Goal: Transaction & Acquisition: Purchase product/service

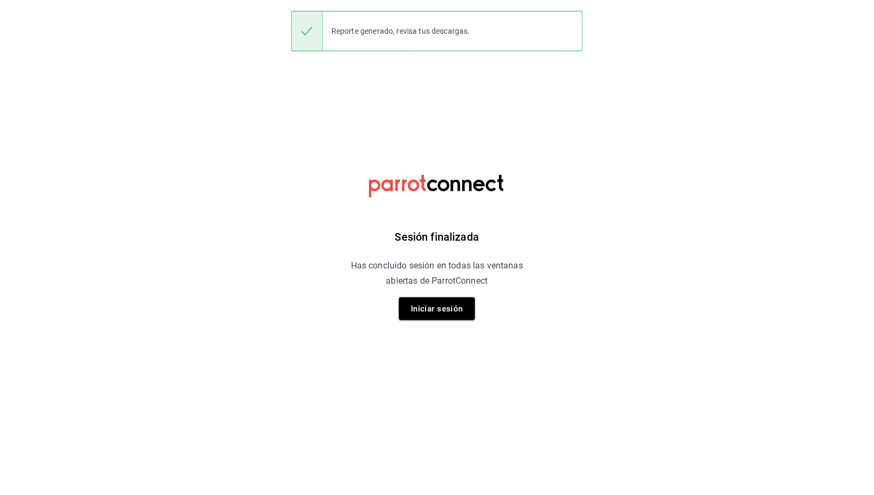
click at [458, 310] on button "Iniciar sesión" at bounding box center [437, 308] width 76 height 23
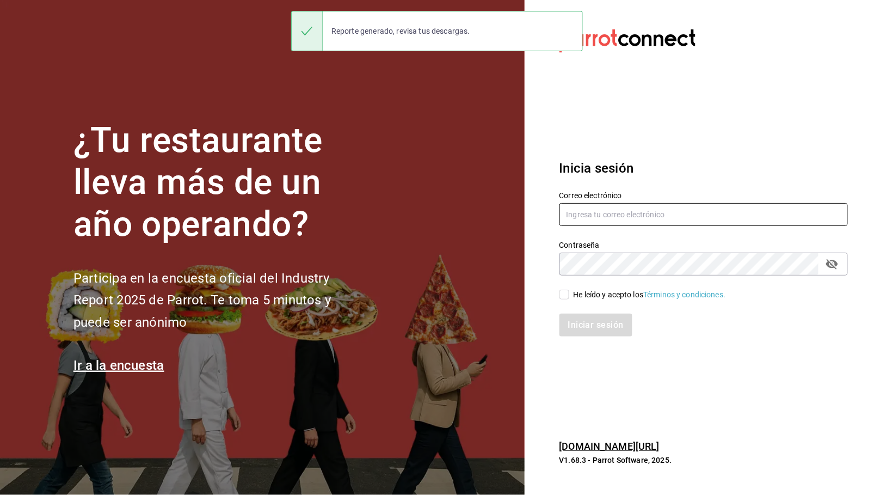
type input "[EMAIL_ADDRESS][DOMAIN_NAME]"
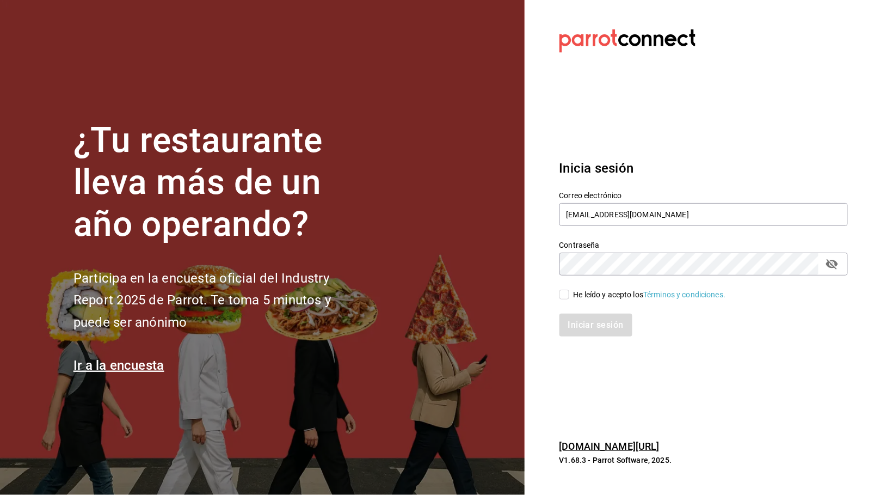
click at [586, 290] on div "He leído y acepto los Términos y condiciones." at bounding box center [650, 294] width 152 height 11
click at [569, 290] on input "He leído y acepto los Términos y condiciones." at bounding box center [565, 295] width 10 height 10
checkbox input "true"
click at [590, 327] on button "Iniciar sesión" at bounding box center [597, 324] width 74 height 23
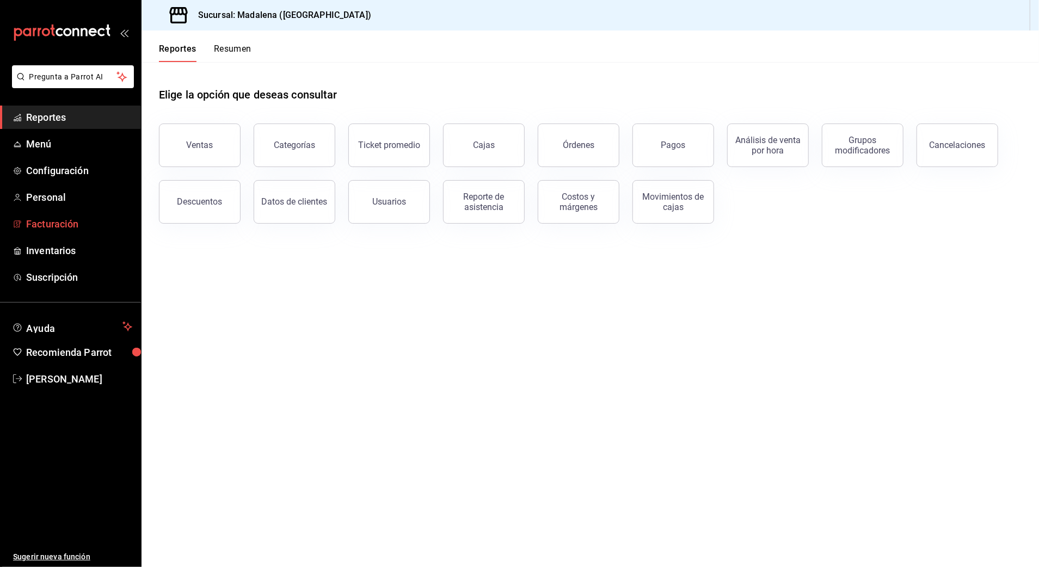
click at [60, 226] on span "Facturación" at bounding box center [79, 224] width 106 height 15
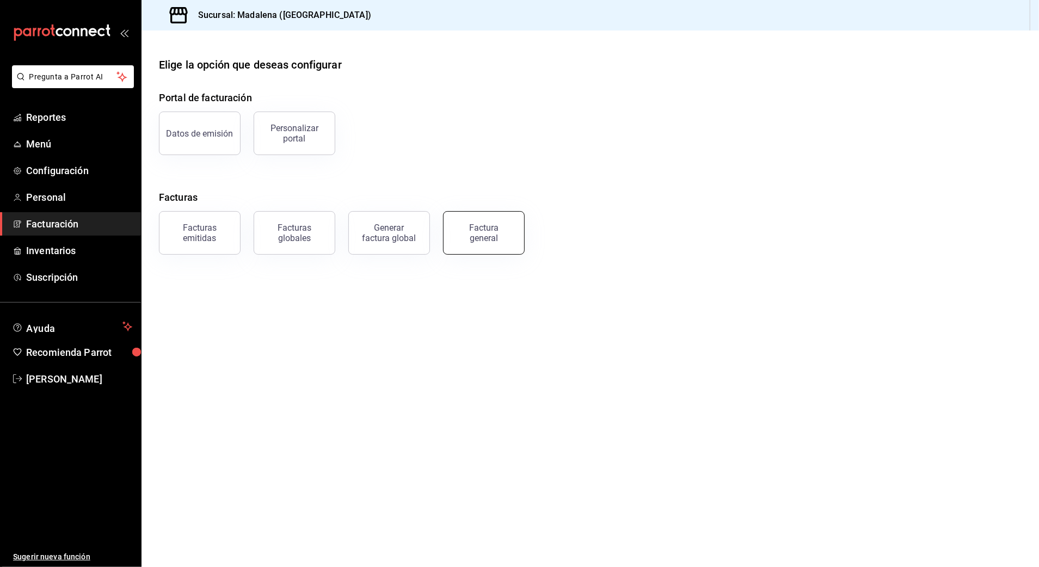
click at [485, 225] on div "Factura general" at bounding box center [484, 233] width 54 height 21
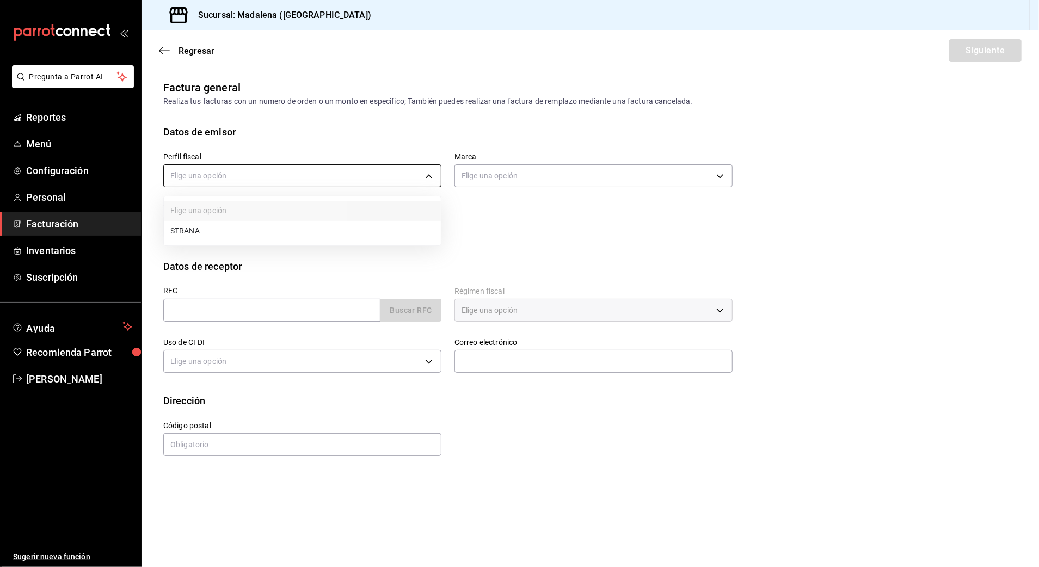
click at [299, 179] on body "Pregunta a Parrot AI Reportes Menú Configuración Personal Facturación Inventari…" at bounding box center [519, 283] width 1039 height 567
click at [250, 233] on li "STRANA" at bounding box center [302, 231] width 277 height 20
type input "388baf41-a161-4082-91d8-8e4fee6b806d"
type input "97fc4076-38f4-4943-8ede-a1fde032a47c"
click at [224, 310] on input "text" at bounding box center [271, 310] width 217 height 23
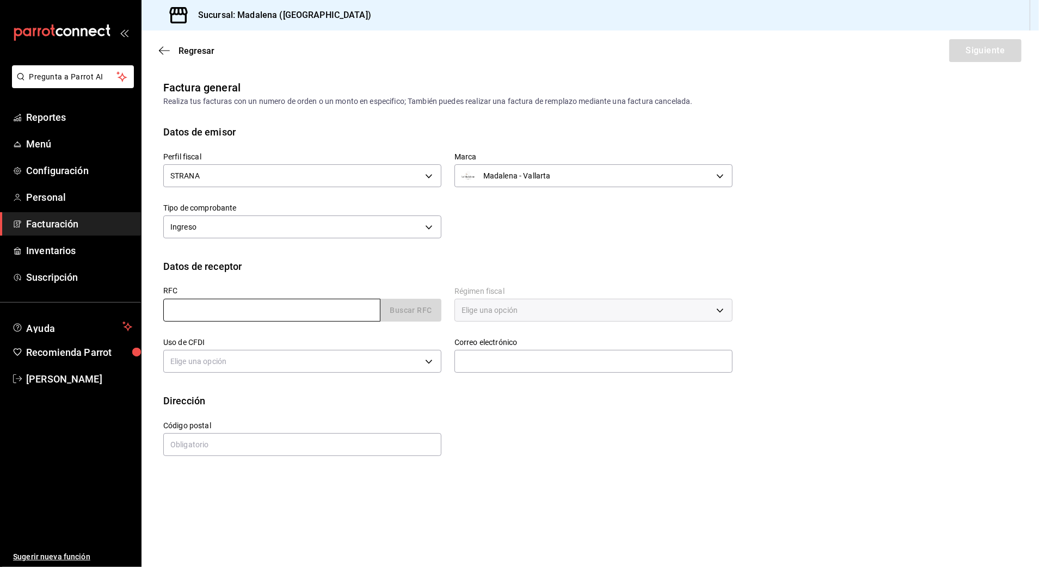
type input "XAXX010101000"
type input "48333"
type input "616"
type input "S01"
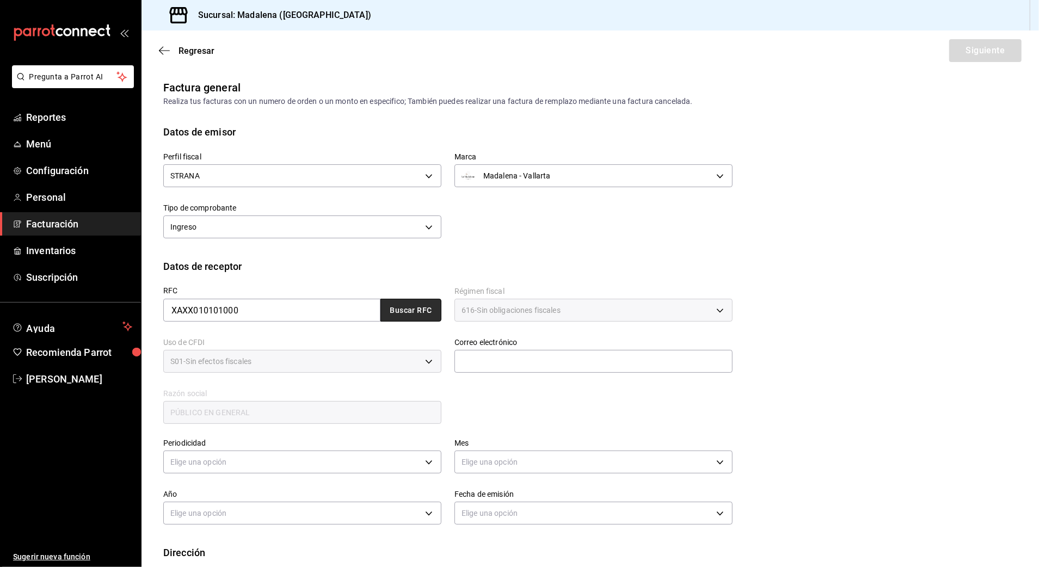
click at [410, 306] on button "Buscar RFC" at bounding box center [410, 310] width 61 height 23
type input "[EMAIL_ADDRESS][DOMAIN_NAME]"
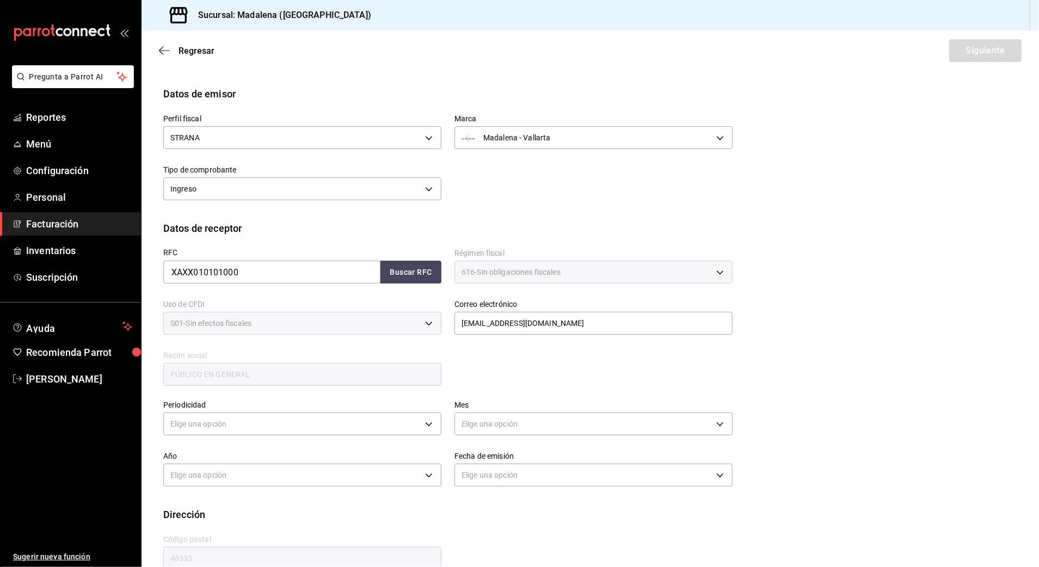
scroll to position [59, 0]
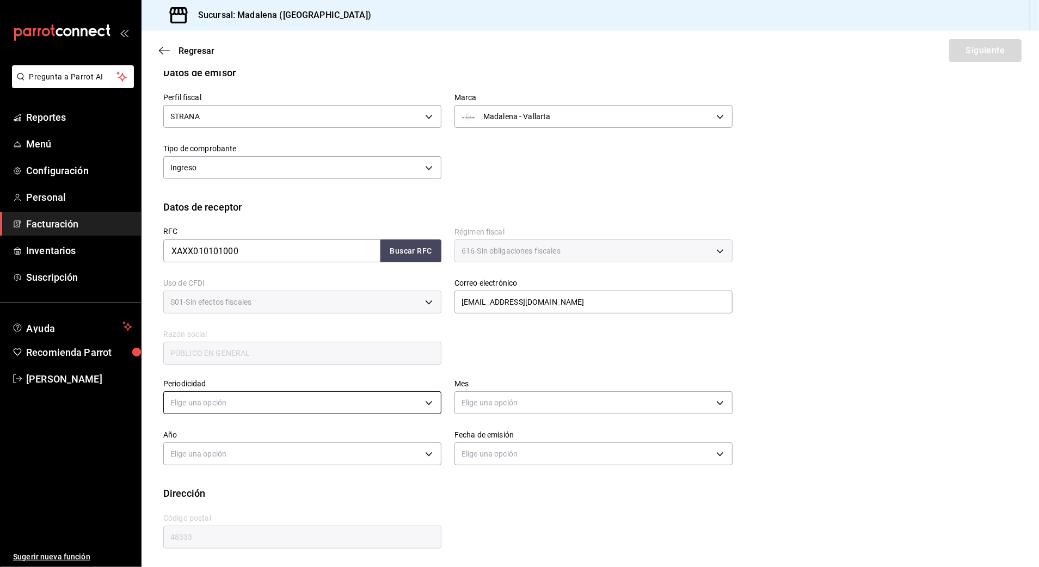
click at [251, 393] on body "Pregunta a Parrot AI Reportes Menú Configuración Personal Facturación Inventari…" at bounding box center [519, 283] width 1039 height 567
click at [235, 432] on li "Diario" at bounding box center [300, 437] width 273 height 18
type input "DAILY"
click at [543, 404] on body "Pregunta a Parrot AI Reportes Menú Configuración Personal Facturación Inventari…" at bounding box center [519, 283] width 1039 height 567
click at [485, 482] on li "Agosto" at bounding box center [587, 481] width 273 height 18
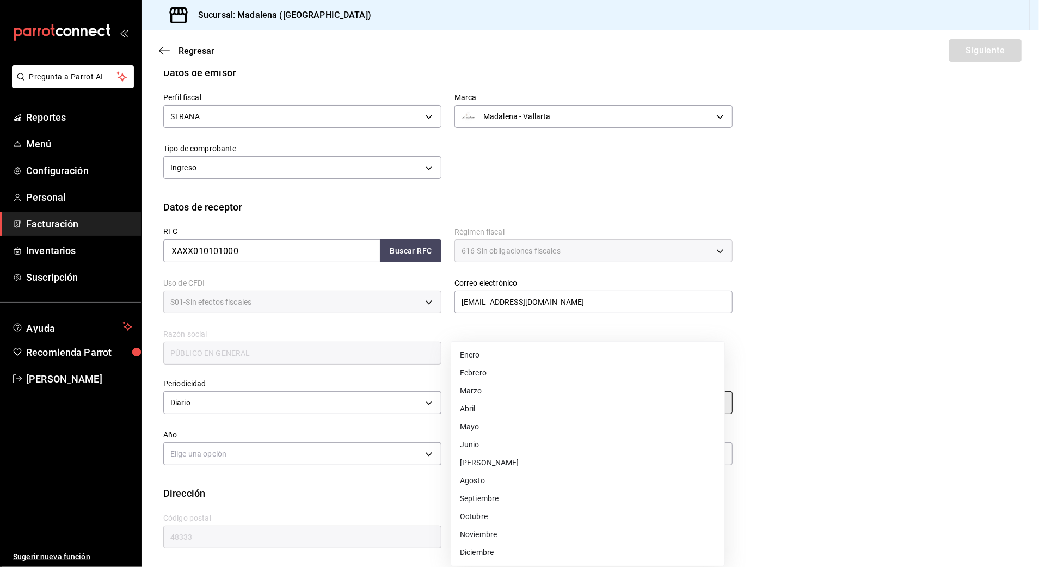
type input "8"
click at [288, 460] on body "Pregunta a Parrot AI Reportes Menú Configuración Personal Facturación Inventari…" at bounding box center [519, 283] width 1039 height 567
drag, startPoint x: 213, startPoint y: 508, endPoint x: 206, endPoint y: 493, distance: 17.5
click at [206, 493] on ul "Elige una opción 2025 2024" at bounding box center [300, 497] width 273 height 45
click at [365, 489] on li "2025" at bounding box center [300, 488] width 273 height 18
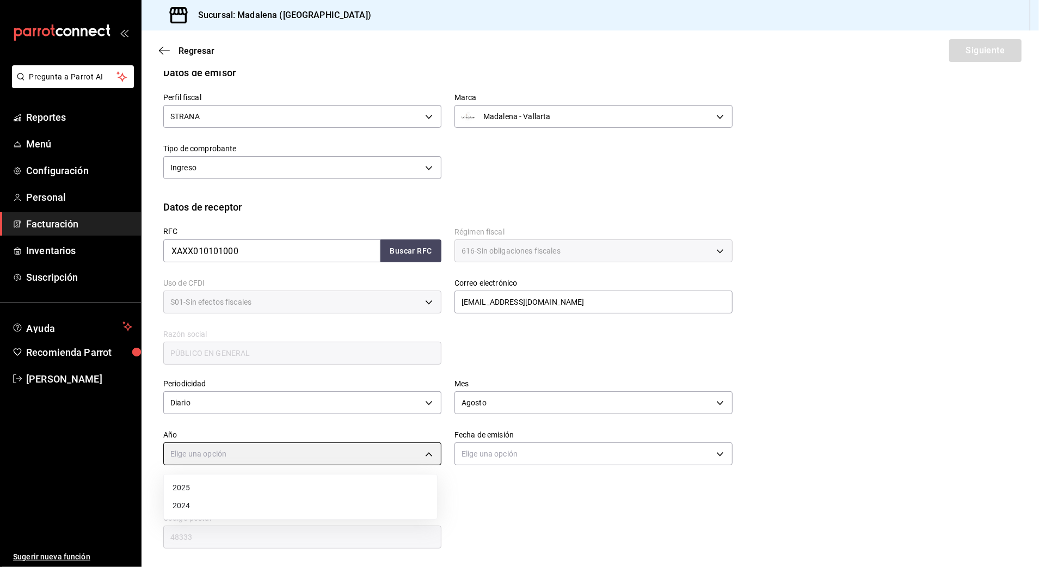
type input "2025"
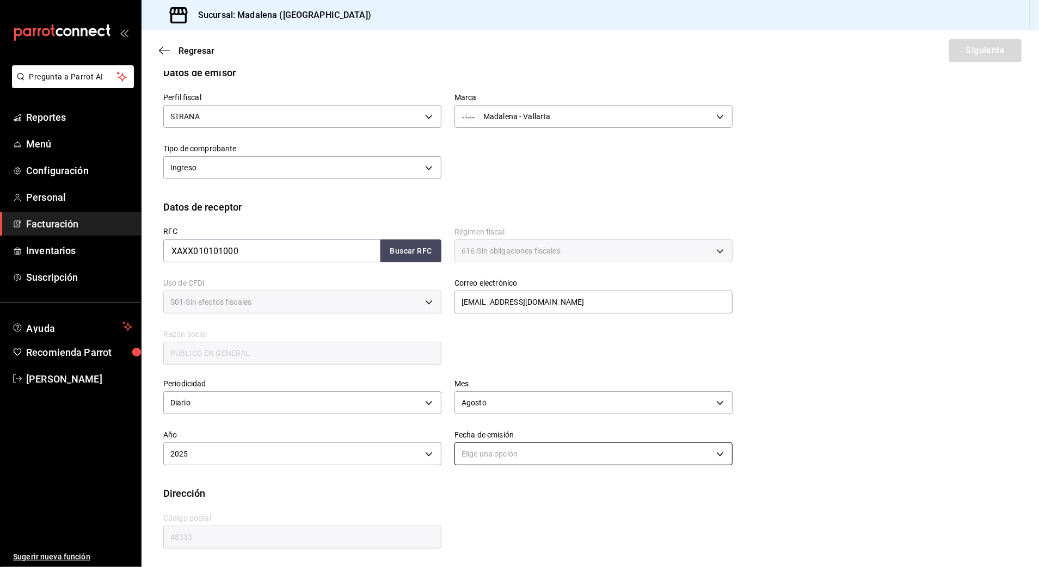
click at [558, 460] on body "Pregunta a Parrot AI Reportes Menú Configuración Personal Facturación Inventari…" at bounding box center [519, 283] width 1039 height 567
click at [520, 488] on li "Hoy" at bounding box center [587, 488] width 273 height 18
type input "[DATE]"
click at [874, 52] on button "Siguiente" at bounding box center [985, 50] width 72 height 23
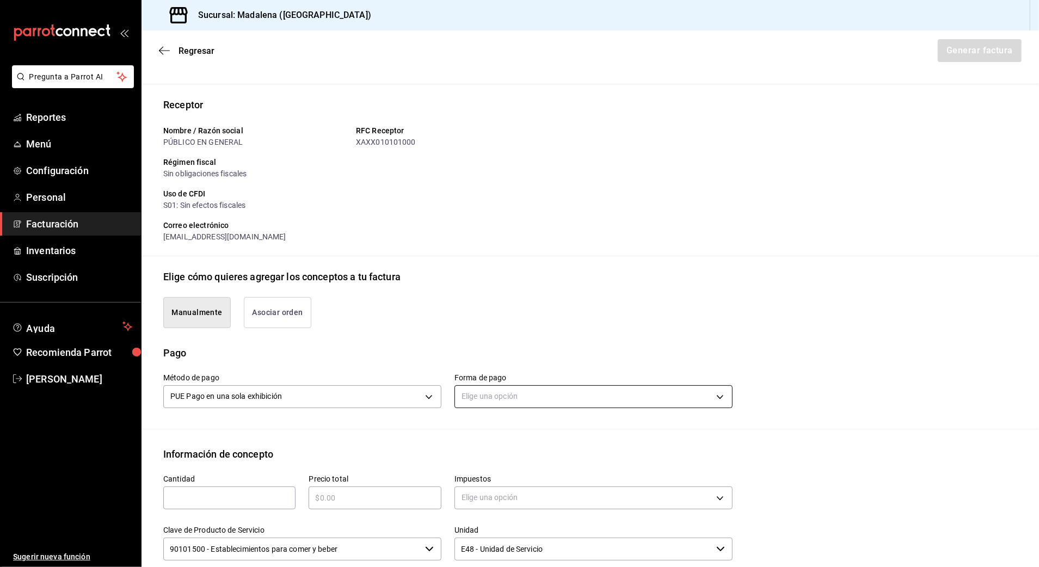
click at [548, 402] on body "Pregunta a Parrot AI Reportes Menú Configuración Personal Facturación Inventari…" at bounding box center [519, 283] width 1039 height 567
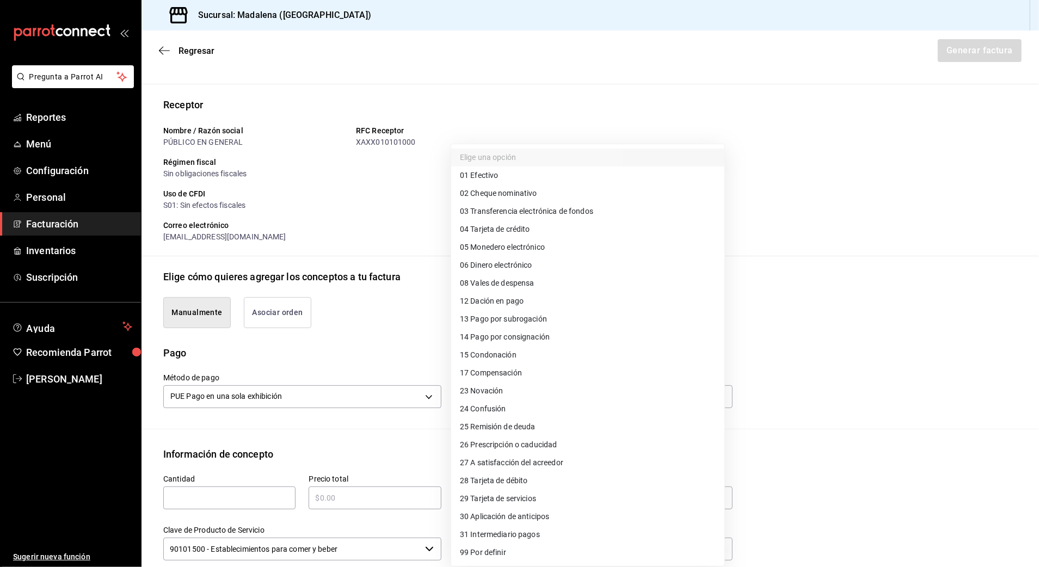
click at [528, 231] on span "04 Tarjeta de crédito" at bounding box center [495, 229] width 70 height 11
type input "04"
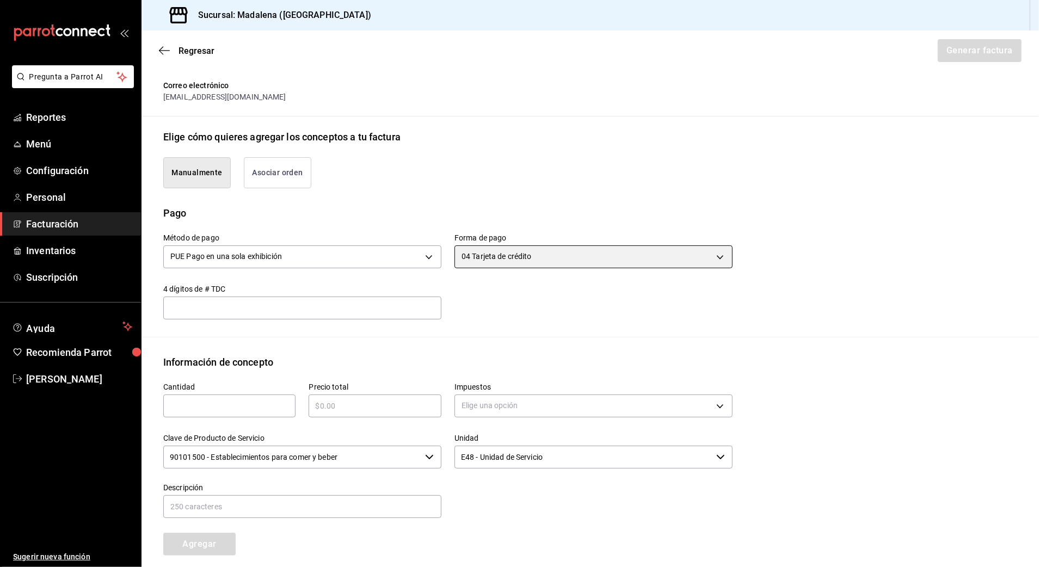
scroll to position [205, 0]
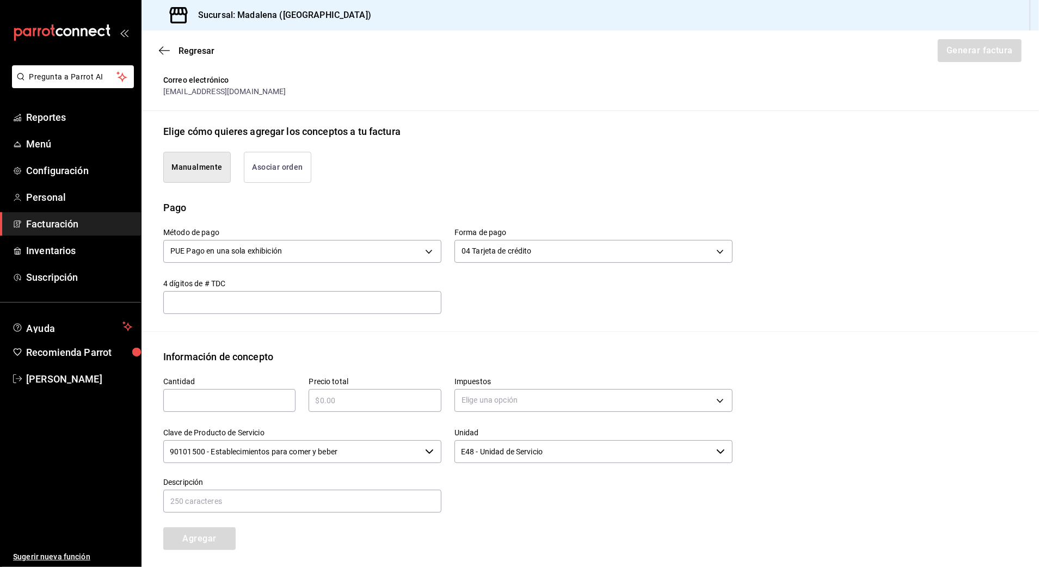
click at [232, 411] on div "​" at bounding box center [229, 400] width 132 height 23
type input "1"
type input "$118209.85"
click at [506, 396] on body "Pregunta a Parrot AI Reportes Menú Configuración Personal Facturación Inventari…" at bounding box center [519, 283] width 1039 height 567
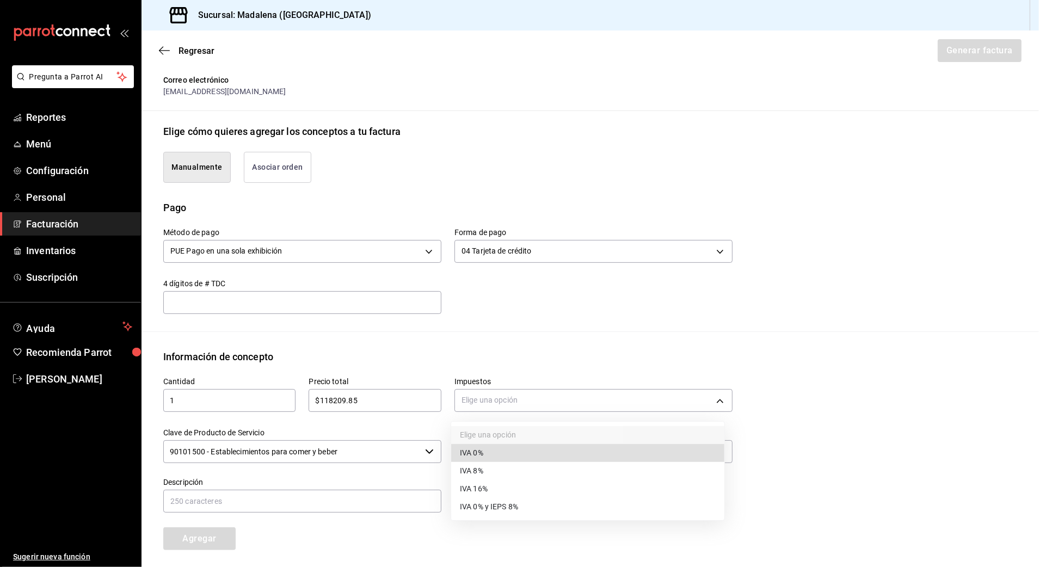
click at [497, 489] on li "IVA 16%" at bounding box center [587, 489] width 273 height 18
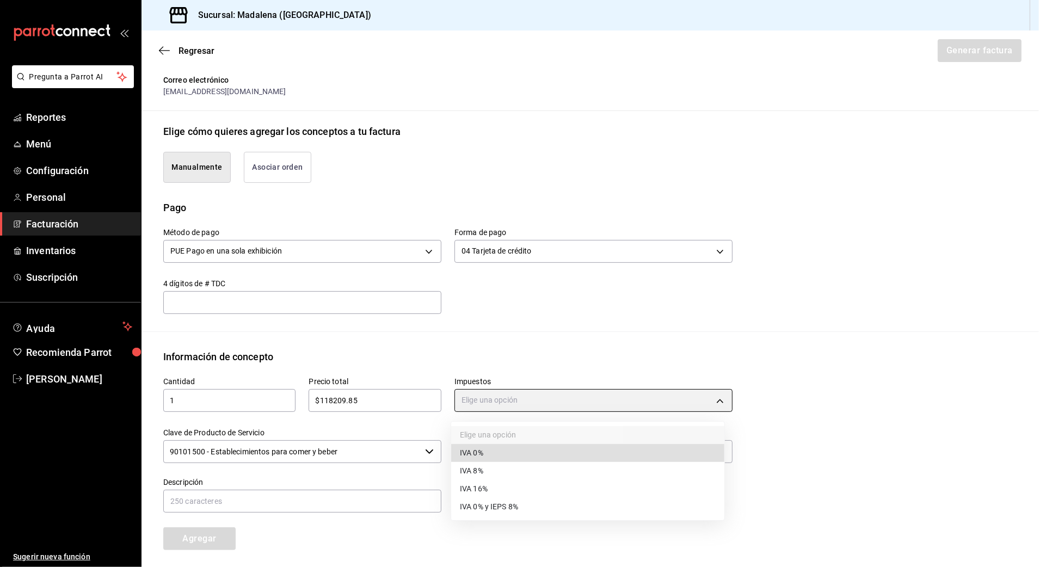
type input "IVA_16"
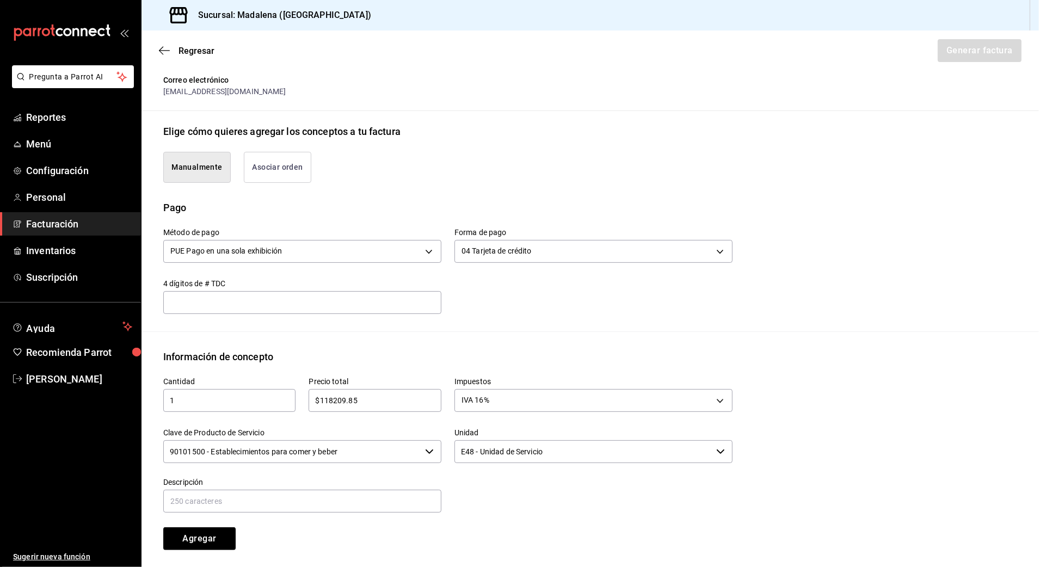
click at [382, 462] on input "90101500 - Establecimientos para comer y beber" at bounding box center [291, 451] width 257 height 23
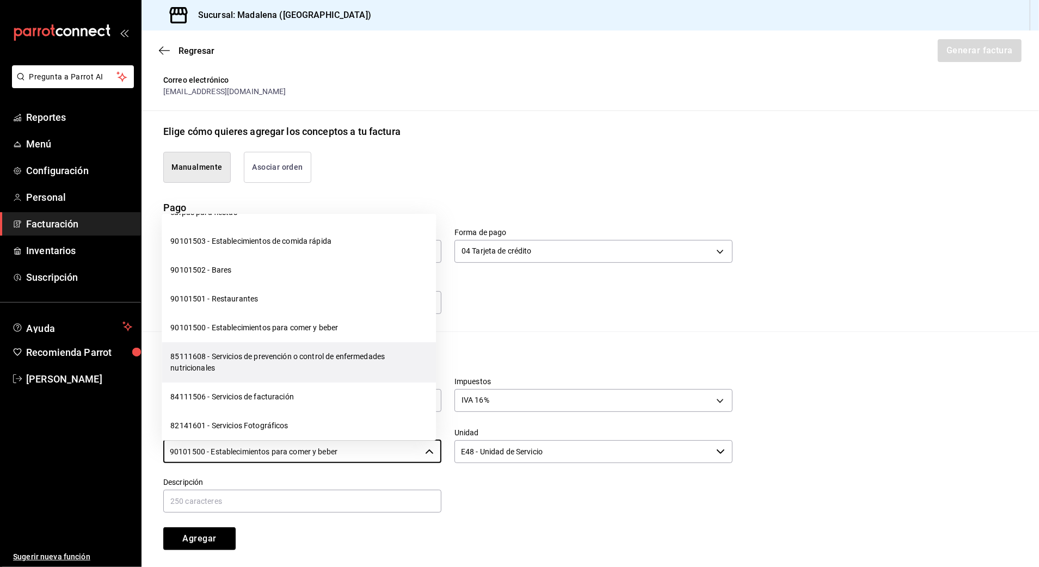
scroll to position [290, 0]
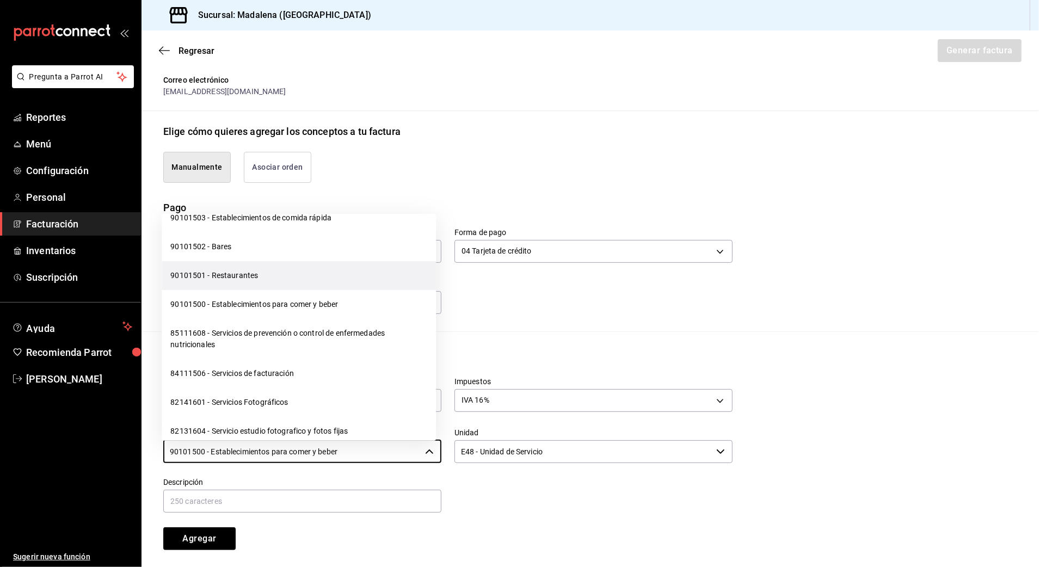
click at [236, 274] on li "90101501 - Restaurantes" at bounding box center [299, 275] width 274 height 29
type input "90101501 - Restaurantes"
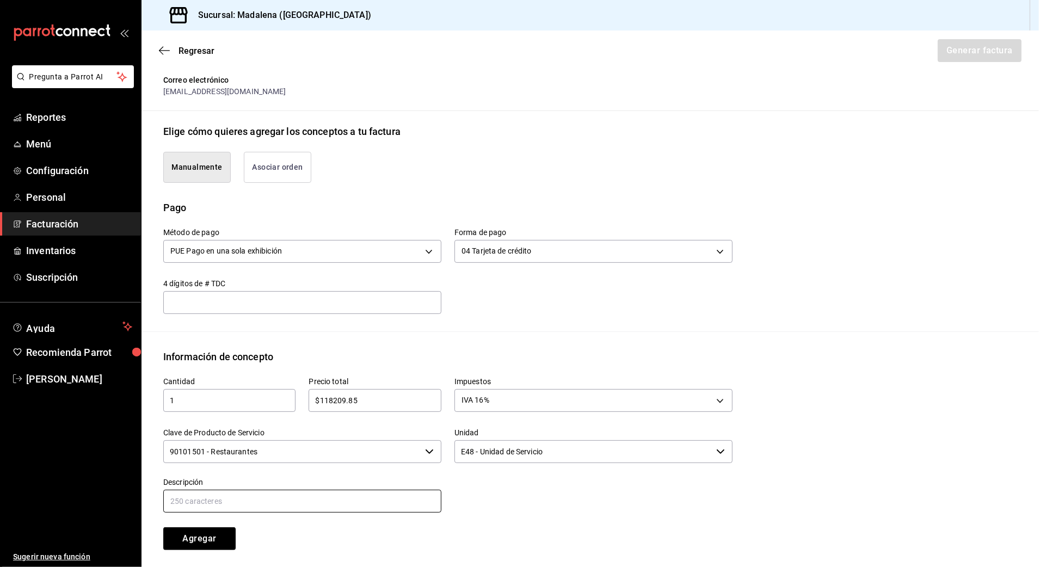
click at [263, 494] on input "text" at bounding box center [302, 501] width 278 height 23
drag, startPoint x: 190, startPoint y: 505, endPoint x: 114, endPoint y: 505, distance: 75.7
click at [114, 494] on div "Pregunta a Parrot AI Reportes Menú Configuración Personal Facturación Inventari…" at bounding box center [519, 283] width 1039 height 567
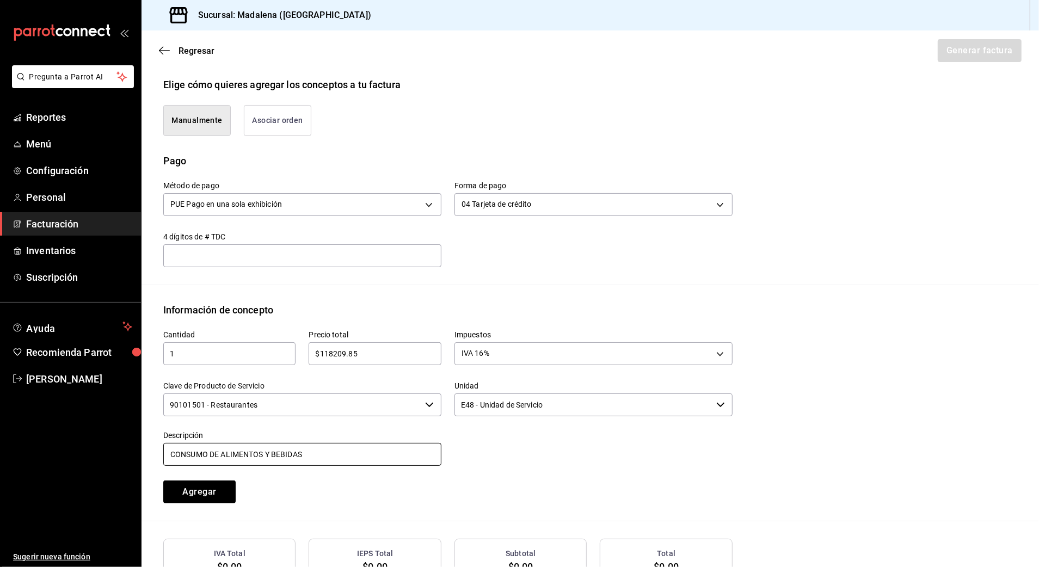
scroll to position [277, 0]
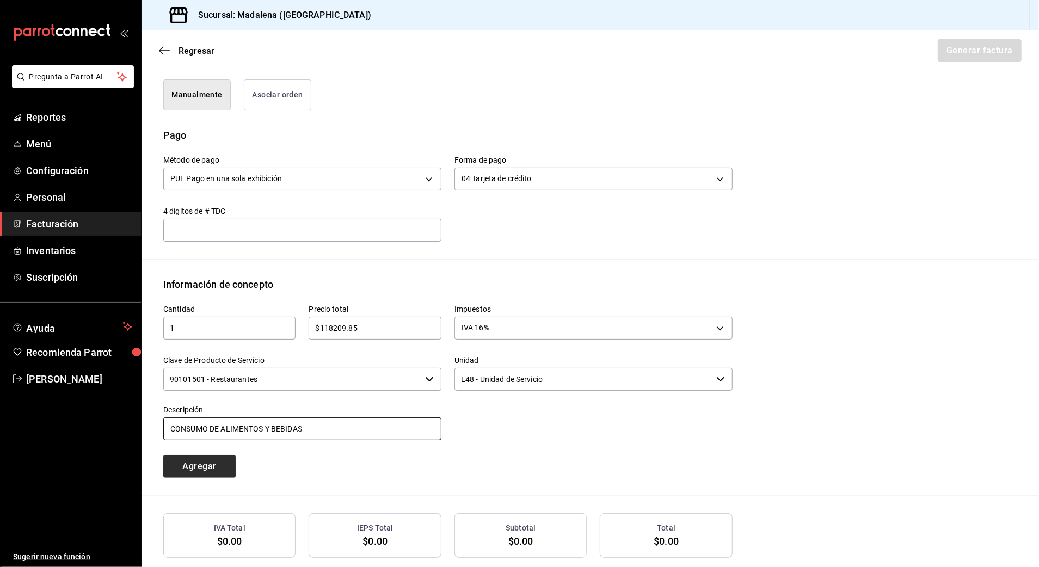
type input "CONSUMO DE ALIMENTOS Y BEBIDAS"
click at [223, 458] on button "Agregar" at bounding box center [199, 466] width 72 height 23
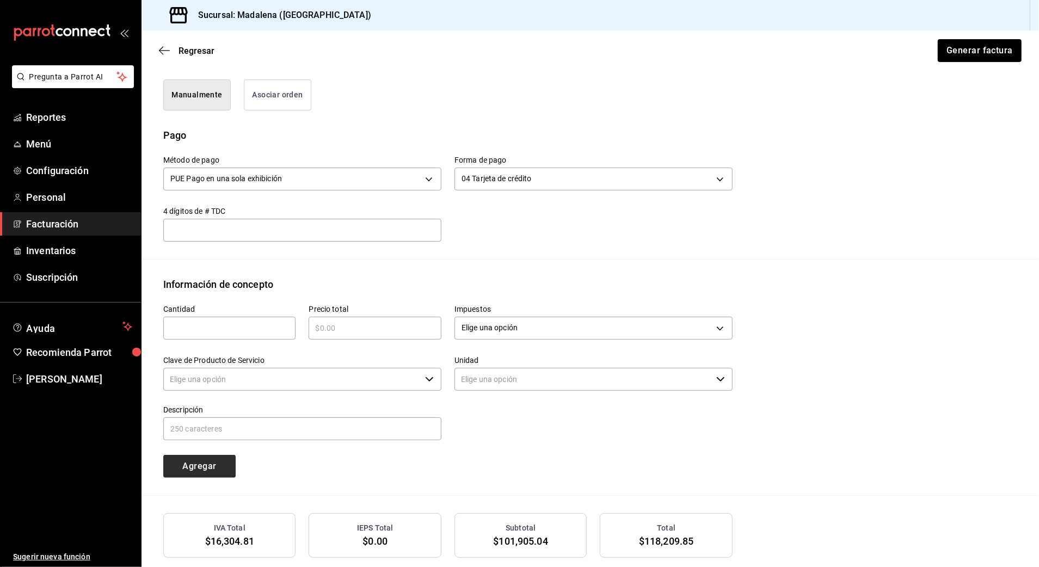
type input "90101500 - Establecimientos para comer y beber"
type input "E48 - Unidad de Servicio"
click at [244, 325] on input "text" at bounding box center [229, 328] width 132 height 13
type input "1"
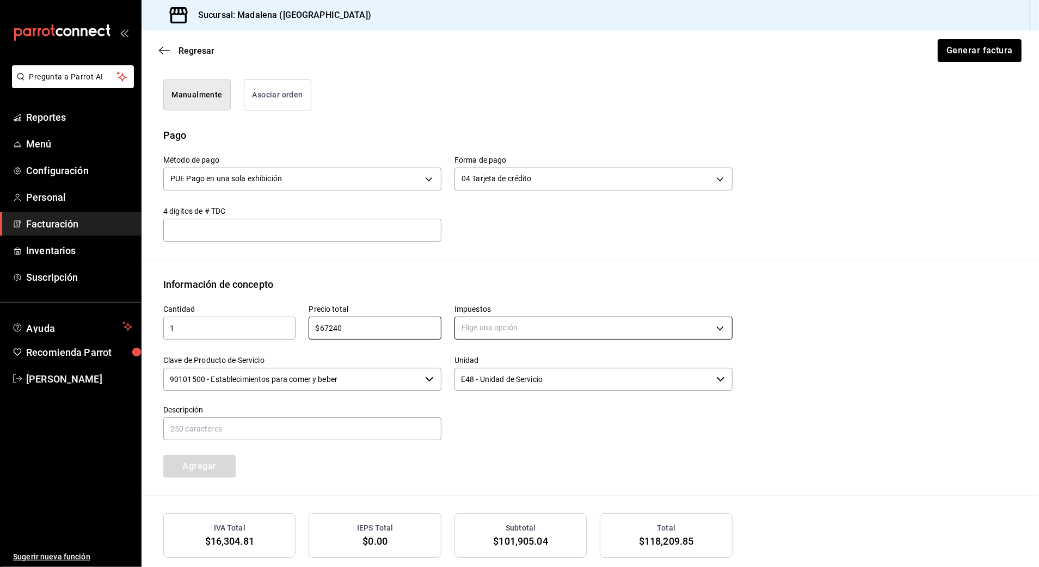
type input "$67240"
click at [477, 325] on body "Pregunta a Parrot AI Reportes Menú Configuración Personal Facturación Inventari…" at bounding box center [519, 283] width 1039 height 567
click at [487, 377] on li "IVA 0%" at bounding box center [587, 381] width 273 height 18
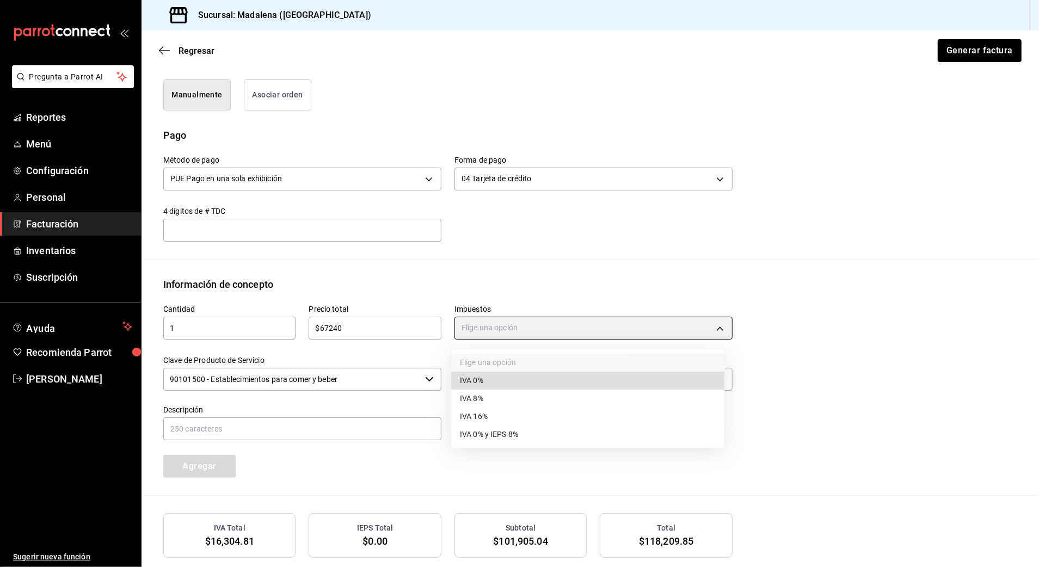
type input "IVA_0"
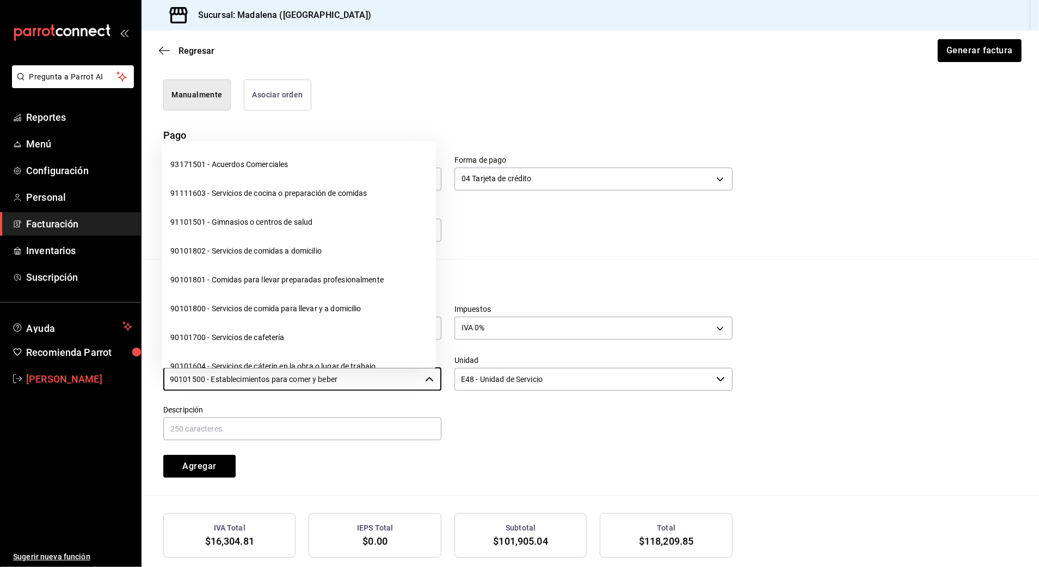
drag, startPoint x: 376, startPoint y: 379, endPoint x: 19, endPoint y: 380, distance: 357.0
click at [20, 381] on div "Pregunta a Parrot AI Reportes Menú Configuración Personal Facturación Inventari…" at bounding box center [519, 283] width 1039 height 567
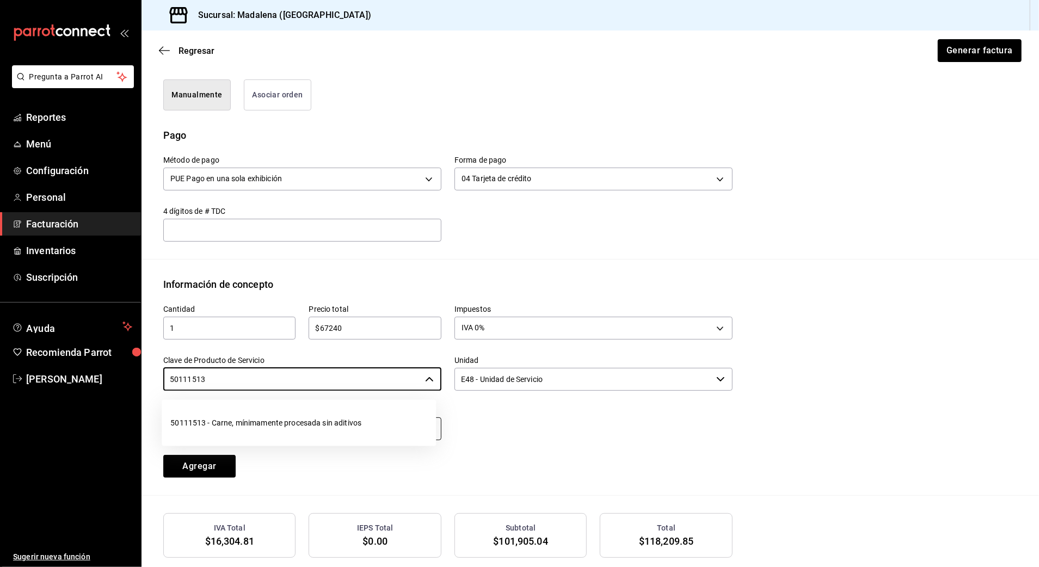
drag, startPoint x: 205, startPoint y: 416, endPoint x: 208, endPoint y: 426, distance: 9.6
click at [205, 416] on li "50111513 - Carne, mínimamente procesada sin aditivos" at bounding box center [299, 423] width 274 height 29
type input "50111513 - Carne, mínimamente procesada sin aditivos"
click at [207, 432] on input "text" at bounding box center [302, 428] width 278 height 23
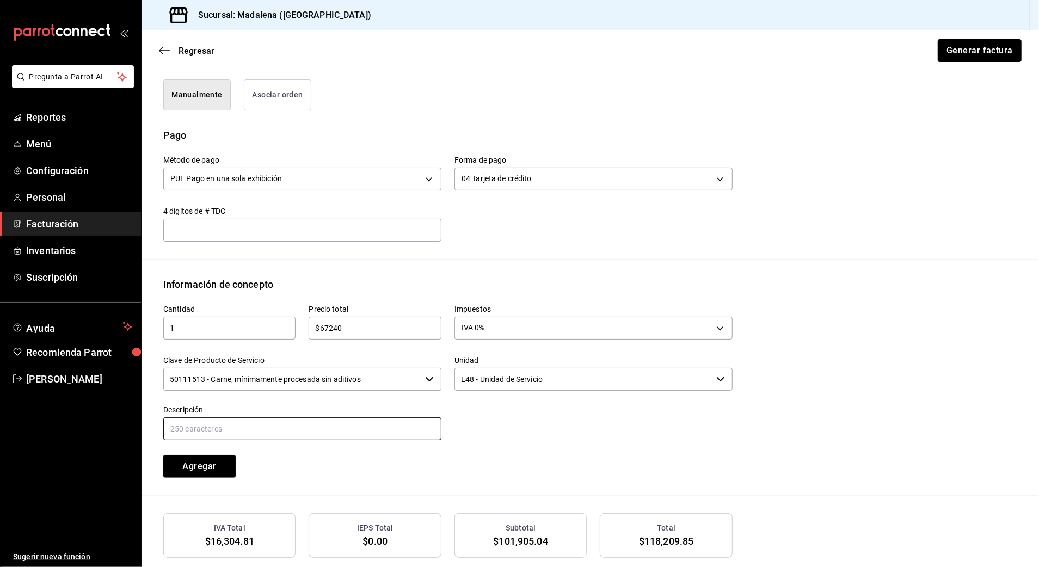
paste input "CONSUMO DE ALIMENTOS Y BEBIDAS"
drag, startPoint x: 299, startPoint y: 430, endPoint x: 224, endPoint y: 427, distance: 75.2
click at [224, 427] on input "CONSUMO DE ALIMENTOS Y BEBIDAS" at bounding box center [302, 428] width 278 height 23
type input "CONSUMO [PERSON_NAME]"
click at [216, 468] on button "Agregar" at bounding box center [199, 466] width 72 height 23
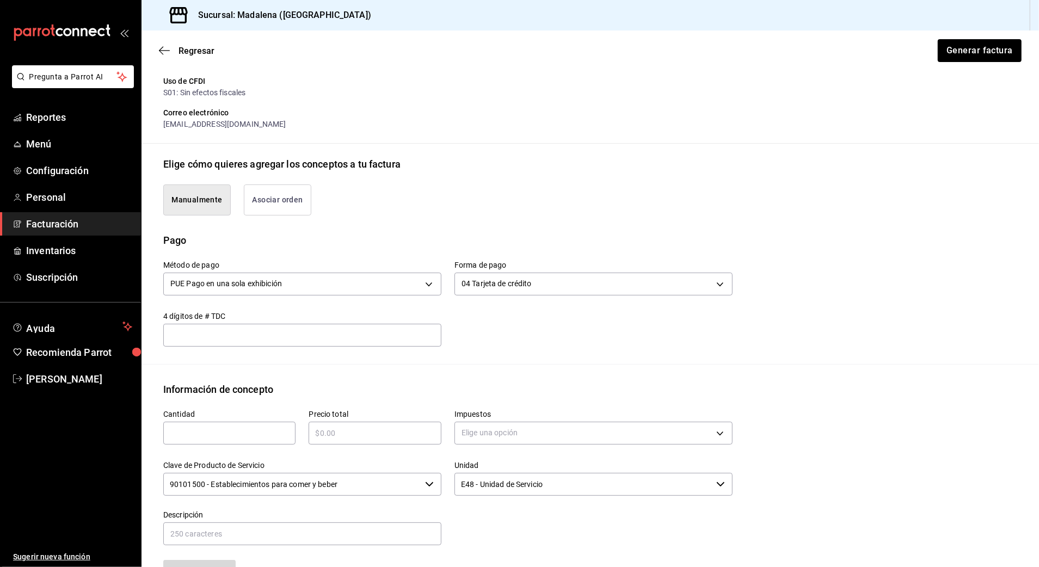
scroll to position [27, 0]
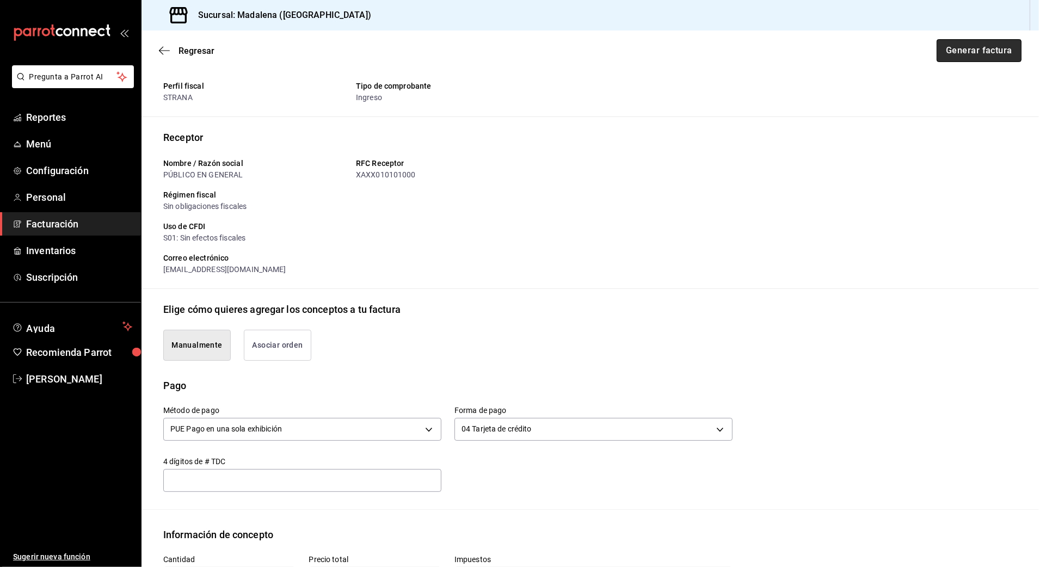
click at [874, 51] on button "Generar factura" at bounding box center [979, 50] width 85 height 23
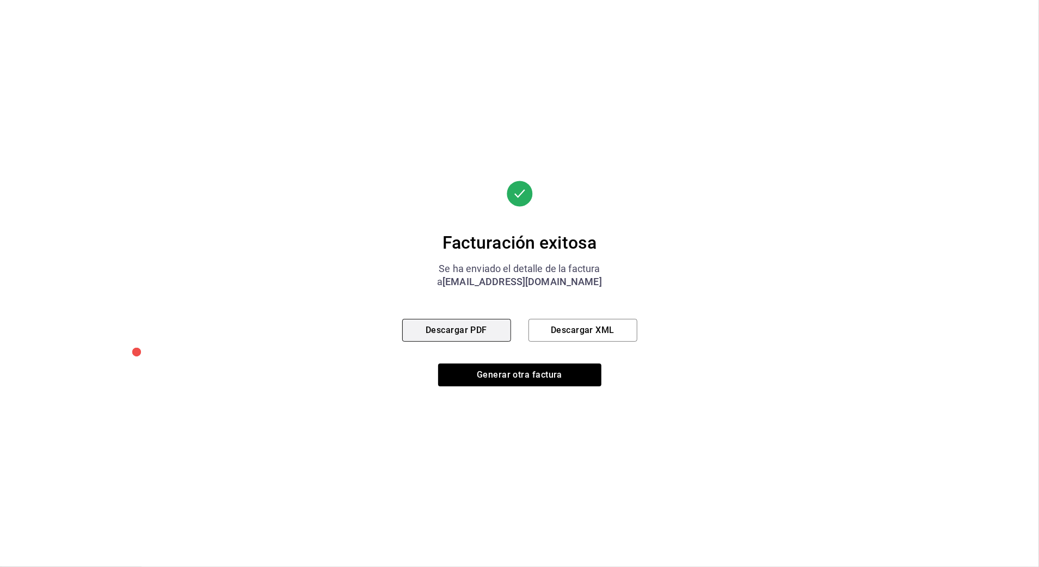
click at [445, 327] on button "Descargar PDF" at bounding box center [456, 330] width 109 height 23
click at [555, 379] on button "Generar otra factura" at bounding box center [519, 375] width 163 height 23
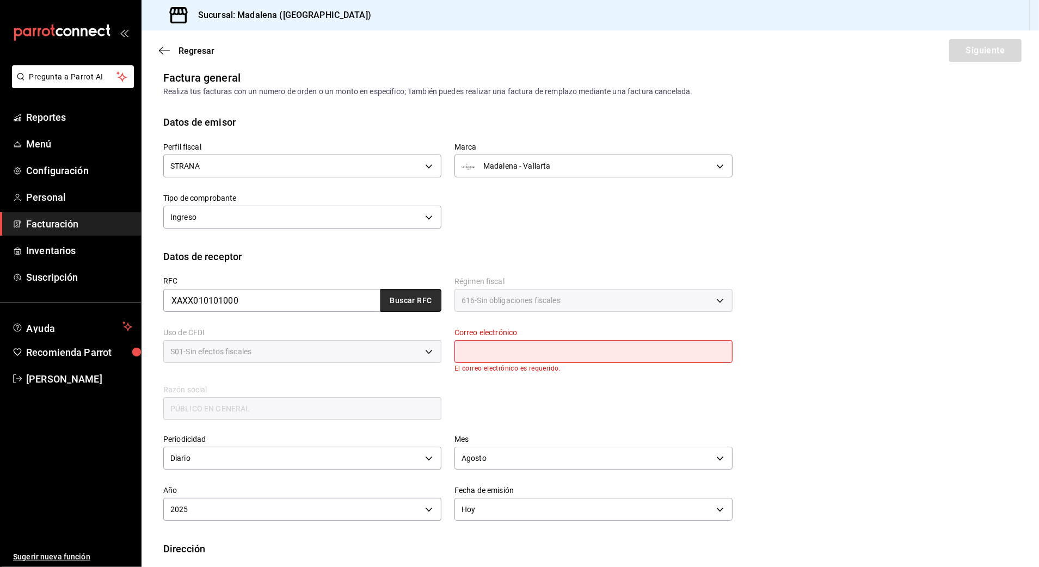
click at [427, 305] on button "Buscar RFC" at bounding box center [410, 300] width 61 height 23
type input "[EMAIL_ADDRESS][DOMAIN_NAME]"
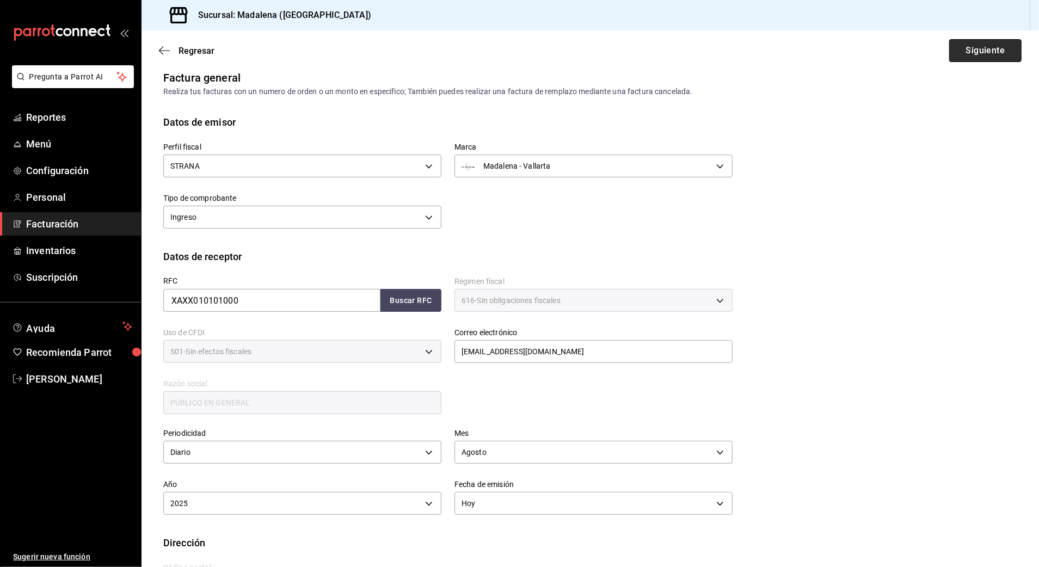
click at [874, 46] on button "Siguiente" at bounding box center [985, 50] width 72 height 23
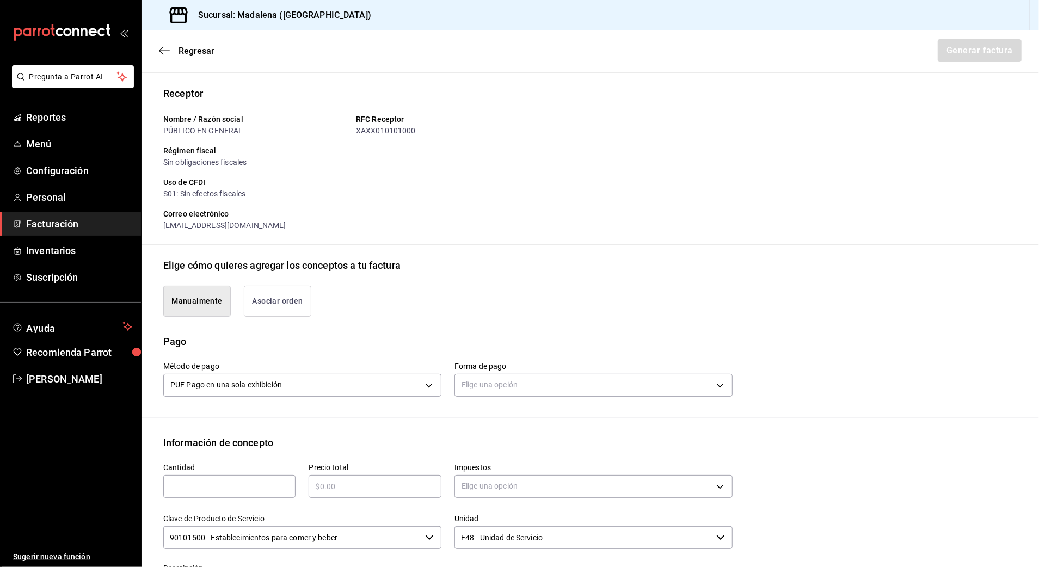
scroll to position [155, 0]
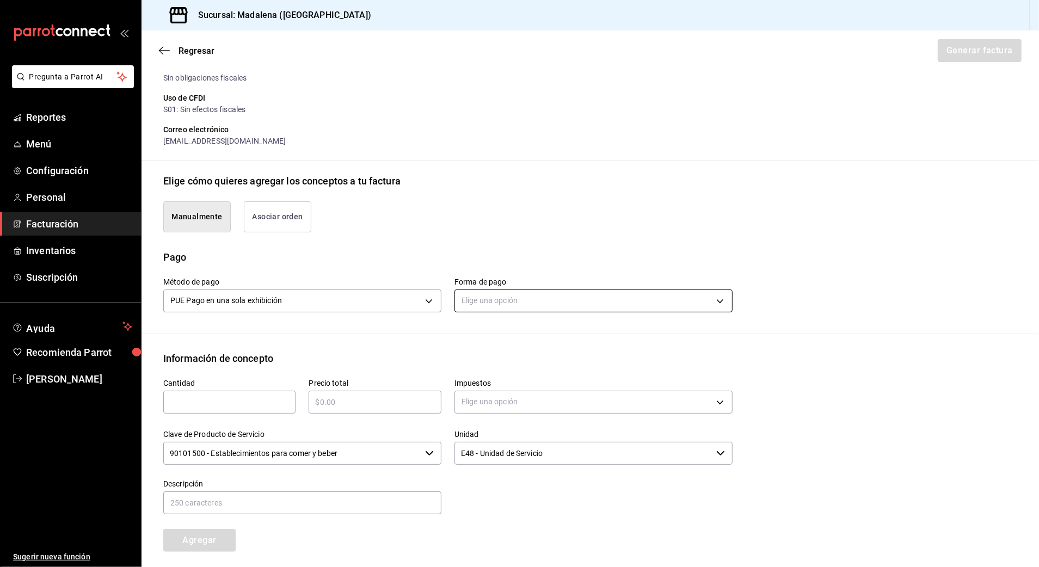
click at [528, 292] on body "Pregunta a Parrot AI Reportes Menú Configuración Personal Facturación Inventari…" at bounding box center [519, 283] width 1039 height 567
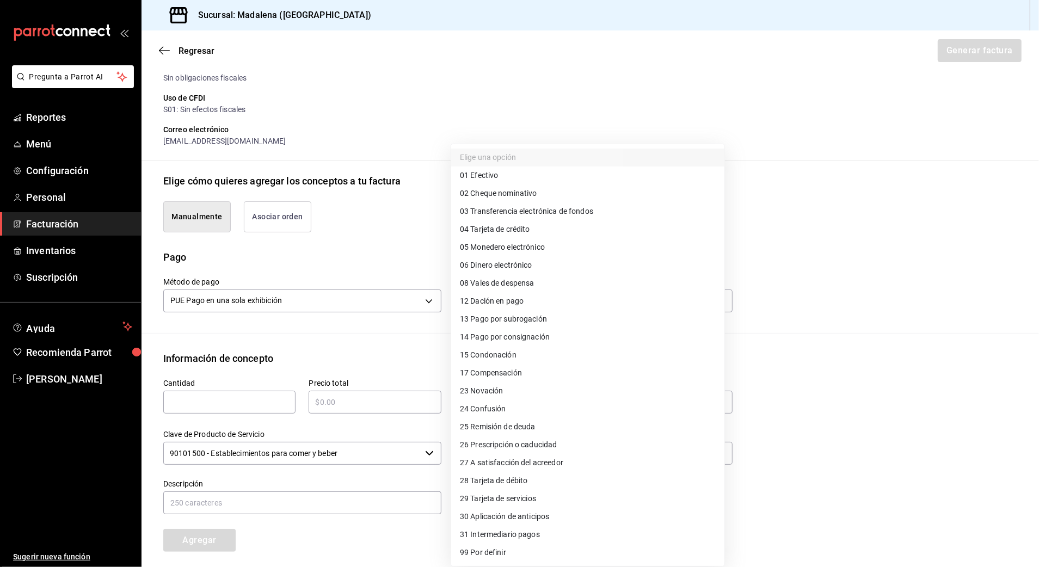
click at [533, 484] on li "28 Tarjeta de débito" at bounding box center [587, 481] width 273 height 18
type input "28"
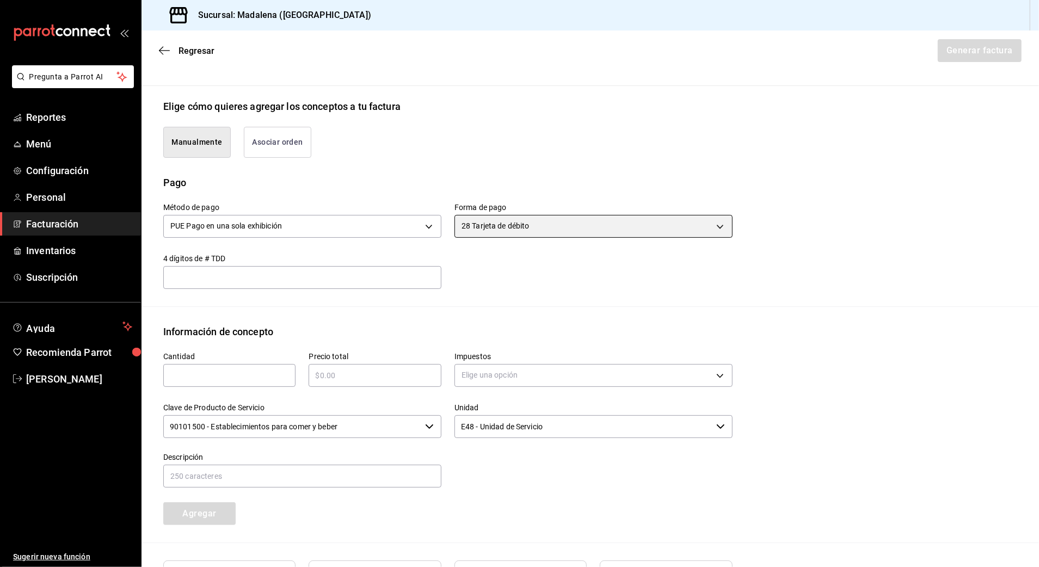
scroll to position [300, 0]
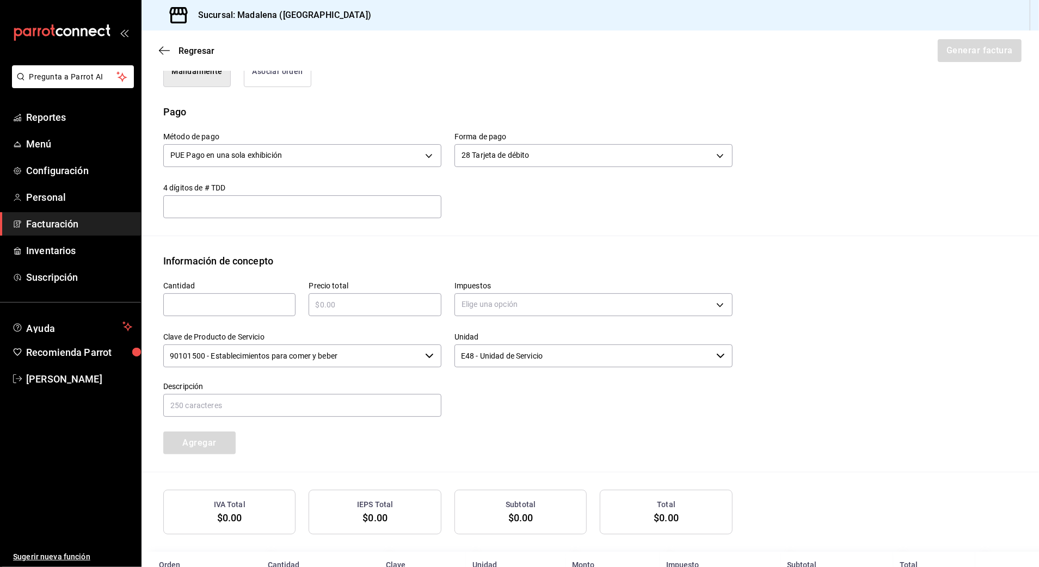
click at [223, 302] on input "text" at bounding box center [229, 304] width 132 height 13
type input "1"
click at [384, 305] on input "text" at bounding box center [375, 304] width 132 height 13
type input "$16699.24"
click at [519, 310] on body "Pregunta a Parrot AI Reportes Menú Configuración Personal Facturación Inventari…" at bounding box center [519, 283] width 1039 height 567
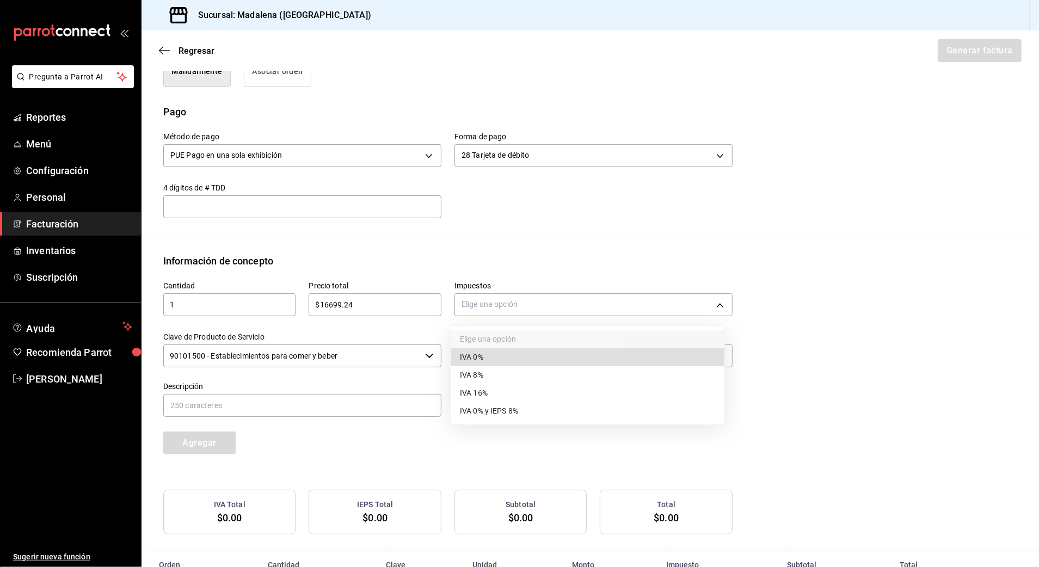
drag, startPoint x: 497, startPoint y: 391, endPoint x: 408, endPoint y: 380, distance: 89.4
click at [496, 391] on li "IVA 16%" at bounding box center [587, 393] width 273 height 18
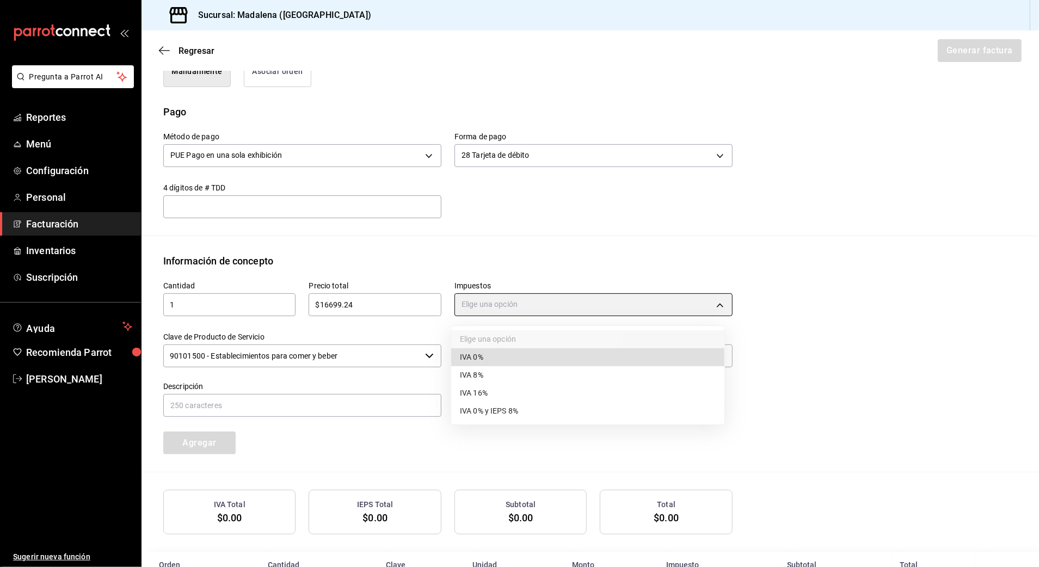
type input "IVA_16"
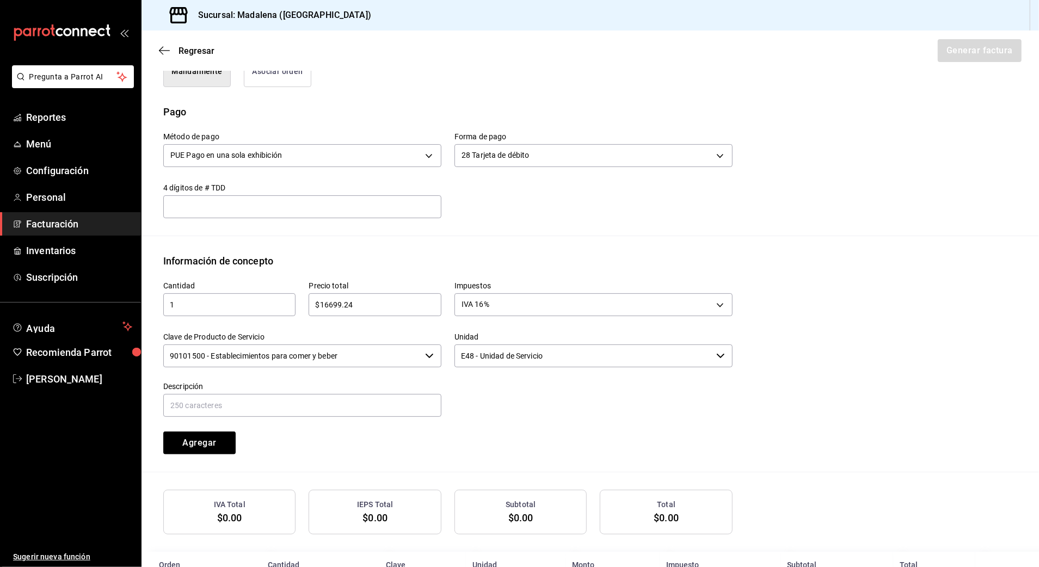
click at [379, 351] on input "90101500 - Establecimientos para comer y beber" at bounding box center [291, 356] width 257 height 23
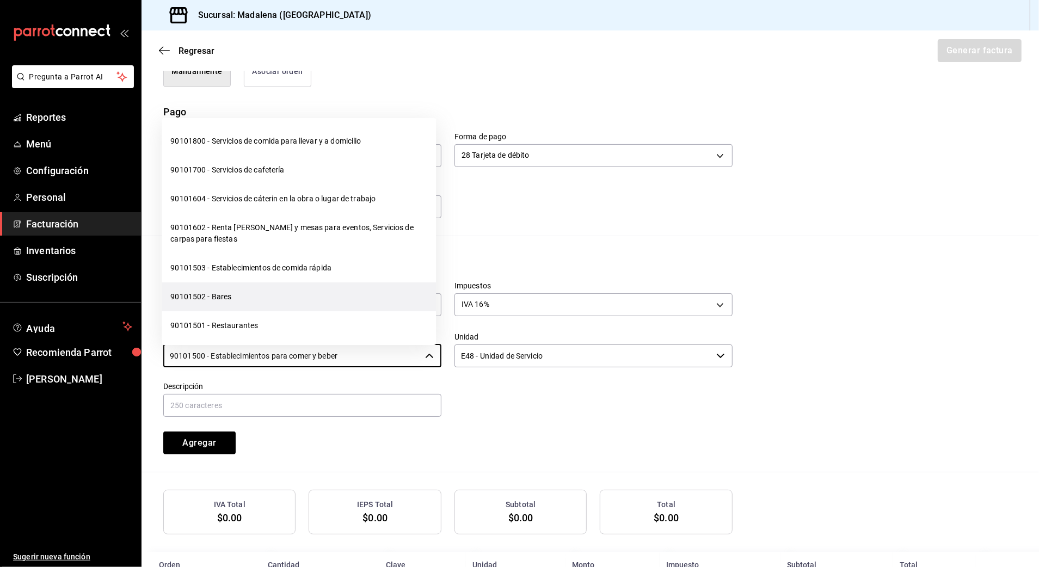
scroll to position [145, 0]
click at [233, 321] on li "90101501 - Restaurantes" at bounding box center [299, 325] width 274 height 29
type input "90101501 - Restaurantes"
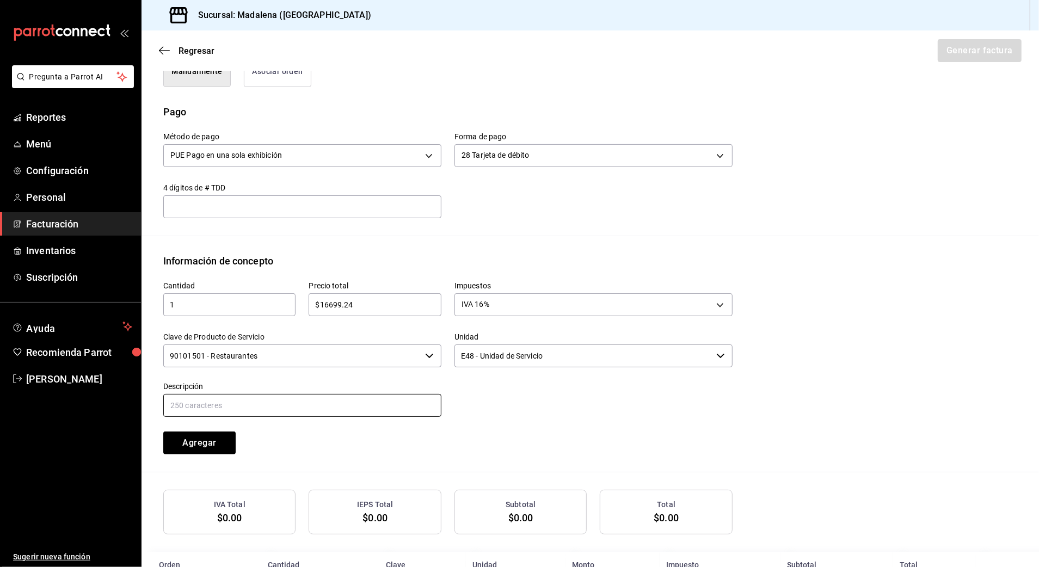
click at [256, 403] on input "text" at bounding box center [302, 405] width 278 height 23
paste input "CONSUMO DE ALIMENTOS Y BEBIDAS"
type input "CONSUMO DE ALIMENTOS Y BEBIDAS"
click at [210, 434] on button "Agregar" at bounding box center [199, 443] width 72 height 23
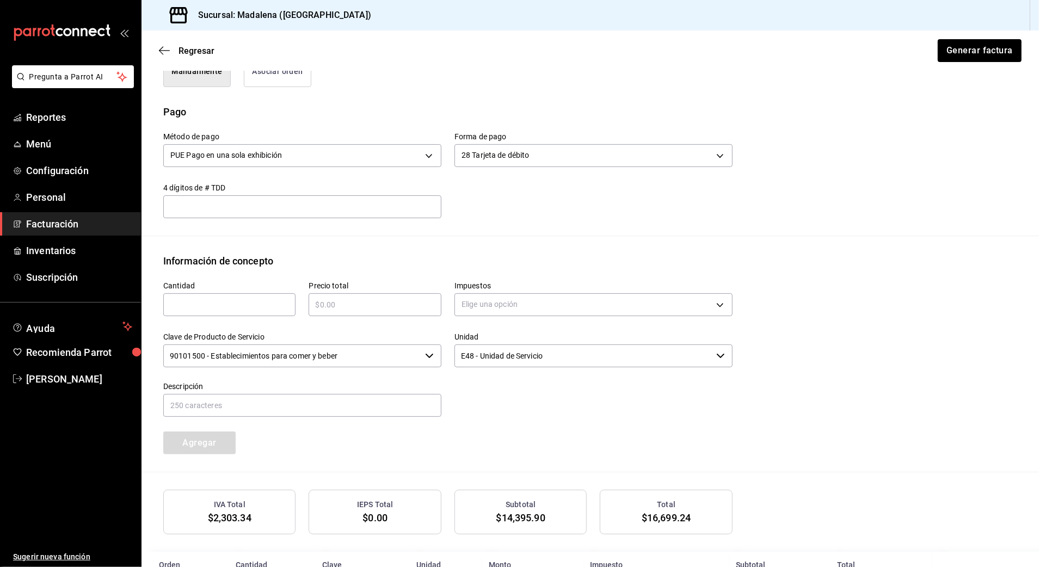
click at [232, 310] on input "text" at bounding box center [229, 304] width 132 height 13
type input "1"
type input "$12610"
click at [503, 305] on body "Pregunta a Parrot AI Reportes Menú Configuración Personal Facturación Inventari…" at bounding box center [519, 283] width 1039 height 567
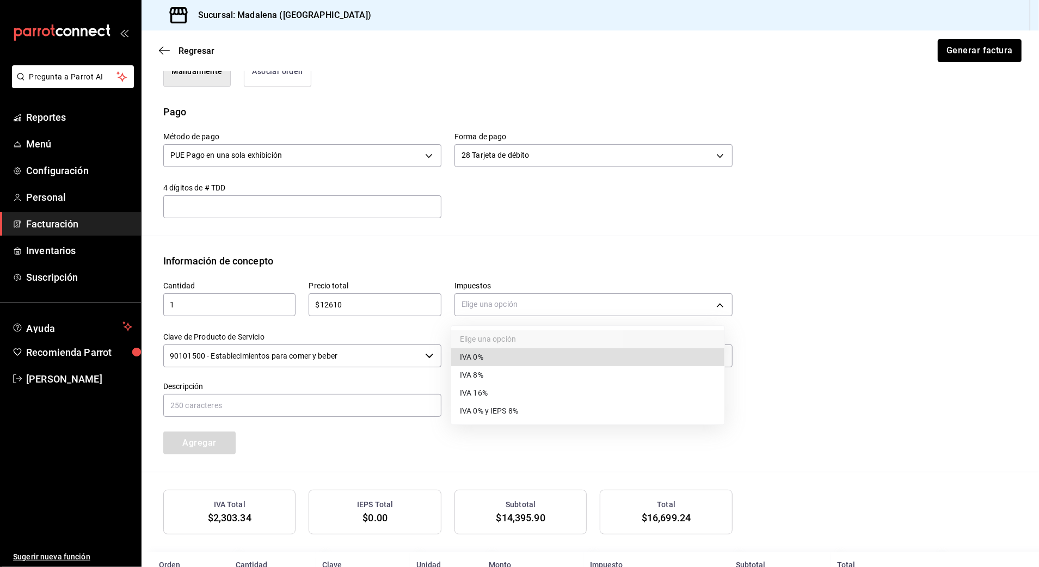
click at [488, 359] on li "IVA 0%" at bounding box center [587, 357] width 273 height 18
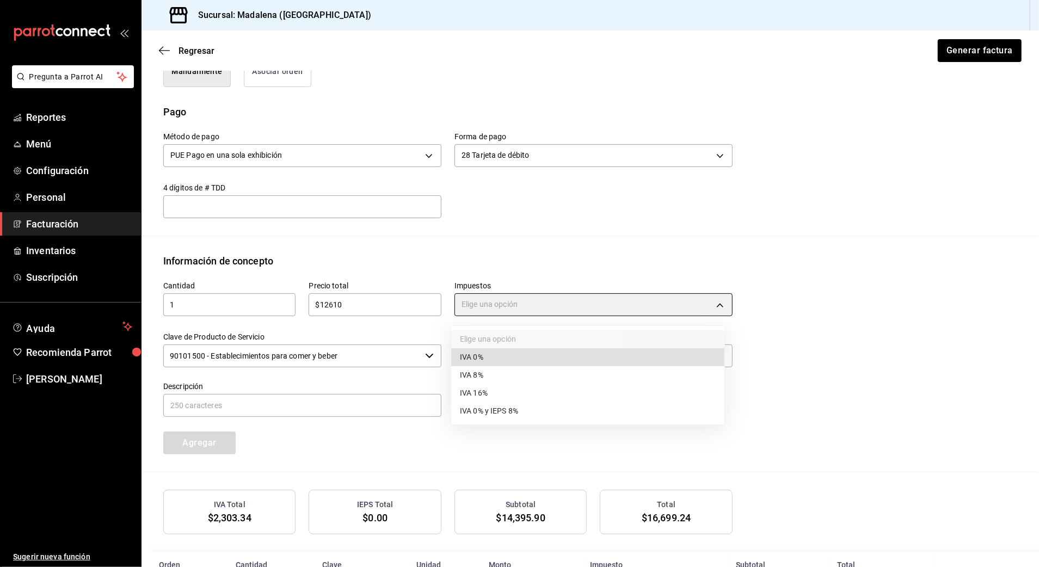
type input "IVA_0"
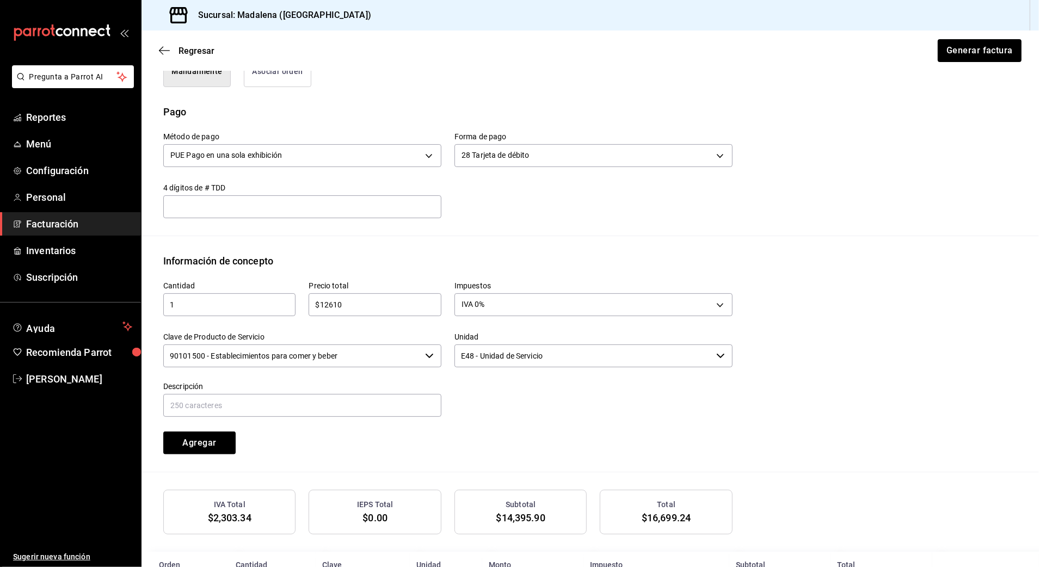
click at [353, 361] on input "90101500 - Establecimientos para comer y beber" at bounding box center [291, 356] width 257 height 23
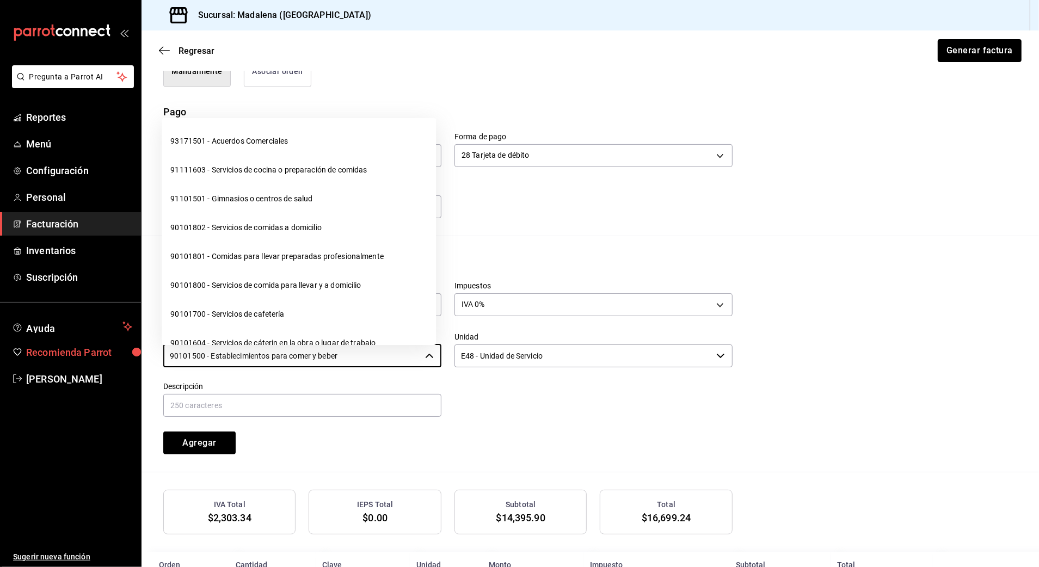
drag, startPoint x: 113, startPoint y: 360, endPoint x: 73, endPoint y: 360, distance: 40.3
click at [75, 360] on div "Pregunta a Parrot AI Reportes Menú Configuración Personal Facturación Inventari…" at bounding box center [519, 283] width 1039 height 567
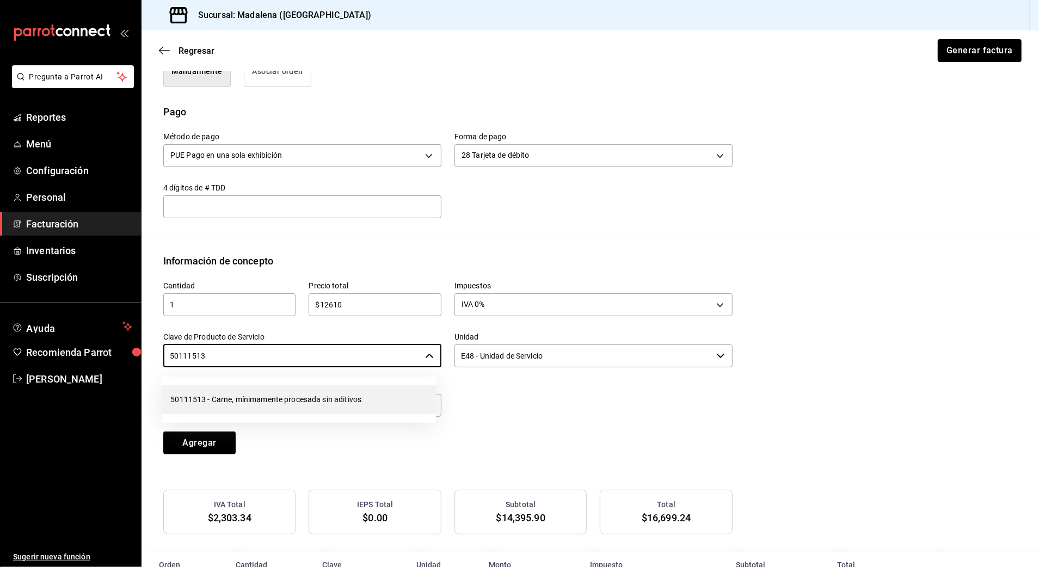
click at [231, 403] on li "50111513 - Carne, mínimamente procesada sin aditivos" at bounding box center [299, 399] width 274 height 29
type input "50111513 - Carne, mínimamente procesada sin aditivos"
click at [238, 401] on input "text" at bounding box center [302, 405] width 278 height 23
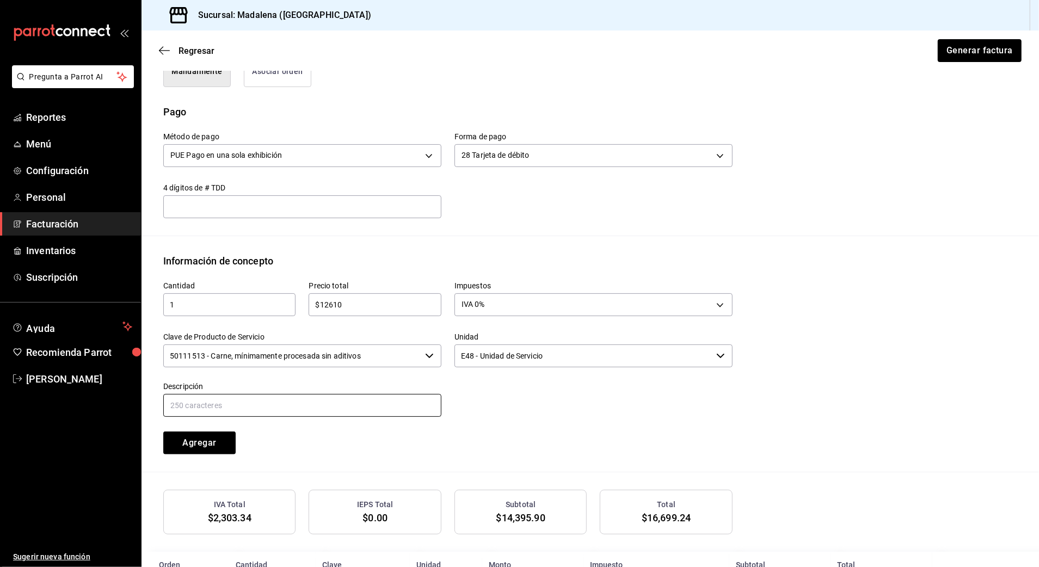
paste input "CONSUMO DE ALIMENTOS Y BEBIDAS"
type input "CONSUMO [PERSON_NAME]"
click at [214, 436] on button "Agregar" at bounding box center [199, 443] width 72 height 23
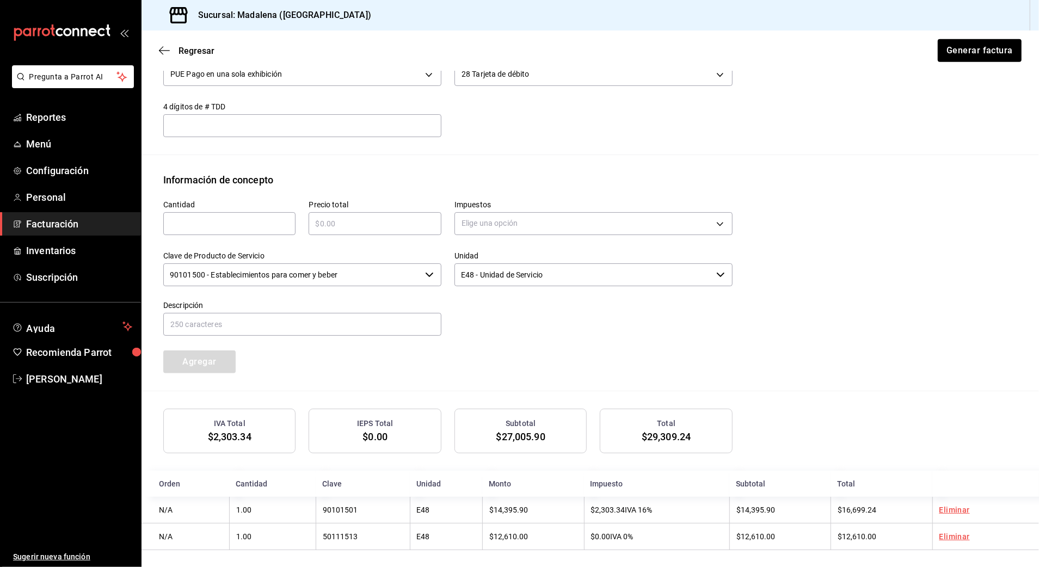
scroll to position [390, 0]
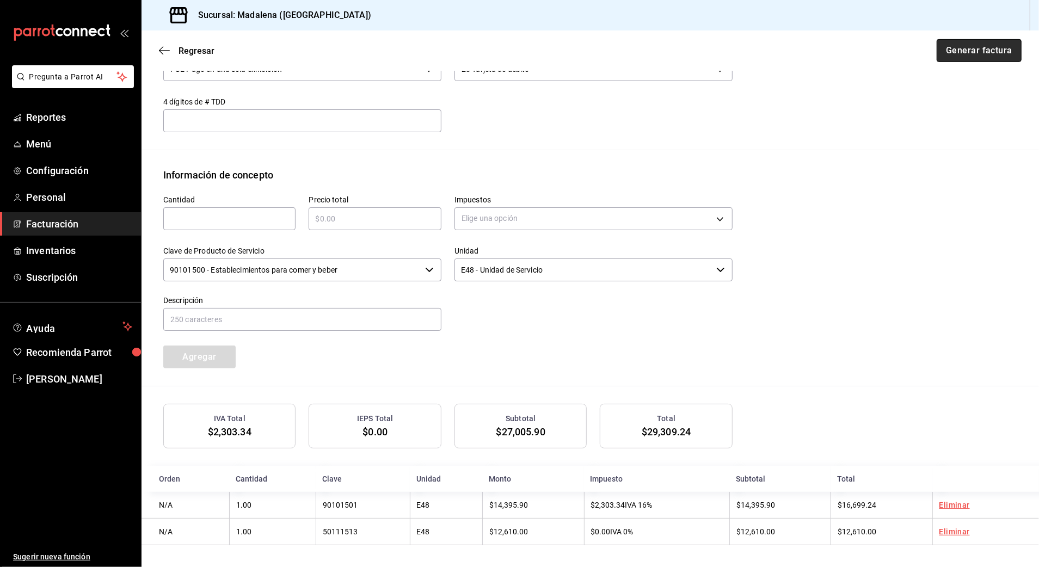
click at [874, 50] on button "Generar factura" at bounding box center [979, 50] width 85 height 23
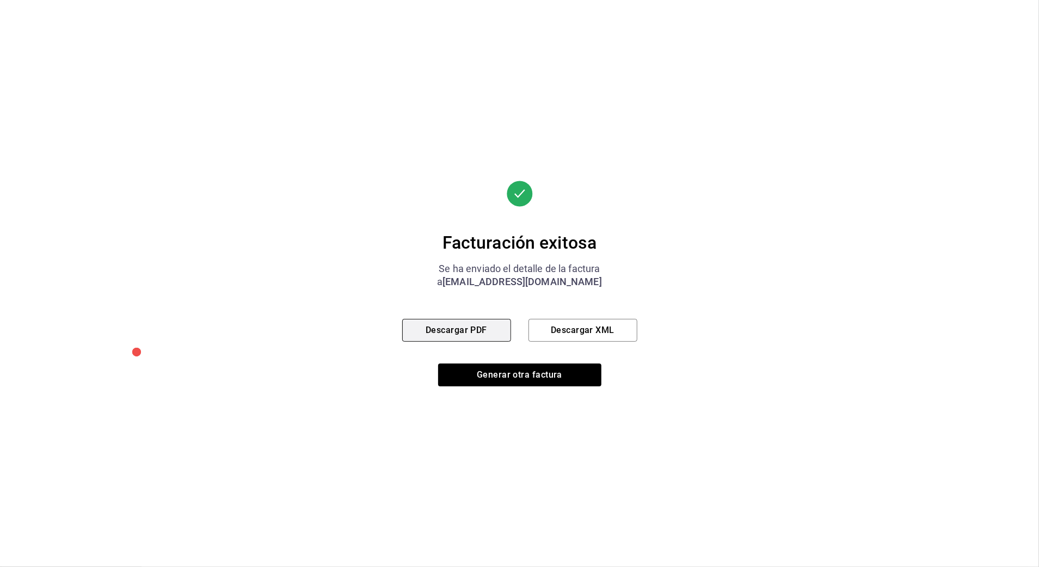
click at [487, 324] on button "Descargar PDF" at bounding box center [456, 330] width 109 height 23
click at [527, 374] on button "Generar otra factura" at bounding box center [519, 375] width 163 height 23
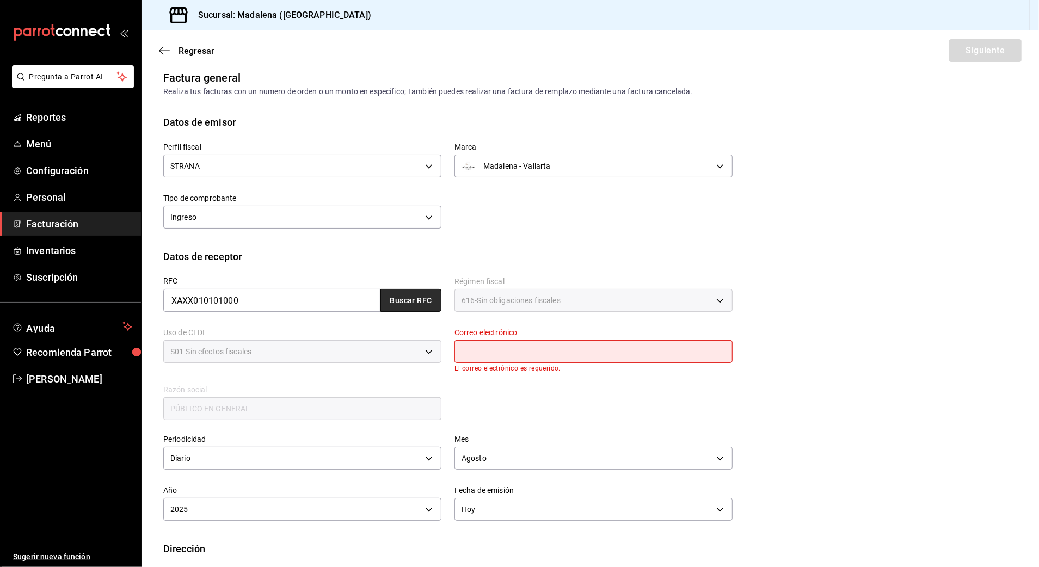
click at [397, 294] on button "Buscar RFC" at bounding box center [410, 300] width 61 height 23
type input "[EMAIL_ADDRESS][DOMAIN_NAME]"
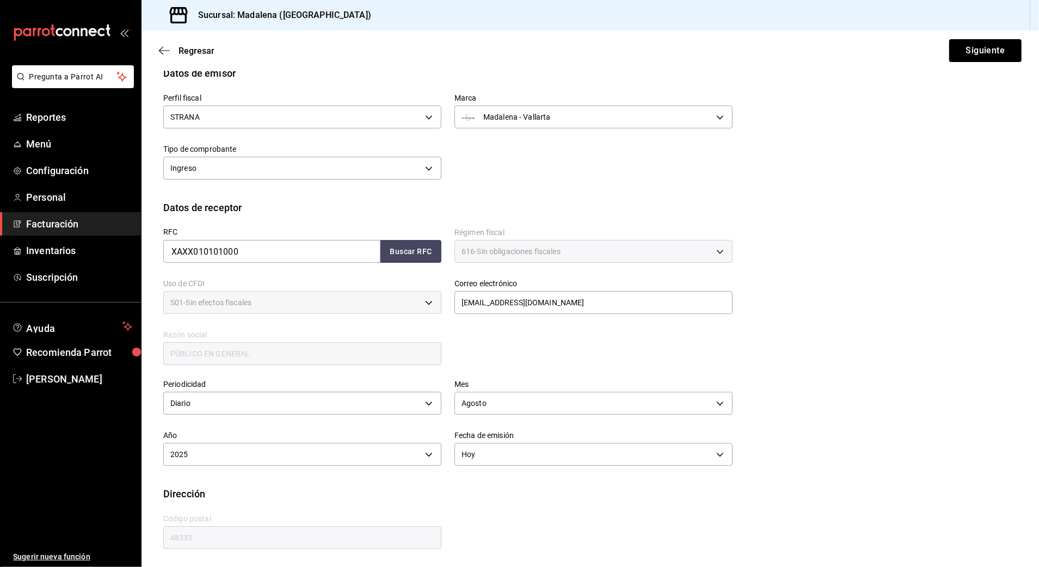
scroll to position [59, 0]
click at [874, 48] on button "Siguiente" at bounding box center [985, 50] width 72 height 23
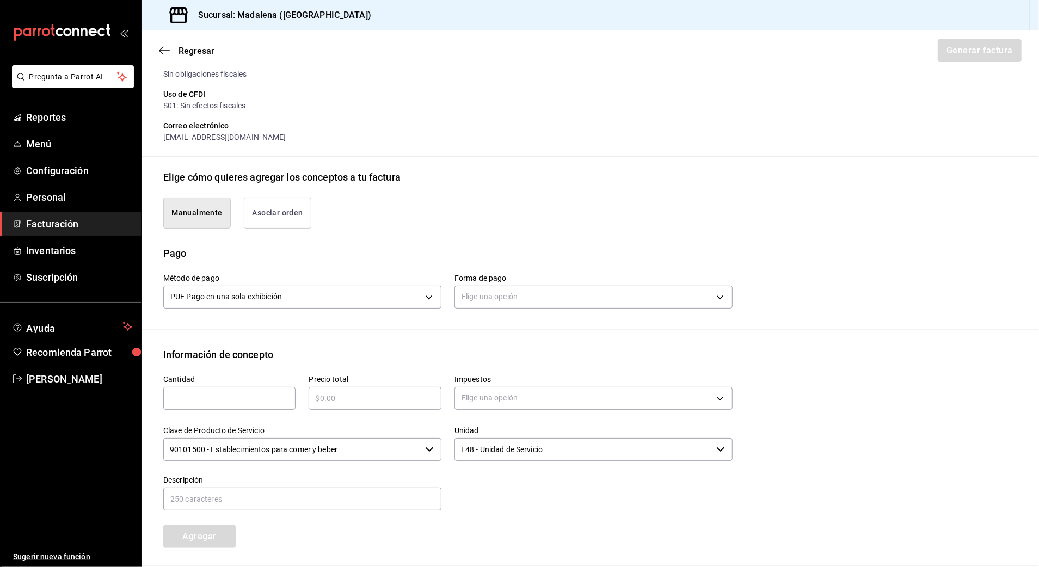
scroll to position [205, 0]
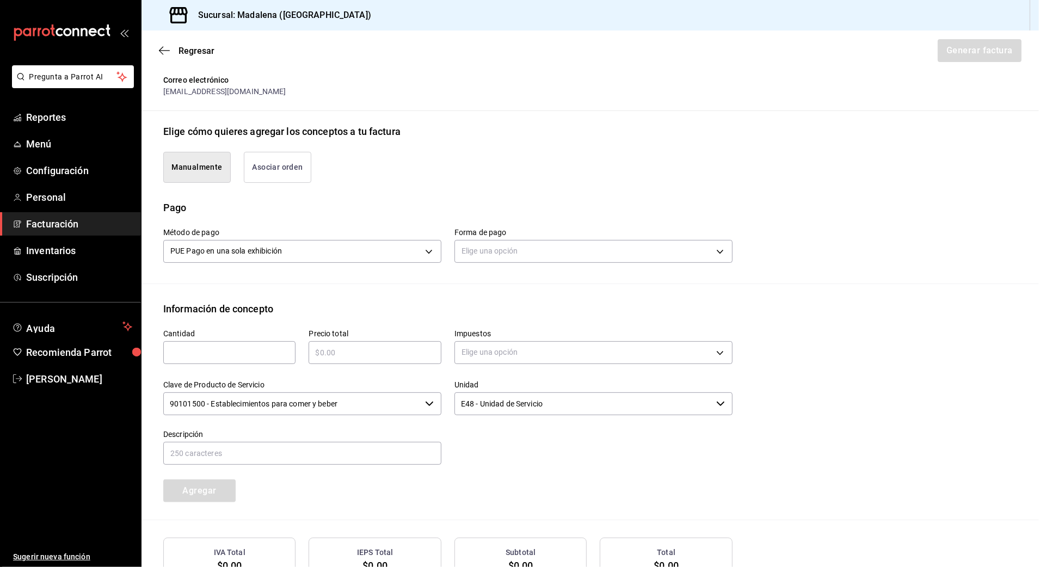
click at [247, 347] on input "text" at bounding box center [229, 352] width 132 height 13
type input "1"
click at [374, 356] on input "text" at bounding box center [375, 352] width 132 height 13
type input "$103928.45"
click at [569, 347] on body "Pregunta a Parrot AI Reportes Menú Configuración Personal Facturación Inventari…" at bounding box center [519, 283] width 1039 height 567
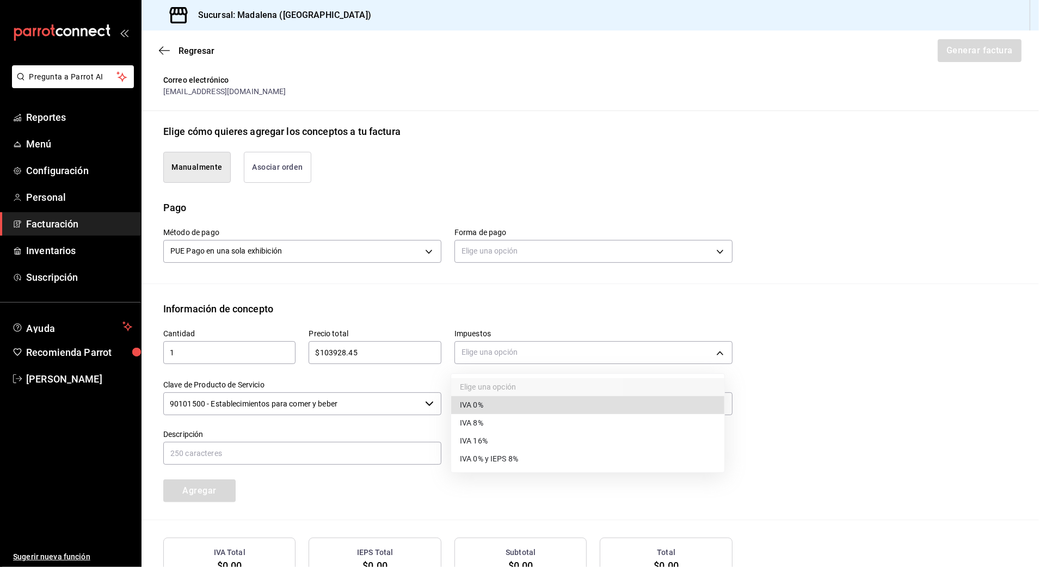
drag, startPoint x: 502, startPoint y: 441, endPoint x: 392, endPoint y: 418, distance: 111.8
click at [501, 441] on li "IVA 16%" at bounding box center [587, 441] width 273 height 18
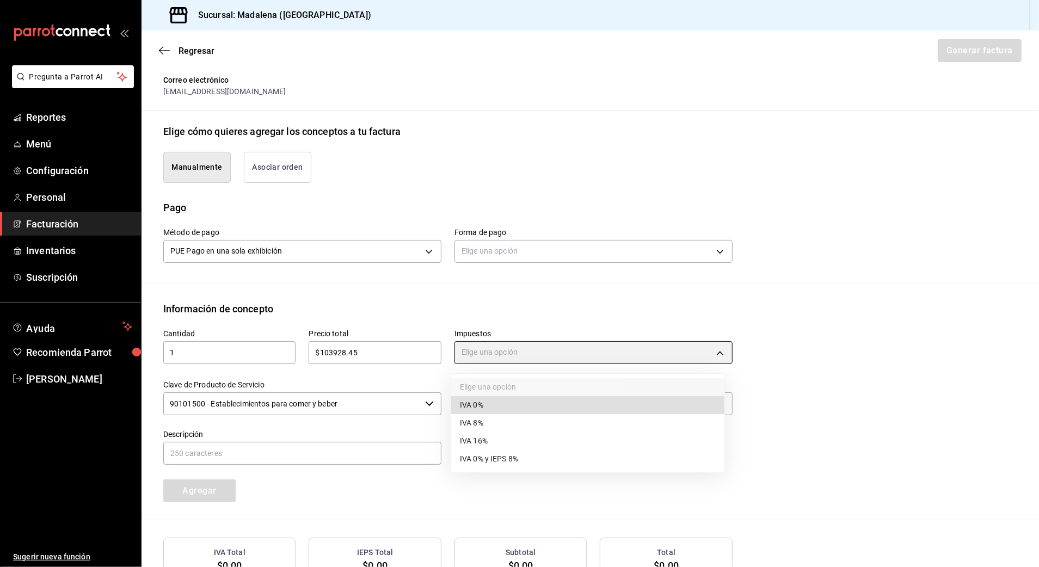
type input "IVA_16"
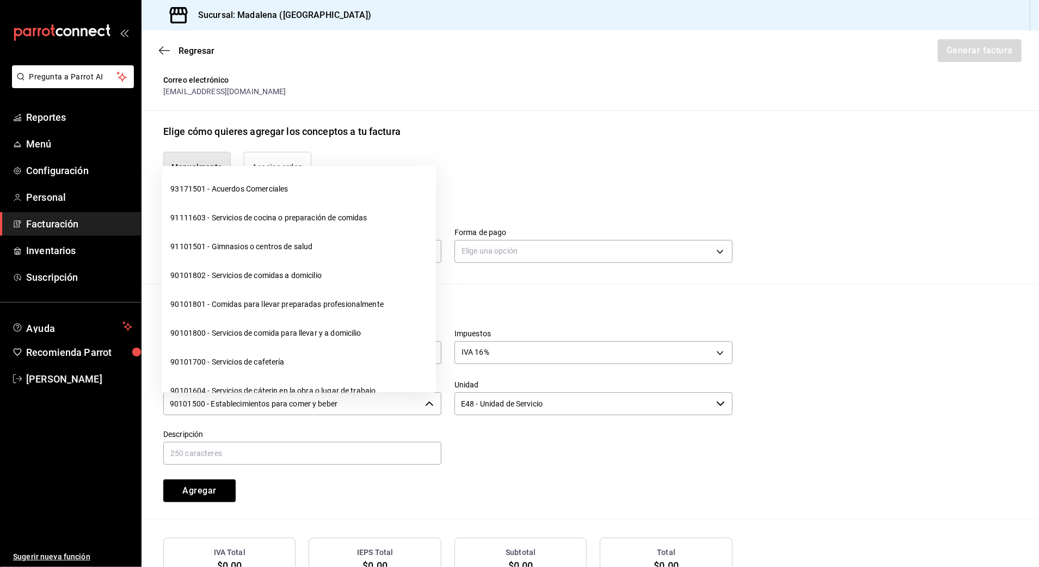
click at [336, 401] on input "90101500 - Establecimientos para comer y beber" at bounding box center [291, 403] width 257 height 23
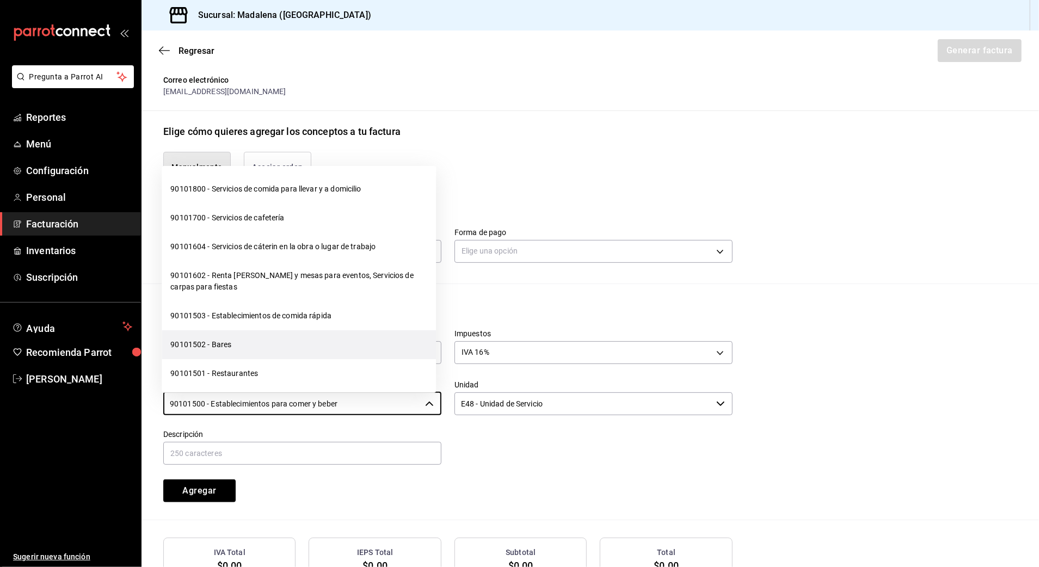
scroll to position [145, 0]
click at [220, 369] on li "90101501 - Restaurantes" at bounding box center [299, 373] width 274 height 29
type input "90101501 - Restaurantes"
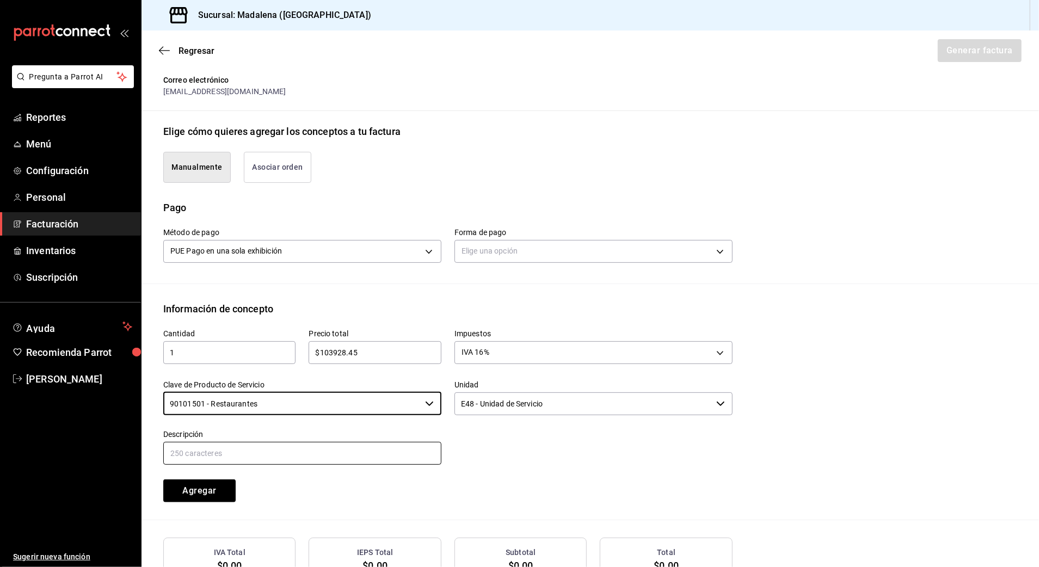
click at [250, 458] on input "text" at bounding box center [302, 453] width 278 height 23
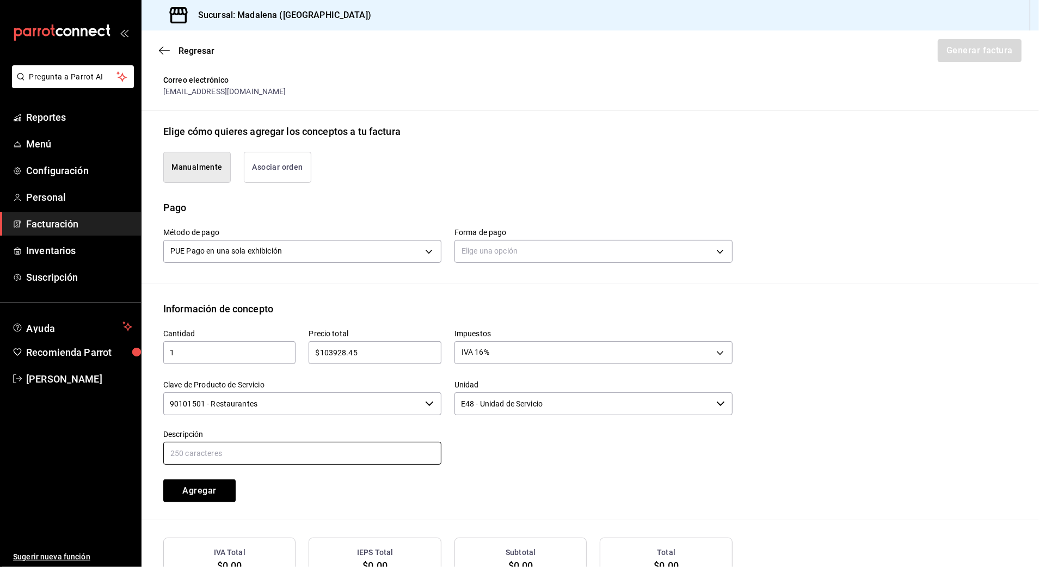
paste input "CONSUMO DE ALIMENTOS Y BEBIDAS"
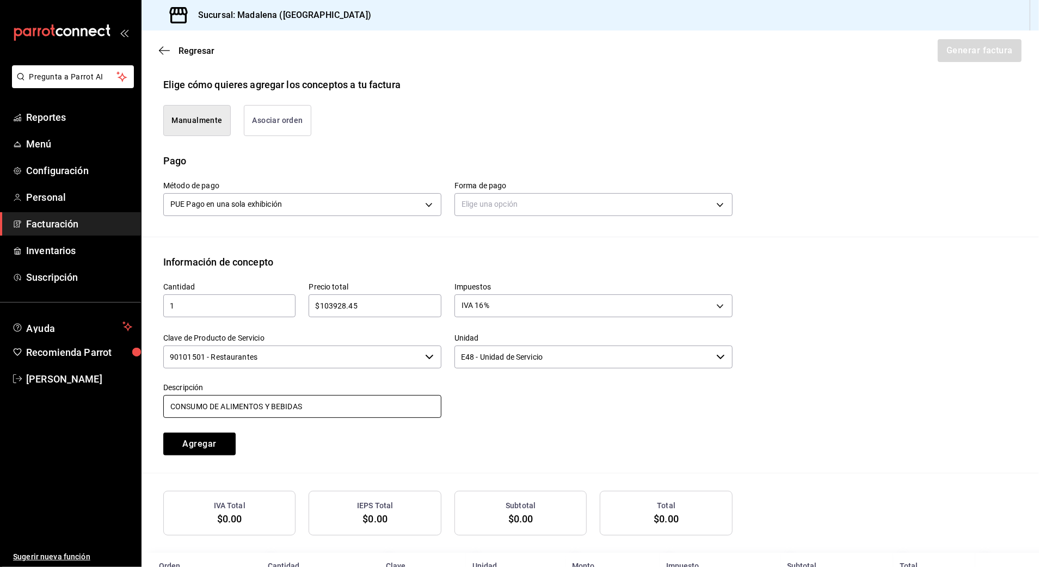
scroll to position [277, 0]
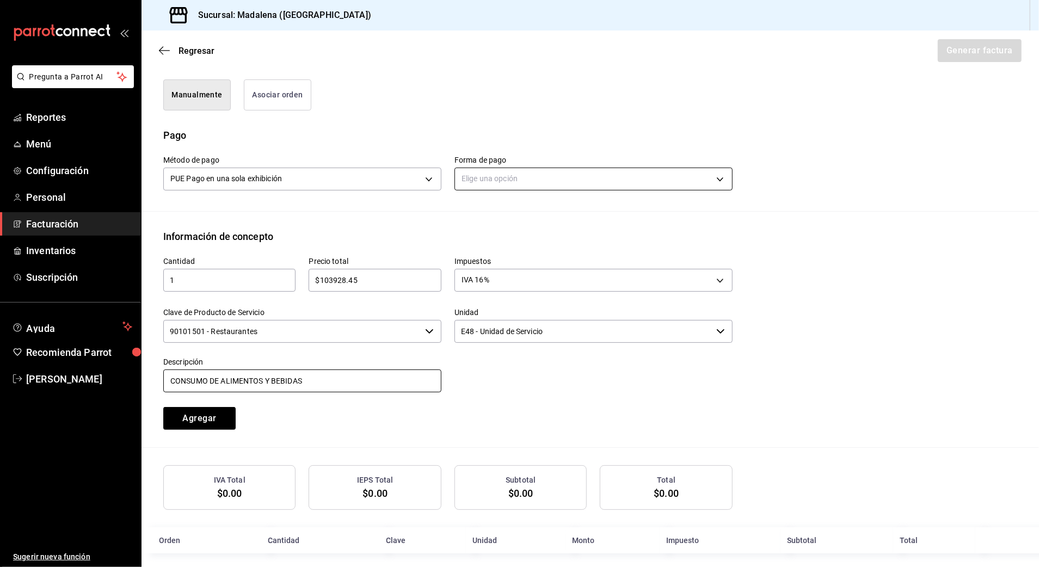
type input "CONSUMO DE ALIMENTOS Y BEBIDAS"
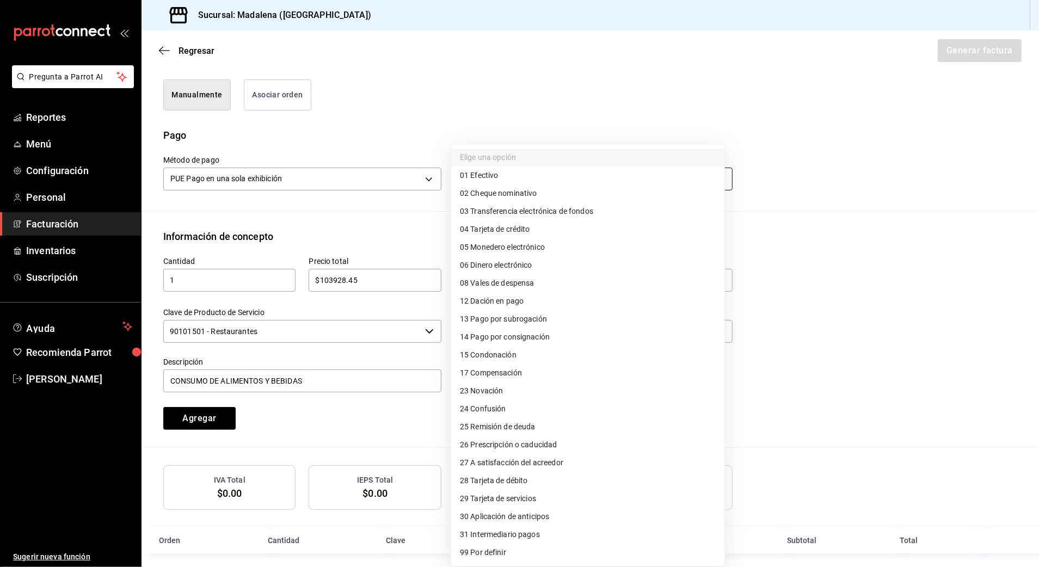
click at [523, 186] on body "Pregunta a Parrot AI Reportes Menú Configuración Personal Facturación Inventari…" at bounding box center [519, 283] width 1039 height 567
drag, startPoint x: 526, startPoint y: 231, endPoint x: 503, endPoint y: 249, distance: 28.6
click at [526, 231] on span "04 Tarjeta de crédito" at bounding box center [495, 229] width 70 height 11
type input "04"
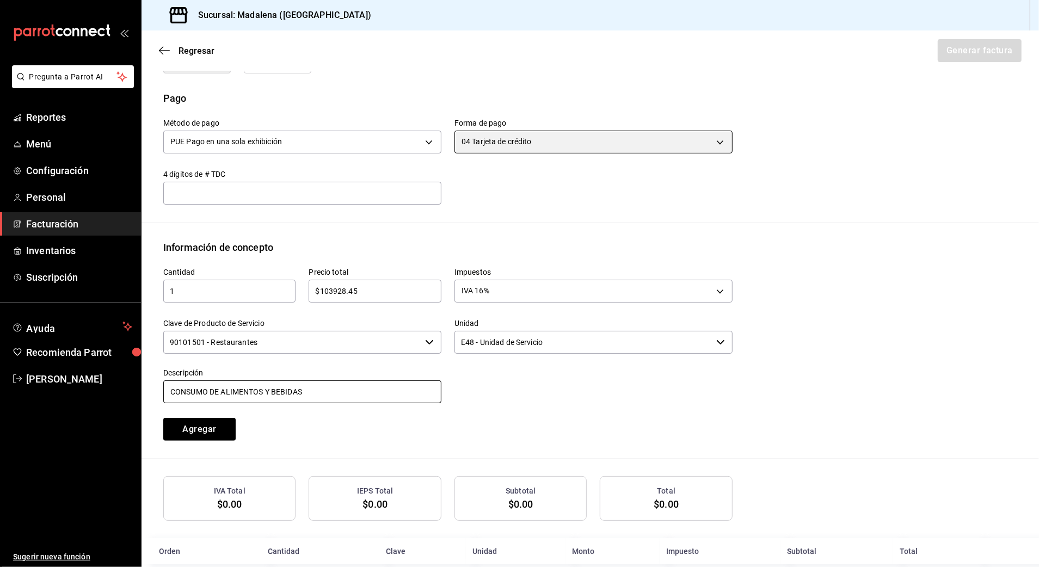
scroll to position [334, 0]
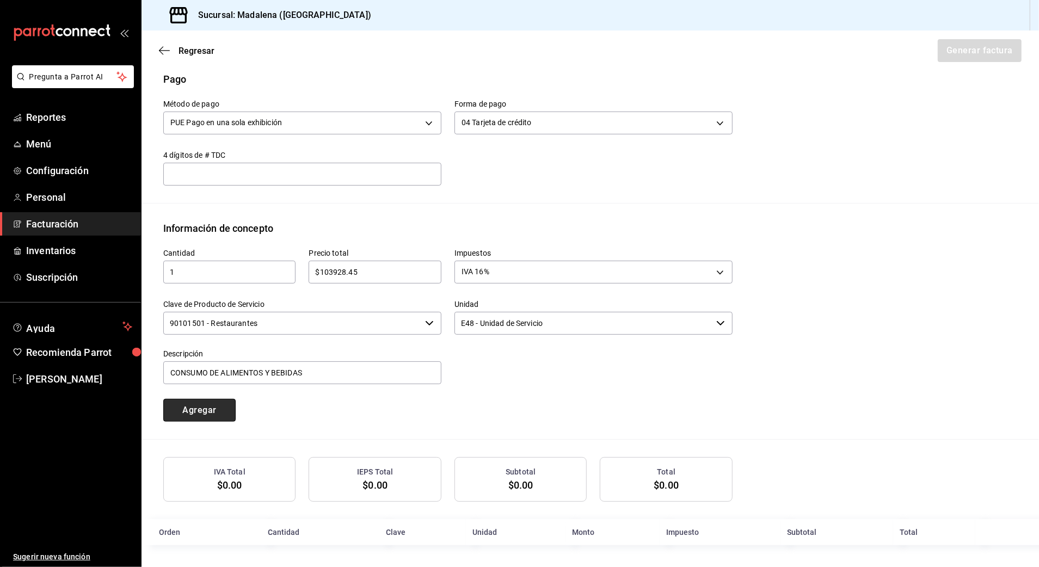
click at [216, 412] on button "Agregar" at bounding box center [199, 410] width 72 height 23
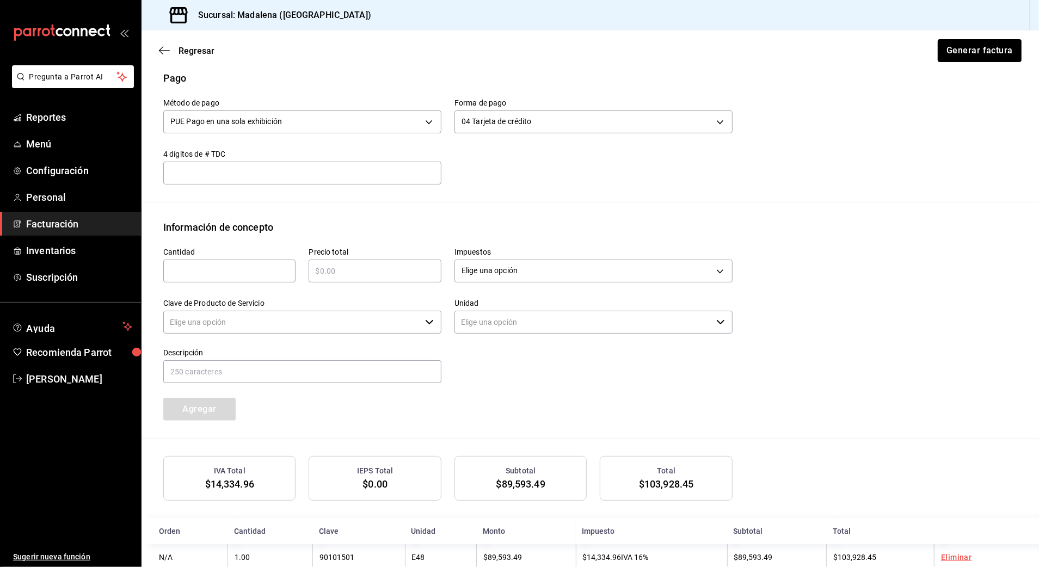
type input "90101500 - Establecimientos para comer y beber"
type input "E48 - Unidad de Servicio"
click at [223, 272] on input "text" at bounding box center [229, 271] width 132 height 13
type input "1"
type input "$65780"
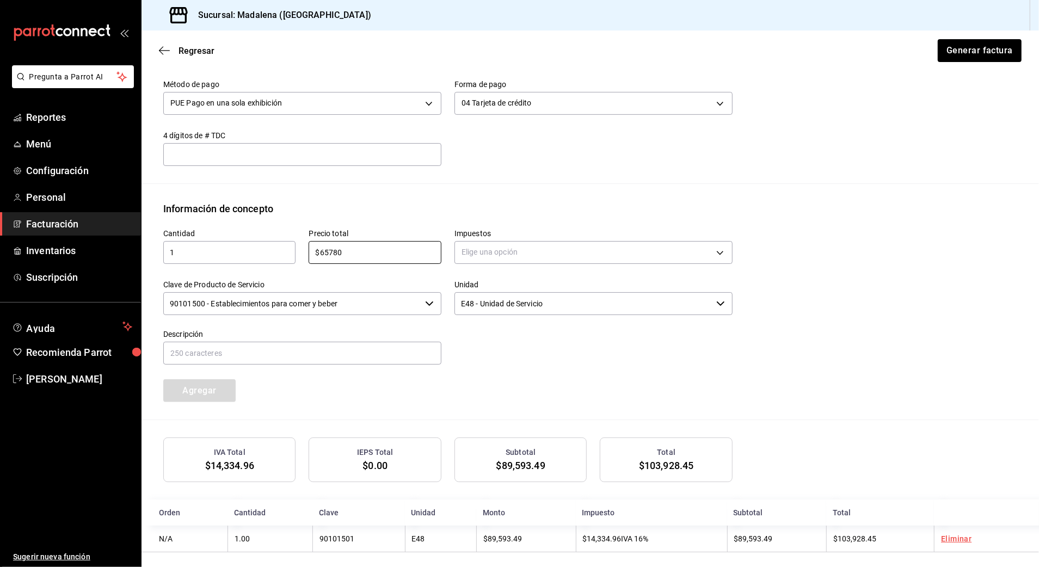
scroll to position [362, 0]
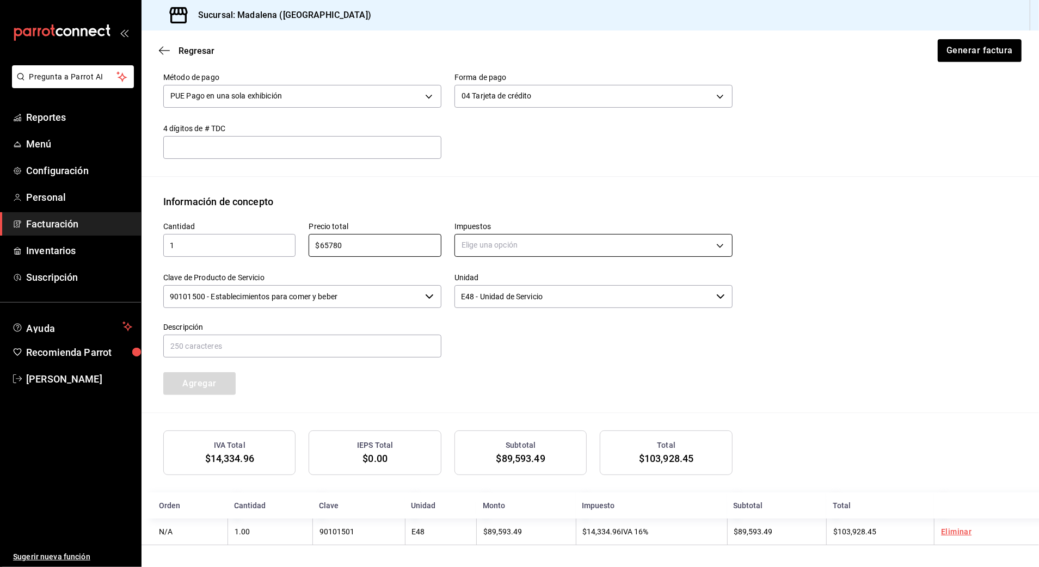
click at [512, 237] on body "Pregunta a Parrot AI Reportes Menú Configuración Personal Facturación Inventari…" at bounding box center [519, 283] width 1039 height 567
click at [479, 296] on span "IVA 0%" at bounding box center [471, 295] width 23 height 11
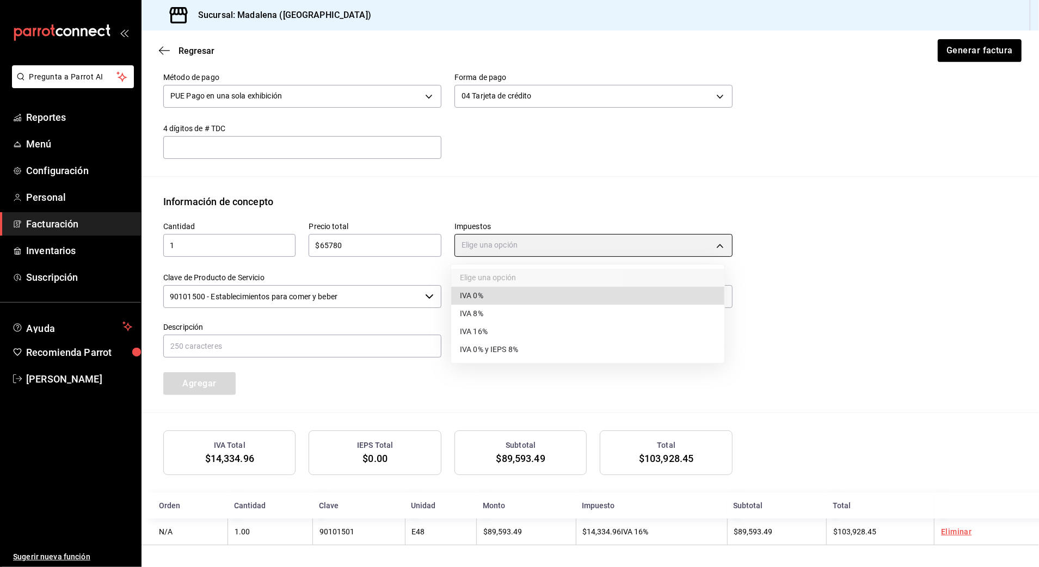
type input "IVA_0"
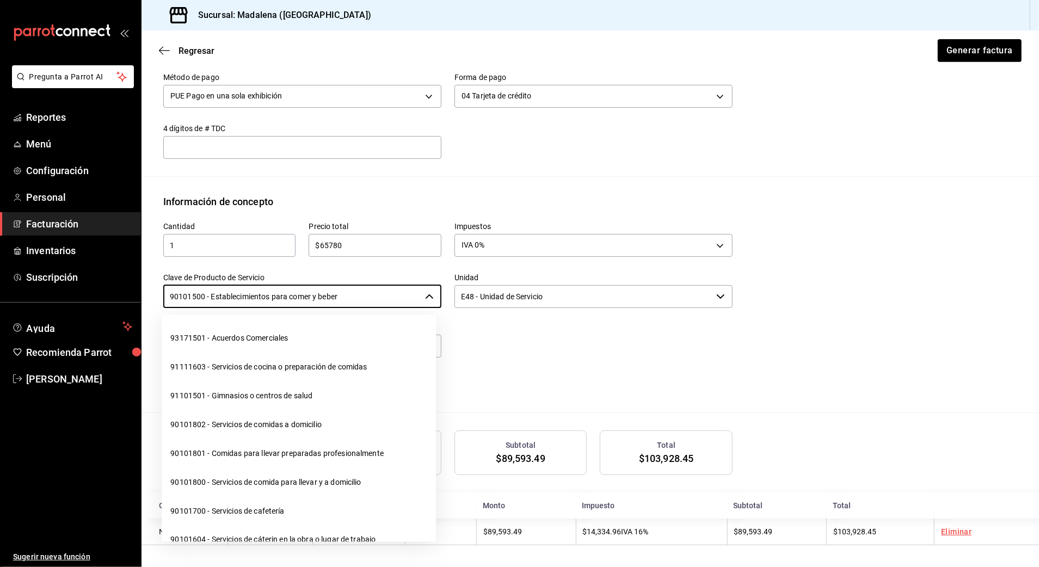
drag, startPoint x: 371, startPoint y: 304, endPoint x: 44, endPoint y: 305, distance: 327.1
click at [44, 305] on div "Pregunta a Parrot AI Reportes Menú Configuración Personal Facturación Inventari…" at bounding box center [519, 283] width 1039 height 567
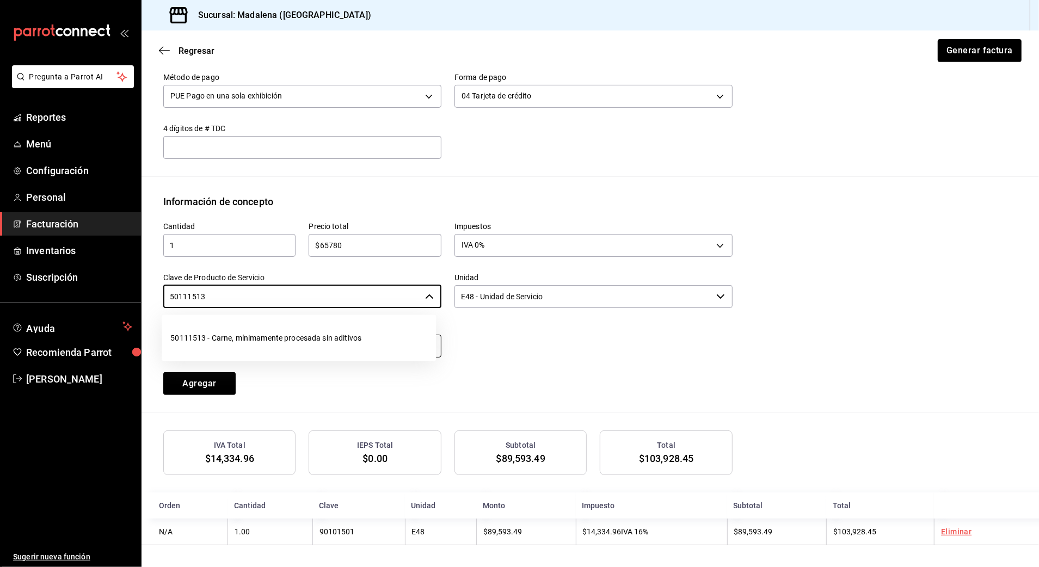
click at [210, 337] on li "50111513 - Carne, mínimamente procesada sin aditivos" at bounding box center [299, 338] width 274 height 29
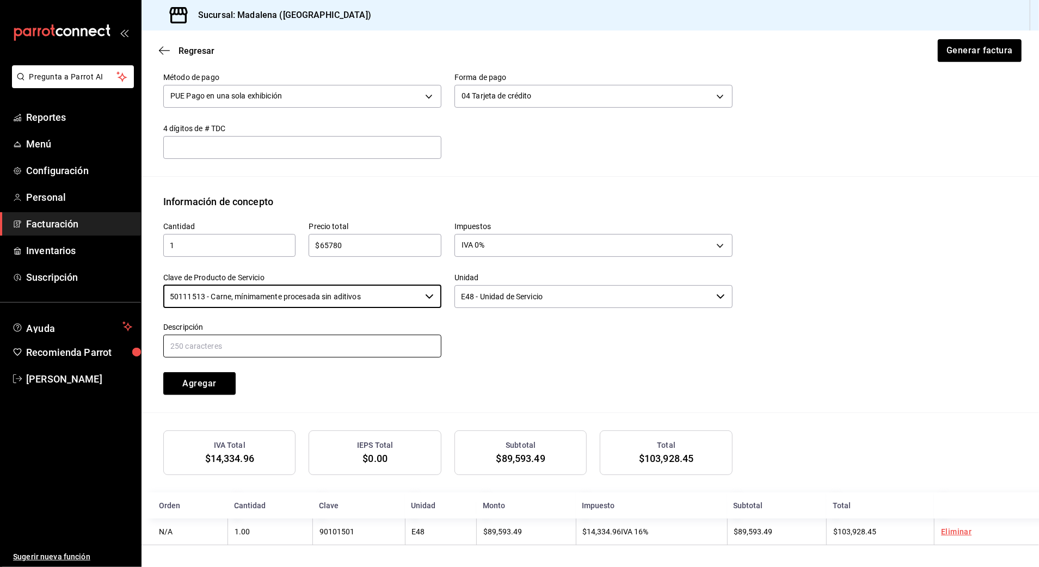
type input "50111513 - Carne, mínimamente procesada sin aditivos"
click at [236, 344] on input "text" at bounding box center [302, 346] width 278 height 23
paste input "CONSUMO DE ALIMENTOS Y BEBIDAS"
drag, startPoint x: 308, startPoint y: 345, endPoint x: 221, endPoint y: 342, distance: 87.1
click at [221, 342] on input "CONSUMO DE ALIMENTOS Y BEBIDAS" at bounding box center [302, 346] width 278 height 23
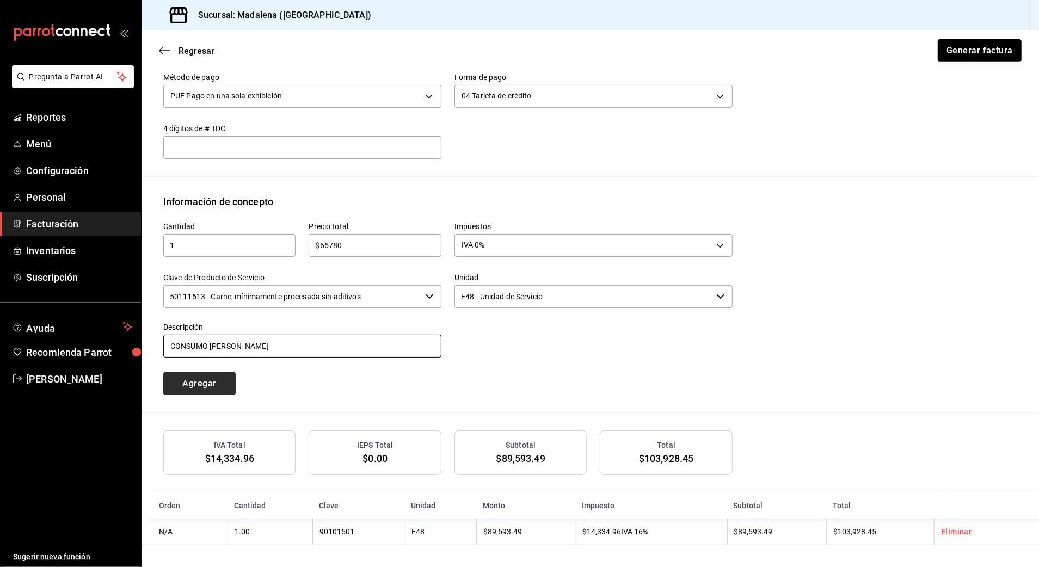
type input "CONSUMO [PERSON_NAME]"
click at [219, 379] on button "Agregar" at bounding box center [199, 383] width 72 height 23
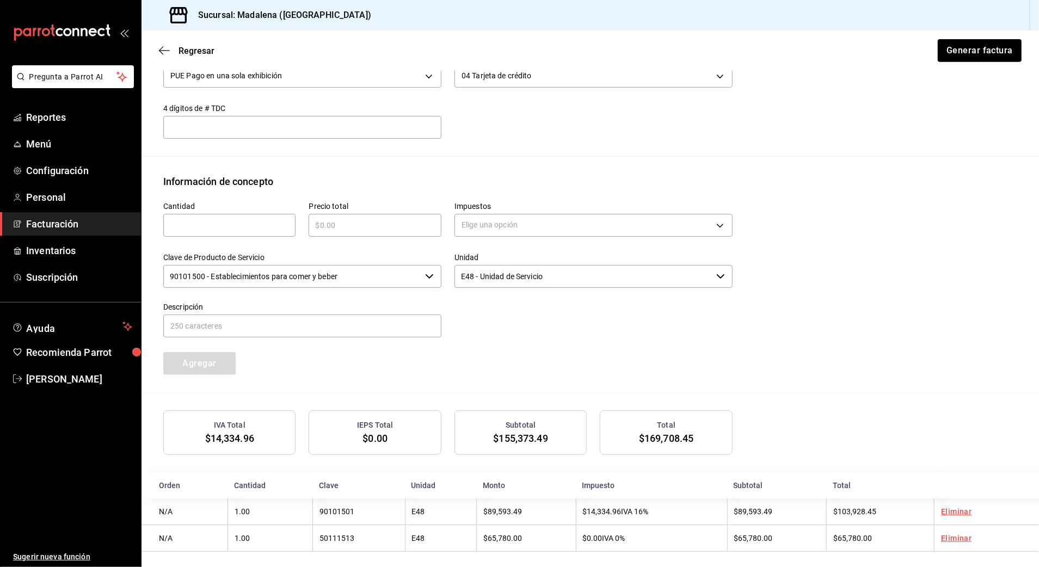
scroll to position [390, 0]
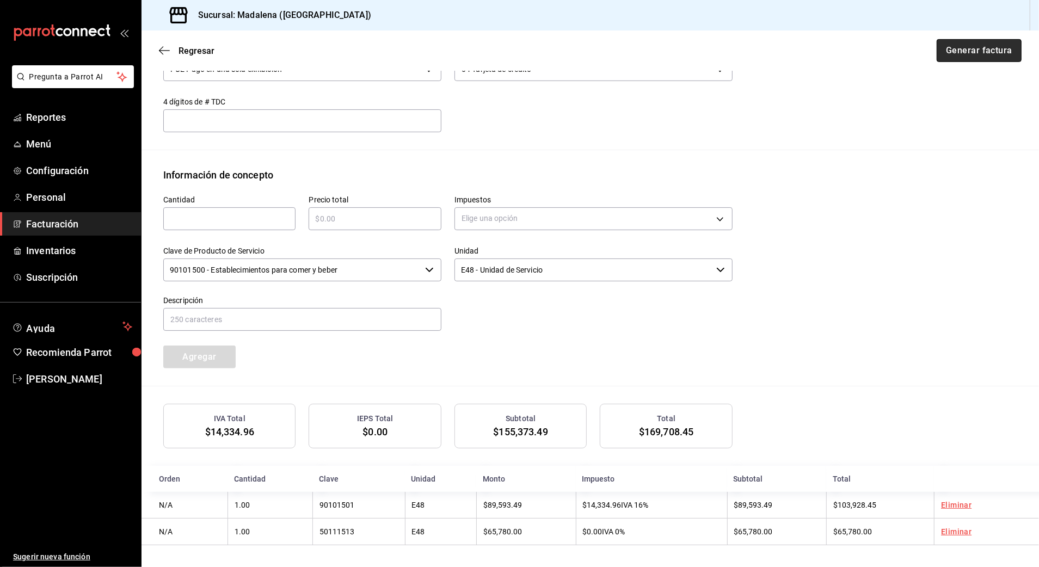
click at [874, 55] on button "Generar factura" at bounding box center [979, 50] width 85 height 23
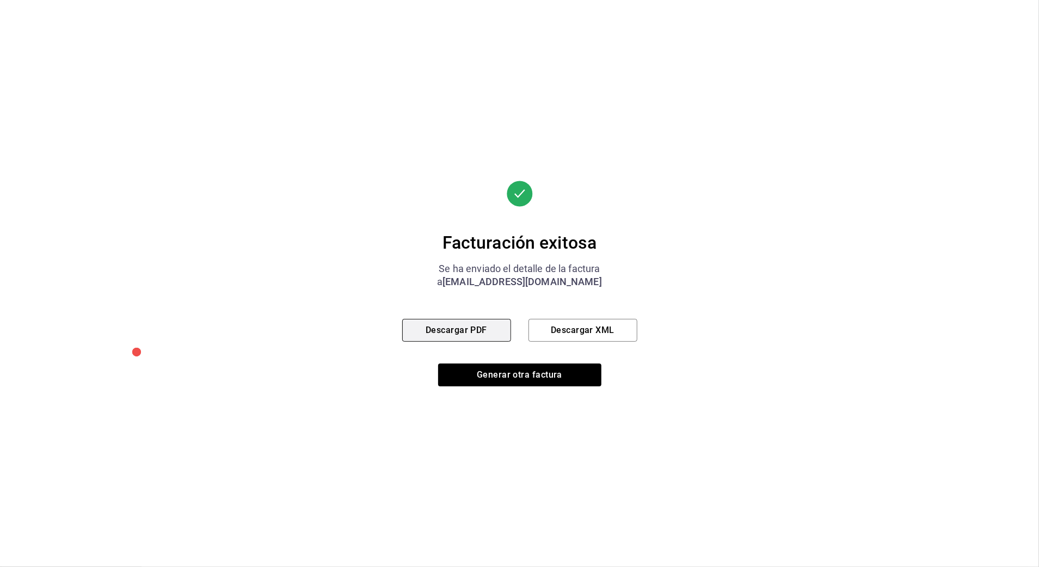
click at [485, 335] on button "Descargar PDF" at bounding box center [456, 330] width 109 height 23
click at [534, 371] on button "Generar otra factura" at bounding box center [519, 375] width 163 height 23
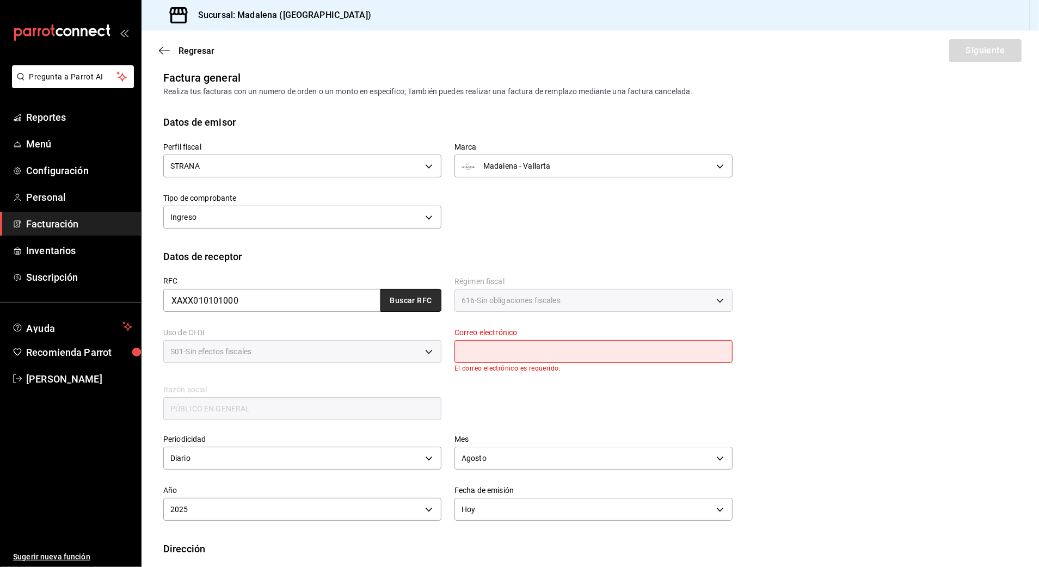
click at [419, 299] on button "Buscar RFC" at bounding box center [410, 300] width 61 height 23
type input "[EMAIL_ADDRESS][DOMAIN_NAME]"
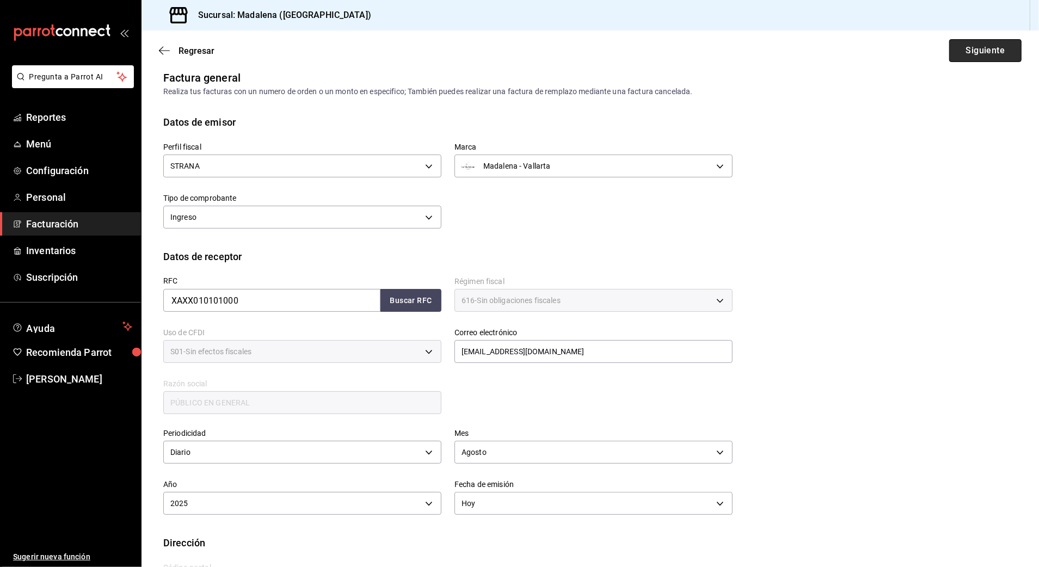
click at [874, 50] on button "Siguiente" at bounding box center [985, 50] width 72 height 23
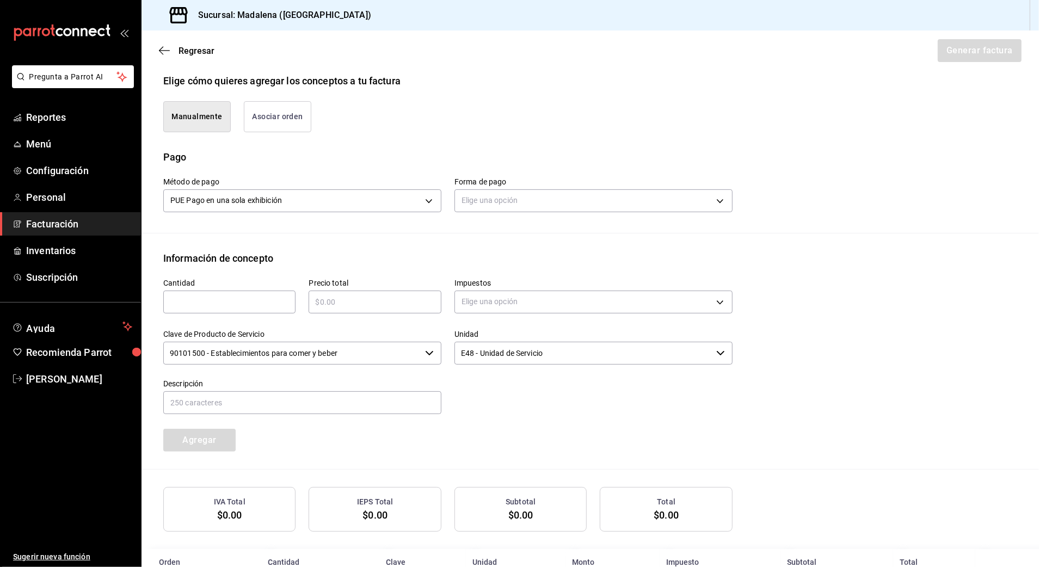
scroll to position [286, 0]
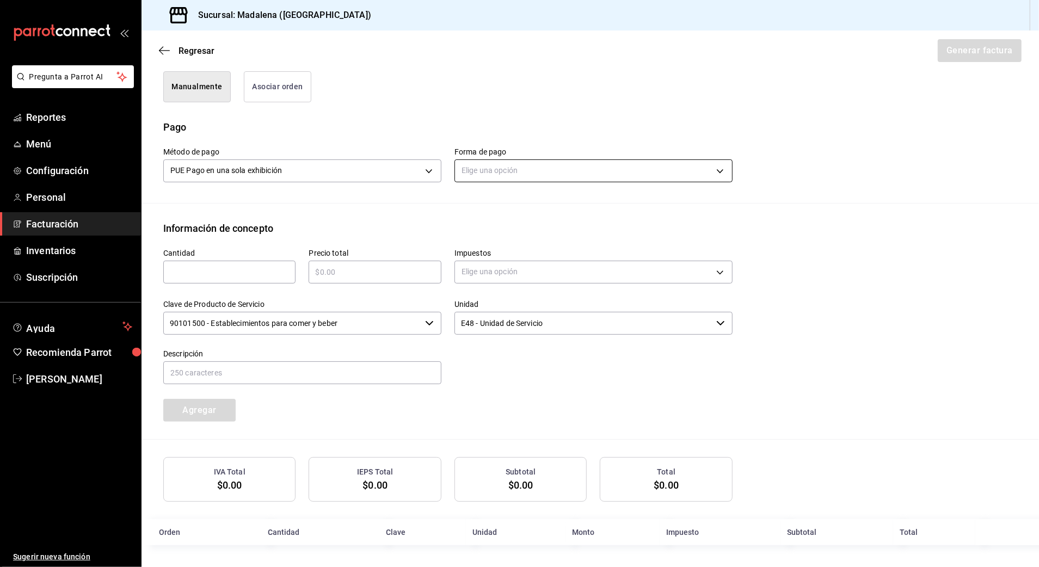
click at [524, 175] on body "Pregunta a Parrot AI Reportes Menú Configuración Personal Facturación Inventari…" at bounding box center [519, 283] width 1039 height 567
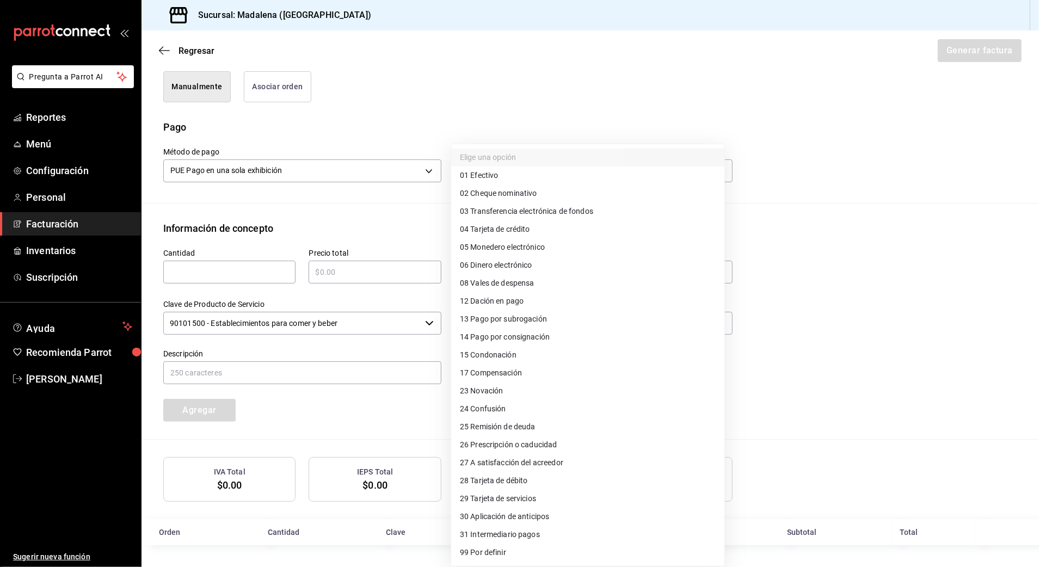
click at [527, 482] on span "28 Tarjeta de débito" at bounding box center [494, 480] width 68 height 11
type input "28"
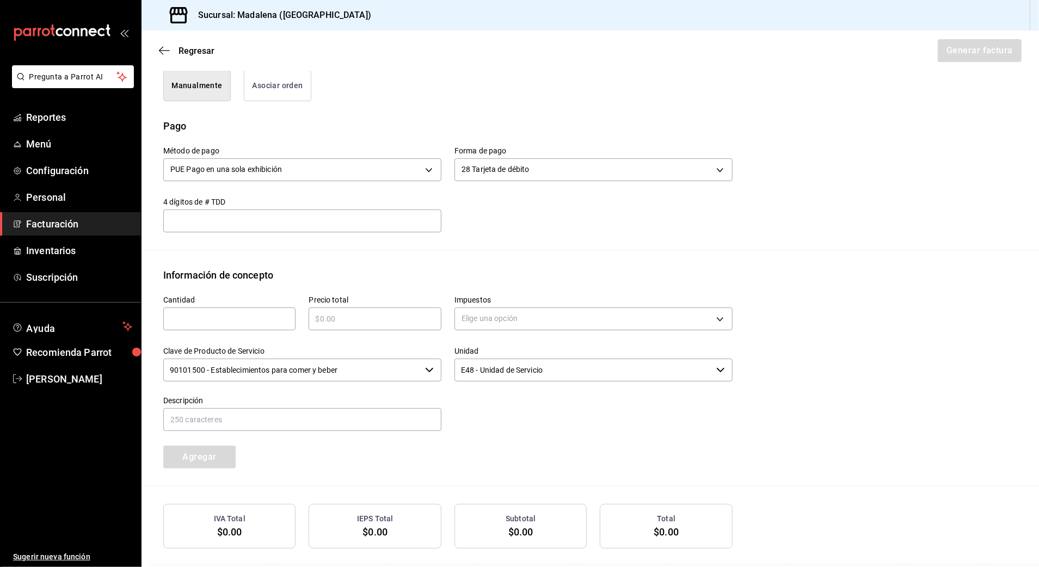
click at [272, 327] on div "​" at bounding box center [229, 319] width 132 height 23
type input "1"
type input "$40357.07"
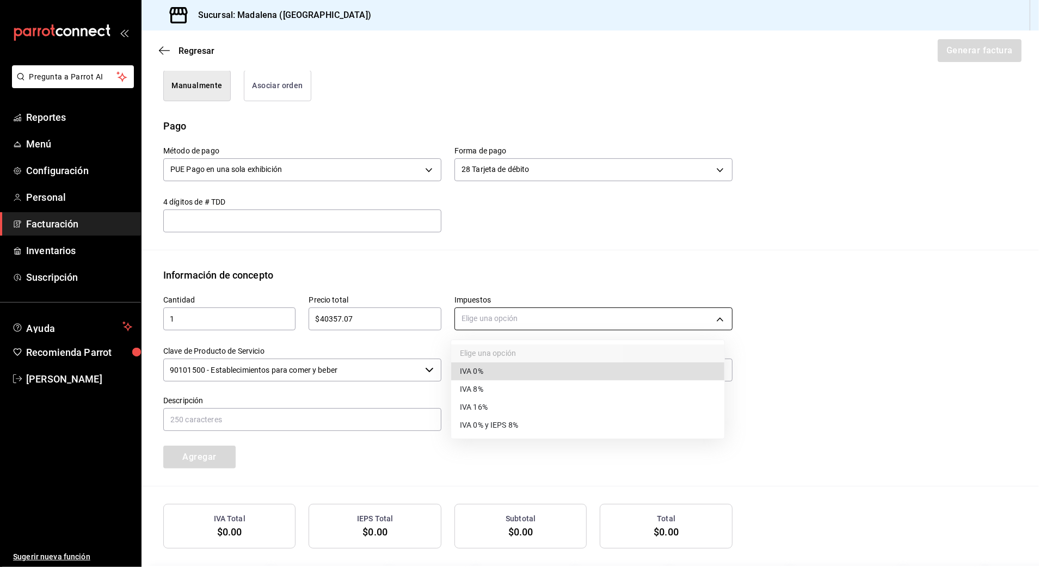
click at [538, 321] on body "Pregunta a Parrot AI Reportes Menú Configuración Personal Facturación Inventari…" at bounding box center [519, 283] width 1039 height 567
click at [503, 404] on li "IVA 16%" at bounding box center [587, 407] width 273 height 18
type input "IVA_16"
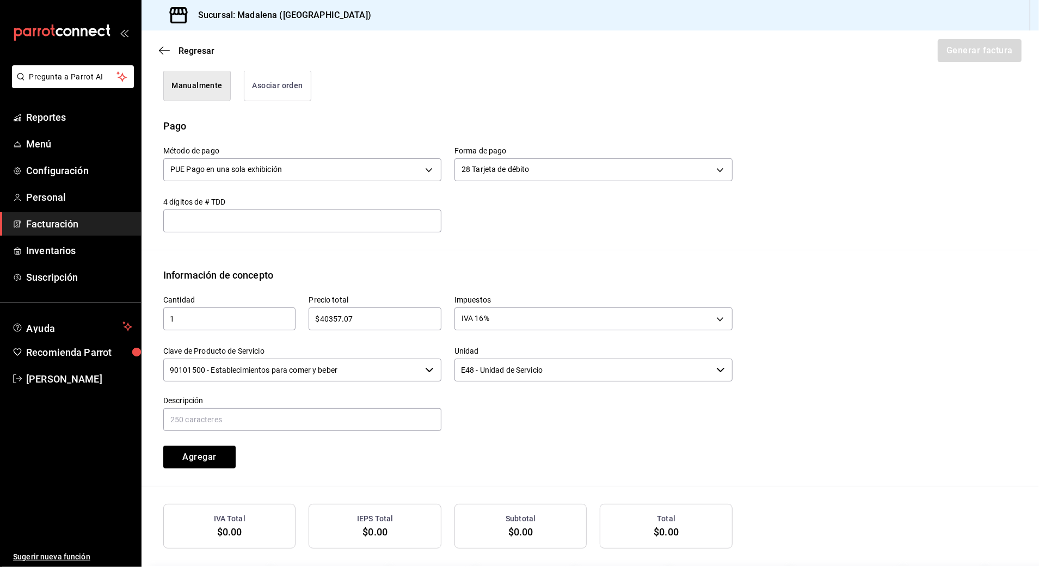
click at [373, 370] on input "90101500 - Establecimientos para comer y beber" at bounding box center [291, 370] width 257 height 23
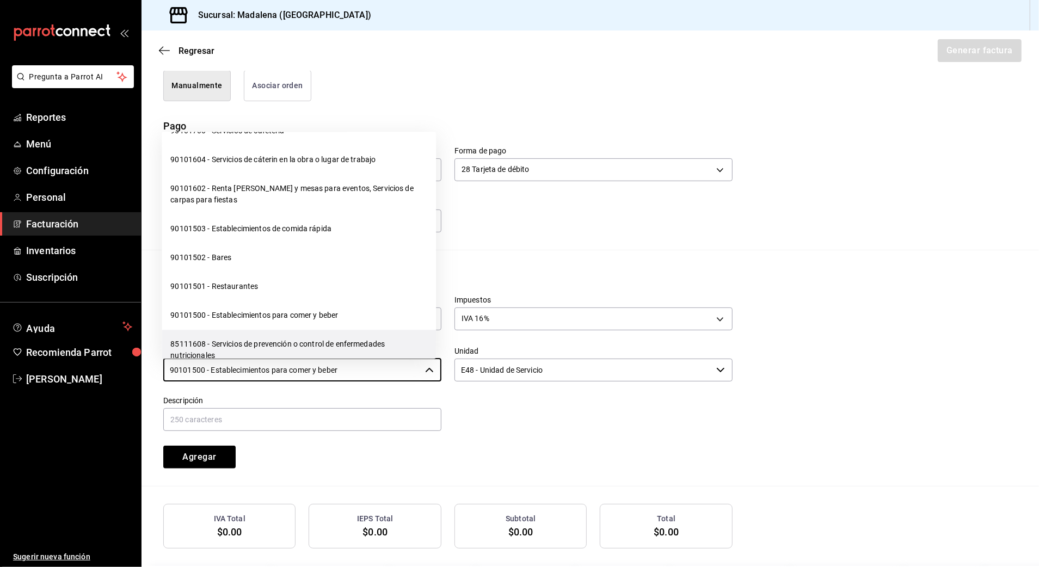
scroll to position [218, 0]
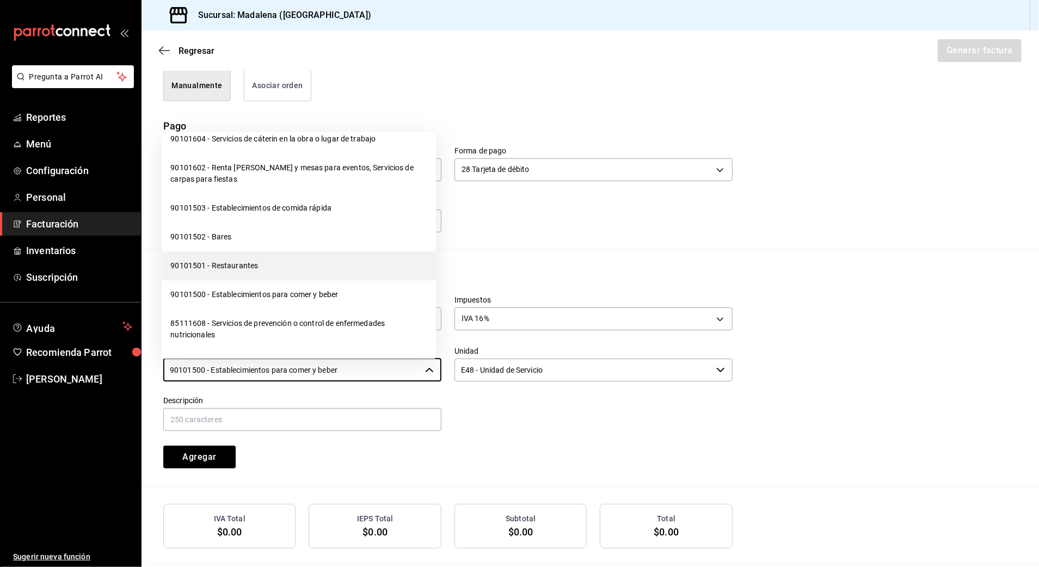
click at [245, 266] on li "90101501 - Restaurantes" at bounding box center [299, 266] width 274 height 29
type input "90101501 - Restaurantes"
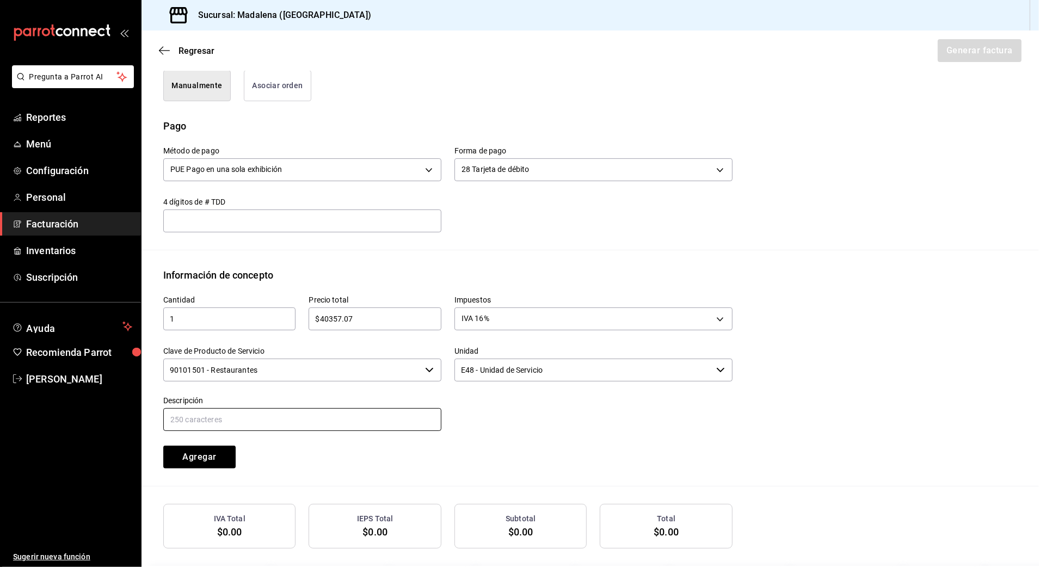
click at [236, 414] on input "text" at bounding box center [302, 419] width 278 height 23
paste input "CONSUMO DE ALIMENTOS Y BEBIDAS"
type input "CONSUMO DE ALIMENTOS Y BEBIDAS"
click at [174, 447] on button "Agregar" at bounding box center [199, 457] width 72 height 23
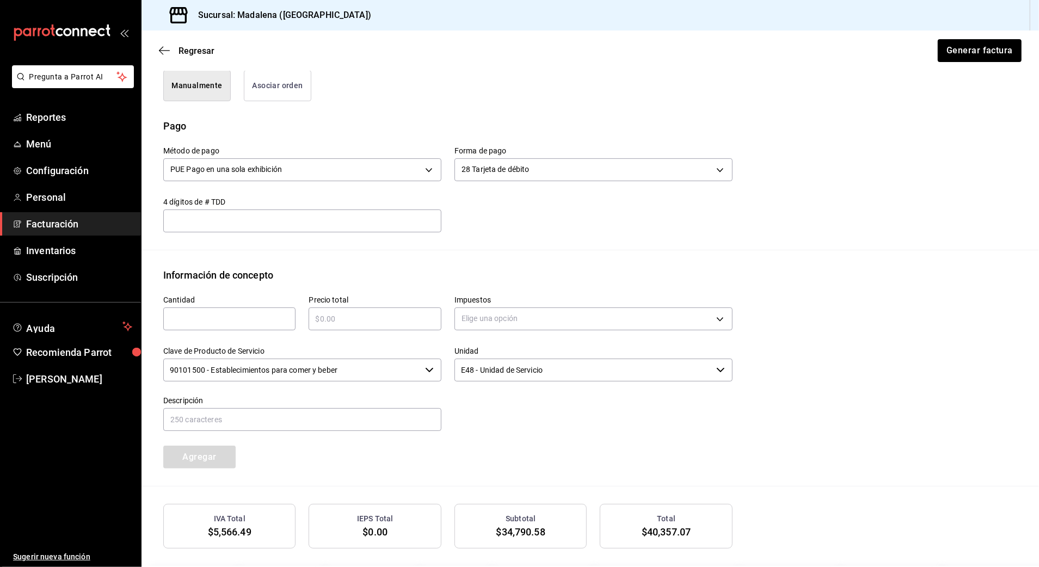
click at [203, 310] on div "​" at bounding box center [229, 319] width 132 height 23
type input "1"
type input "$24650"
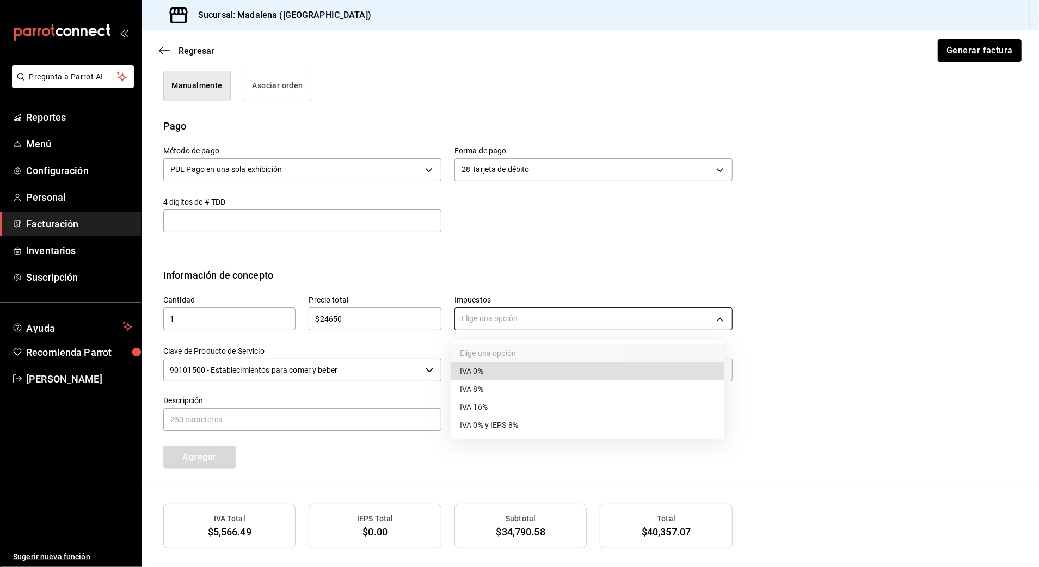
click at [499, 321] on body "Pregunta a Parrot AI Reportes Menú Configuración Personal Facturación Inventari…" at bounding box center [519, 283] width 1039 height 567
click at [490, 377] on li "IVA 0%" at bounding box center [587, 371] width 273 height 18
type input "IVA_0"
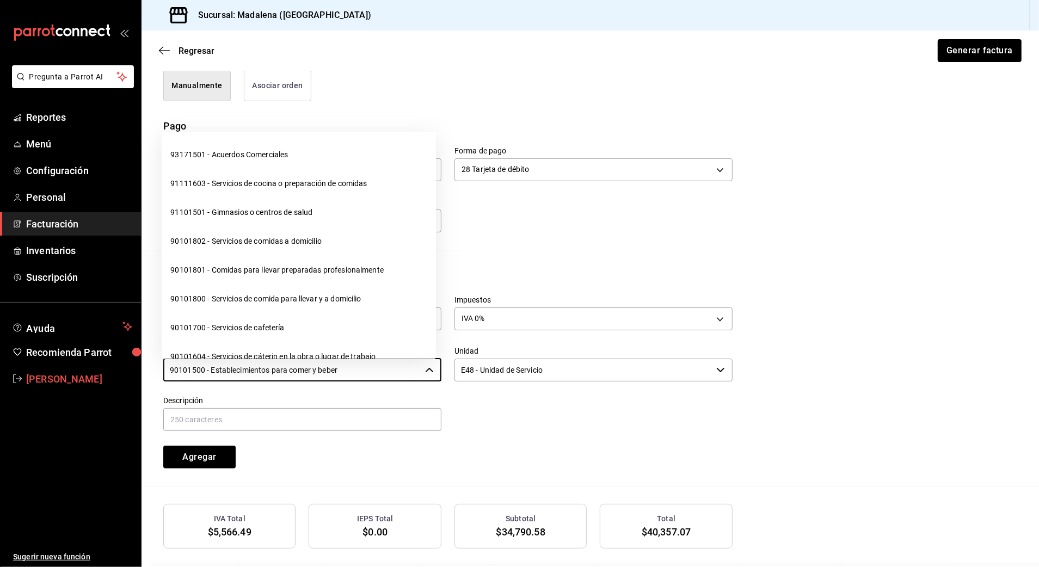
drag, startPoint x: 398, startPoint y: 369, endPoint x: 0, endPoint y: 376, distance: 398.5
click at [0, 376] on html "Pregunta a Parrot AI Reportes Menú Configuración Personal Facturación Inventari…" at bounding box center [519, 283] width 1039 height 567
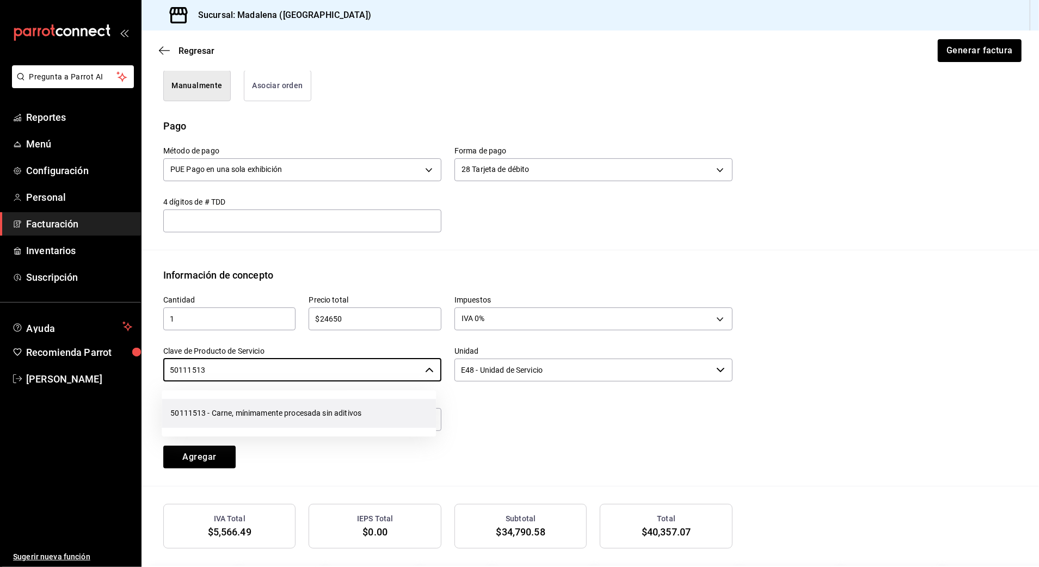
click at [229, 421] on li "50111513 - Carne, mínimamente procesada sin aditivos" at bounding box center [299, 413] width 274 height 29
type input "50111513 - Carne, mínimamente procesada sin aditivos"
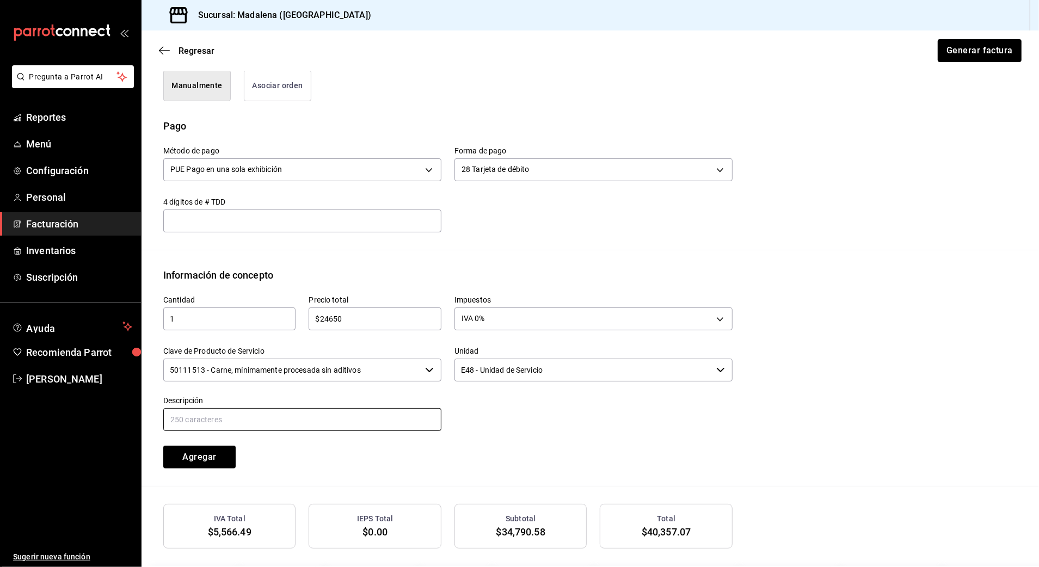
click at [247, 416] on input "text" at bounding box center [302, 419] width 278 height 23
paste input "CONSUMO DE ALIMENTOS Y BEBIDAS"
drag, startPoint x: 328, startPoint y: 427, endPoint x: 223, endPoint y: 418, distance: 105.4
click at [223, 418] on input "CONSUMO DE ALIMENTOS Y BEBIDAS" at bounding box center [302, 419] width 278 height 23
type input "CONSUMO [PERSON_NAME]"
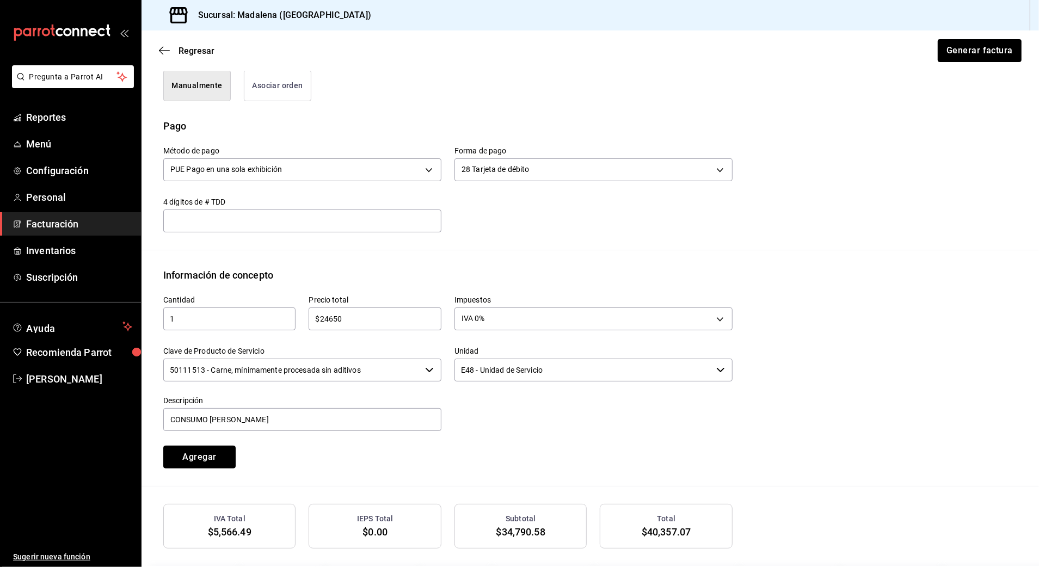
drag, startPoint x: 224, startPoint y: 457, endPoint x: 235, endPoint y: 457, distance: 10.9
click at [228, 457] on button "Agregar" at bounding box center [199, 457] width 72 height 23
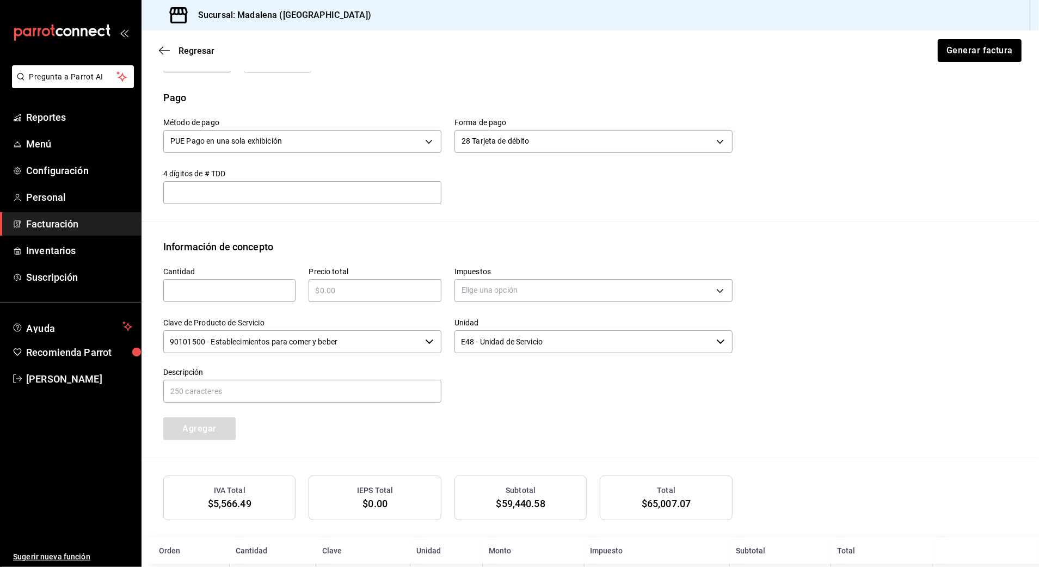
scroll to position [390, 0]
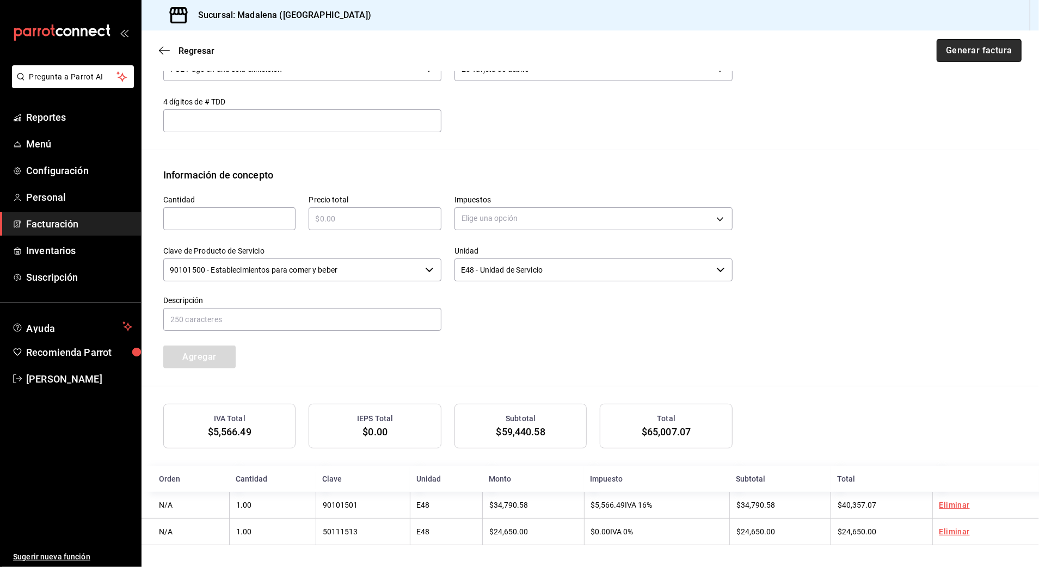
click at [874, 57] on button "Generar factura" at bounding box center [979, 50] width 85 height 23
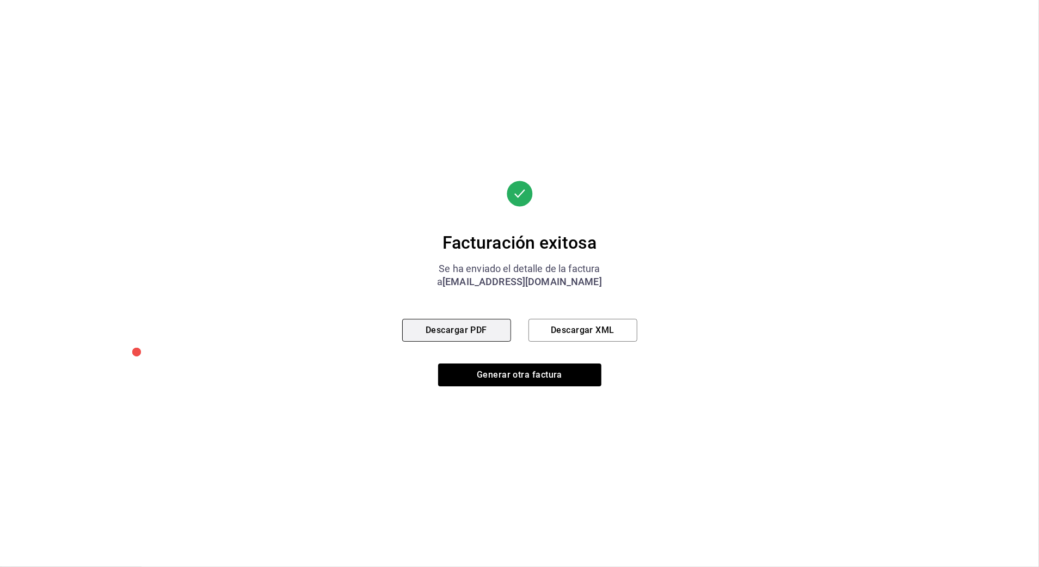
click at [471, 331] on button "Descargar PDF" at bounding box center [456, 330] width 109 height 23
click at [520, 366] on button "Generar otra factura" at bounding box center [519, 375] width 163 height 23
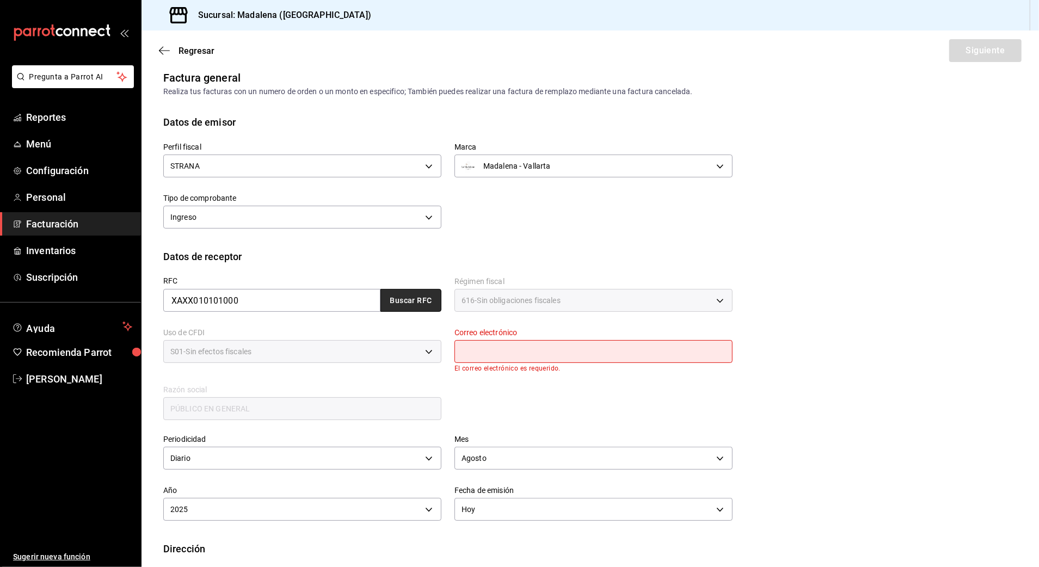
click at [420, 296] on button "Buscar RFC" at bounding box center [410, 300] width 61 height 23
type input "[EMAIL_ADDRESS][DOMAIN_NAME]"
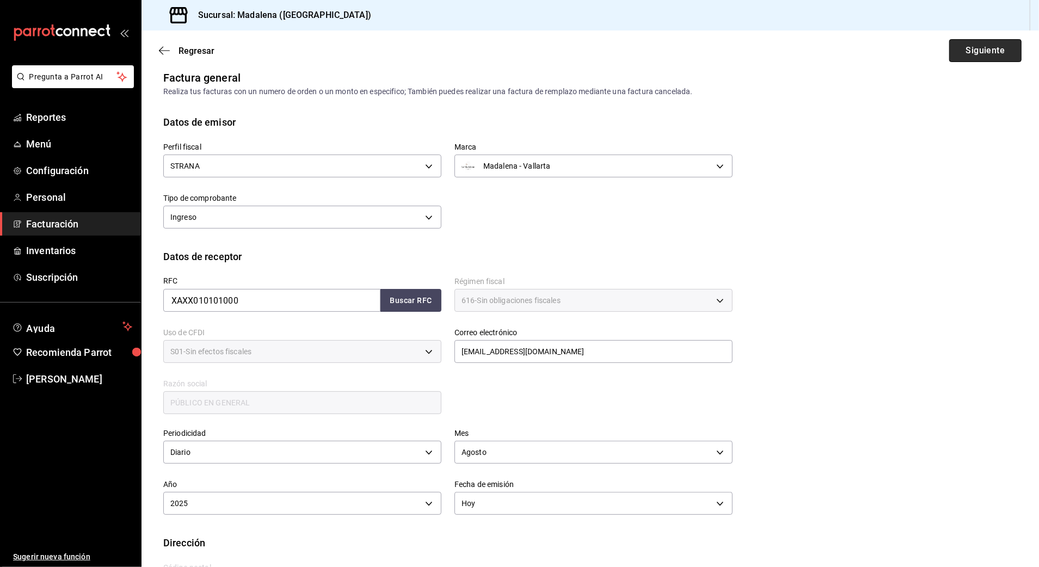
click at [874, 42] on button "Siguiente" at bounding box center [985, 50] width 72 height 23
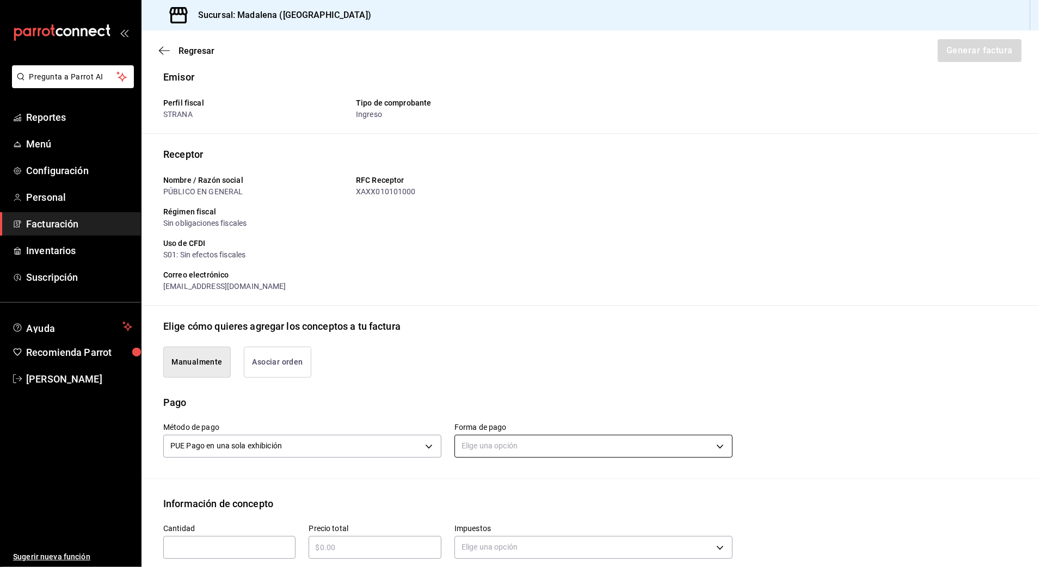
click at [536, 443] on body "Pregunta a Parrot AI Reportes Menú Configuración Personal Facturación Inventari…" at bounding box center [519, 283] width 1039 height 567
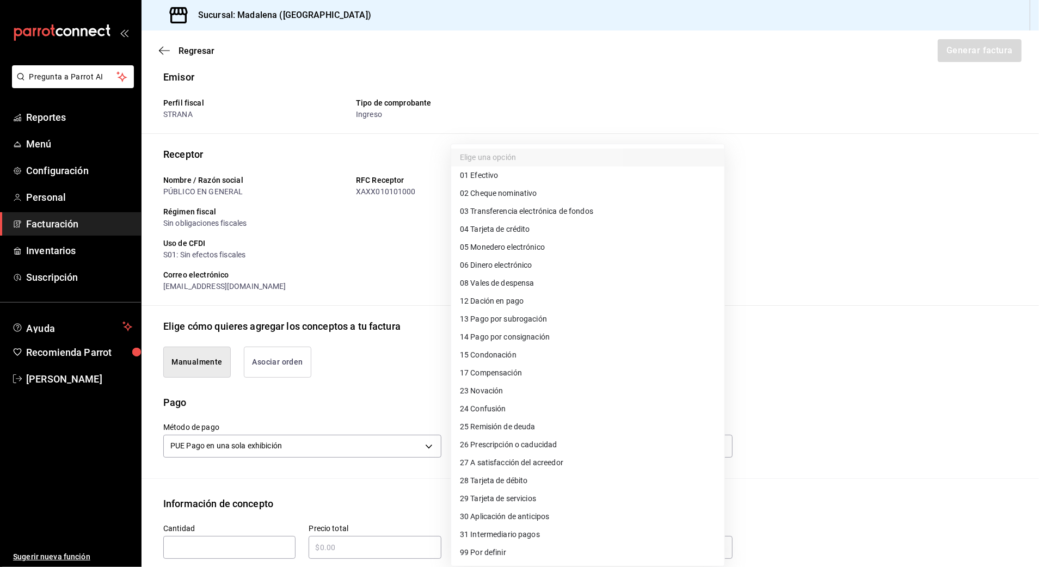
click at [521, 225] on span "04 Tarjeta de crédito" at bounding box center [495, 229] width 70 height 11
type input "04"
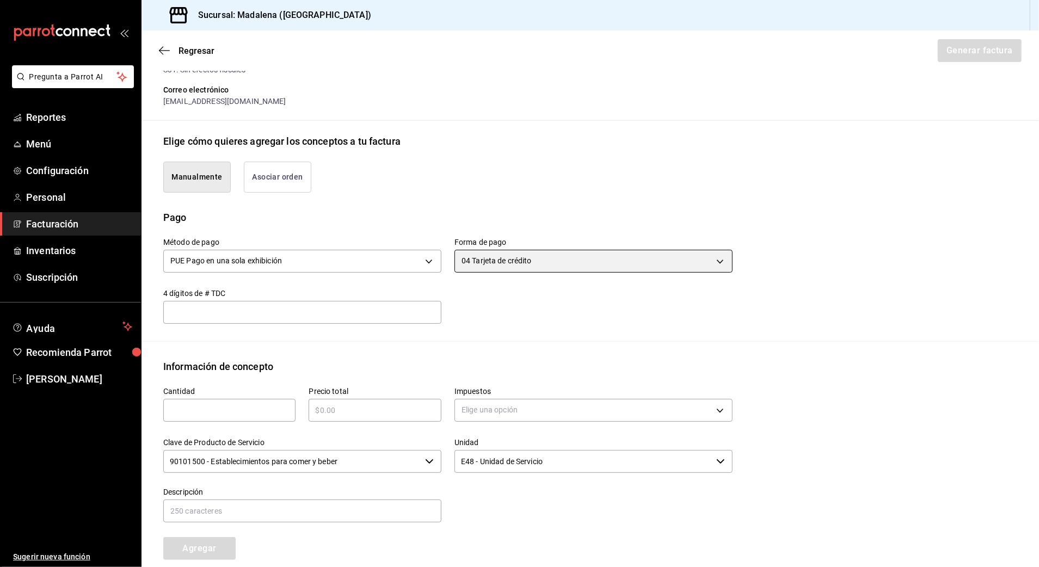
scroll to position [228, 0]
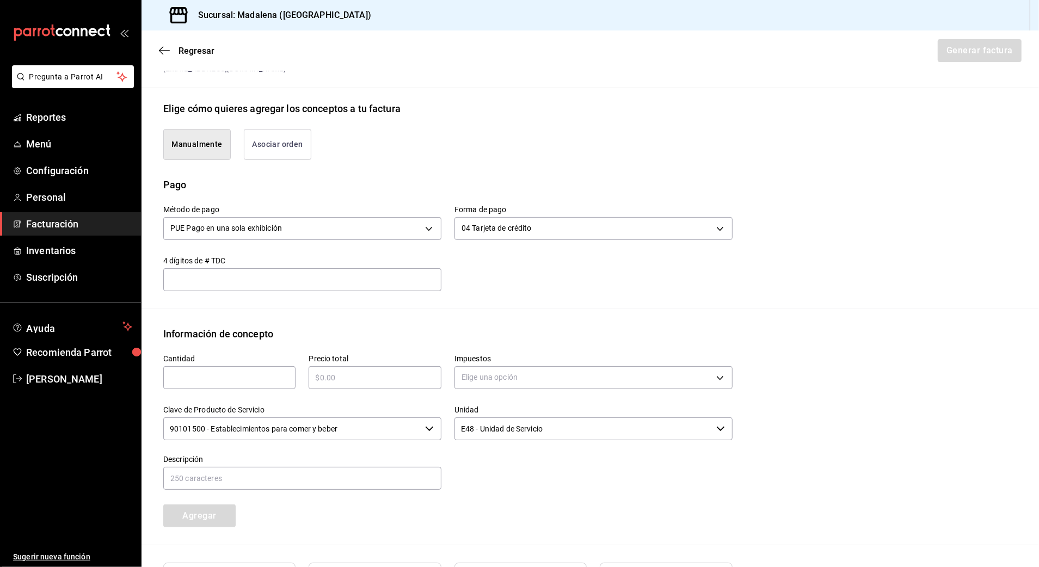
click at [229, 378] on input "text" at bounding box center [229, 377] width 132 height 13
type input "1"
type input "$148575.20"
click at [497, 376] on body "Pregunta a Parrot AI Reportes Menú Configuración Personal Facturación Inventari…" at bounding box center [519, 283] width 1039 height 567
click at [495, 469] on li "IVA 16%" at bounding box center [587, 466] width 273 height 18
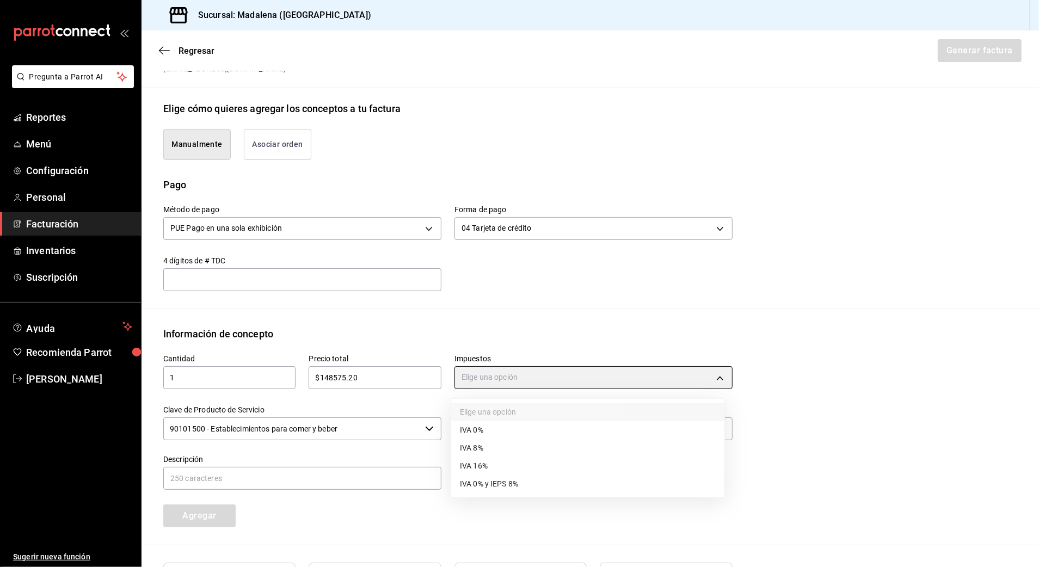
type input "IVA_16"
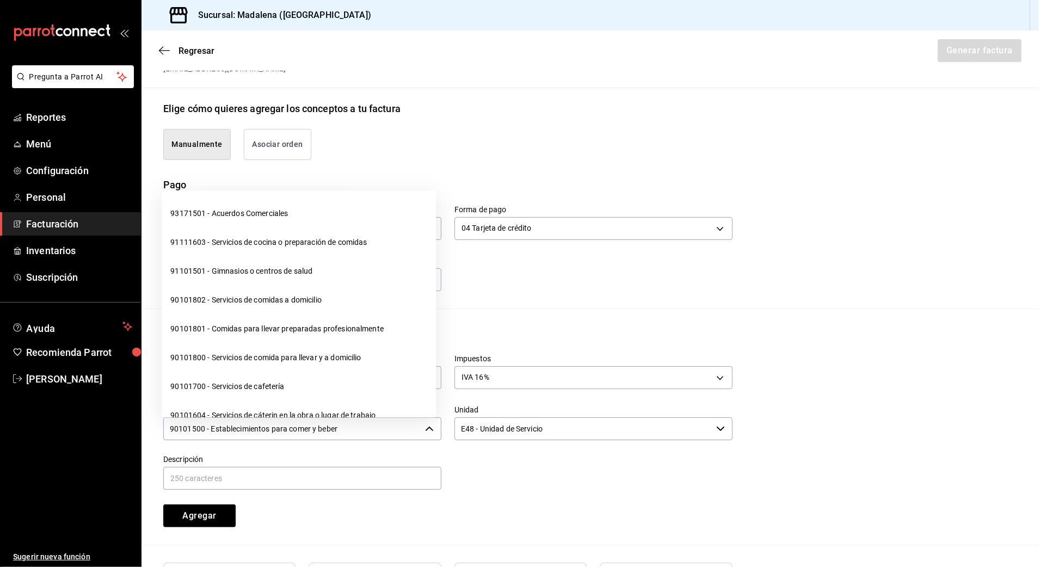
click at [355, 434] on input "90101500 - Establecimientos para comer y beber" at bounding box center [291, 428] width 257 height 23
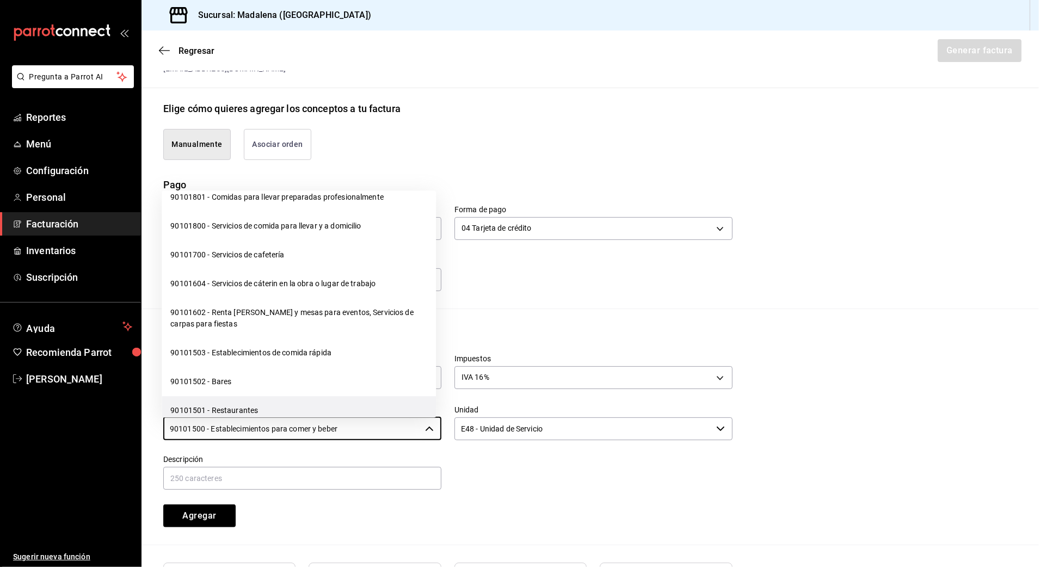
scroll to position [145, 0]
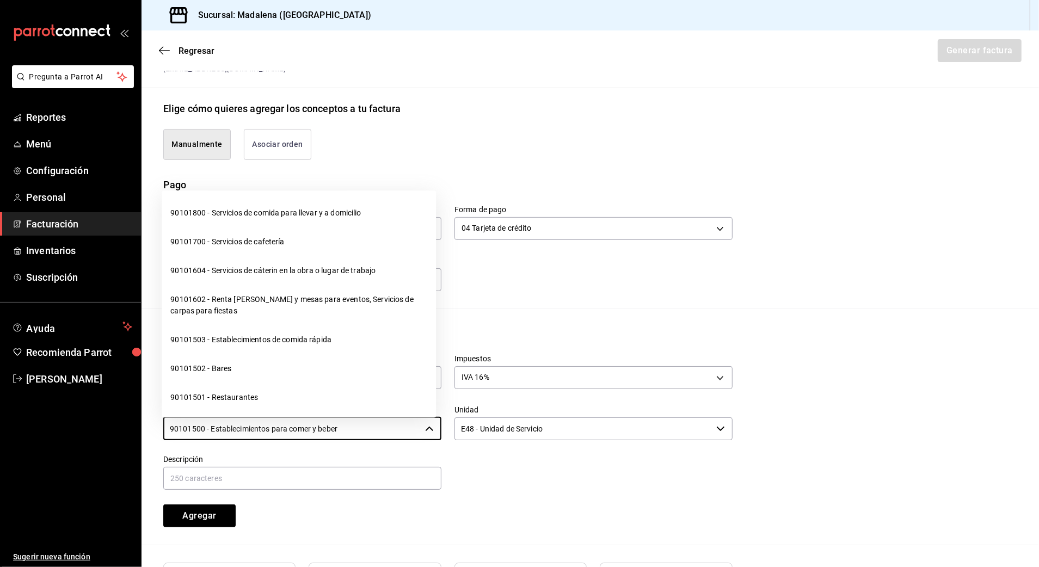
click at [242, 394] on li "90101501 - Restaurantes" at bounding box center [299, 398] width 274 height 29
type input "90101501 - Restaurantes"
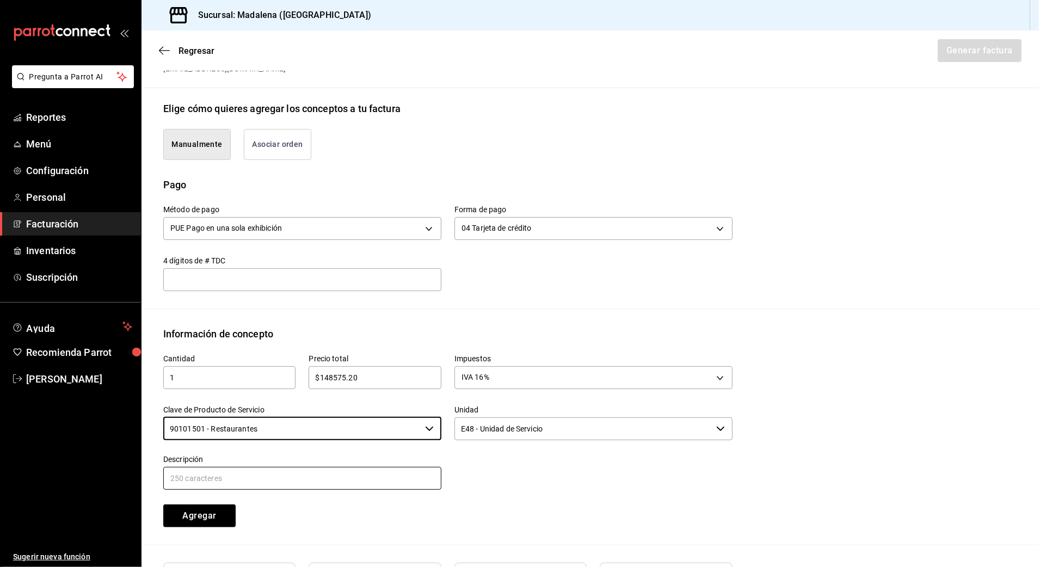
click at [244, 479] on input "text" at bounding box center [302, 478] width 278 height 23
paste input "CONSUMO DE ALIMENTOS Y BEBIDAS"
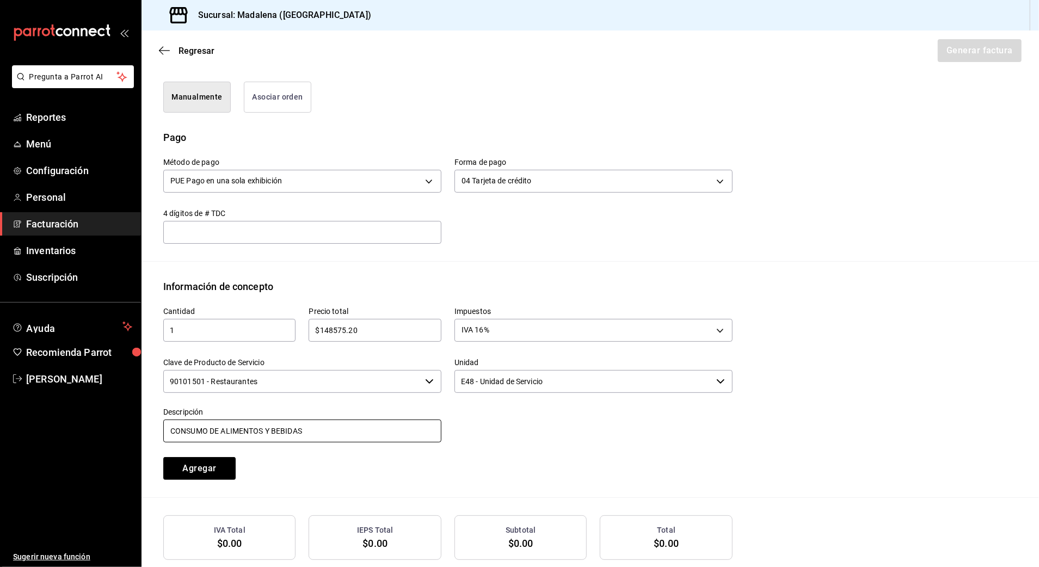
scroll to position [300, 0]
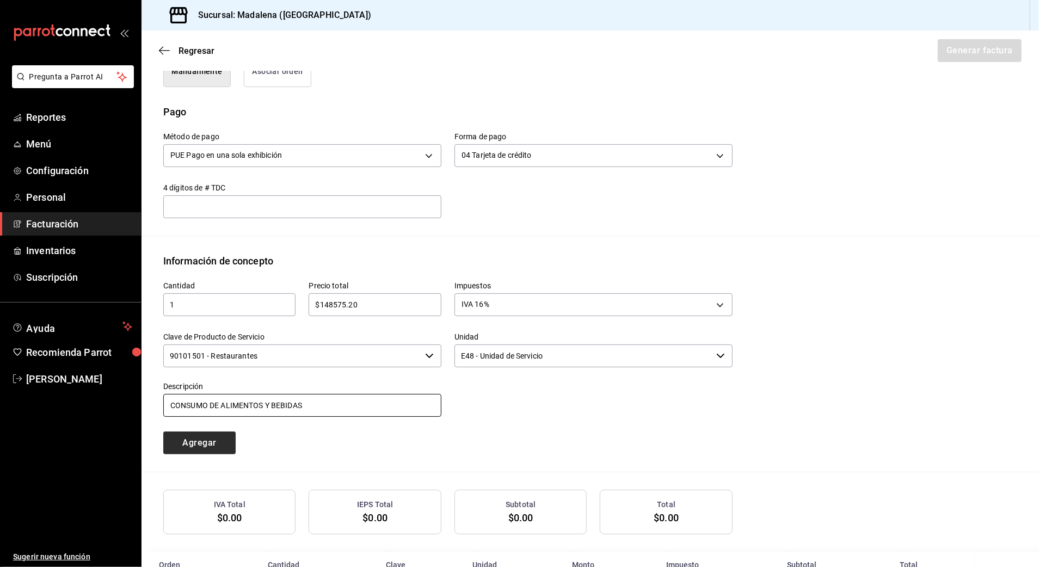
type input "CONSUMO DE ALIMENTOS Y BEBIDAS"
click at [219, 447] on button "Agregar" at bounding box center [199, 443] width 72 height 23
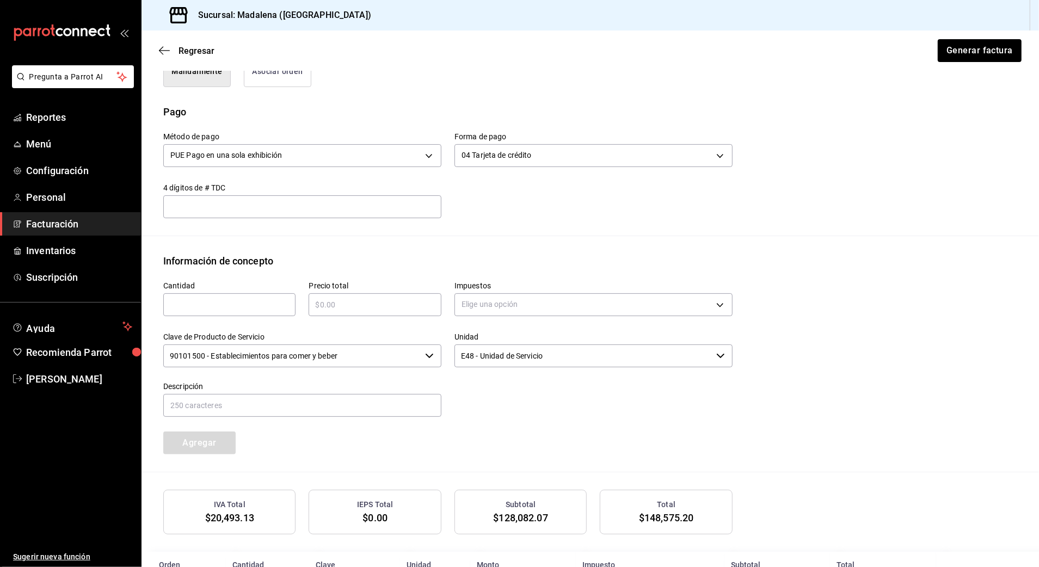
click at [246, 310] on input "text" at bounding box center [229, 304] width 132 height 13
type input "1"
type input "$101751"
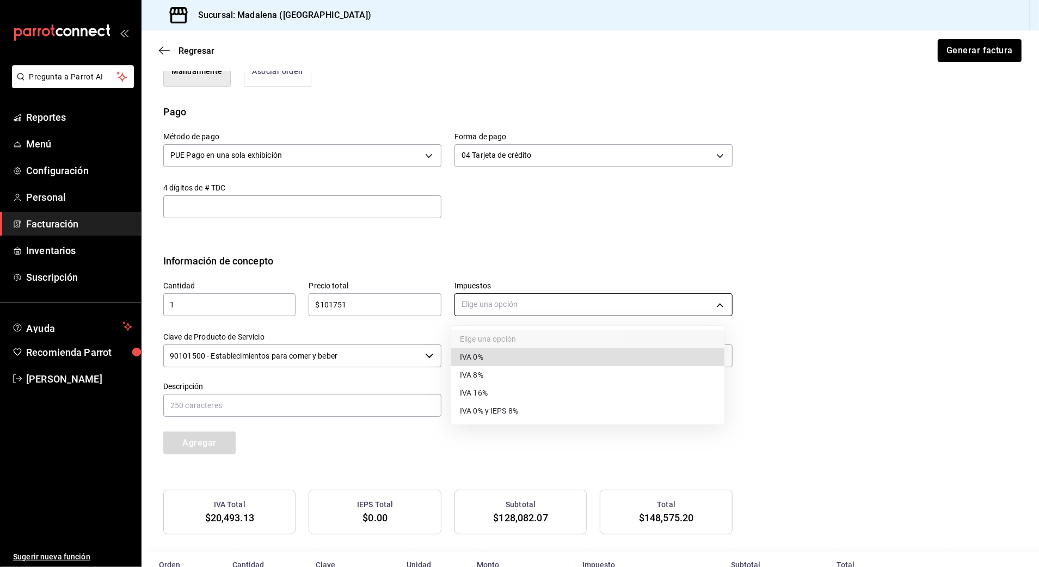
click at [537, 305] on body "Pregunta a Parrot AI Reportes Menú Configuración Personal Facturación Inventari…" at bounding box center [519, 283] width 1039 height 567
click at [485, 392] on span "IVA 16%" at bounding box center [474, 393] width 28 height 11
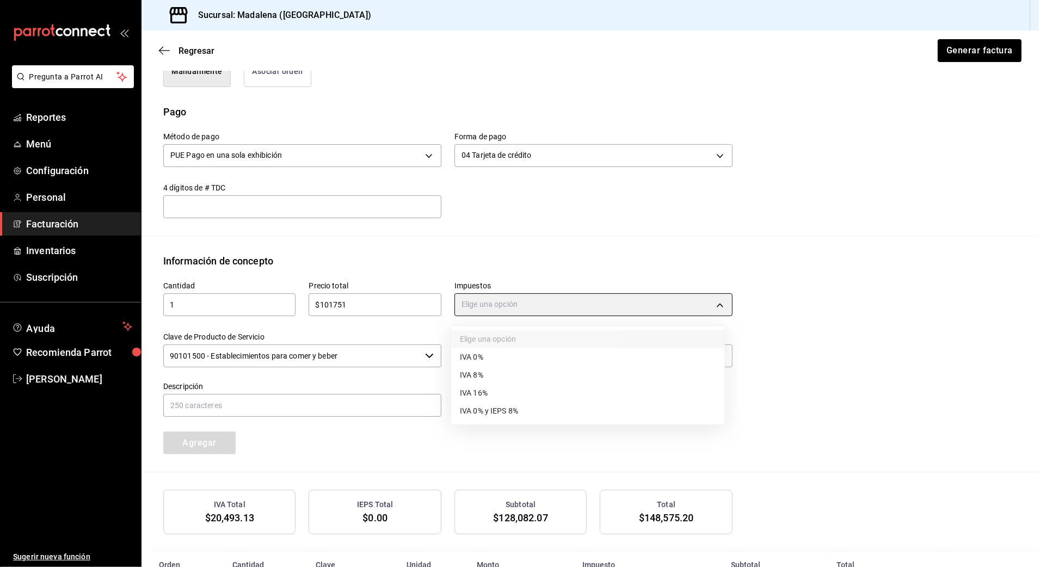
type input "IVA_16"
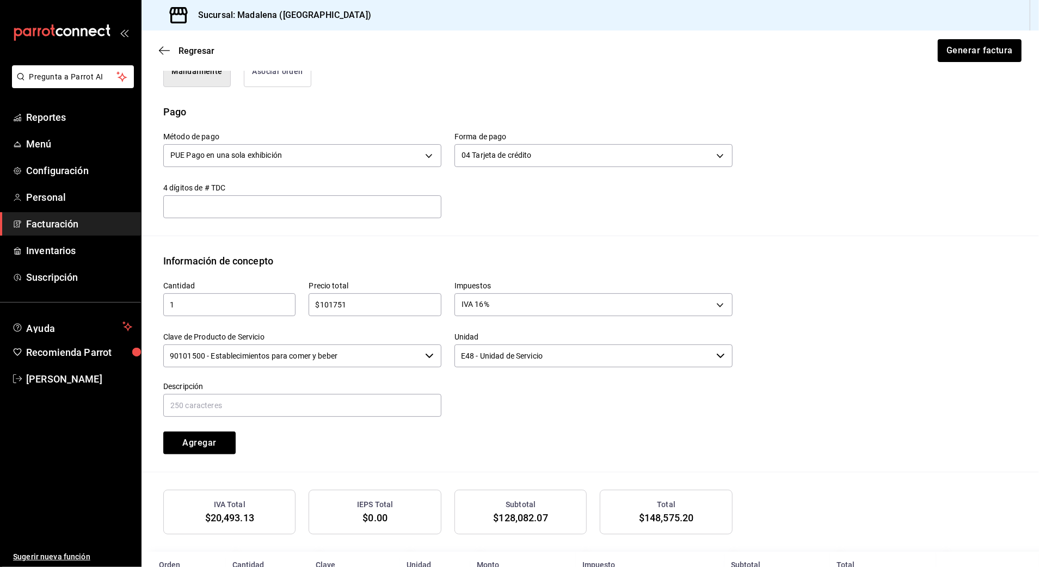
click at [347, 357] on input "90101500 - Establecimientos para comer y beber" at bounding box center [291, 356] width 257 height 23
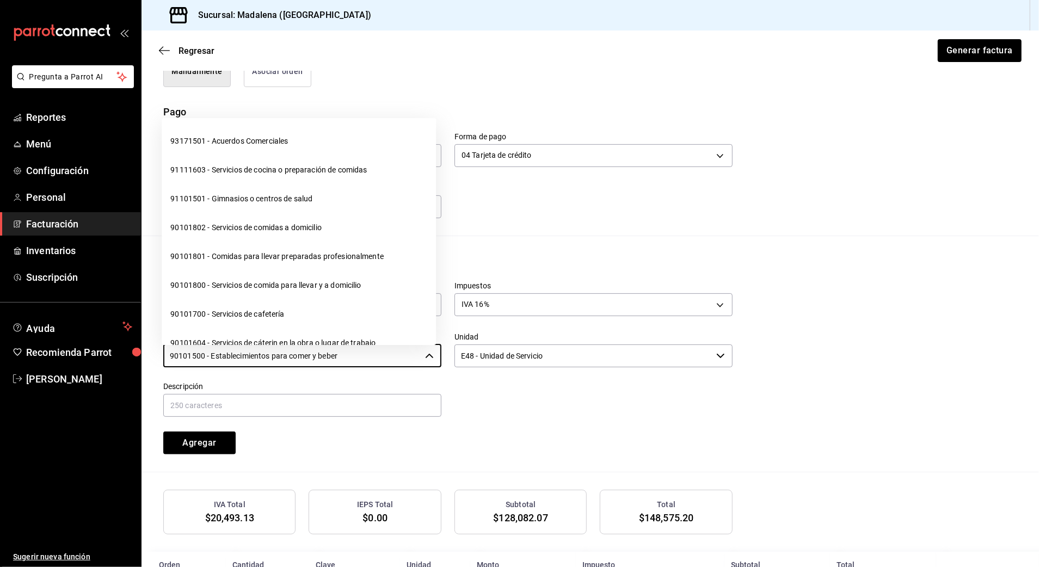
drag, startPoint x: 360, startPoint y: 354, endPoint x: -3, endPoint y: 356, distance: 363.6
click at [0, 356] on html "Pregunta a Parrot AI Reportes Menú Configuración Personal Facturación Inventari…" at bounding box center [519, 283] width 1039 height 567
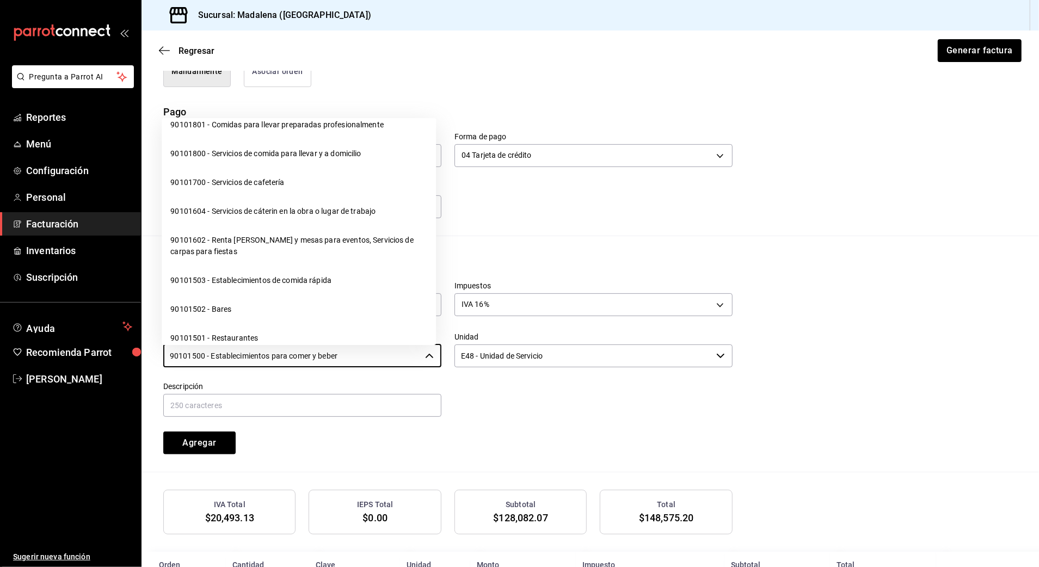
scroll to position [218, 0]
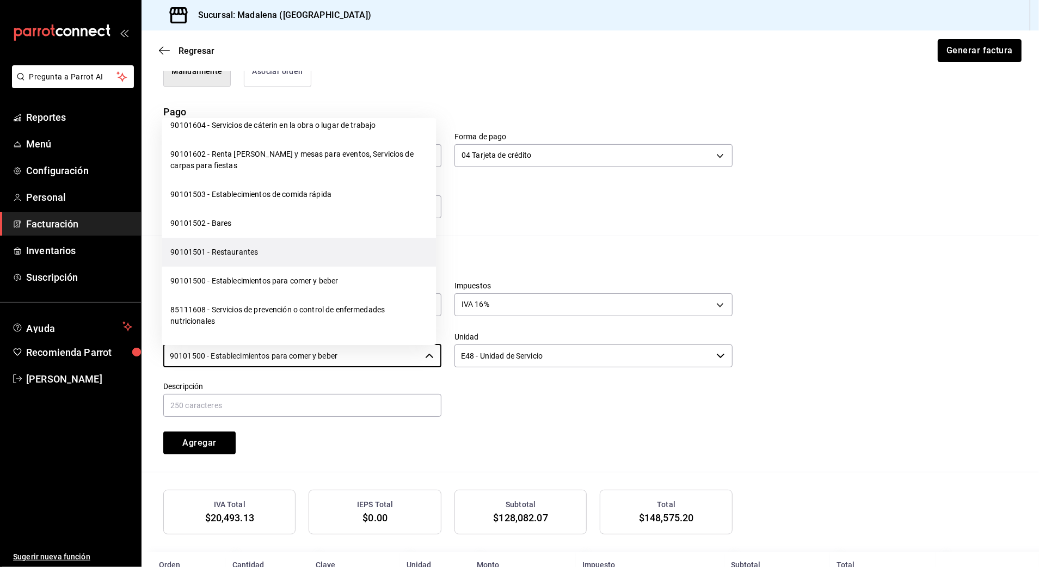
click at [216, 249] on li "90101501 - Restaurantes" at bounding box center [299, 252] width 274 height 29
type input "90101501 - Restaurantes"
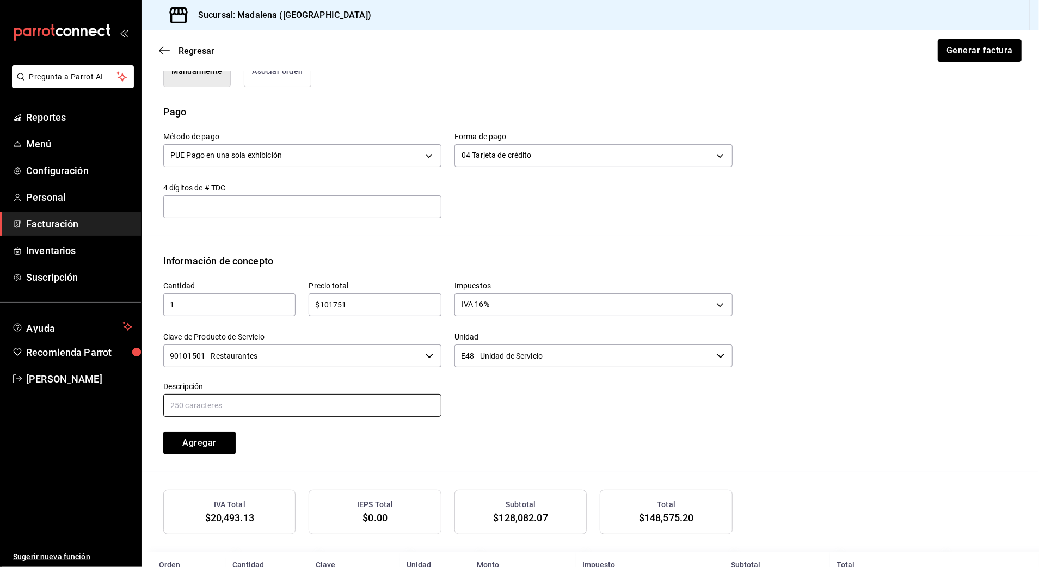
click at [242, 409] on input "text" at bounding box center [302, 405] width 278 height 23
paste input "CONSUMO DE ALIMENTOS Y BEBIDAS"
type input "CONSUMO DE ALIMENTOS Y BEBIDAS"
click at [220, 447] on button "Agregar" at bounding box center [199, 443] width 72 height 23
click at [224, 303] on input "text" at bounding box center [229, 304] width 132 height 13
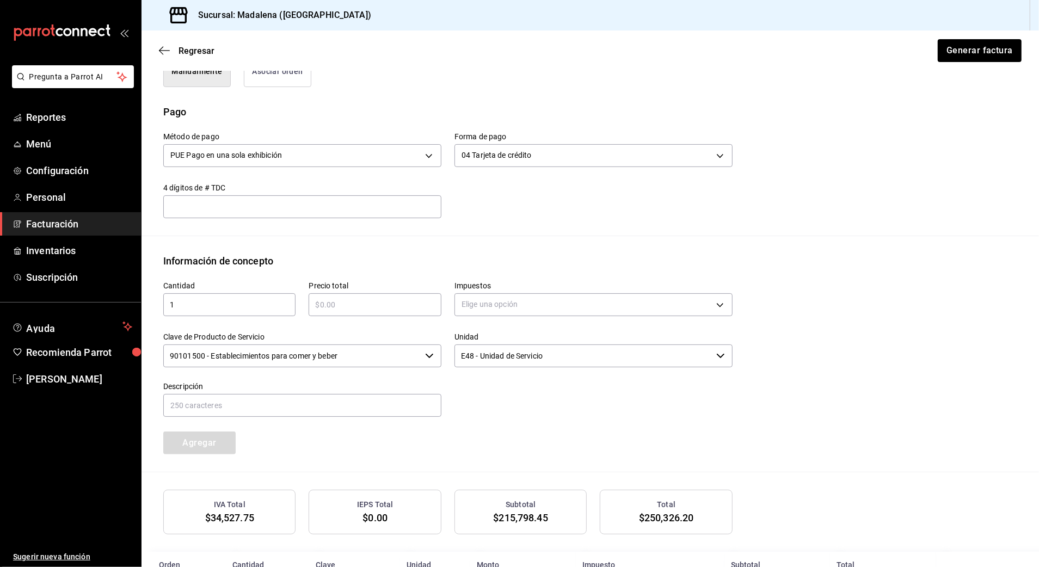
type input "1"
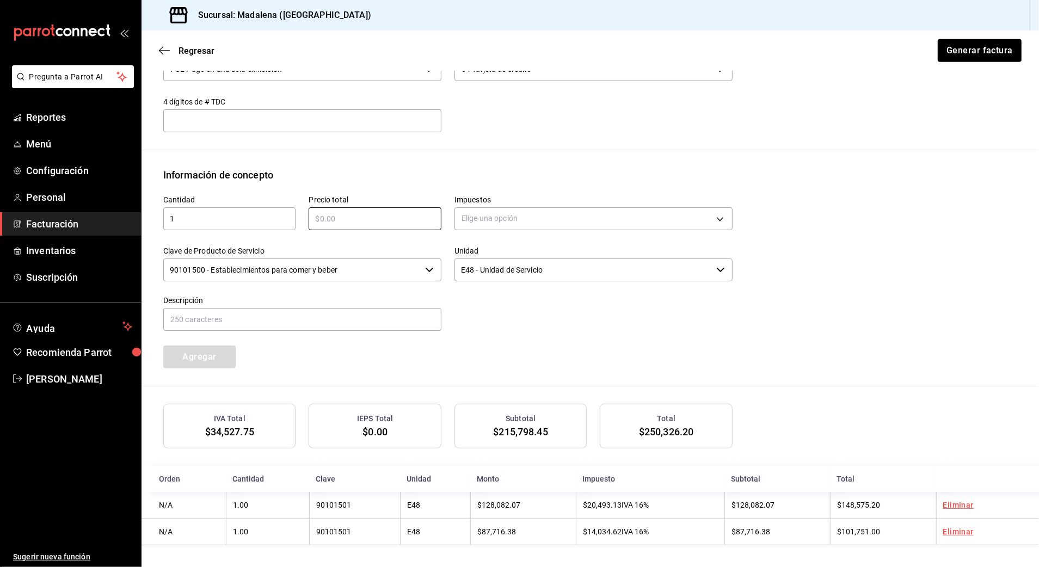
scroll to position [390, 0]
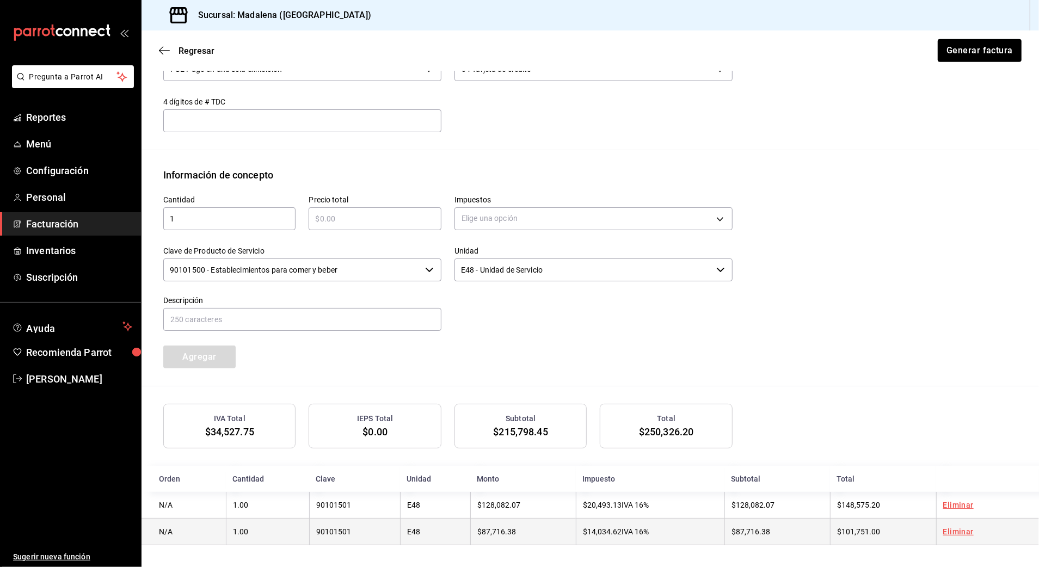
click at [874, 494] on link "Eliminar" at bounding box center [958, 531] width 30 height 9
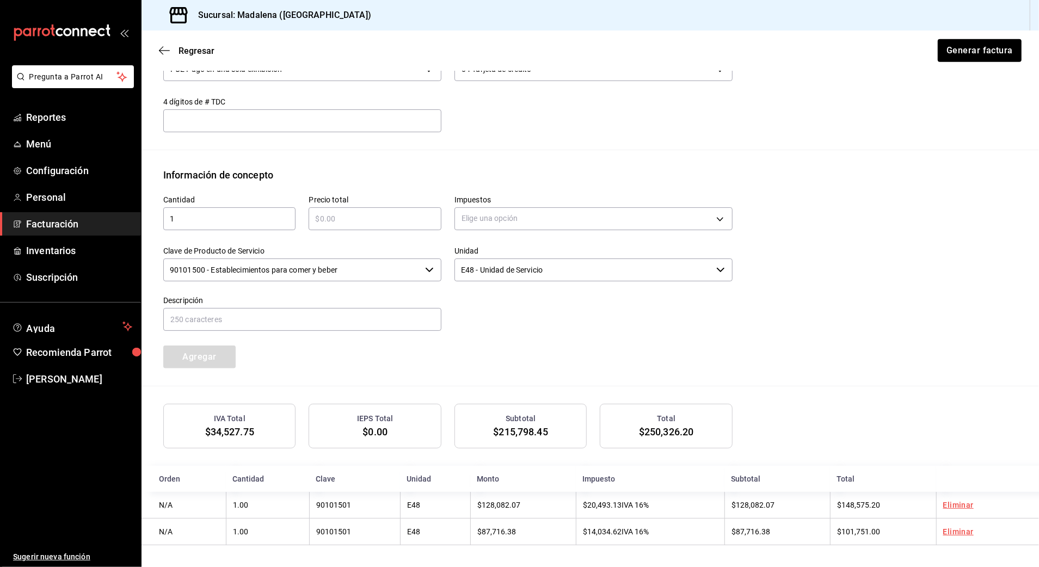
scroll to position [362, 0]
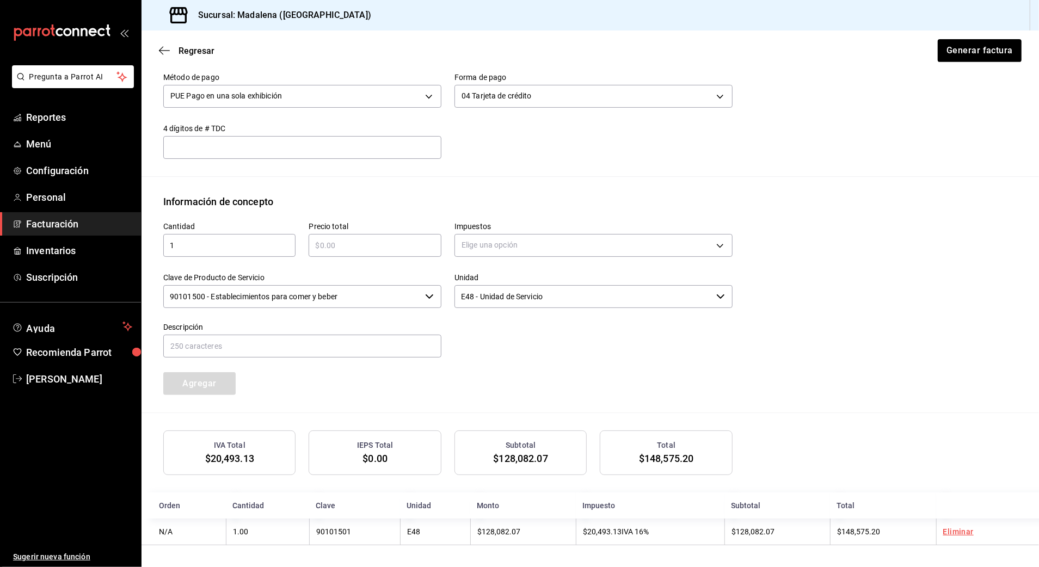
click at [367, 247] on input "text" at bounding box center [375, 245] width 132 height 13
click at [368, 246] on input "text" at bounding box center [375, 245] width 132 height 13
type input "$101751"
click at [506, 242] on body "Pregunta a Parrot AI Reportes Menú Configuración Personal Facturación Inventari…" at bounding box center [519, 283] width 1039 height 567
click at [502, 288] on li "IVA 0%" at bounding box center [587, 296] width 273 height 18
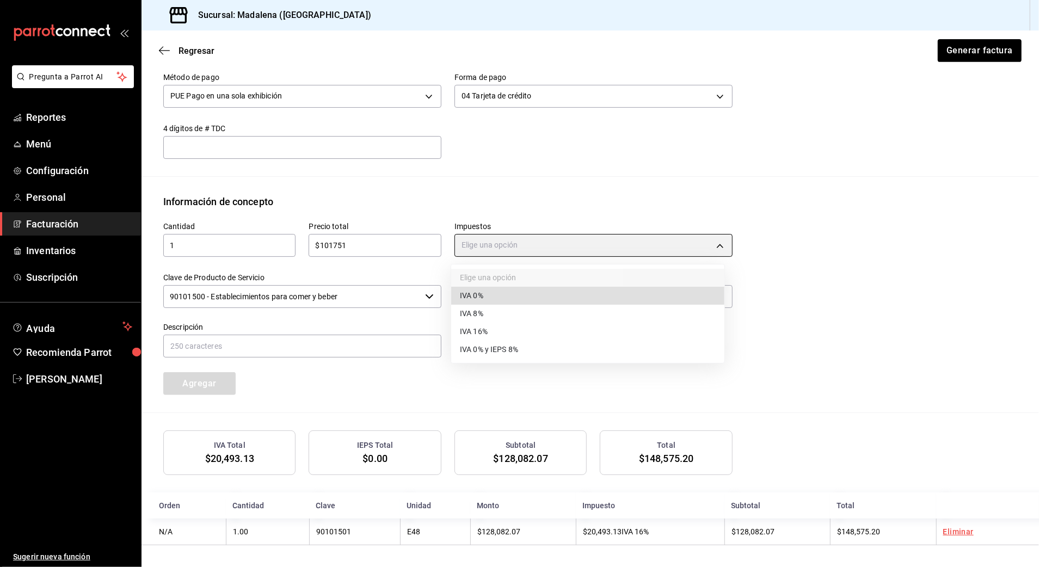
type input "IVA_0"
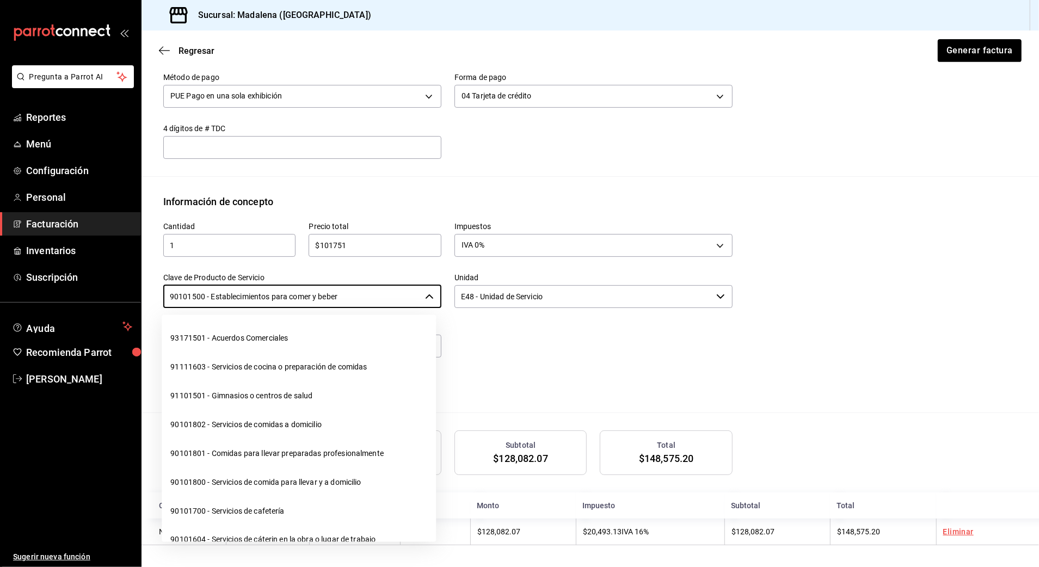
drag, startPoint x: 273, startPoint y: 294, endPoint x: -3, endPoint y: 299, distance: 276.5
click at [0, 299] on html "Pregunta a Parrot AI Reportes Menú Configuración Personal Facturación Inventari…" at bounding box center [519, 283] width 1039 height 567
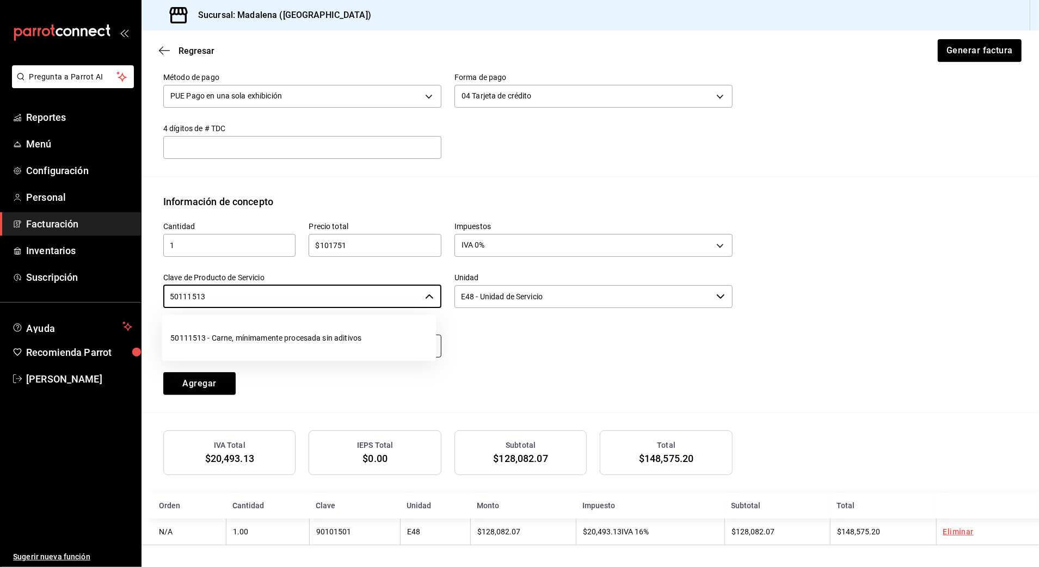
click at [223, 339] on li "50111513 - Carne, mínimamente procesada sin aditivos" at bounding box center [299, 338] width 274 height 29
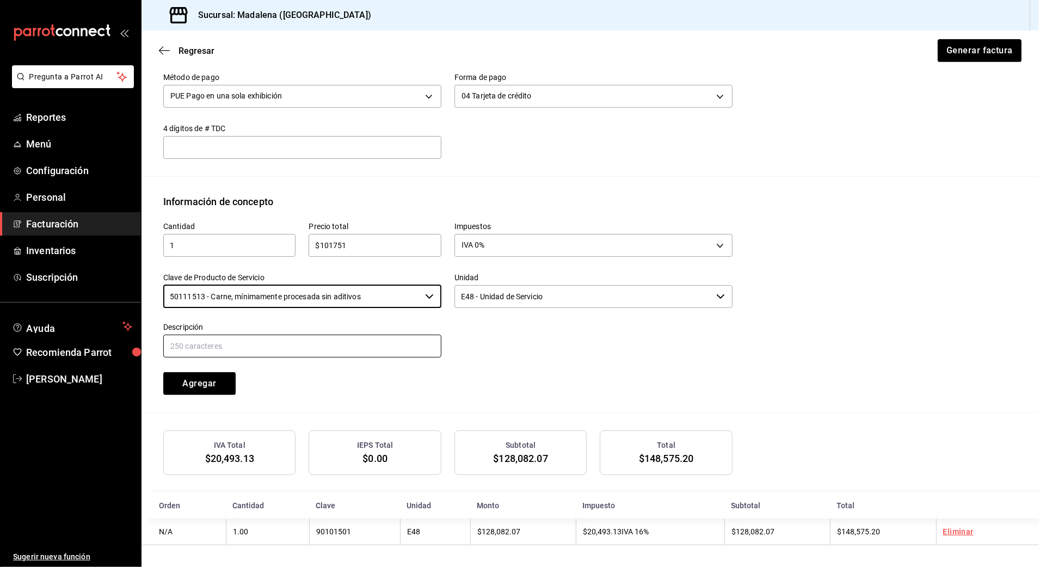
type input "50111513 - Carne, mínimamente procesada sin aditivos"
click at [224, 340] on input "text" at bounding box center [302, 346] width 278 height 23
paste input "CONSUMO DE ALIMENTOS Y BEBIDAS"
drag, startPoint x: 336, startPoint y: 341, endPoint x: 222, endPoint y: 342, distance: 113.8
click at [222, 342] on input "CONSUMO DE ALIMENTOS Y BEBIDAS" at bounding box center [302, 346] width 278 height 23
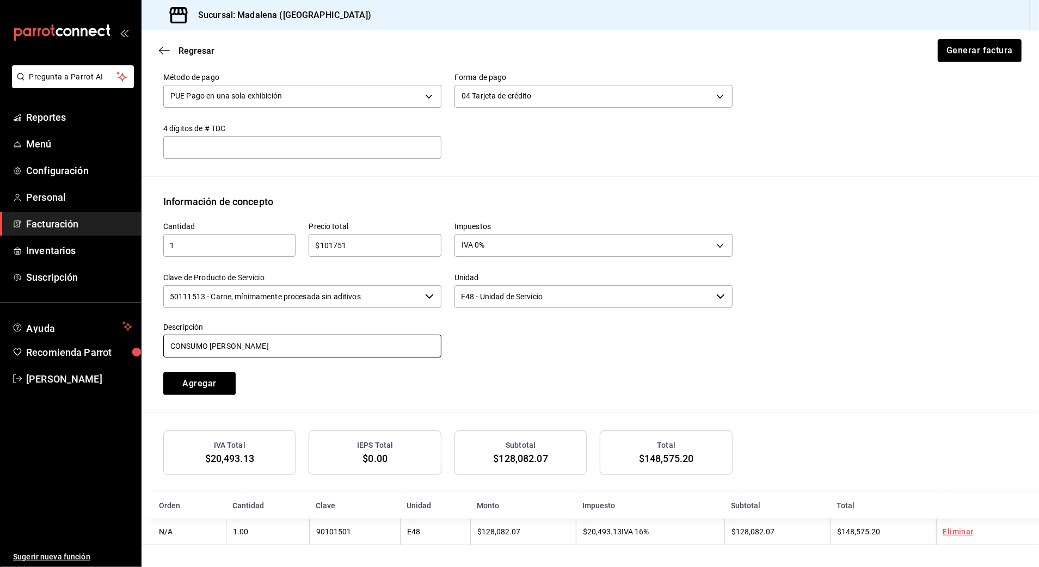
type input "CONSUMO [PERSON_NAME]"
click at [447, 378] on div "Cantidad 1 ​ Precio total $101751 ​ Impuestos IVA 0% IVA_0 Clave de Producto de…" at bounding box center [441, 302] width 582 height 186
click at [223, 385] on button "Agregar" at bounding box center [199, 383] width 72 height 23
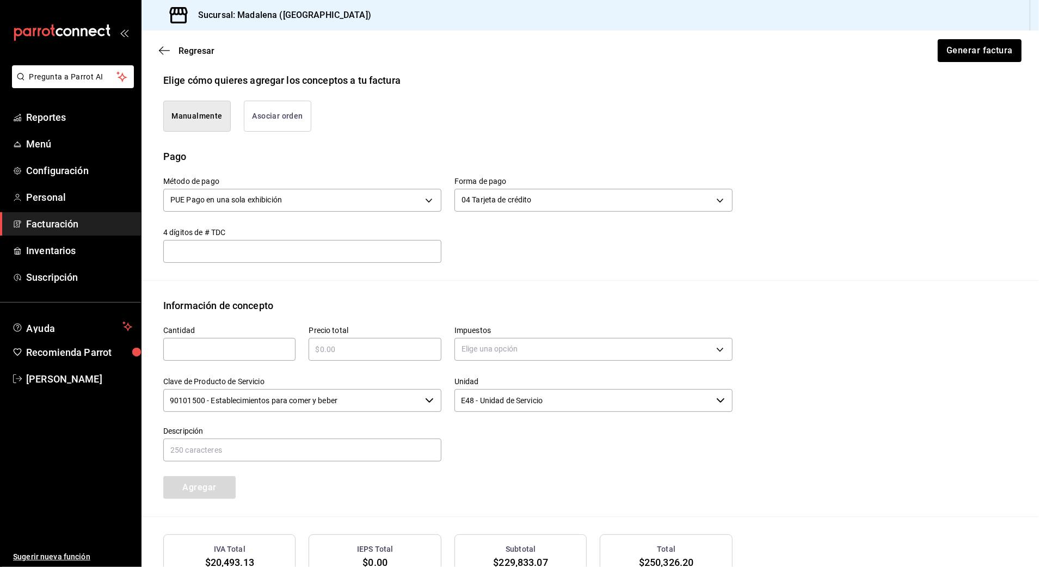
scroll to position [390, 0]
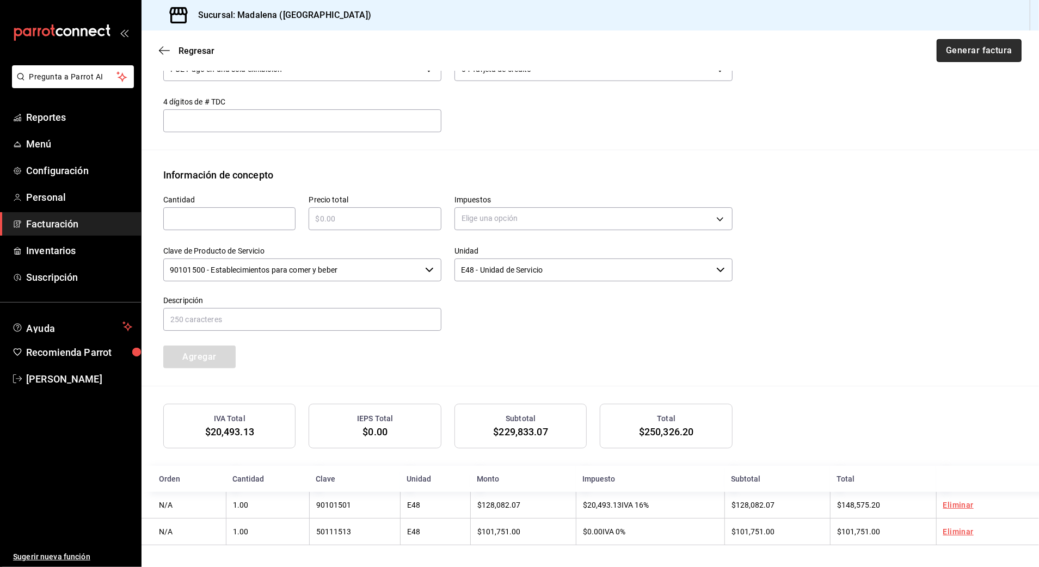
click at [874, 56] on button "Generar factura" at bounding box center [979, 50] width 85 height 23
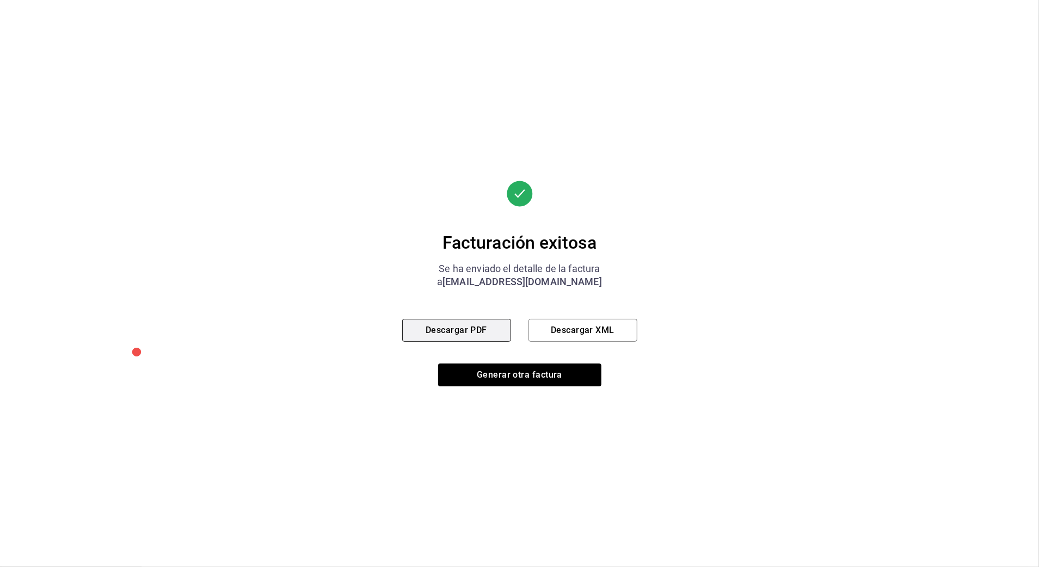
click at [483, 329] on button "Descargar PDF" at bounding box center [456, 330] width 109 height 23
click at [538, 364] on button "Generar otra factura" at bounding box center [519, 375] width 163 height 23
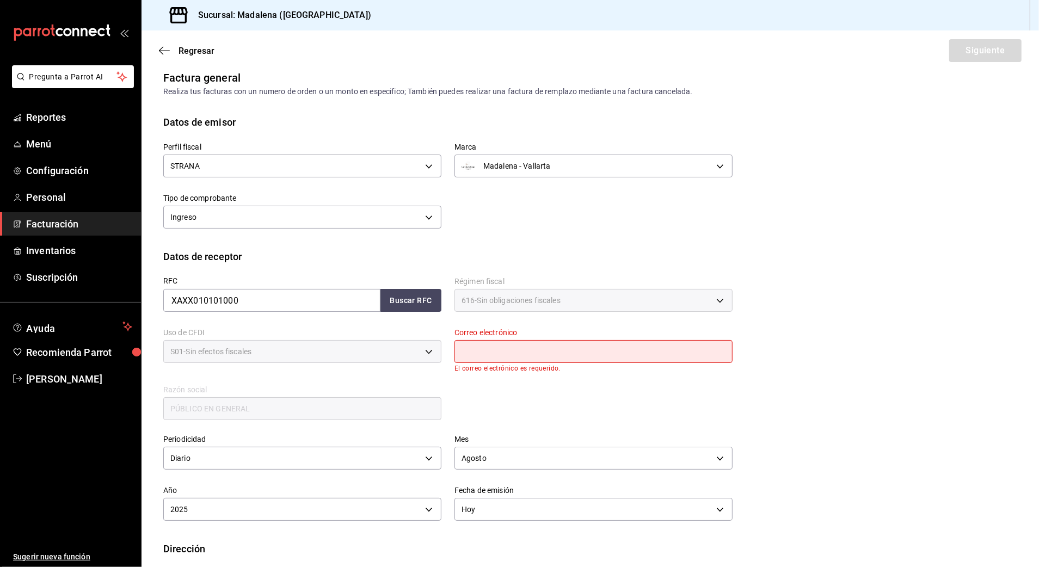
click at [402, 287] on div "RFC XAXX010101000 Buscar RFC" at bounding box center [302, 294] width 278 height 35
click at [441, 298] on div "Régimen fiscal 616 - Sin obligaciones fiscales 616" at bounding box center [586, 289] width 291 height 51
click at [419, 304] on button "Buscar RFC" at bounding box center [410, 300] width 61 height 23
type input "[EMAIL_ADDRESS][DOMAIN_NAME]"
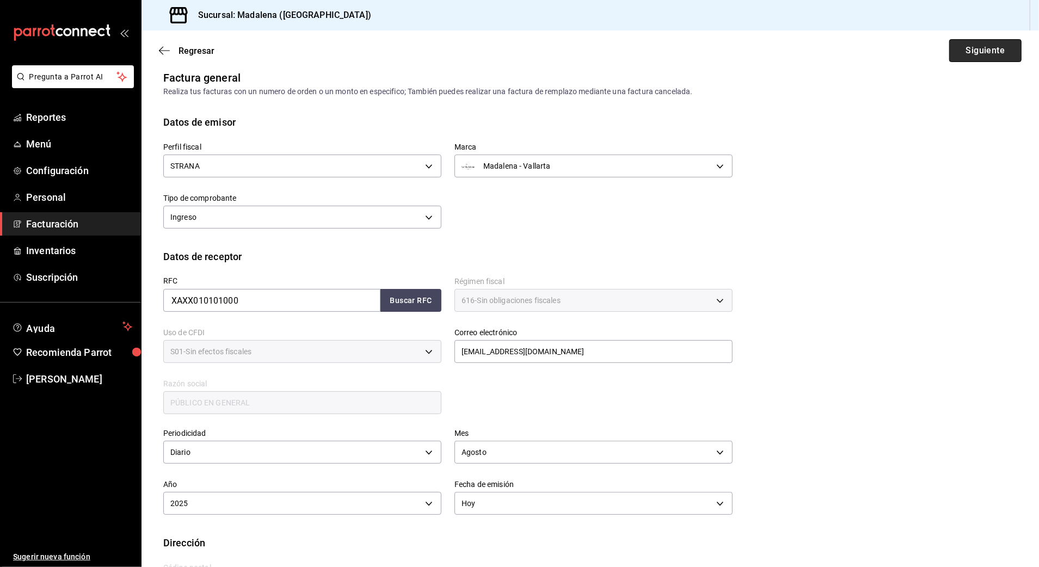
click at [874, 45] on button "Siguiente" at bounding box center [985, 50] width 72 height 23
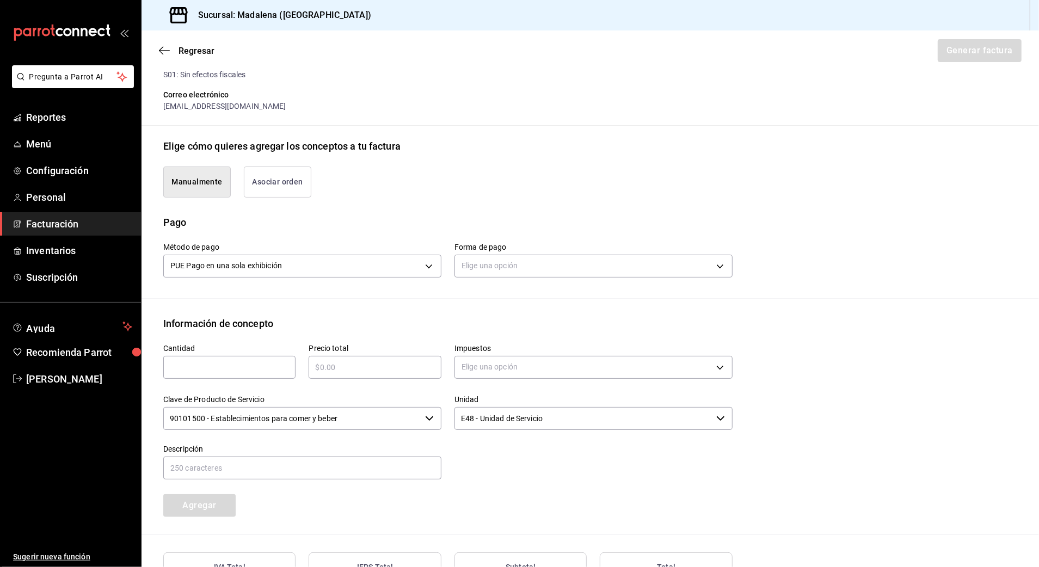
scroll to position [228, 0]
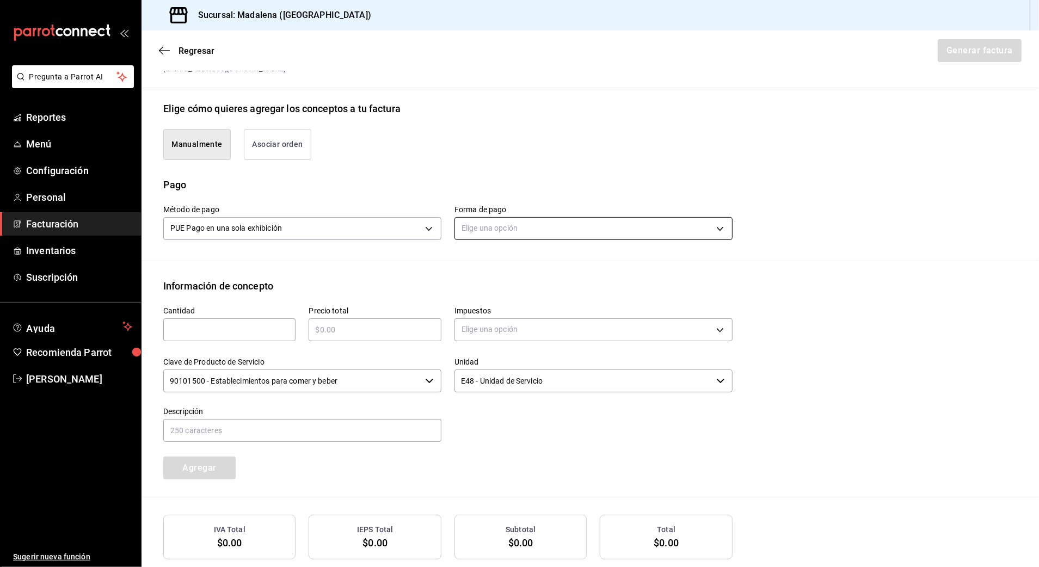
click at [506, 229] on body "Pregunta a Parrot AI Reportes Menú Configuración Personal Facturación Inventari…" at bounding box center [519, 283] width 1039 height 567
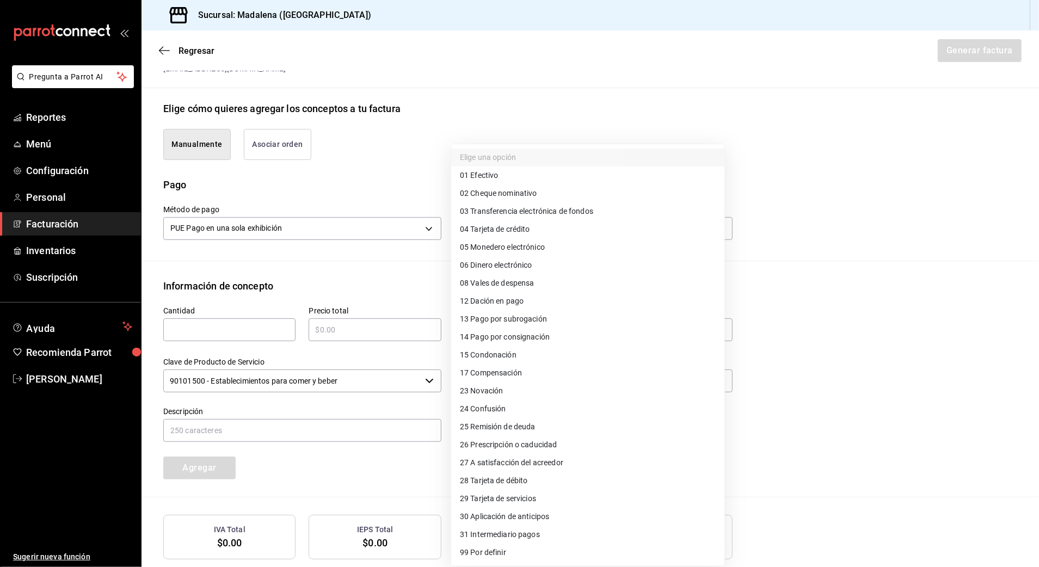
click at [521, 484] on span "28 Tarjeta de débito" at bounding box center [494, 480] width 68 height 11
type input "28"
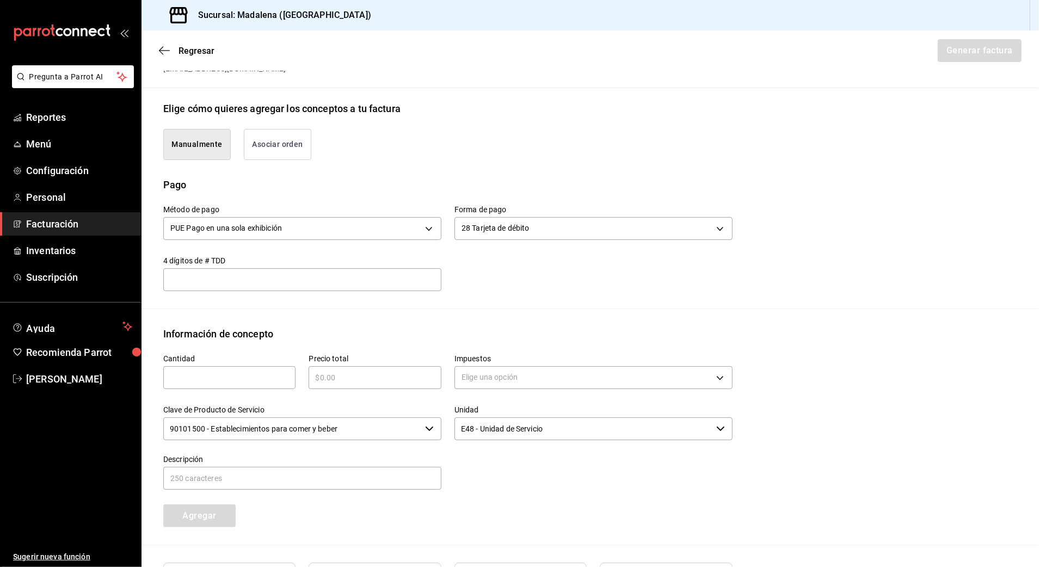
click at [221, 379] on input "text" at bounding box center [229, 377] width 132 height 13
type input "1"
type input "$50059.95"
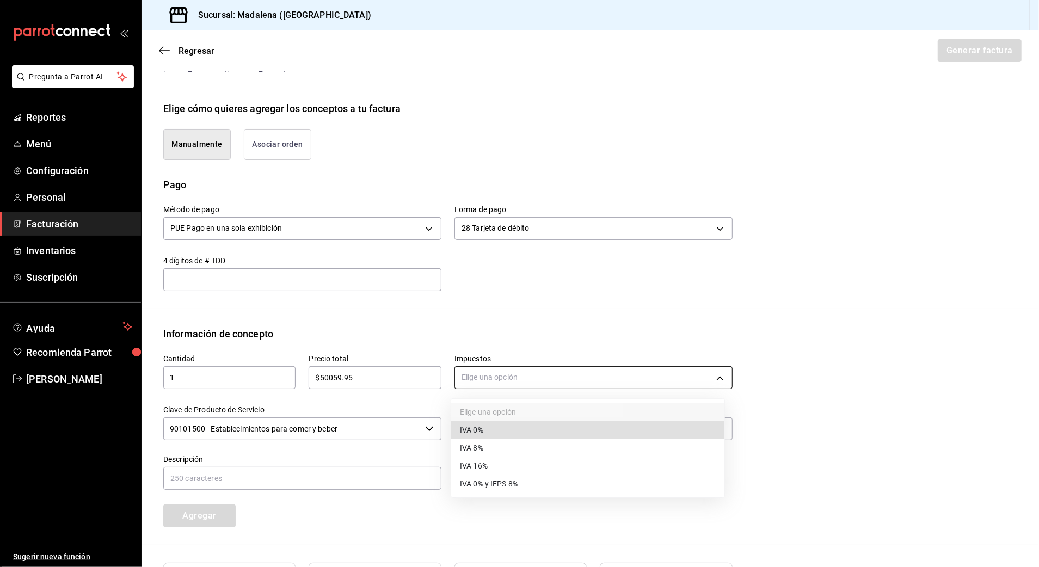
click at [549, 373] on body "Pregunta a Parrot AI Reportes Menú Configuración Personal Facturación Inventari…" at bounding box center [519, 283] width 1039 height 567
click at [523, 466] on li "IVA 16%" at bounding box center [587, 466] width 273 height 18
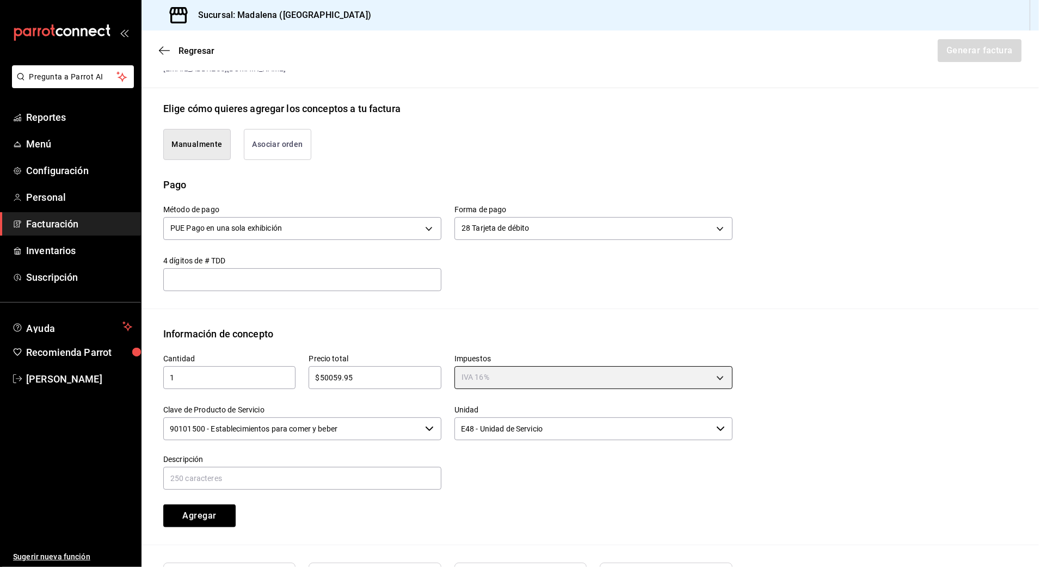
type input "IVA_16"
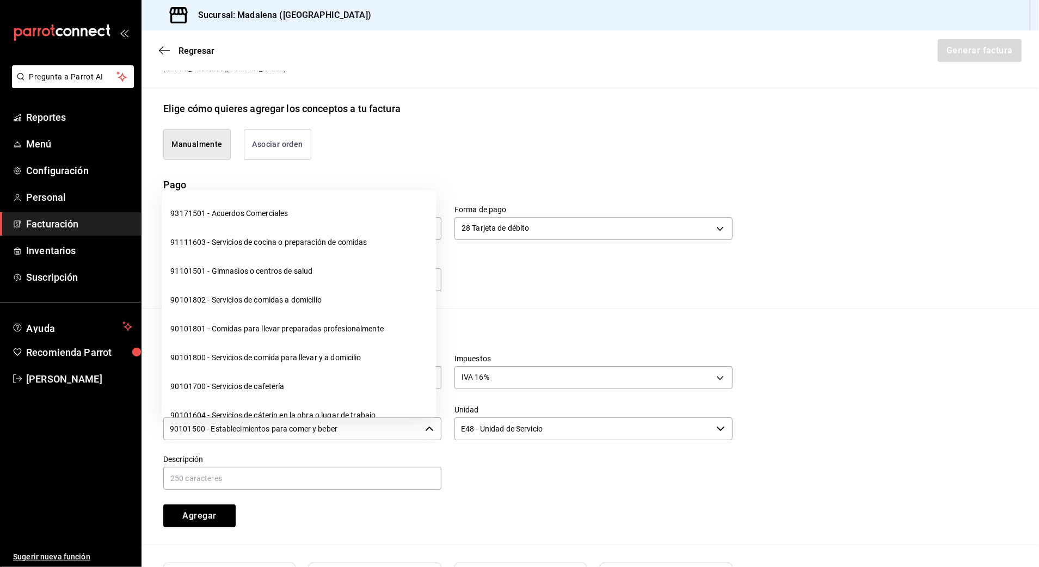
click at [369, 436] on input "90101500 - Establecimientos para comer y beber" at bounding box center [291, 428] width 257 height 23
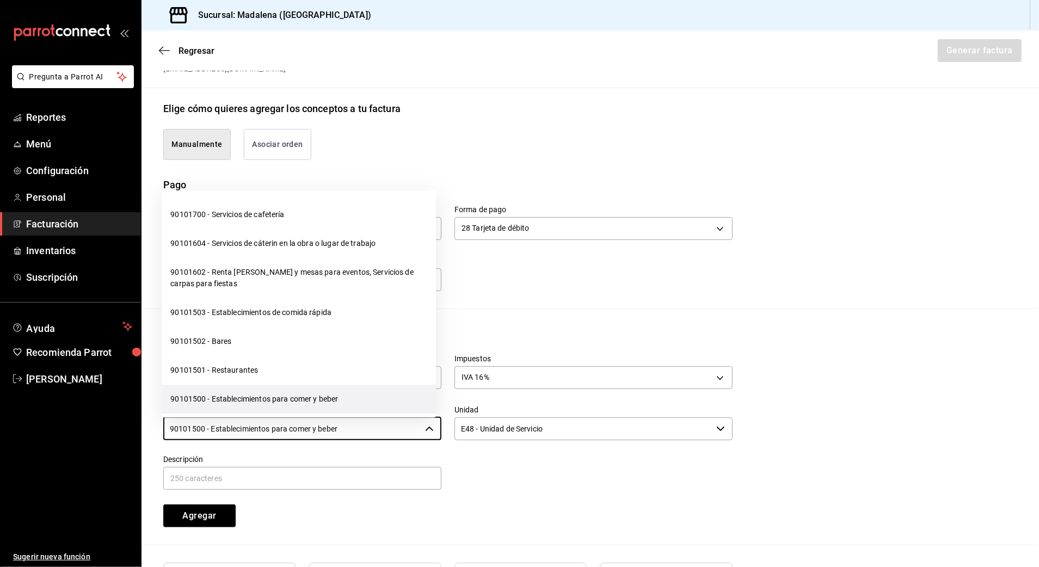
scroll to position [218, 0]
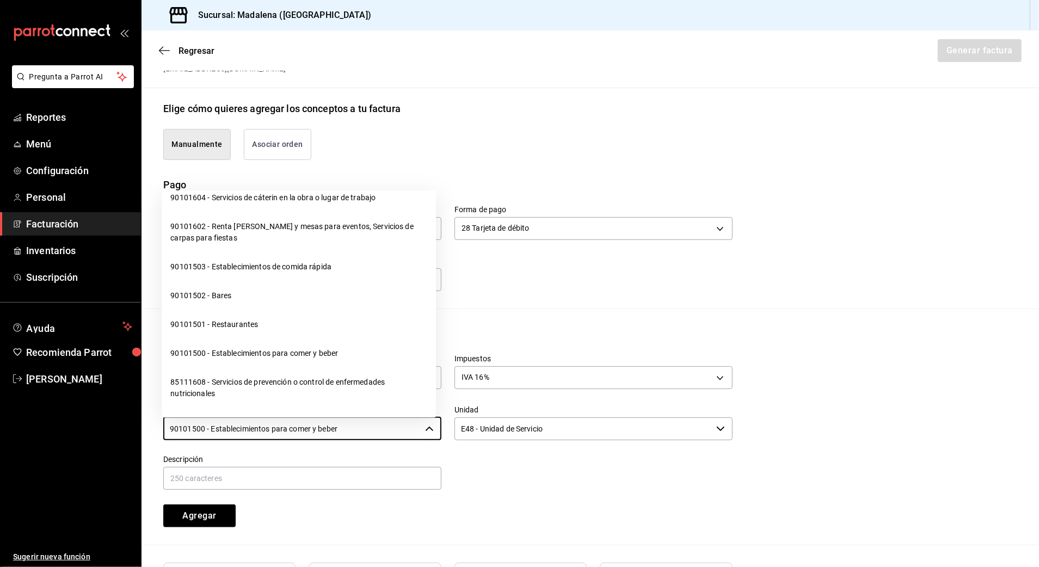
click at [244, 329] on li "90101501 - Restaurantes" at bounding box center [299, 325] width 274 height 29
type input "90101501 - Restaurantes"
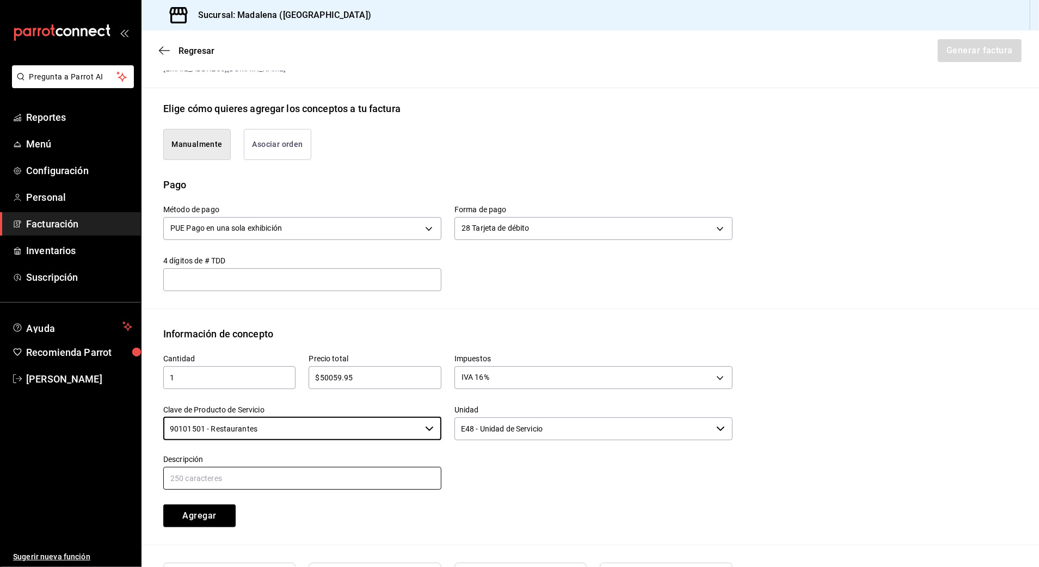
click at [247, 482] on input "text" at bounding box center [302, 478] width 278 height 23
paste input "CONSUMO DE ALIMENTOS Y BEBIDAS"
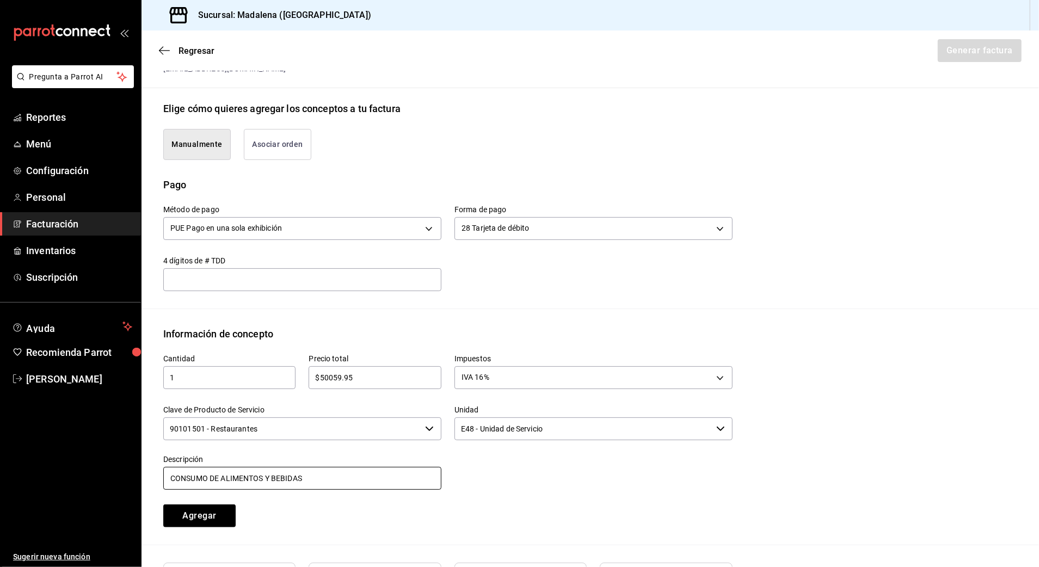
type input "CONSUMO DE ALIMENTOS Y BEBIDAS"
drag, startPoint x: 375, startPoint y: 510, endPoint x: 322, endPoint y: 518, distance: 53.4
click at [368, 494] on div "Cantidad 1 ​ Precio total $50059.95 ​ Impuestos IVA 16% IVA_16 Clave de Product…" at bounding box center [441, 434] width 582 height 186
click at [231, 494] on button "Agregar" at bounding box center [199, 516] width 72 height 23
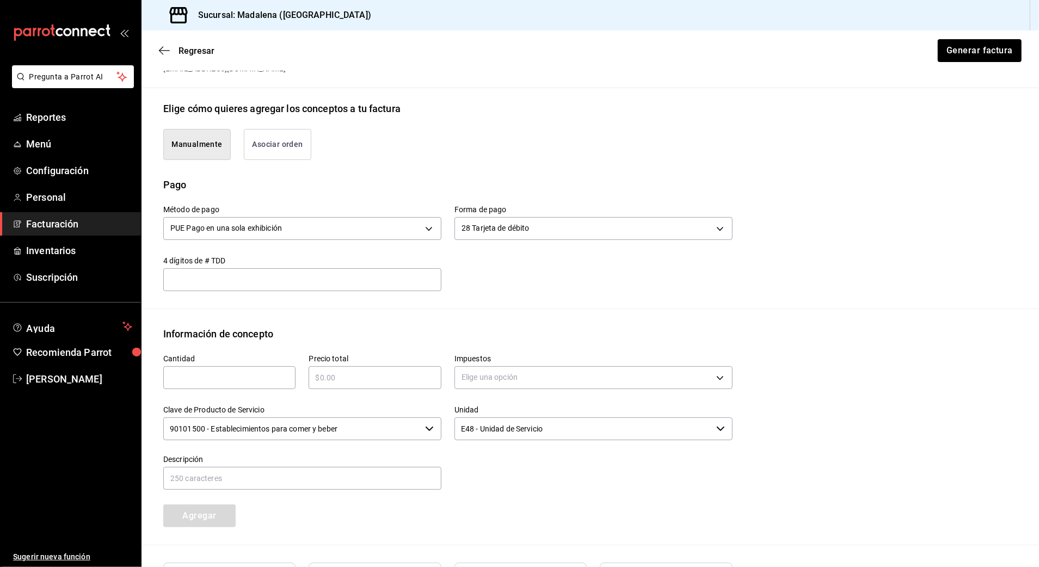
click at [225, 374] on input "text" at bounding box center [229, 377] width 132 height 13
type input "1"
type input "$46789"
drag, startPoint x: 509, startPoint y: 382, endPoint x: 497, endPoint y: 410, distance: 30.9
click at [509, 385] on body "Pregunta a Parrot AI Reportes Menú Configuración Personal Facturación Inventari…" at bounding box center [519, 283] width 1039 height 567
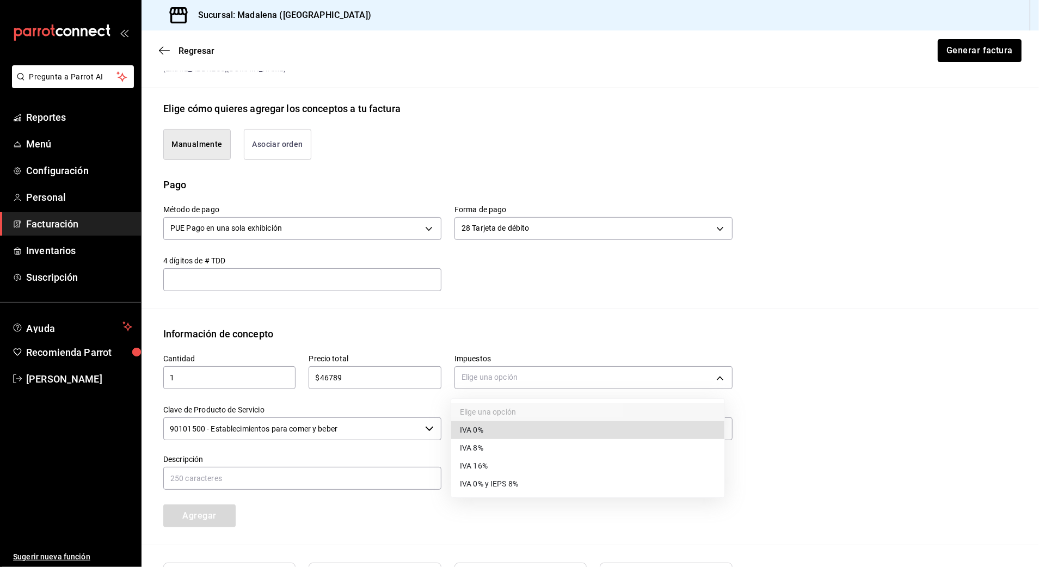
click at [487, 429] on li "IVA 0%" at bounding box center [587, 430] width 273 height 18
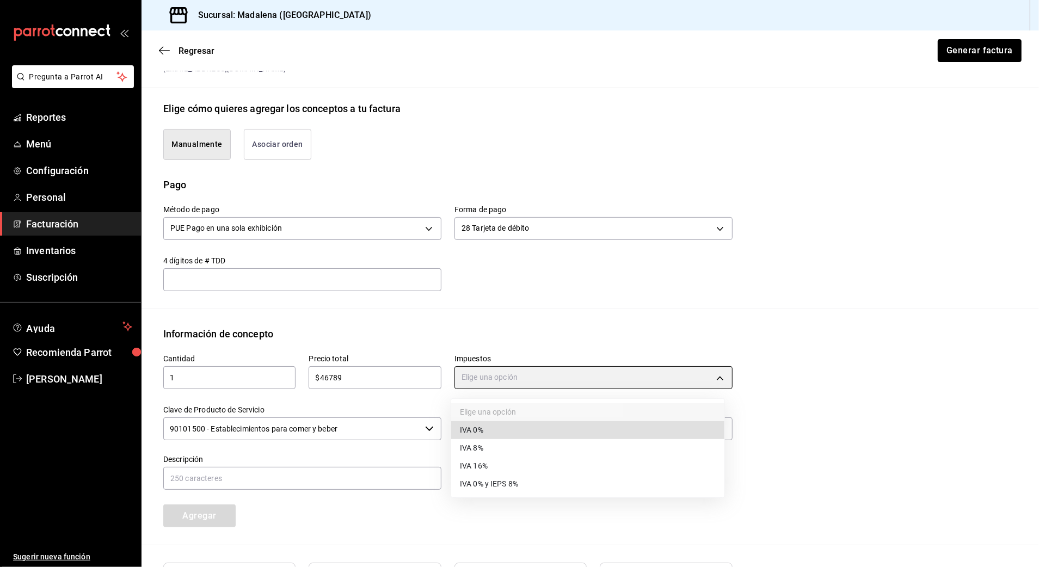
type input "IVA_0"
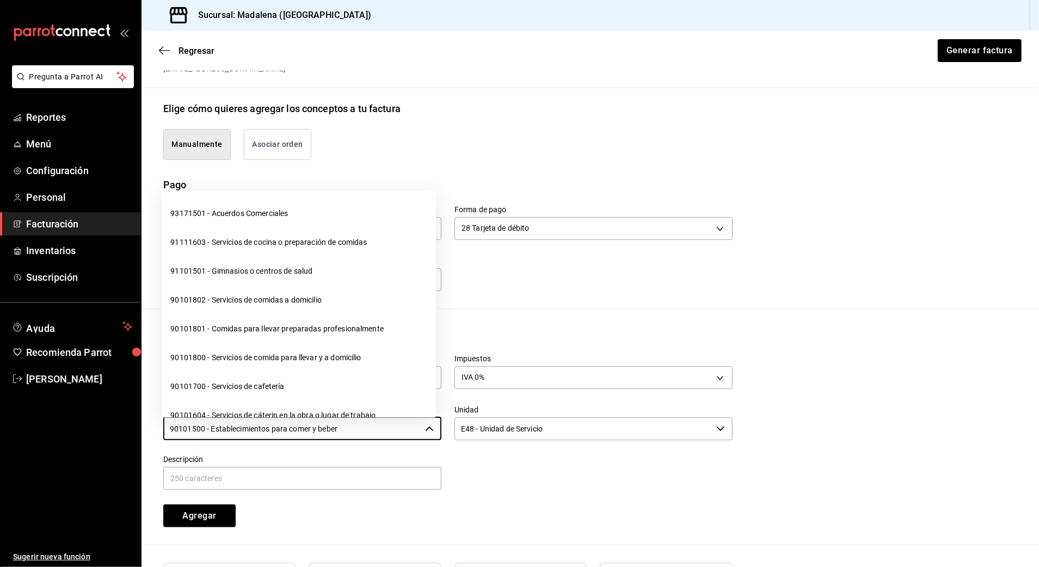
drag, startPoint x: 354, startPoint y: 432, endPoint x: 37, endPoint y: 431, distance: 316.8
click at [38, 431] on div "Pregunta a Parrot AI Reportes Menú Configuración Personal Facturación Inventari…" at bounding box center [519, 283] width 1039 height 567
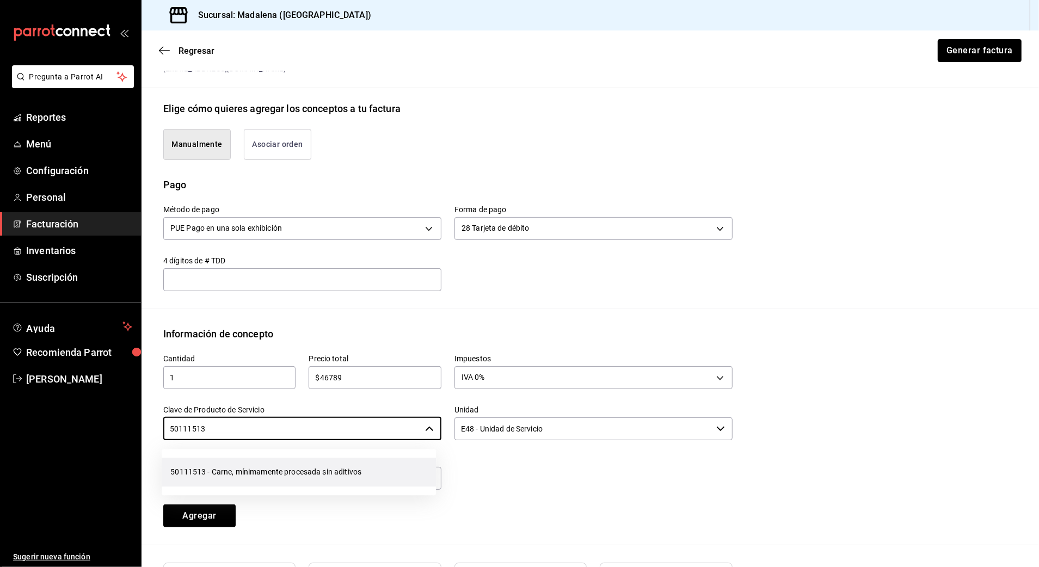
click at [266, 469] on li "50111513 - Carne, mínimamente procesada sin aditivos" at bounding box center [299, 472] width 274 height 29
type input "50111513 - Carne, mínimamente procesada sin aditivos"
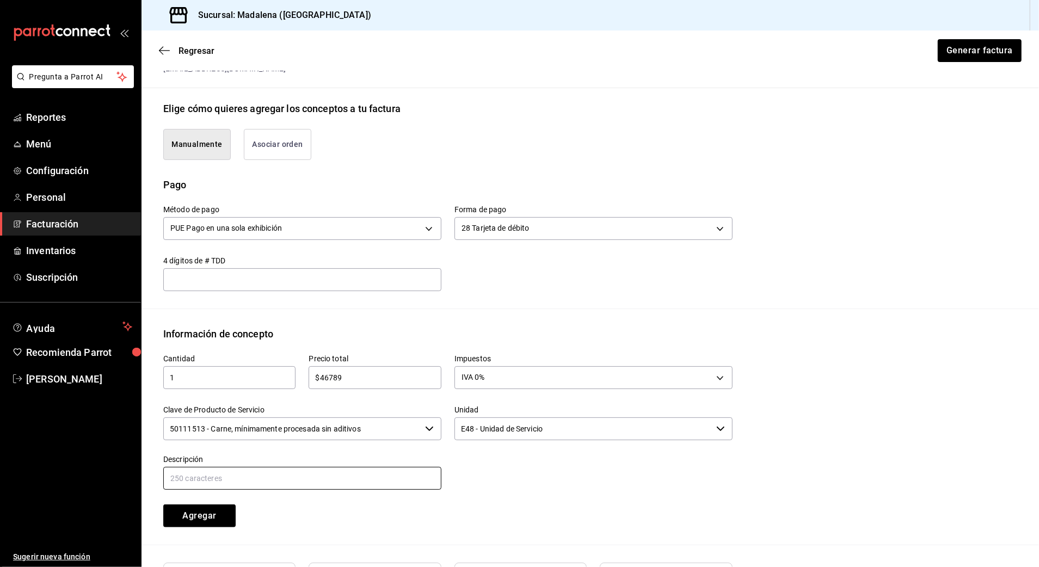
click at [274, 468] on input "text" at bounding box center [302, 478] width 278 height 23
paste input "CONSUMO DE ALIMENTOS Y BEBIDAS"
drag, startPoint x: 290, startPoint y: 482, endPoint x: 223, endPoint y: 474, distance: 68.0
click at [223, 474] on input "CONSUMO DE ALIMENTOS Y BEBIDAS" at bounding box center [302, 478] width 278 height 23
type input "CONSUMO [PERSON_NAME]"
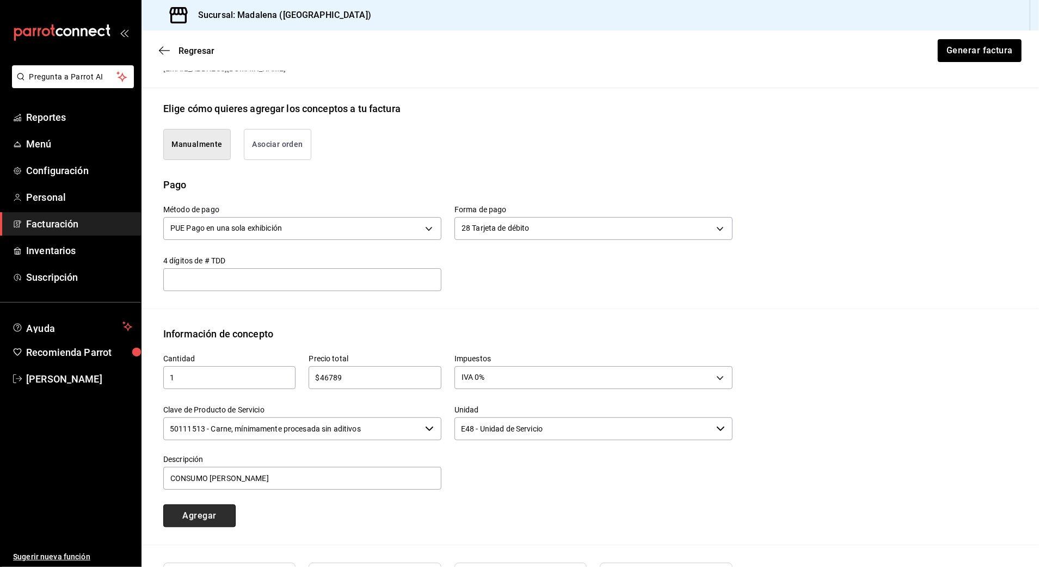
drag, startPoint x: 207, startPoint y: 513, endPoint x: 301, endPoint y: 493, distance: 96.3
click at [207, 494] on button "Agregar" at bounding box center [199, 516] width 72 height 23
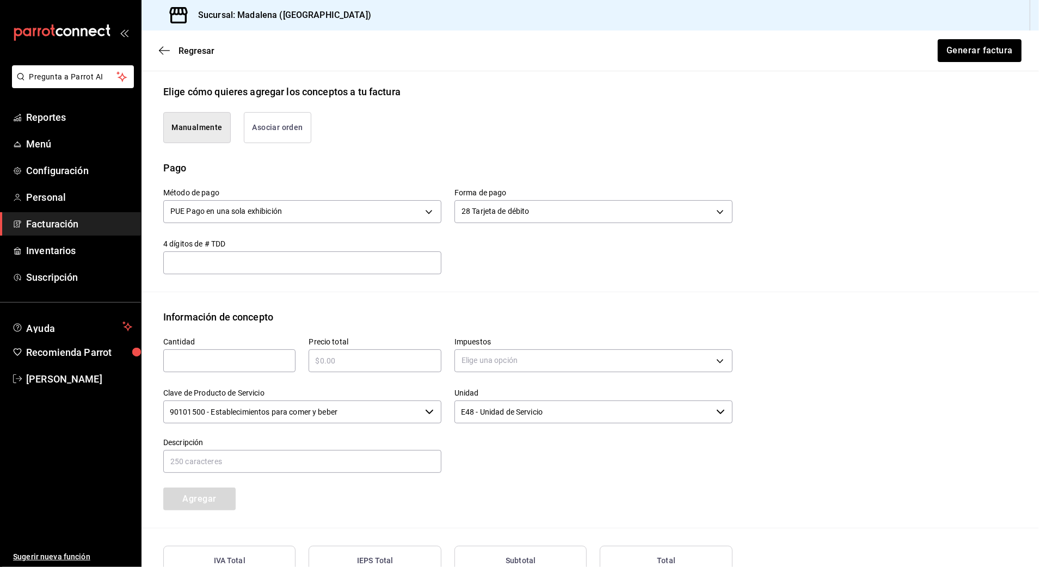
scroll to position [390, 0]
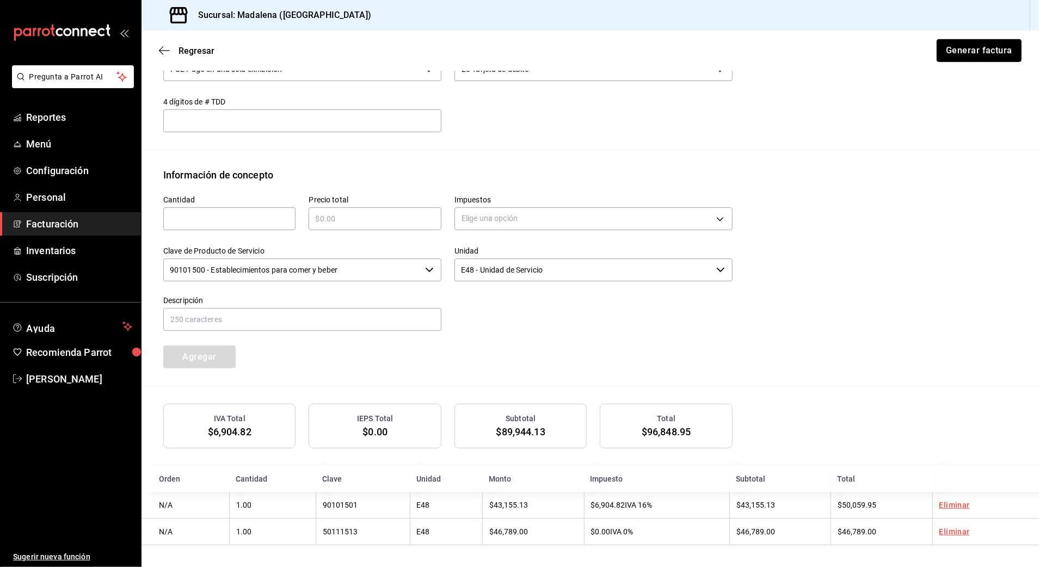
drag, startPoint x: 974, startPoint y: 57, endPoint x: 954, endPoint y: 169, distance: 113.9
click at [874, 167] on main "Regresar Generar factura Emisor Perfil fiscal STRANA Tipo de comprobante Ingres…" at bounding box center [590, 105] width 897 height 923
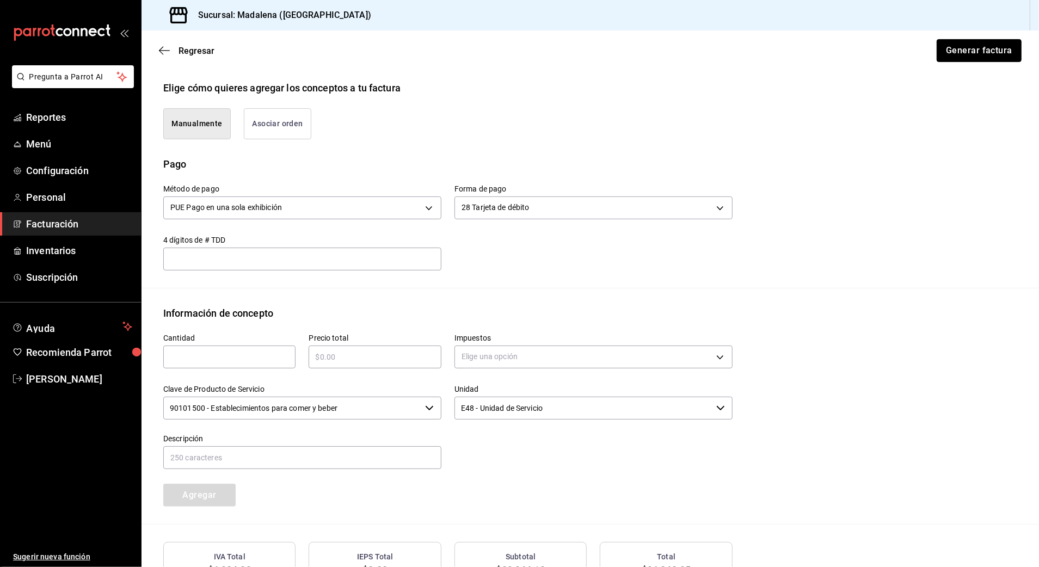
scroll to position [244, 0]
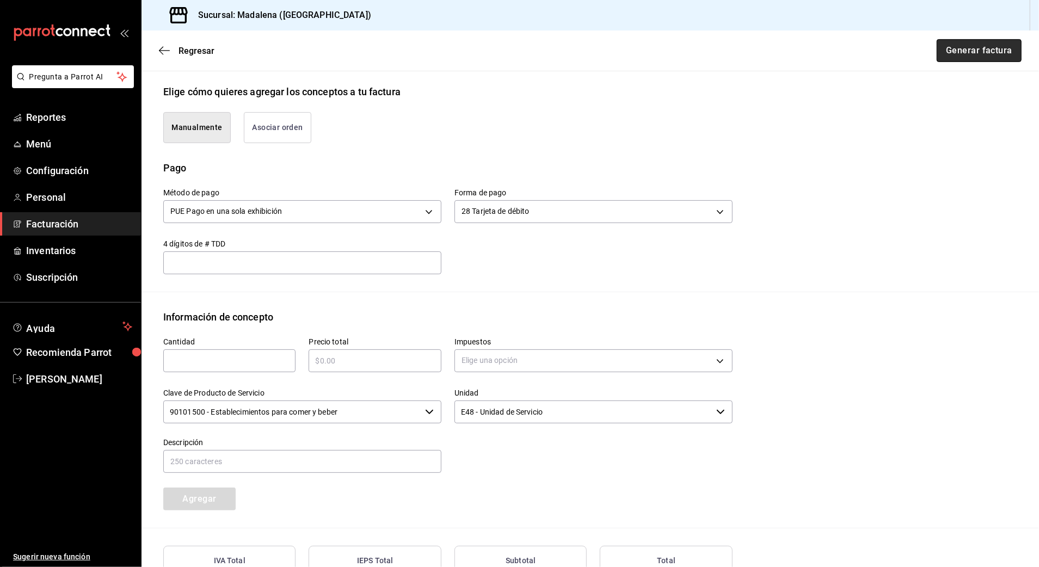
click at [874, 53] on button "Generar factura" at bounding box center [979, 50] width 85 height 23
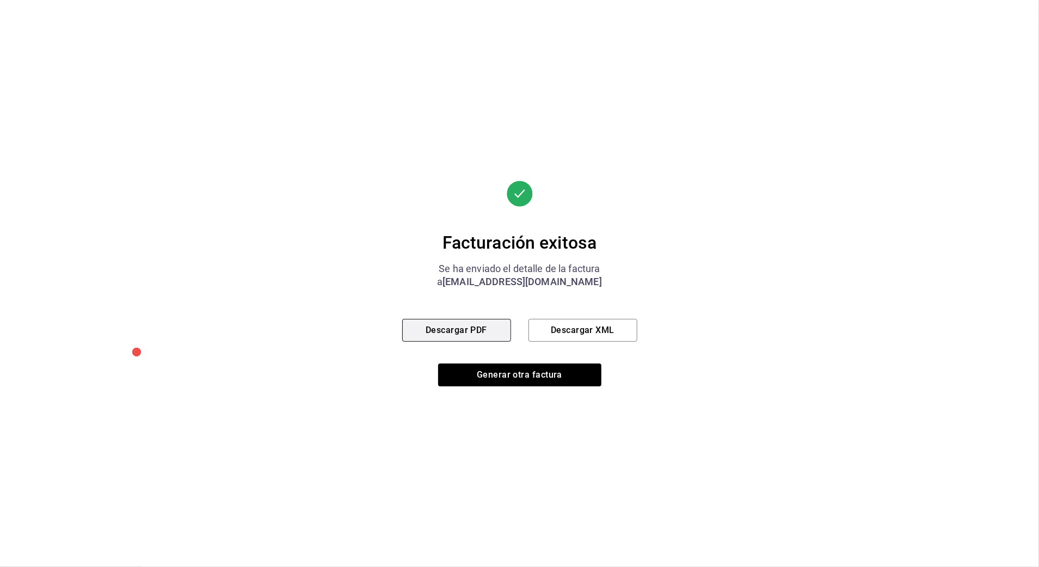
click at [451, 329] on button "Descargar PDF" at bounding box center [456, 330] width 109 height 23
click at [527, 382] on button "Generar otra factura" at bounding box center [519, 375] width 163 height 23
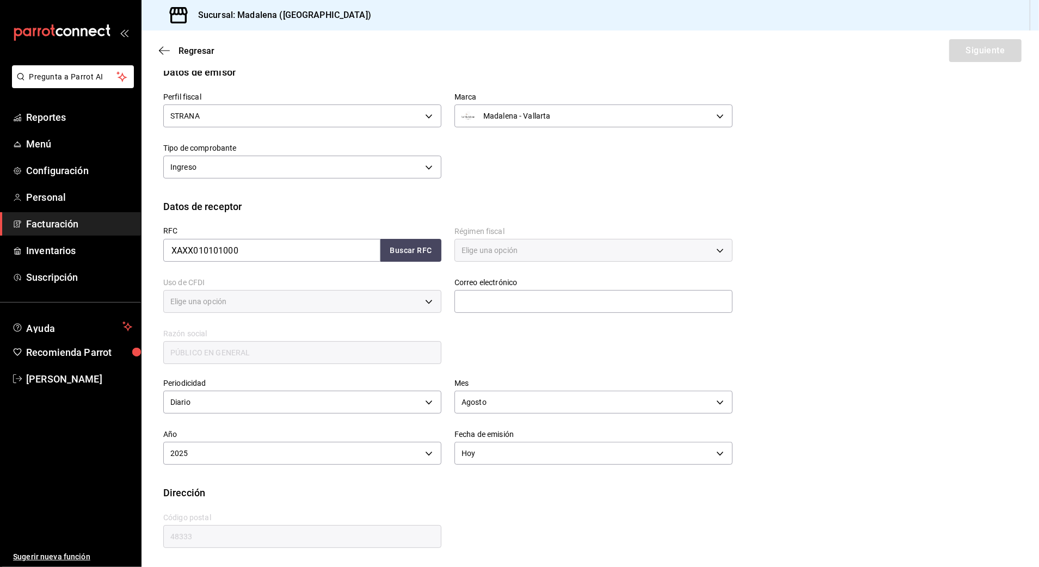
type input "616"
type input "S01"
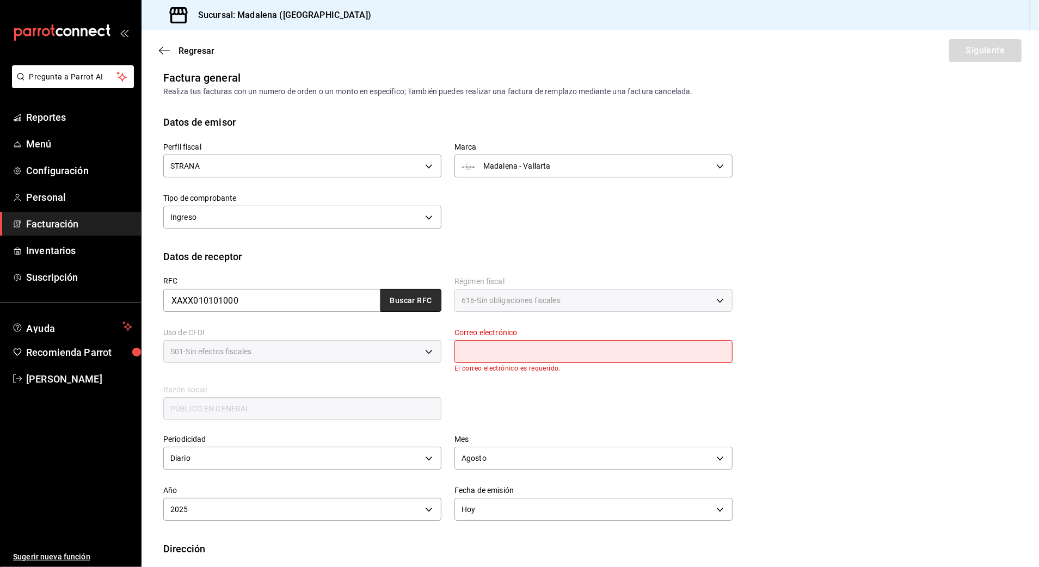
click at [422, 299] on button "Buscar RFC" at bounding box center [410, 300] width 61 height 23
type input "[EMAIL_ADDRESS][DOMAIN_NAME]"
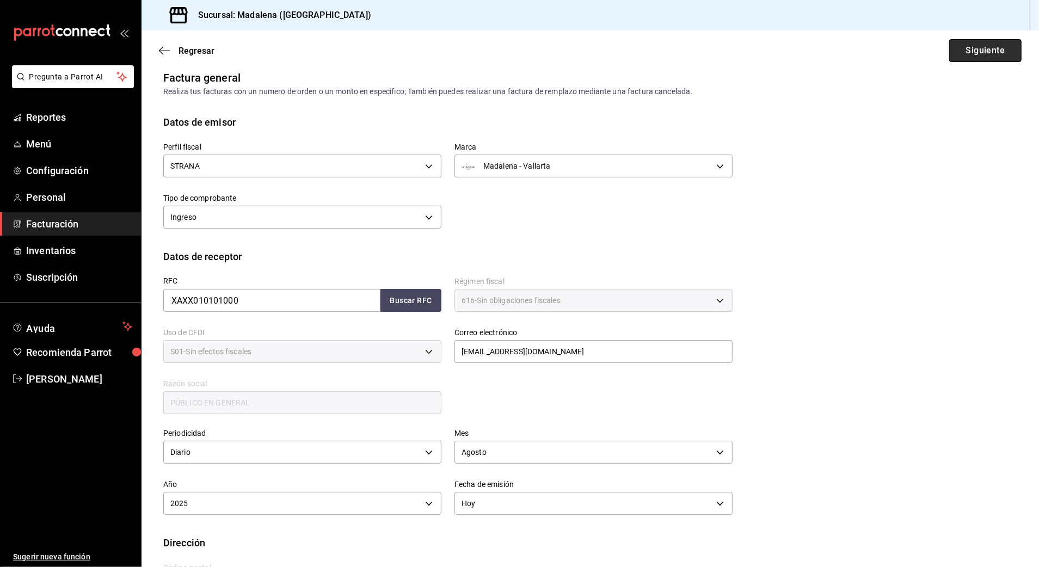
click at [874, 51] on button "Siguiente" at bounding box center [985, 50] width 72 height 23
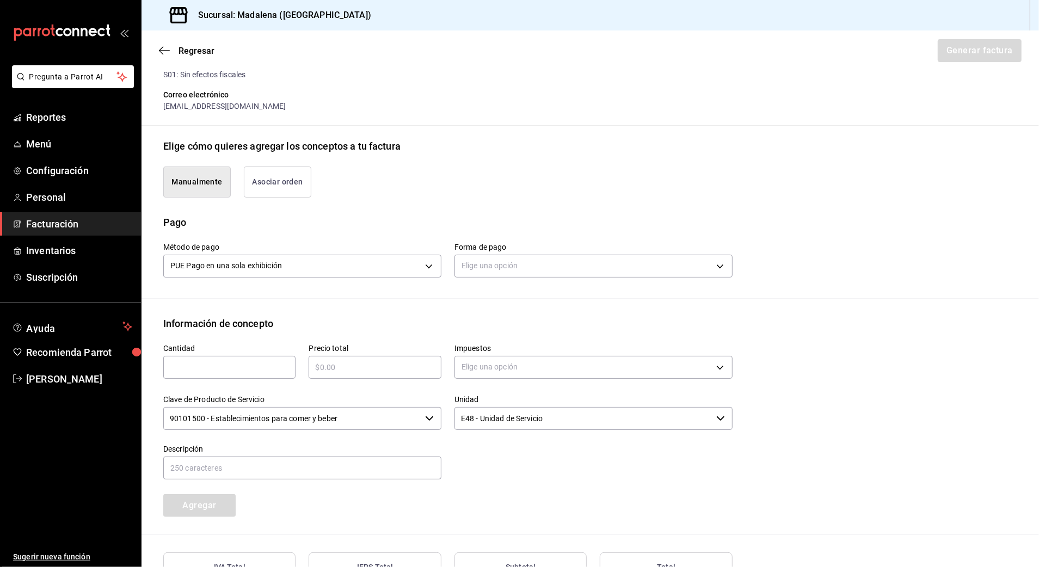
scroll to position [228, 0]
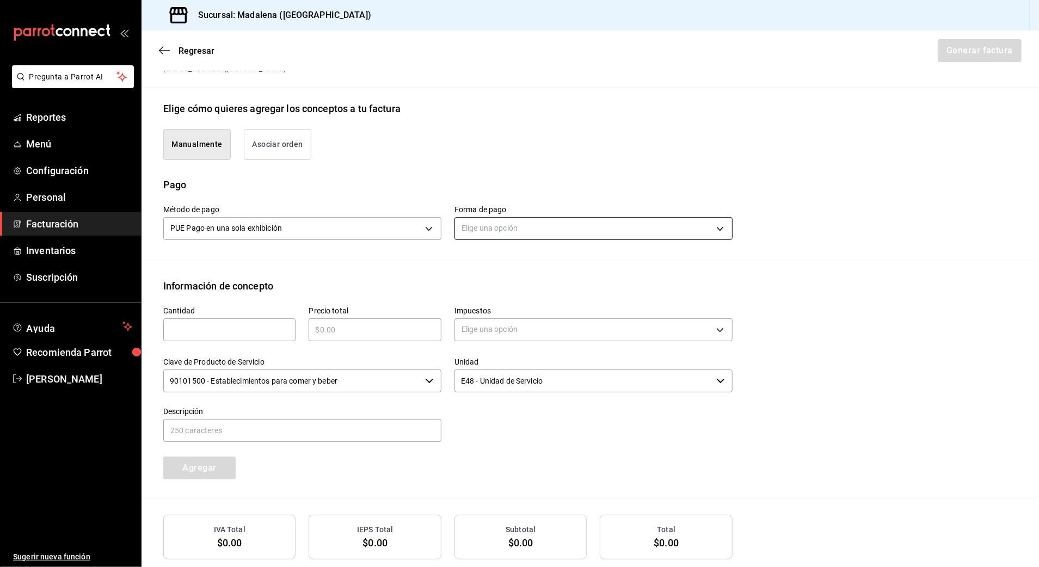
click at [503, 225] on body "Pregunta a Parrot AI Reportes Menú Configuración Personal Facturación Inventari…" at bounding box center [519, 283] width 1039 height 567
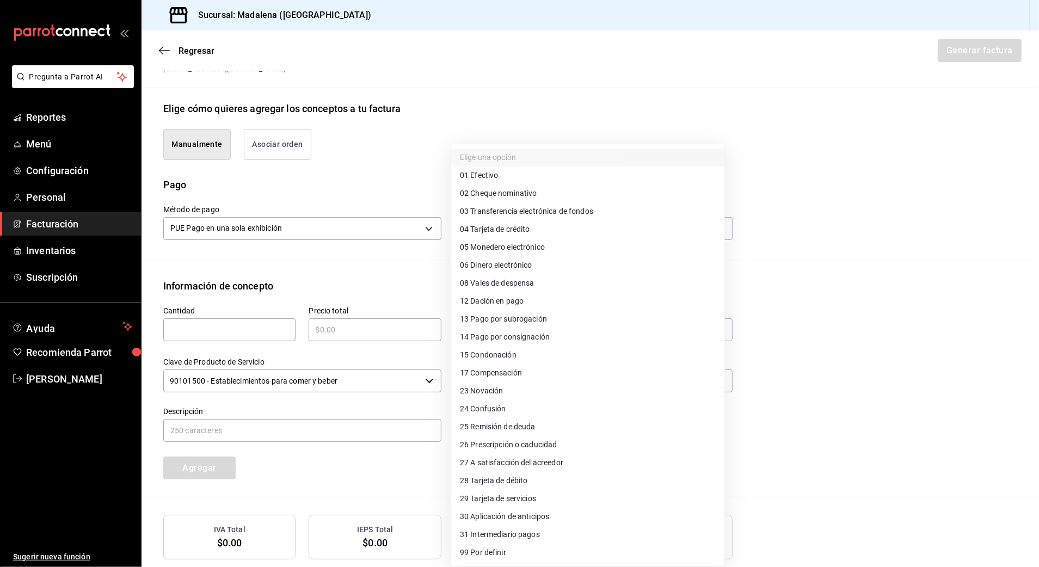
click at [525, 228] on span "04 Tarjeta de crédito" at bounding box center [495, 229] width 70 height 11
type input "04"
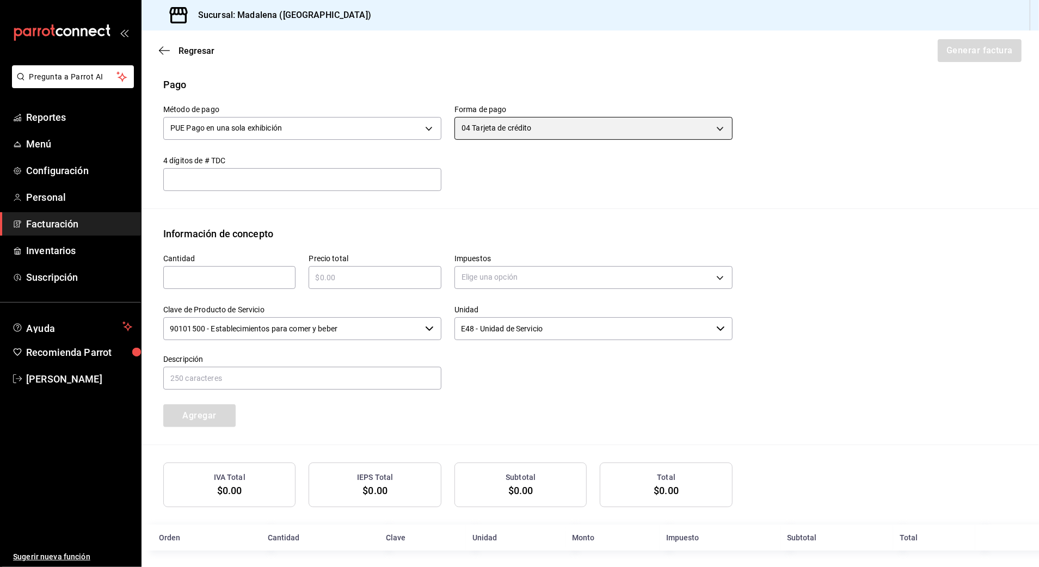
scroll to position [334, 0]
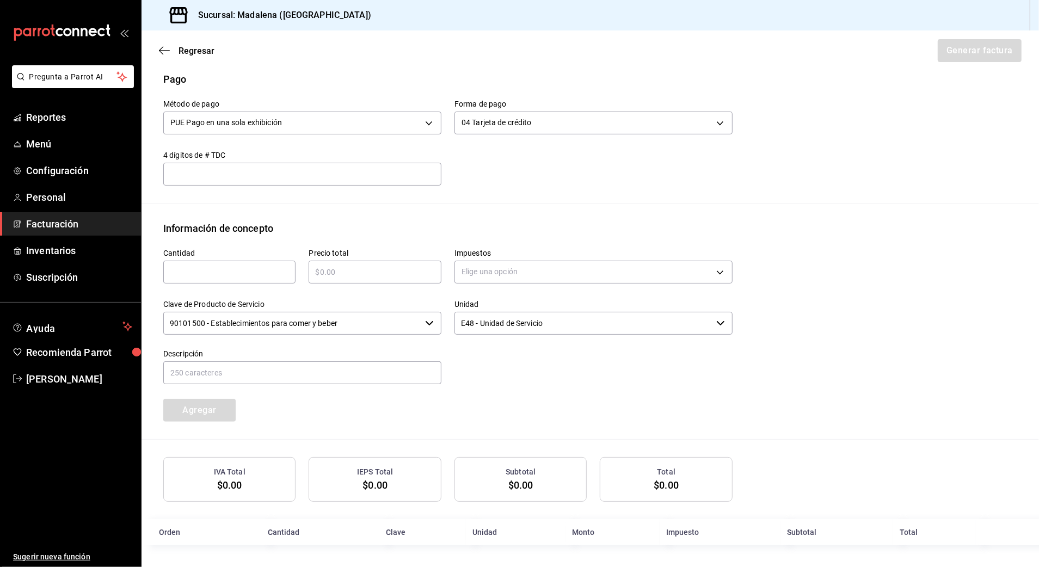
click at [221, 267] on input "text" at bounding box center [229, 272] width 132 height 13
type input "1"
type input "$59929.60"
click at [552, 266] on body "Pregunta a Parrot AI Reportes Menú Configuración Personal Facturación Inventari…" at bounding box center [519, 283] width 1039 height 567
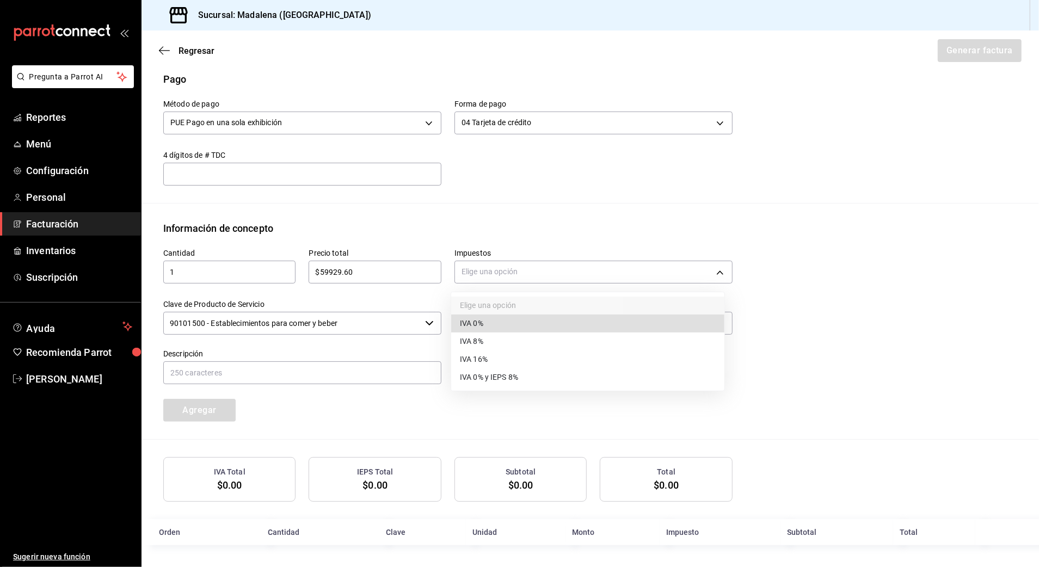
click at [484, 356] on span "IVA 16%" at bounding box center [474, 359] width 28 height 11
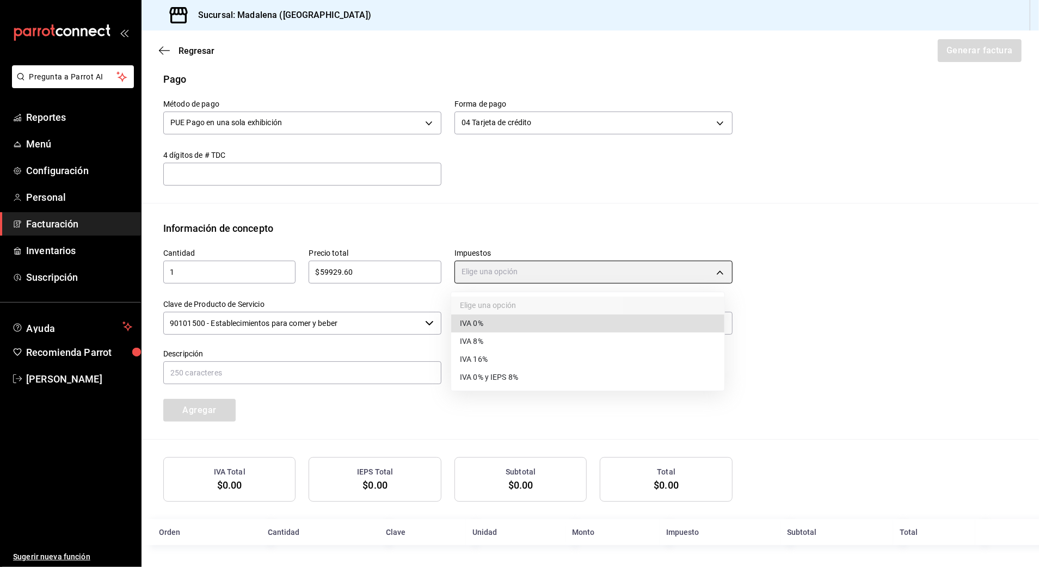
type input "IVA_16"
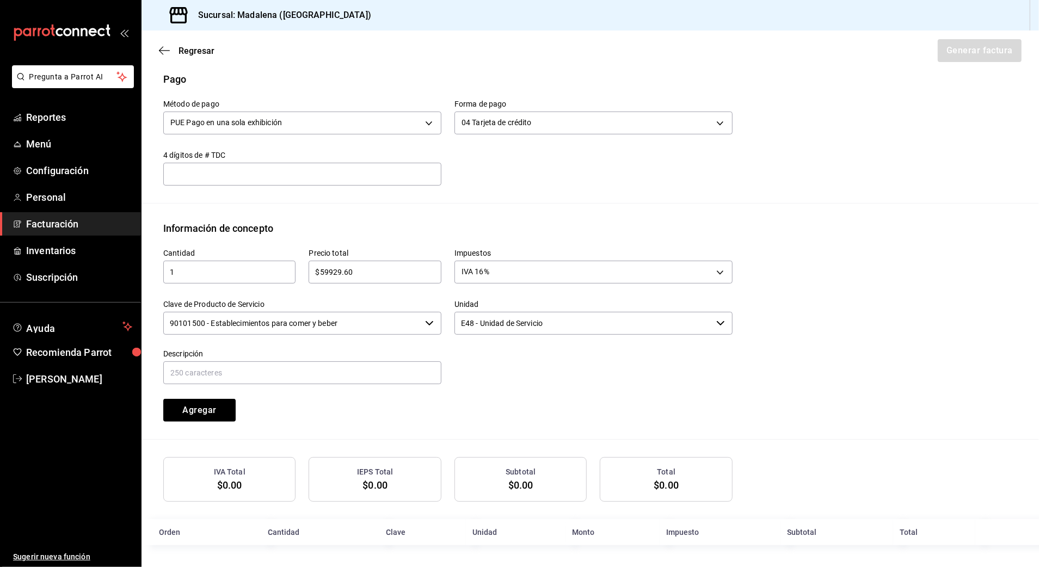
click at [352, 322] on input "90101500 - Establecimientos para comer y beber" at bounding box center [291, 323] width 257 height 23
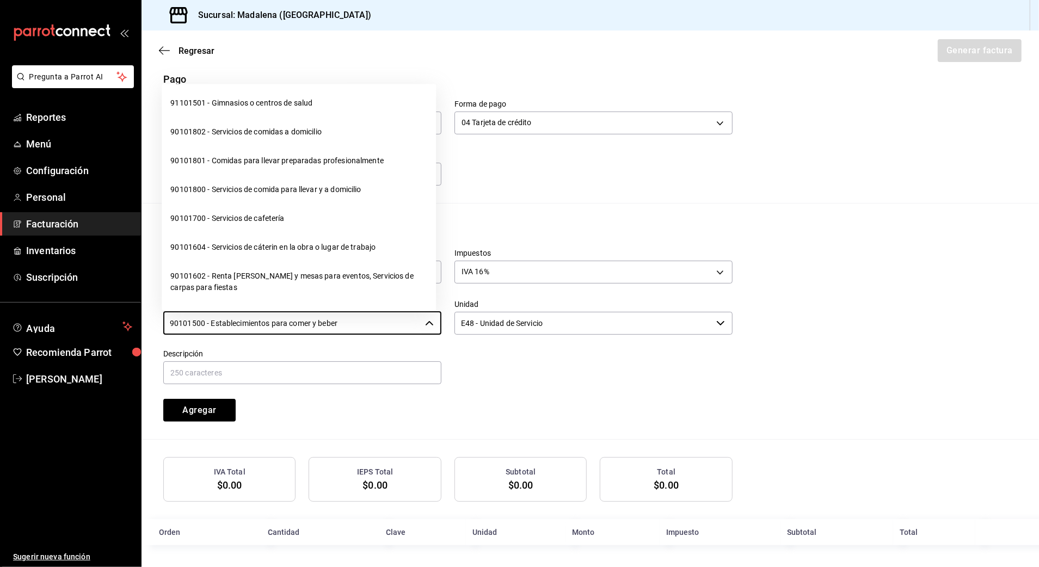
scroll to position [145, 0]
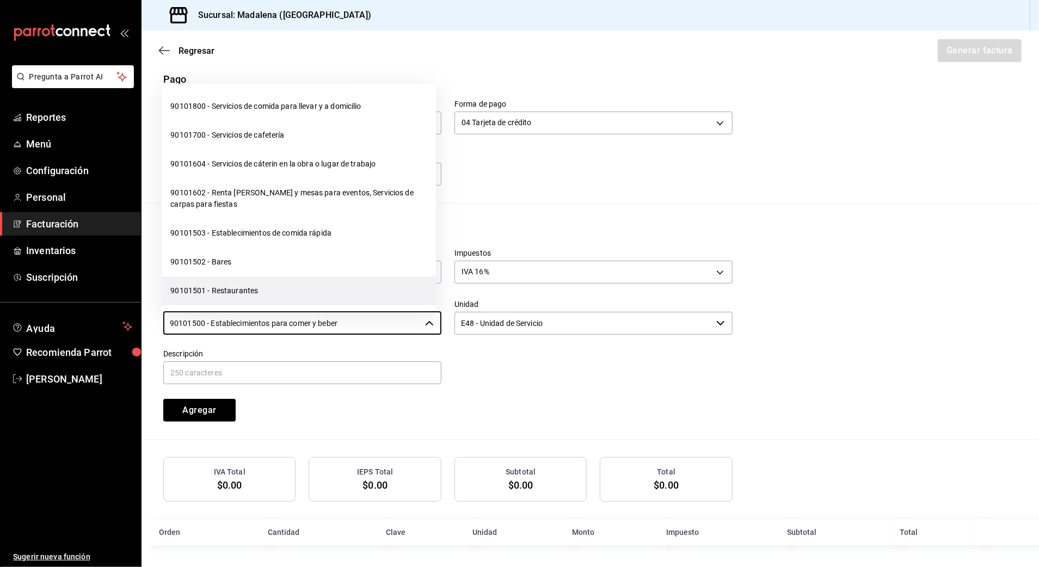
click at [244, 296] on li "90101501 - Restaurantes" at bounding box center [299, 291] width 274 height 29
type input "90101501 - Restaurantes"
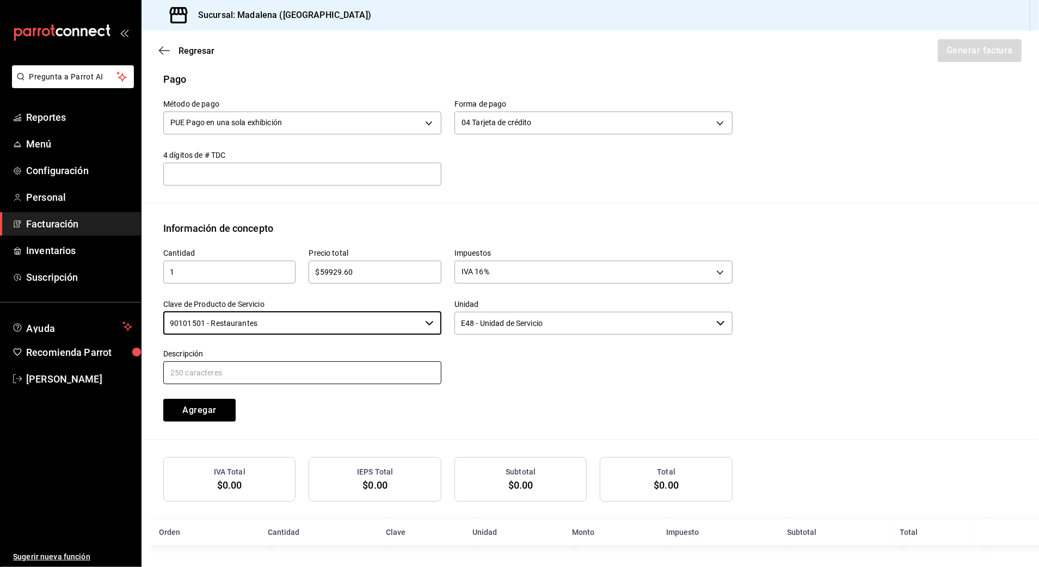
click at [261, 381] on input "text" at bounding box center [302, 372] width 278 height 23
paste input "CONSUMO DE ALIMENTOS Y BEBIDAS"
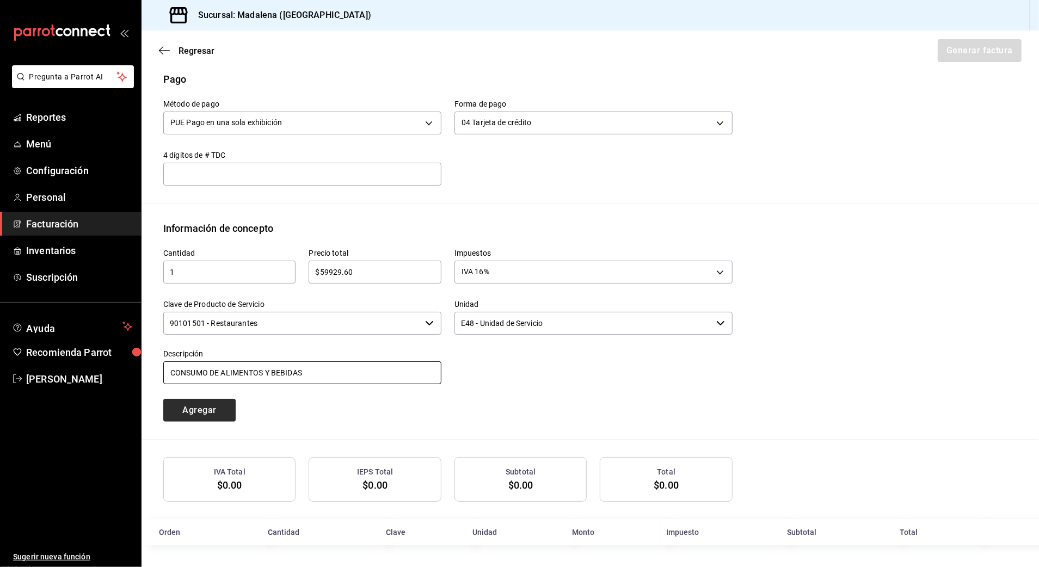
type input "CONSUMO DE ALIMENTOS Y BEBIDAS"
drag, startPoint x: 221, startPoint y: 408, endPoint x: 216, endPoint y: 405, distance: 5.6
click at [219, 408] on button "Agregar" at bounding box center [199, 410] width 72 height 23
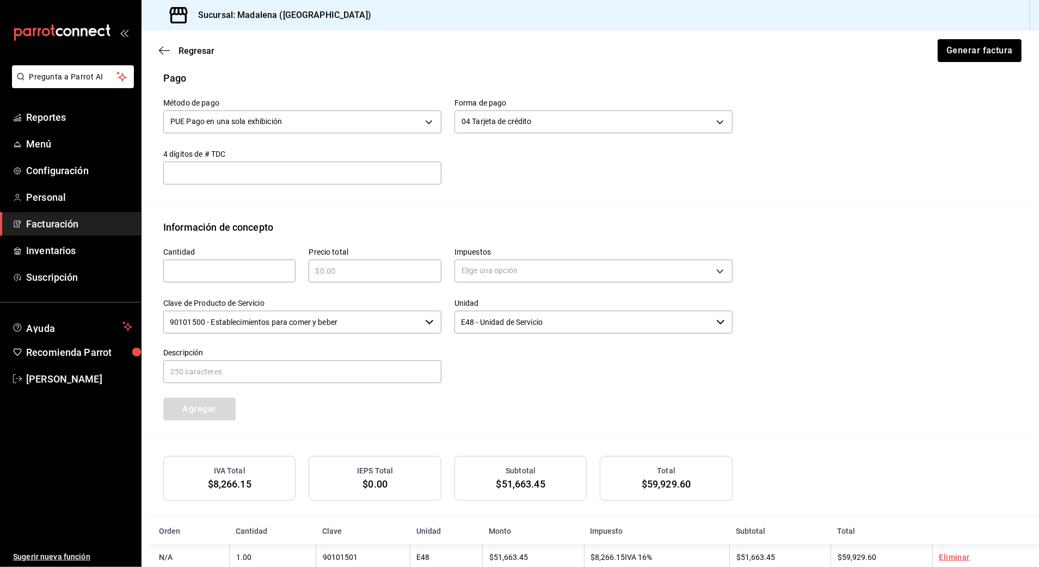
drag, startPoint x: 227, startPoint y: 268, endPoint x: 234, endPoint y: 263, distance: 8.6
click at [227, 268] on input "text" at bounding box center [229, 271] width 132 height 13
type input "1"
type input "$32373"
click at [514, 268] on body "Pregunta a Parrot AI Reportes Menú Configuración Personal Facturación Inventari…" at bounding box center [519, 283] width 1039 height 567
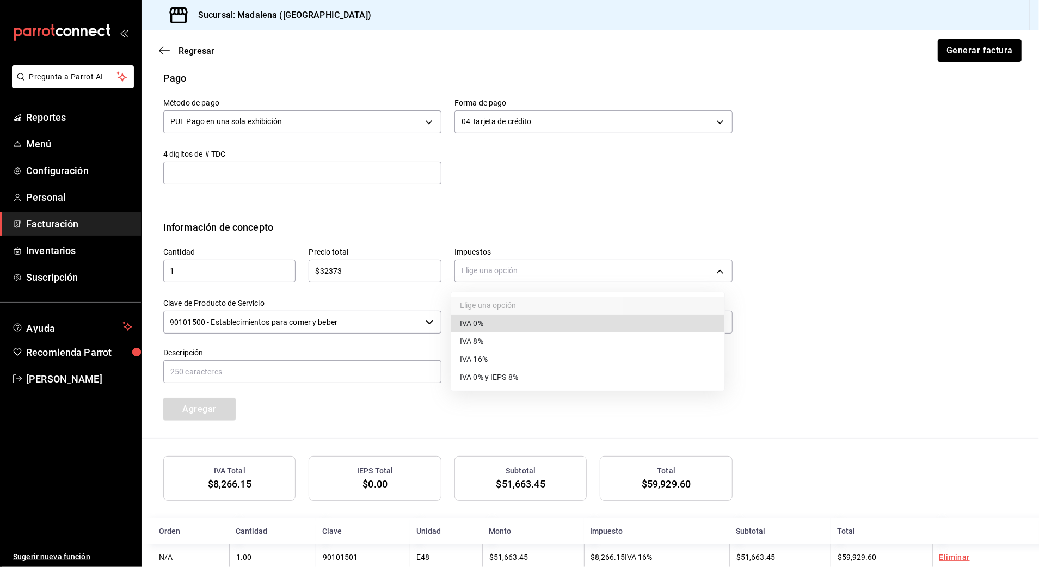
click at [490, 355] on li "IVA 16%" at bounding box center [587, 360] width 273 height 18
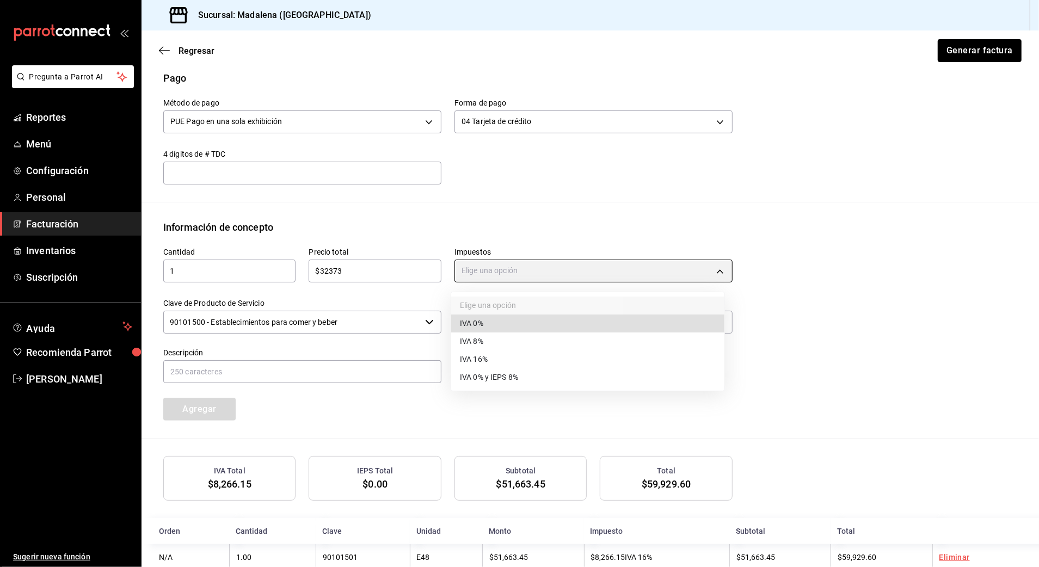
type input "IVA_16"
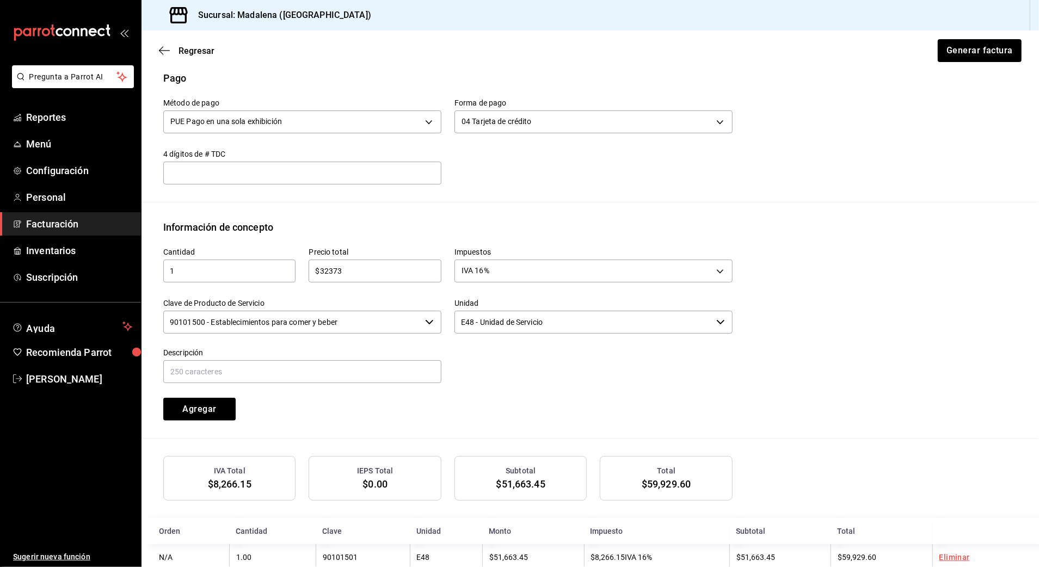
click at [365, 331] on input "90101500 - Establecimientos para comer y beber" at bounding box center [291, 322] width 257 height 23
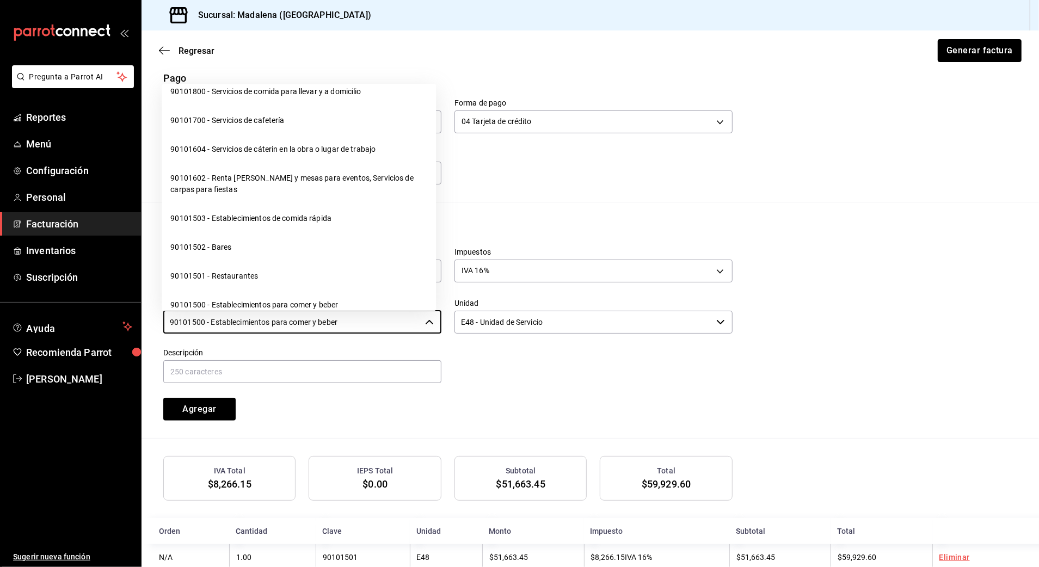
scroll to position [218, 0]
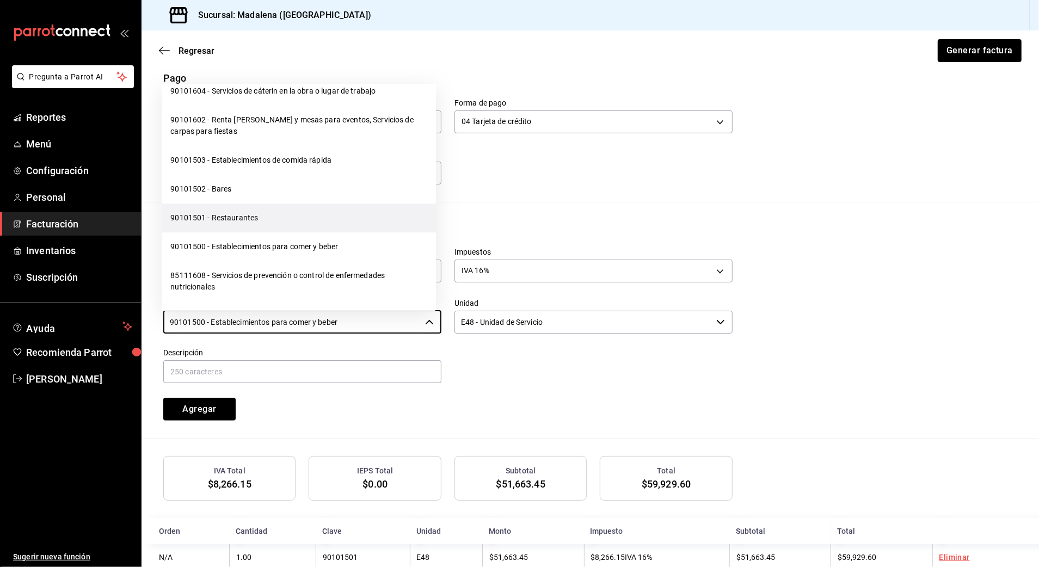
click at [225, 223] on li "90101501 - Restaurantes" at bounding box center [299, 218] width 274 height 29
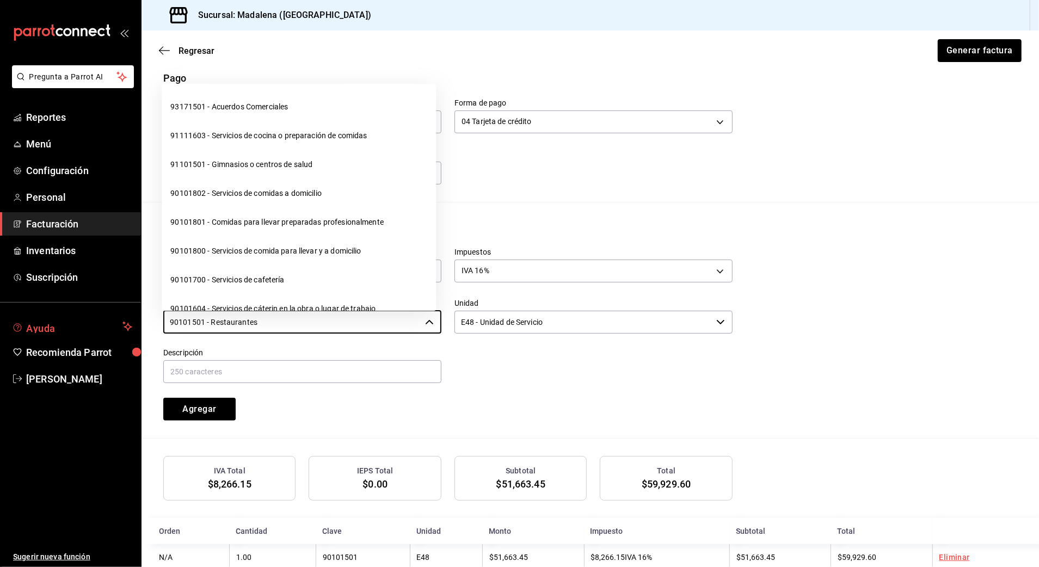
drag, startPoint x: 278, startPoint y: 324, endPoint x: 45, endPoint y: 323, distance: 233.0
click at [47, 323] on div "Pregunta a Parrot AI Reportes Menú Configuración Personal Facturación Inventari…" at bounding box center [519, 283] width 1039 height 567
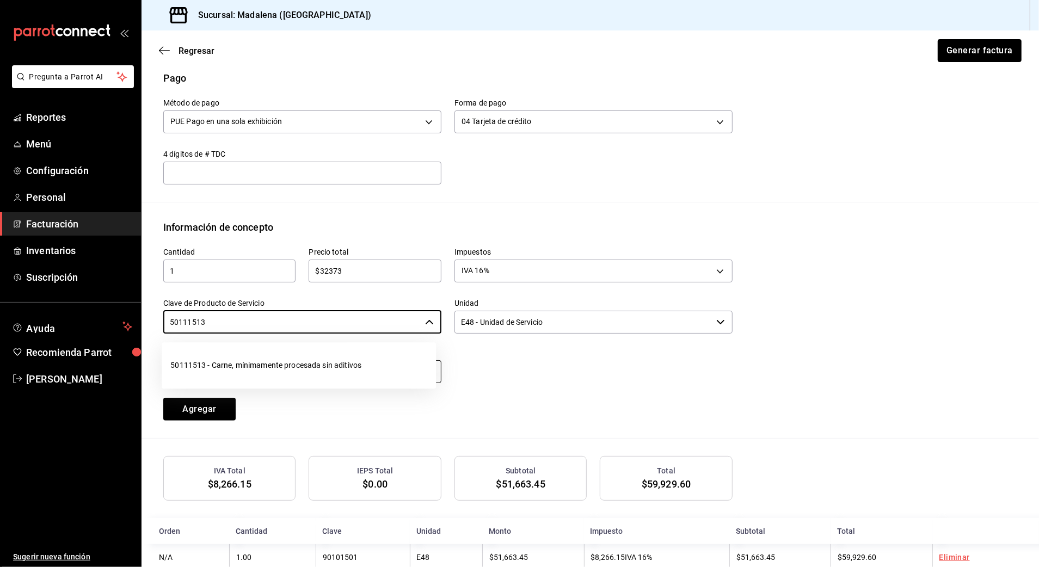
click at [249, 365] on li "50111513 - Carne, mínimamente procesada sin aditivos" at bounding box center [299, 365] width 274 height 29
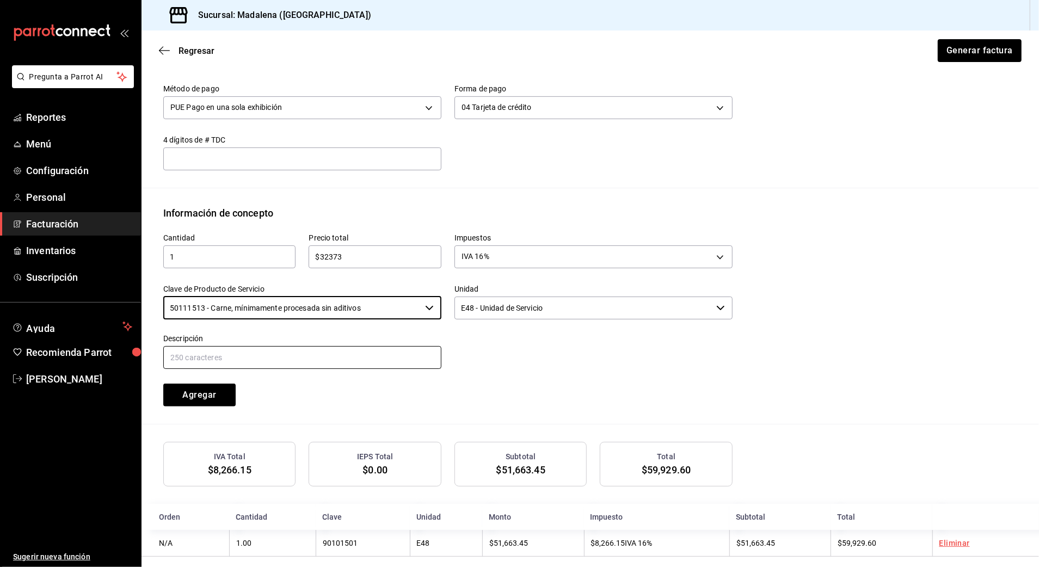
scroll to position [362, 0]
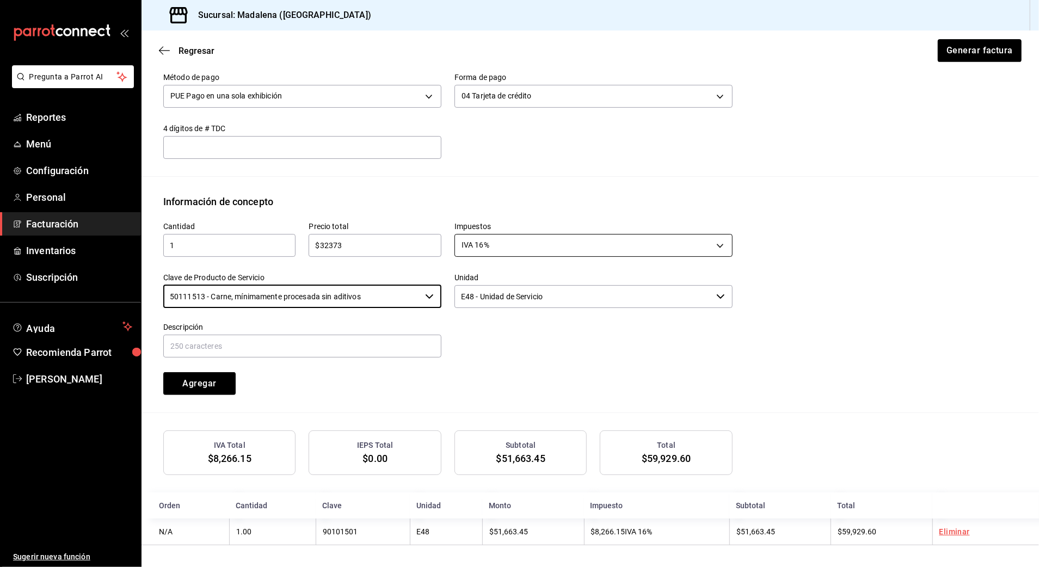
type input "50111513 - Carne, mínimamente procesada sin aditivos"
click at [489, 241] on body "Pregunta a Parrot AI Reportes Menú Configuración Personal Facturación Inventari…" at bounding box center [519, 283] width 1039 height 567
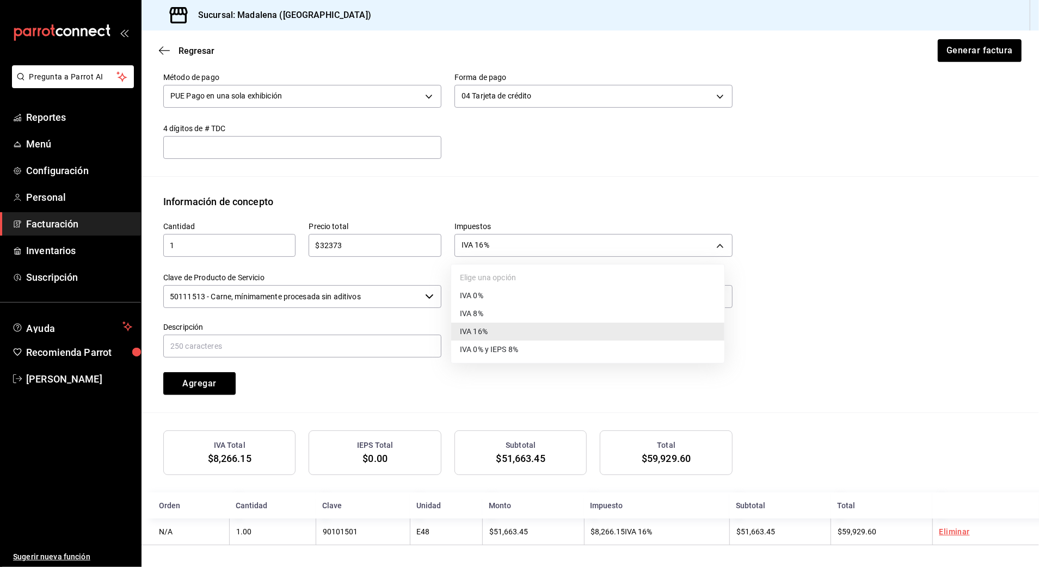
click at [481, 290] on li "IVA 0%" at bounding box center [587, 296] width 273 height 18
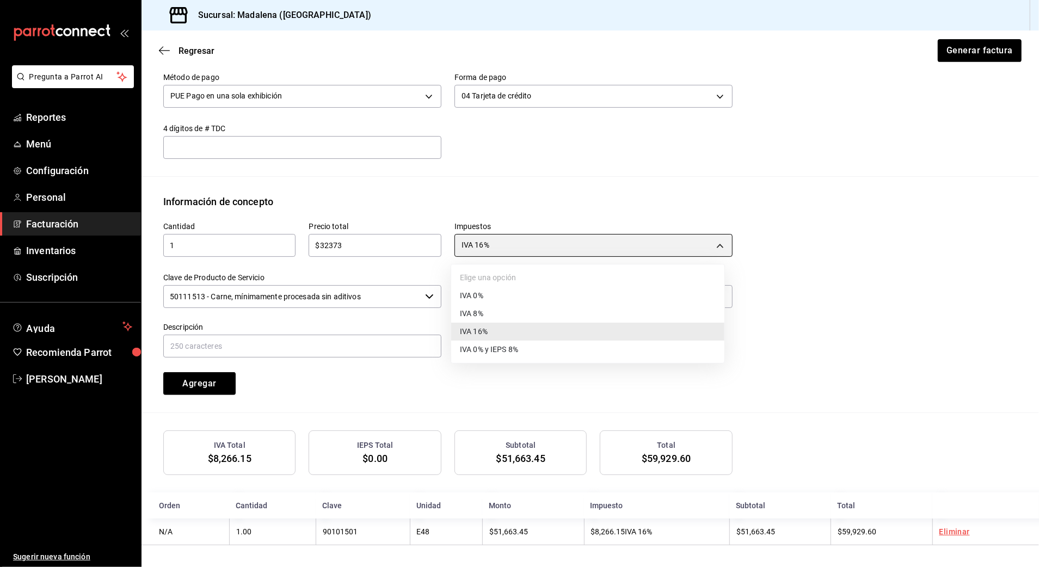
type input "IVA_0"
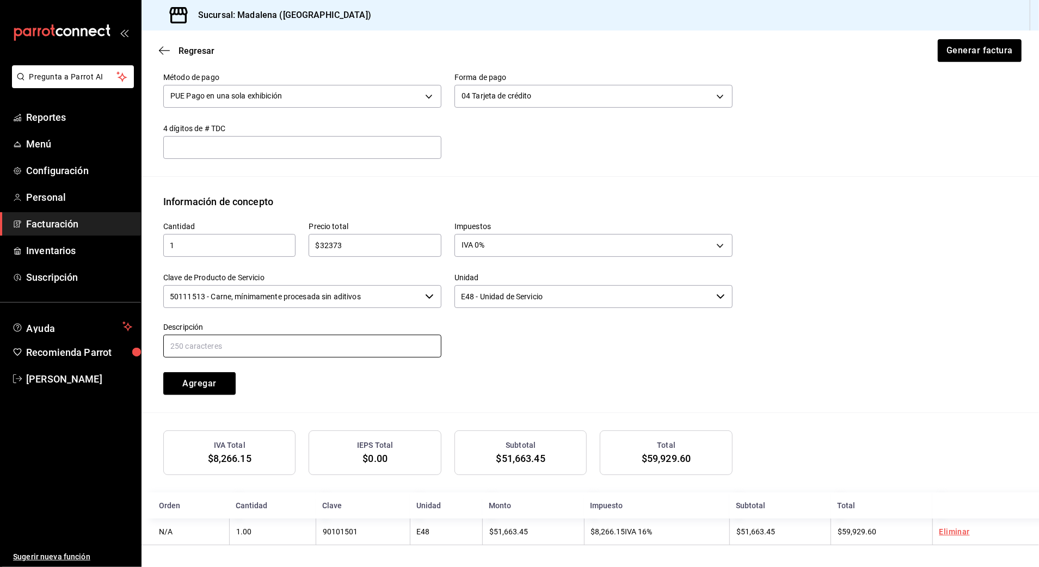
click at [266, 340] on input "text" at bounding box center [302, 346] width 278 height 23
paste input "CONSUMO DE ALIMENTOS Y BEBIDAS"
drag, startPoint x: 325, startPoint y: 346, endPoint x: 220, endPoint y: 344, distance: 105.1
click at [220, 344] on input "CONSUMO DE ALIMENTOS Y BEBIDAS" at bounding box center [302, 346] width 278 height 23
type input "CONSUMO [PERSON_NAME]"
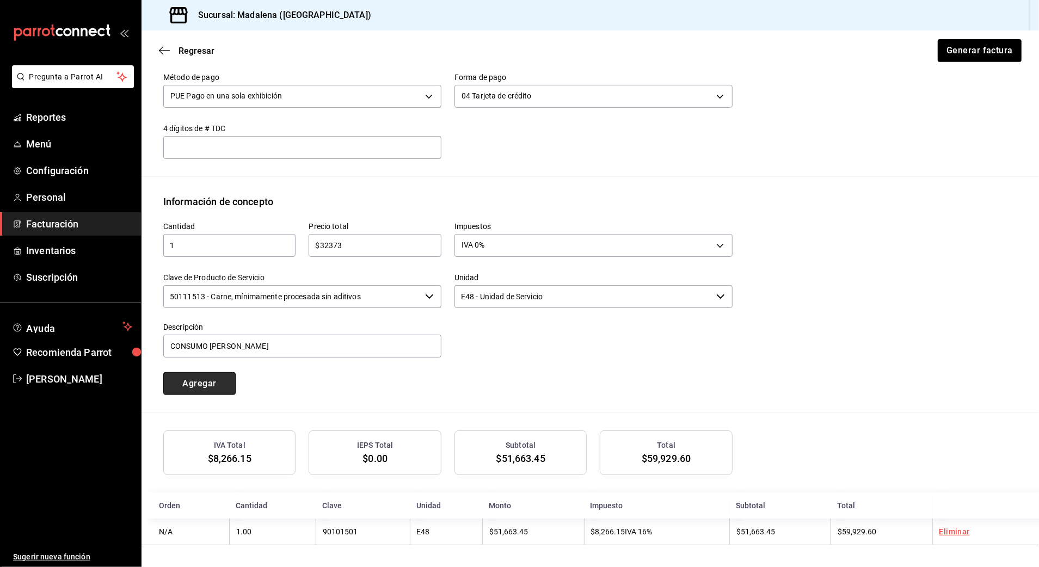
click at [217, 377] on button "Agregar" at bounding box center [199, 383] width 72 height 23
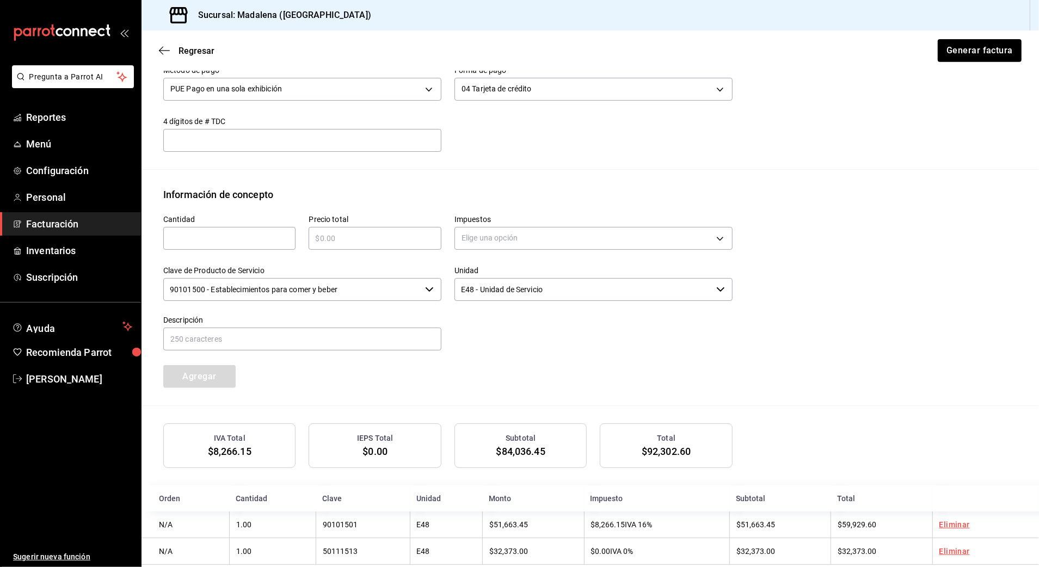
scroll to position [390, 0]
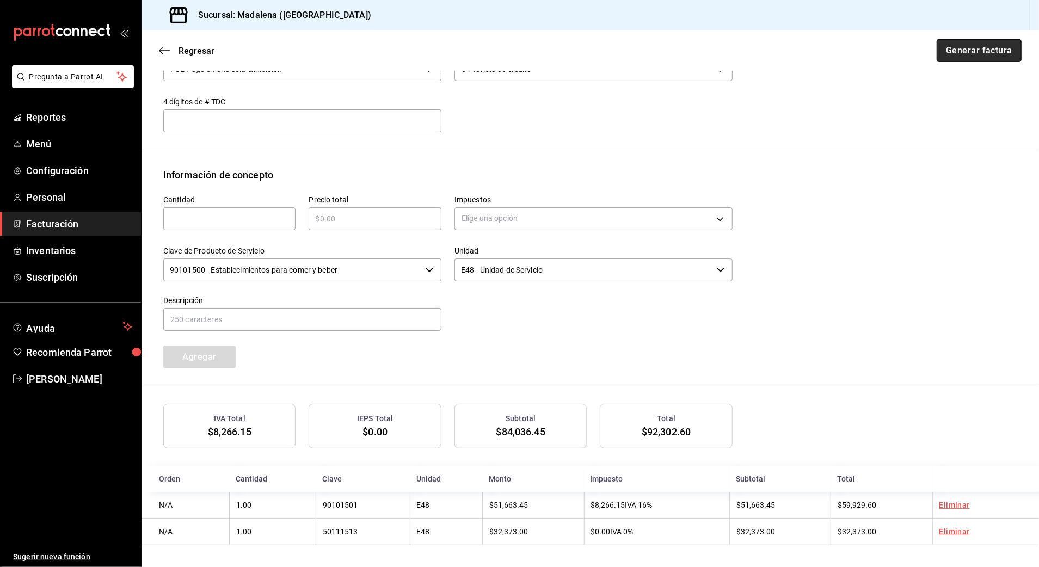
click at [874, 56] on button "Generar factura" at bounding box center [979, 50] width 85 height 23
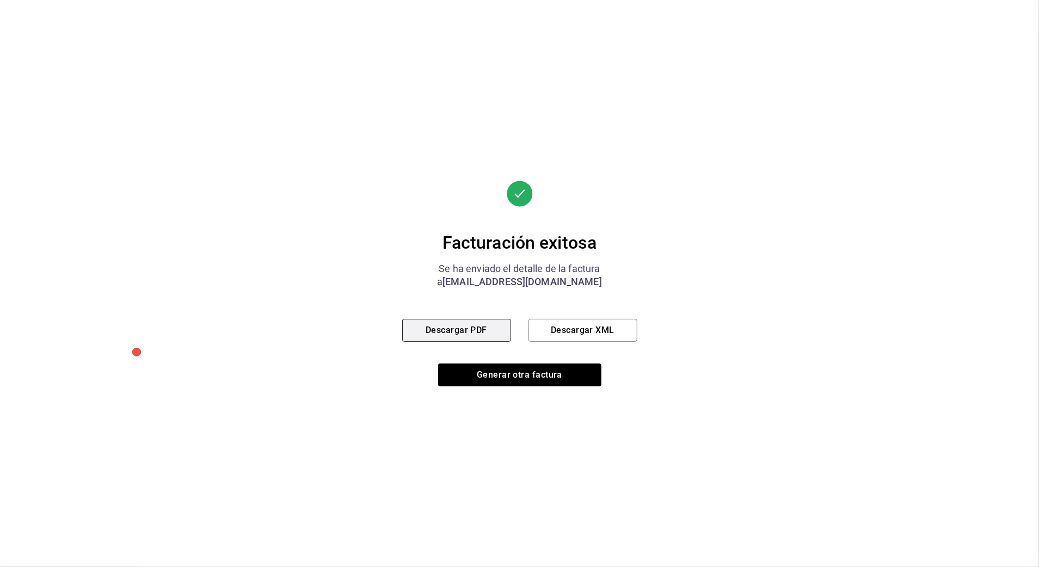
click at [480, 329] on button "Descargar PDF" at bounding box center [456, 330] width 109 height 23
click at [517, 373] on button "Generar otra factura" at bounding box center [519, 375] width 163 height 23
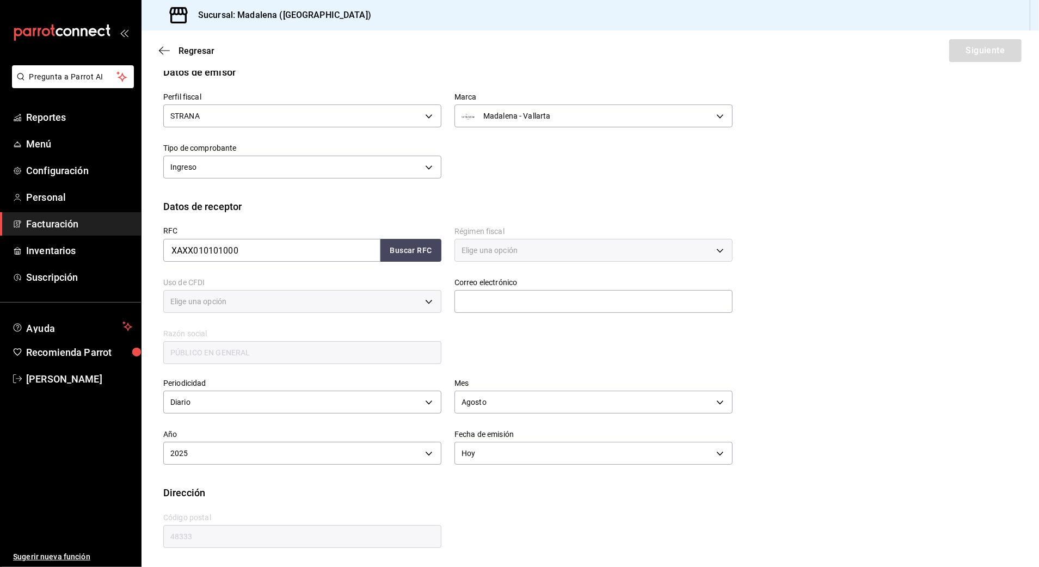
type input "616"
type input "S01"
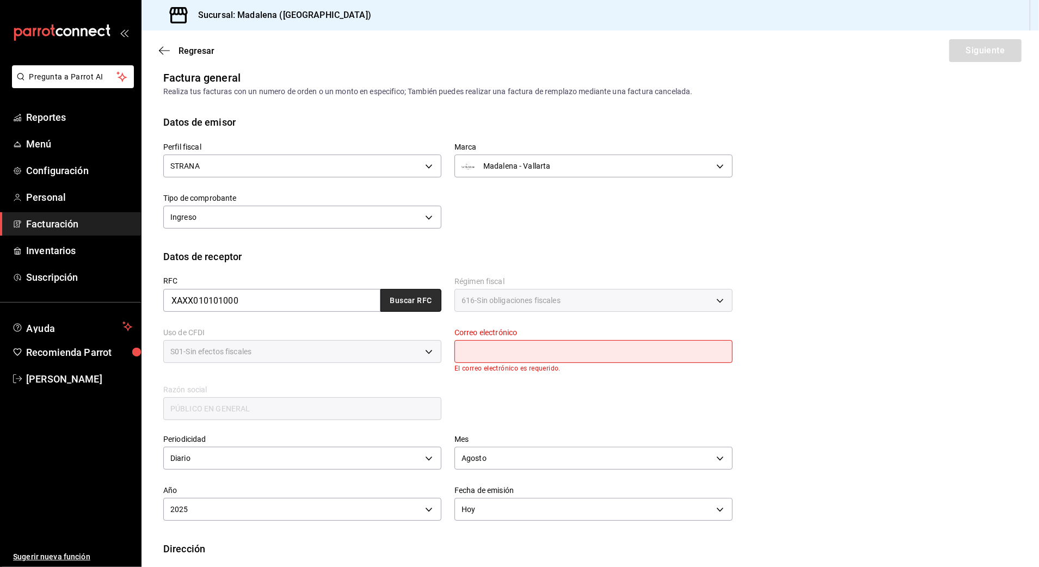
click at [410, 293] on button "Buscar RFC" at bounding box center [410, 300] width 61 height 23
type input "[EMAIL_ADDRESS][DOMAIN_NAME]"
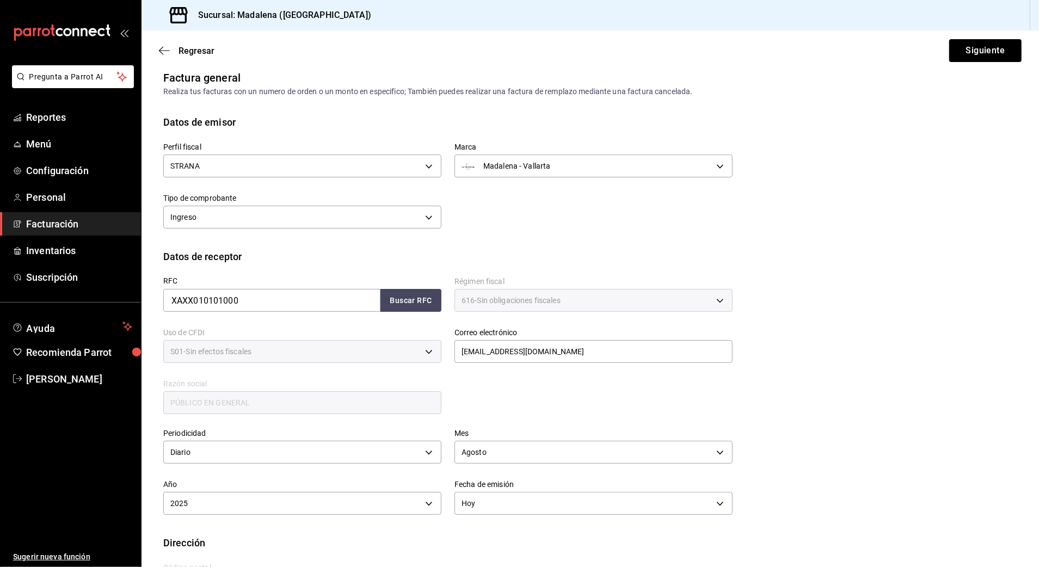
scroll to position [59, 0]
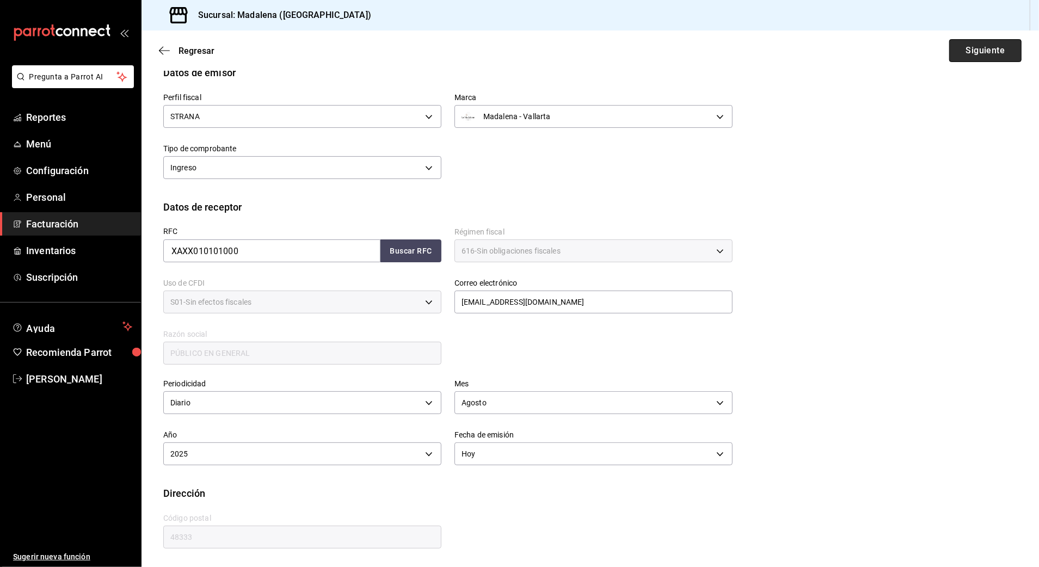
click at [874, 51] on button "Siguiente" at bounding box center [985, 50] width 72 height 23
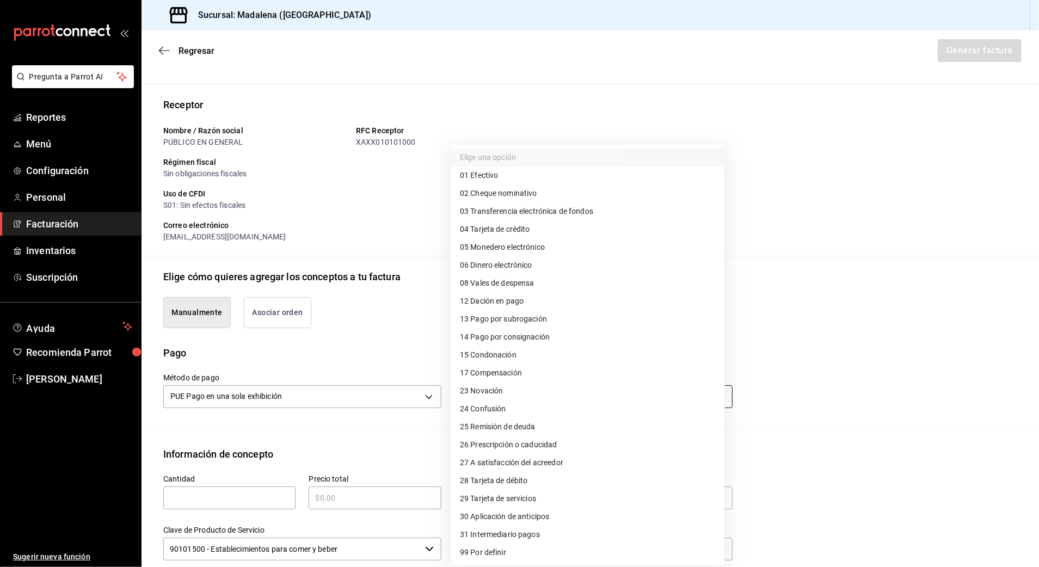
click at [492, 388] on body "Pregunta a Parrot AI Reportes Menú Configuración Personal Facturación Inventari…" at bounding box center [519, 283] width 1039 height 567
click at [530, 480] on li "28 Tarjeta de débito" at bounding box center [587, 481] width 273 height 18
type input "28"
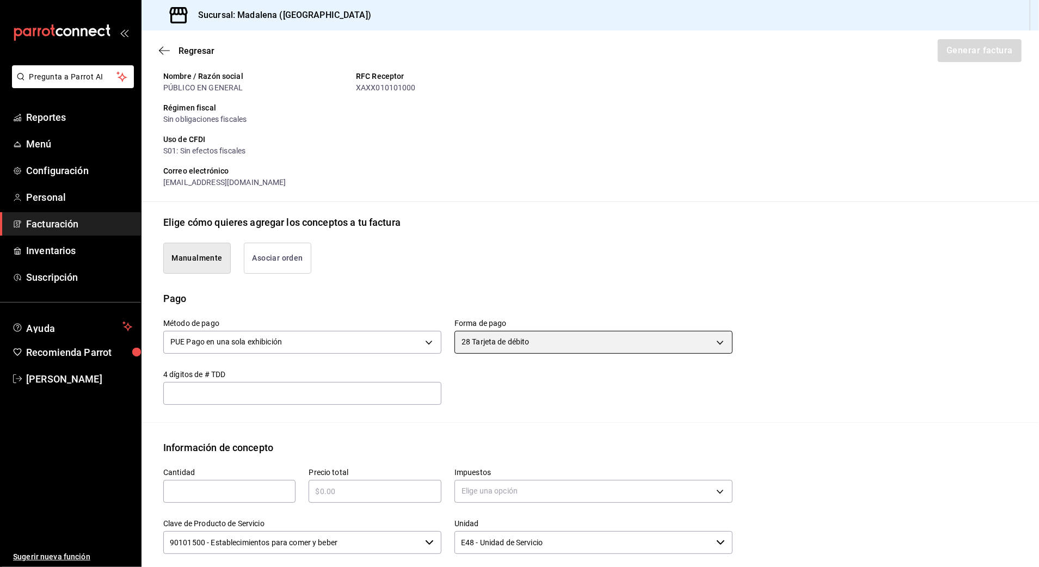
scroll to position [205, 0]
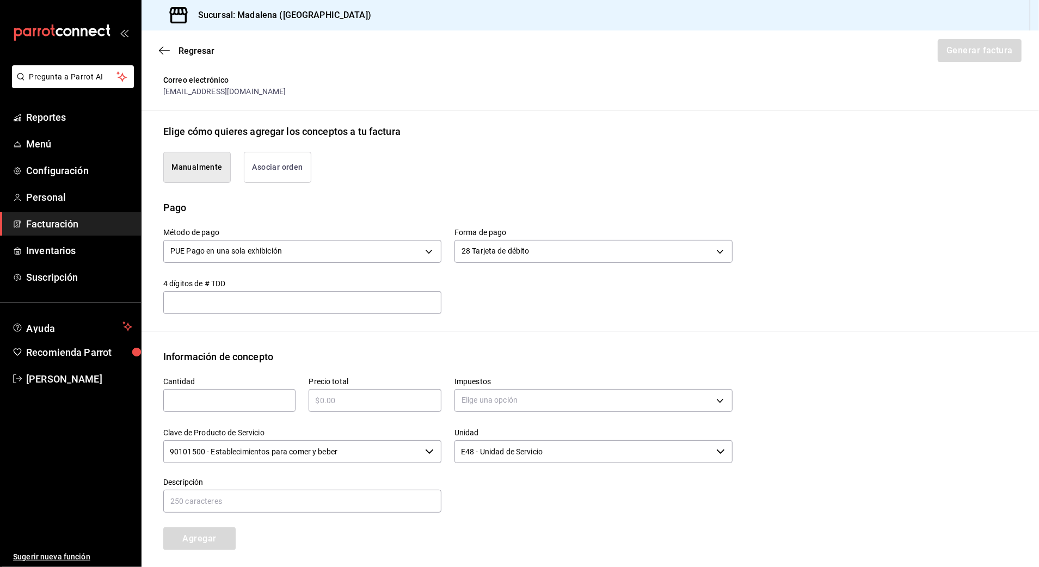
click at [244, 398] on input "text" at bounding box center [229, 400] width 132 height 13
type input "1"
type input "$44940.20"
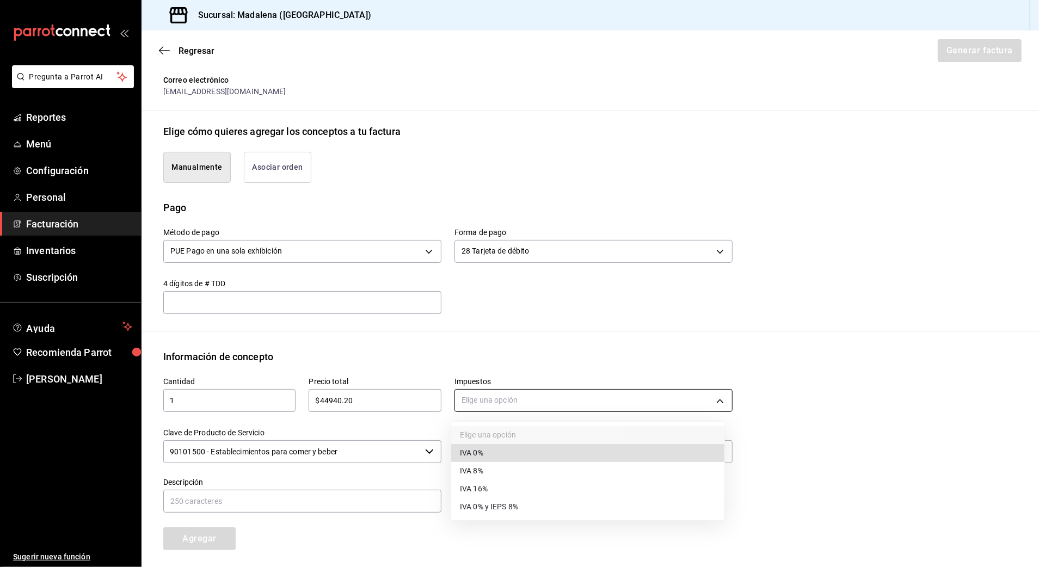
click at [496, 395] on body "Pregunta a Parrot AI Reportes Menú Configuración Personal Facturación Inventari…" at bounding box center [519, 283] width 1039 height 567
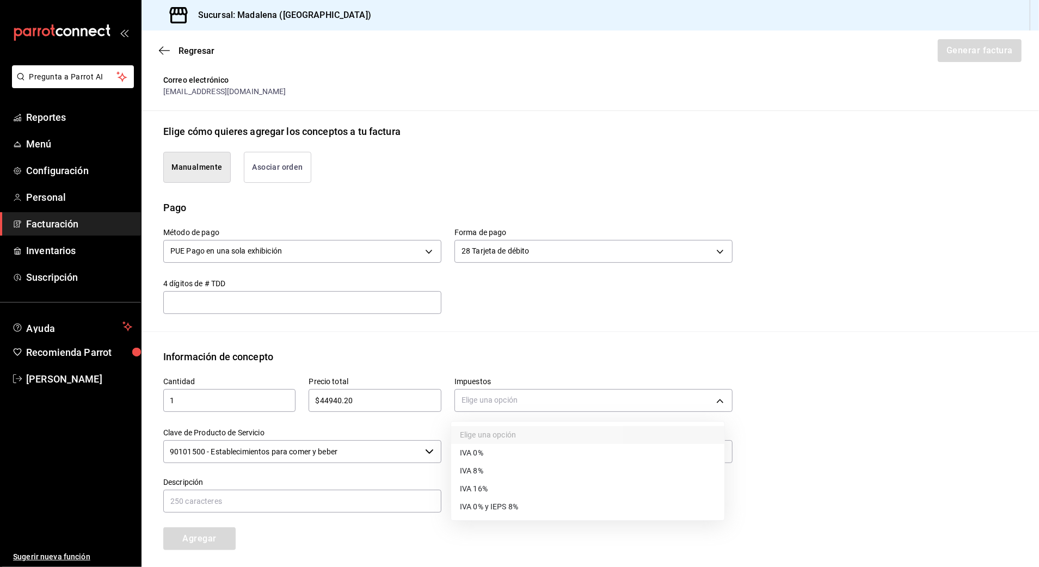
click at [485, 493] on span "IVA 16%" at bounding box center [474, 488] width 28 height 11
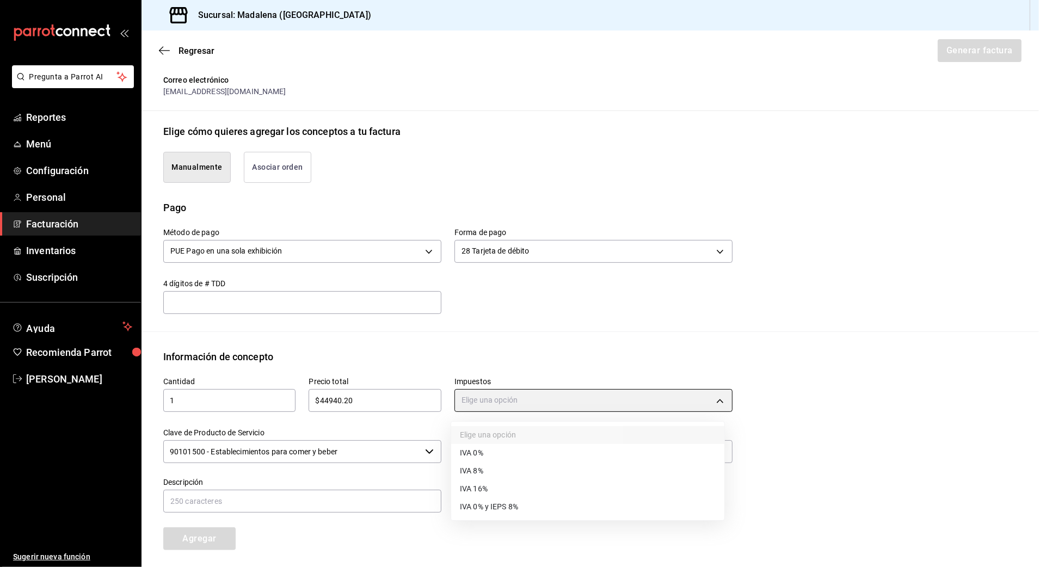
type input "IVA_16"
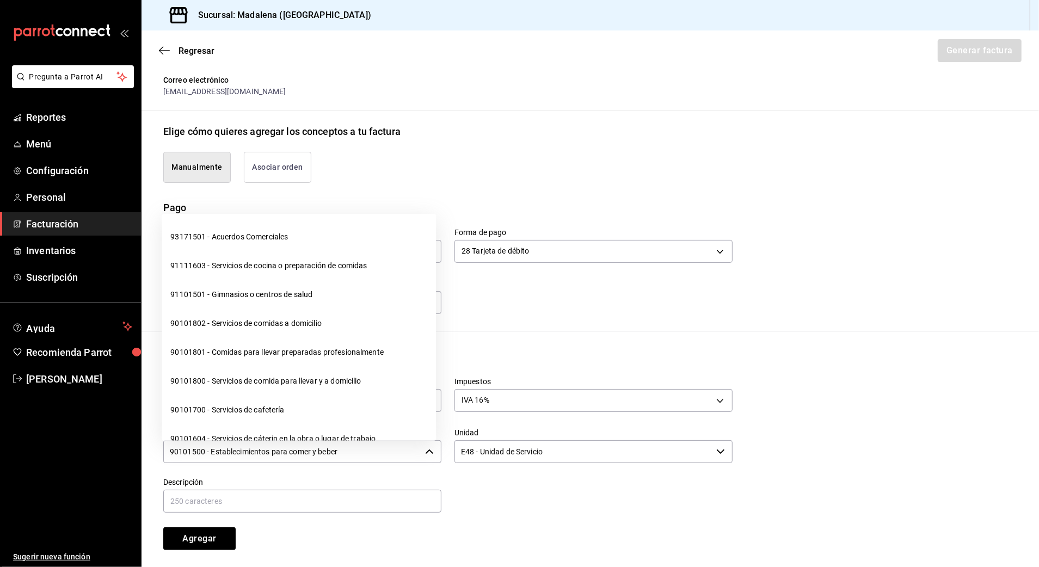
click at [364, 450] on input "90101500 - Establecimientos para comer y beber" at bounding box center [291, 451] width 257 height 23
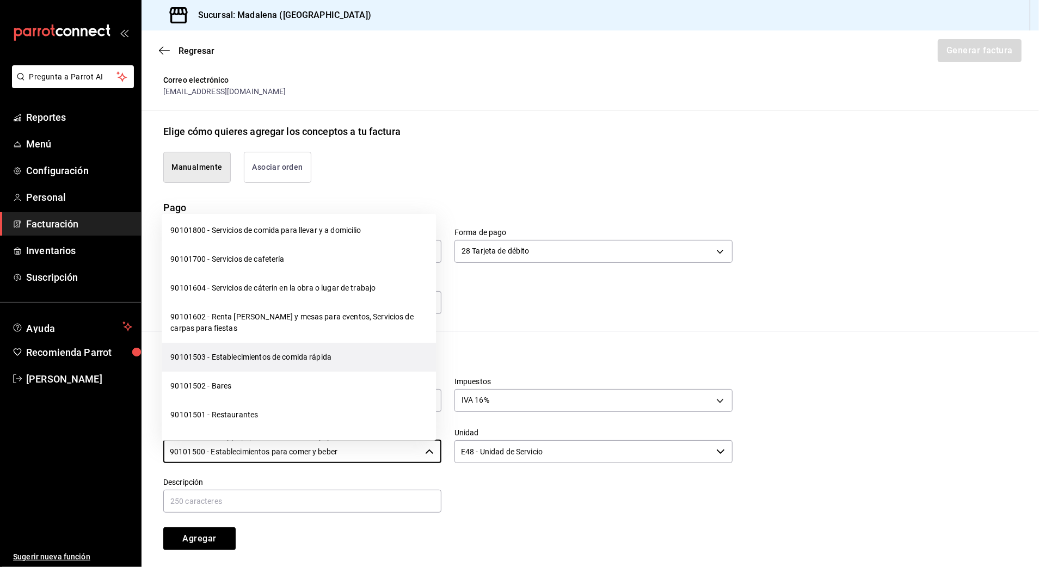
scroll to position [145, 0]
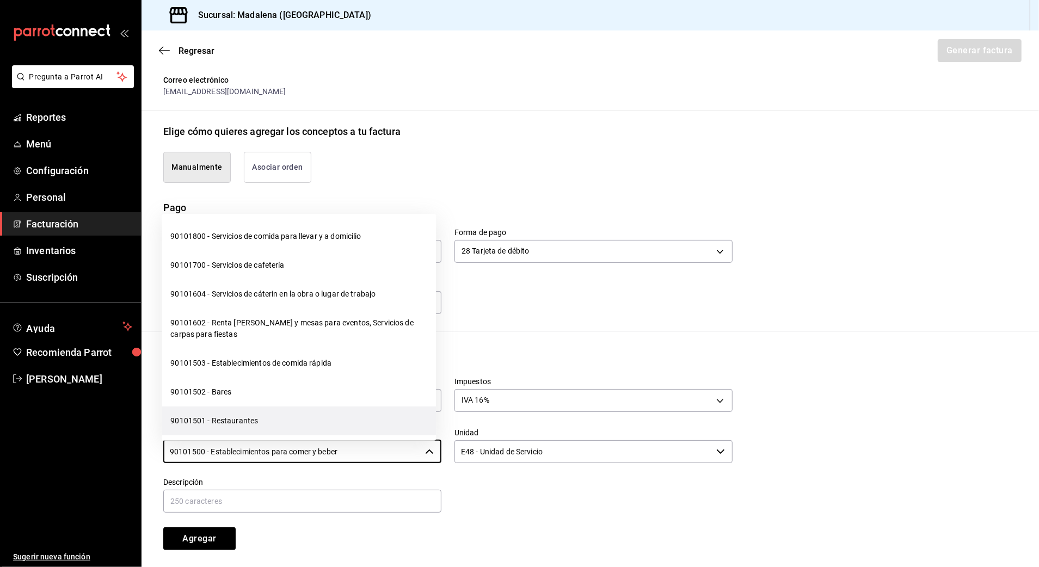
click at [238, 421] on li "90101501 - Restaurantes" at bounding box center [299, 421] width 274 height 29
type input "90101501 - Restaurantes"
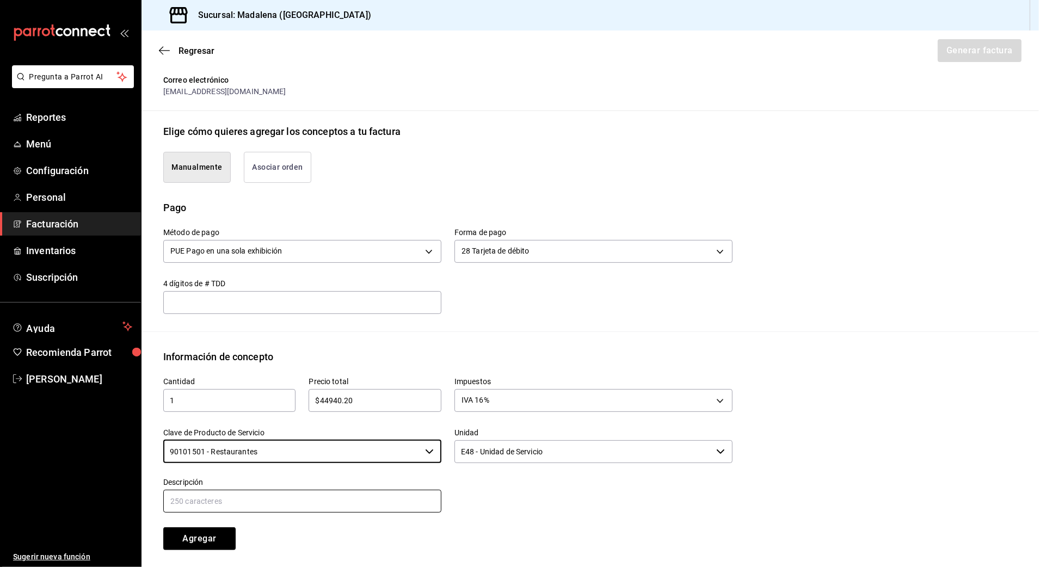
click at [259, 494] on input "text" at bounding box center [302, 501] width 278 height 23
paste input "CONSUMO DE ALIMENTOS Y BEBIDAS"
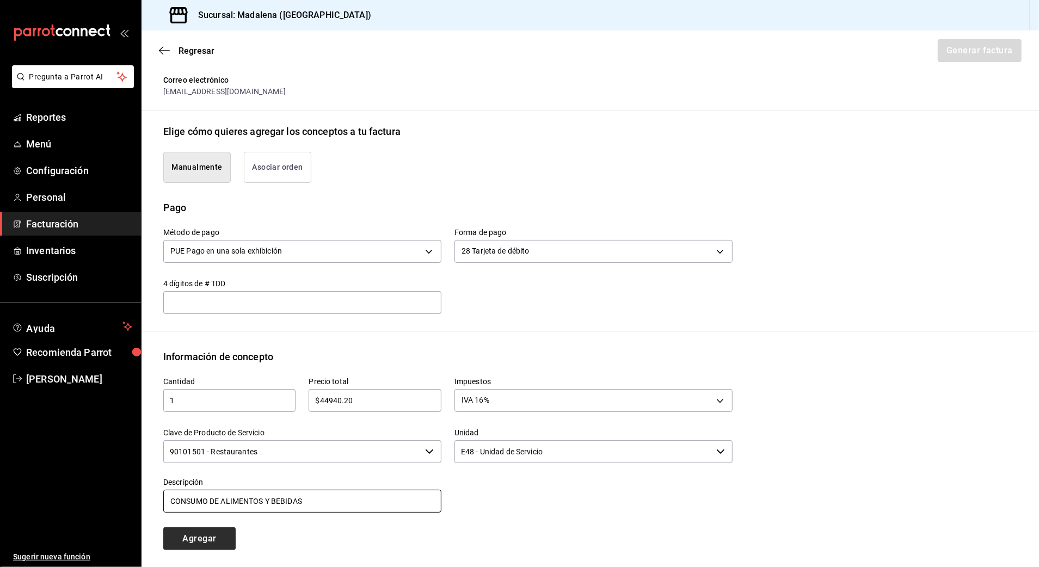
type input "CONSUMO DE ALIMENTOS Y BEBIDAS"
click at [207, 494] on button "Agregar" at bounding box center [199, 538] width 72 height 23
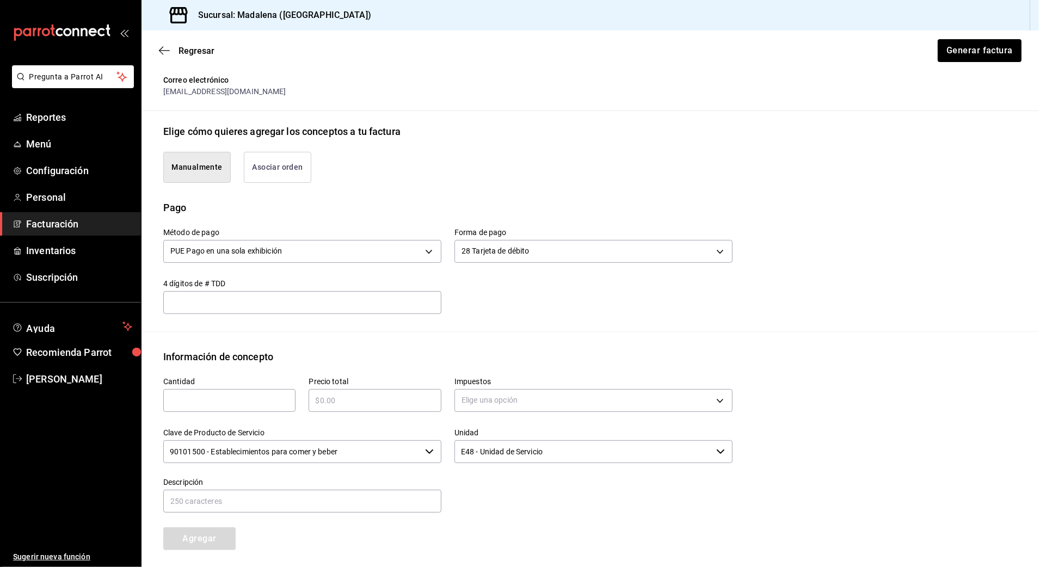
drag, startPoint x: 223, startPoint y: 402, endPoint x: 229, endPoint y: 399, distance: 5.9
click at [223, 402] on input "text" at bounding box center [229, 400] width 132 height 13
type input "1"
type input "$24697"
click at [519, 401] on body "Pregunta a Parrot AI Reportes Menú Configuración Personal Facturación Inventari…" at bounding box center [519, 283] width 1039 height 567
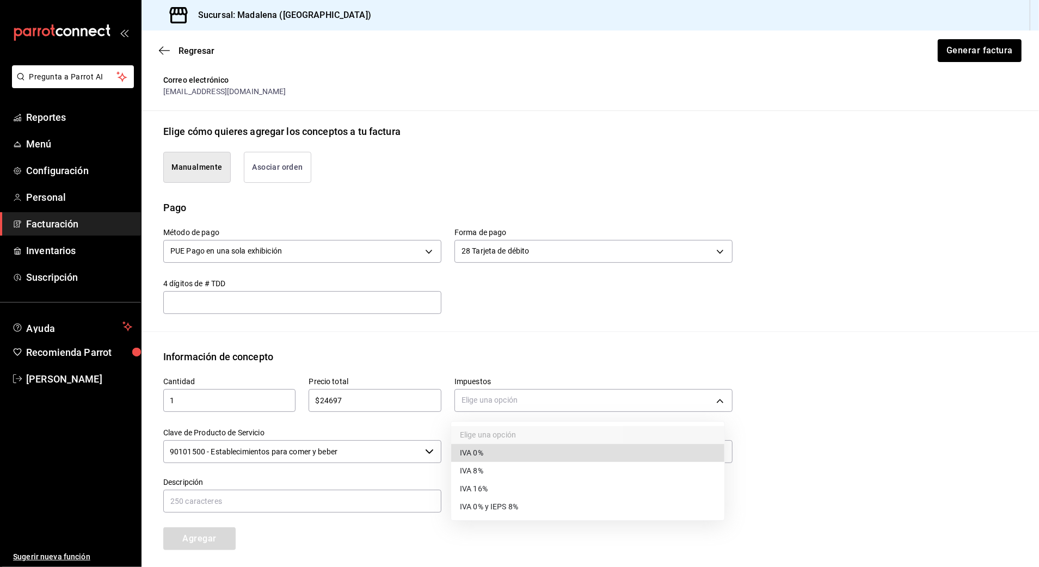
click at [487, 455] on li "IVA 0%" at bounding box center [587, 453] width 273 height 18
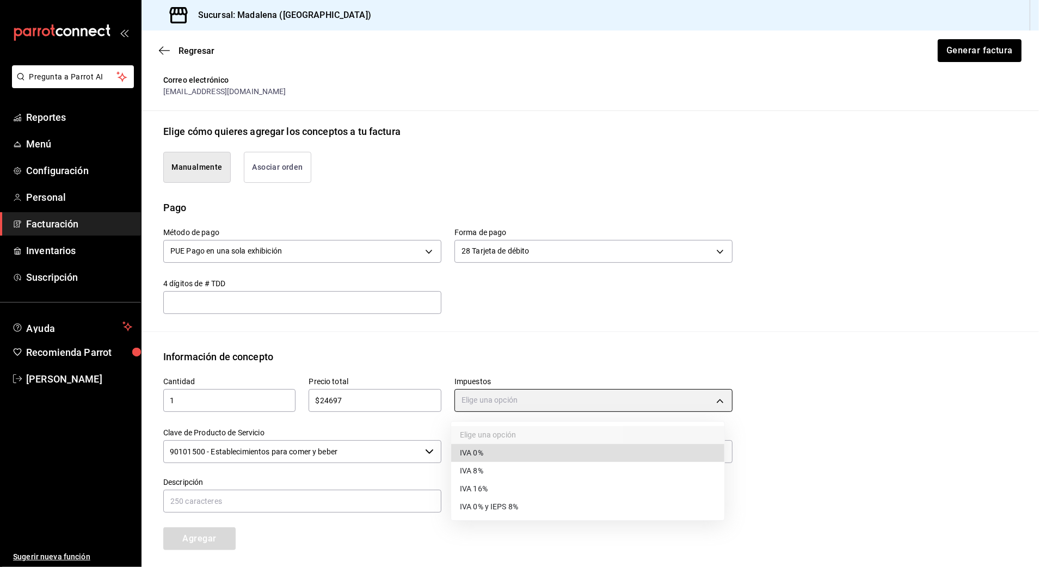
type input "IVA_0"
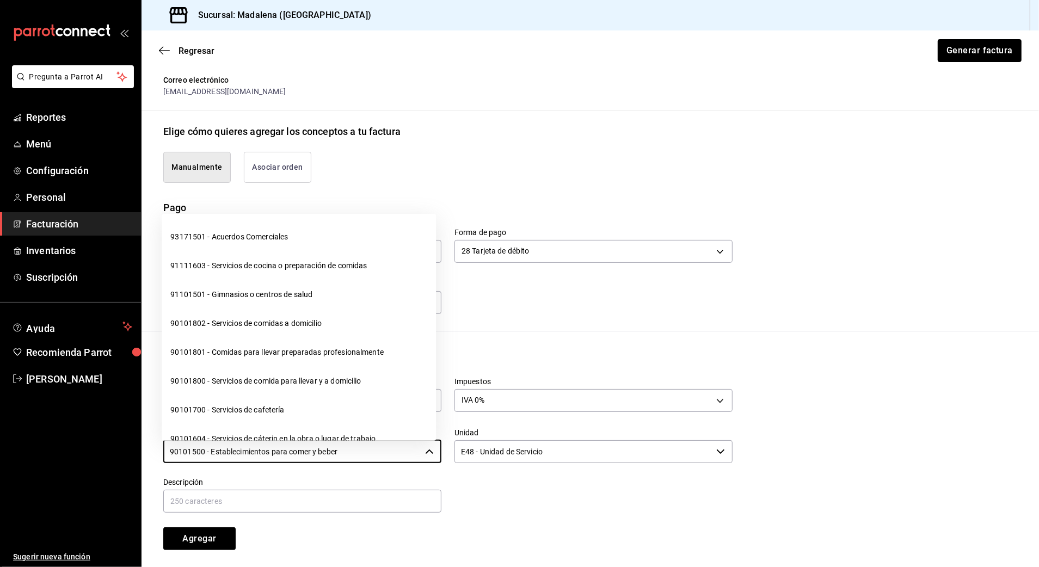
drag, startPoint x: 364, startPoint y: 455, endPoint x: 108, endPoint y: 449, distance: 255.9
click at [111, 455] on div "Pregunta a Parrot AI Reportes Menú Configuración Personal Facturación Inventari…" at bounding box center [519, 283] width 1039 height 567
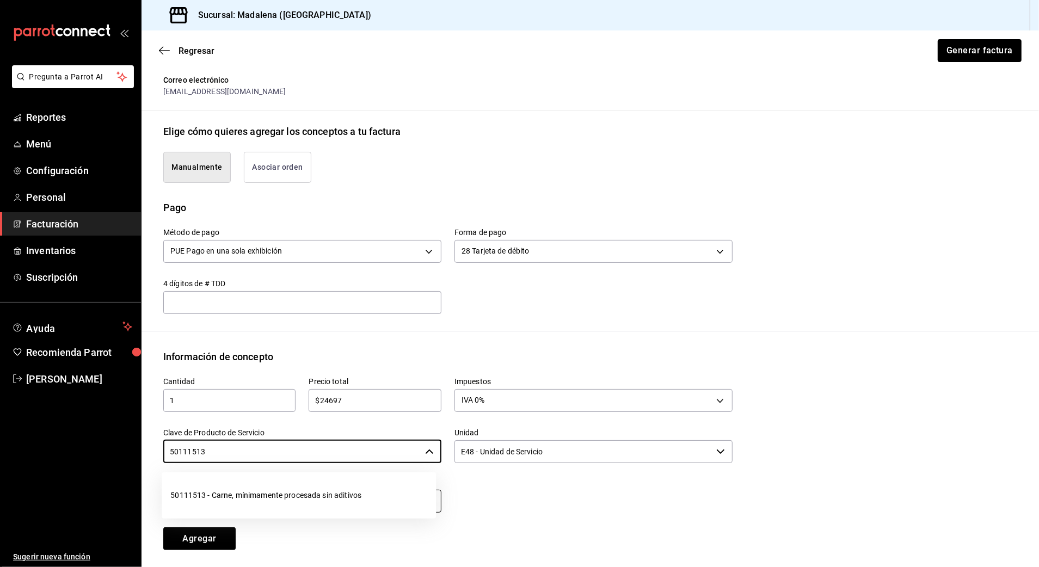
click at [220, 494] on li "50111513 - Carne, mínimamente procesada sin aditivos" at bounding box center [299, 495] width 274 height 29
type input "50111513 - Carne, mínimamente procesada sin aditivos"
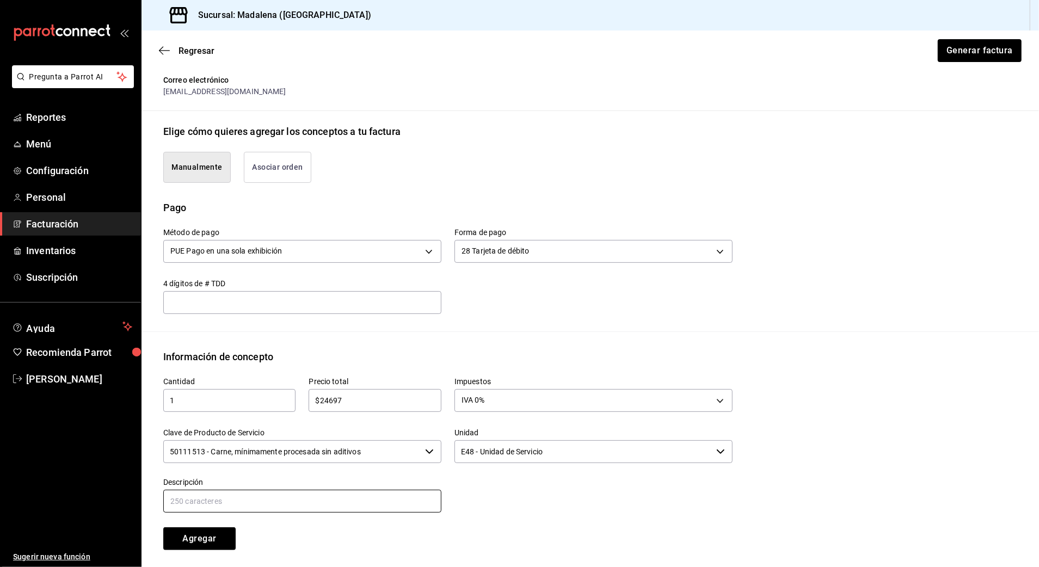
click at [227, 493] on input "text" at bounding box center [302, 501] width 278 height 23
paste input "CONSUMO DE ALIMENTOS Y BEBIDAS"
drag, startPoint x: 309, startPoint y: 501, endPoint x: 222, endPoint y: 497, distance: 87.2
click at [222, 494] on input "CONSUMO DE ALIMENTOS Y BEBIDAS" at bounding box center [302, 501] width 278 height 23
type input "CONSUMO [PERSON_NAME]"
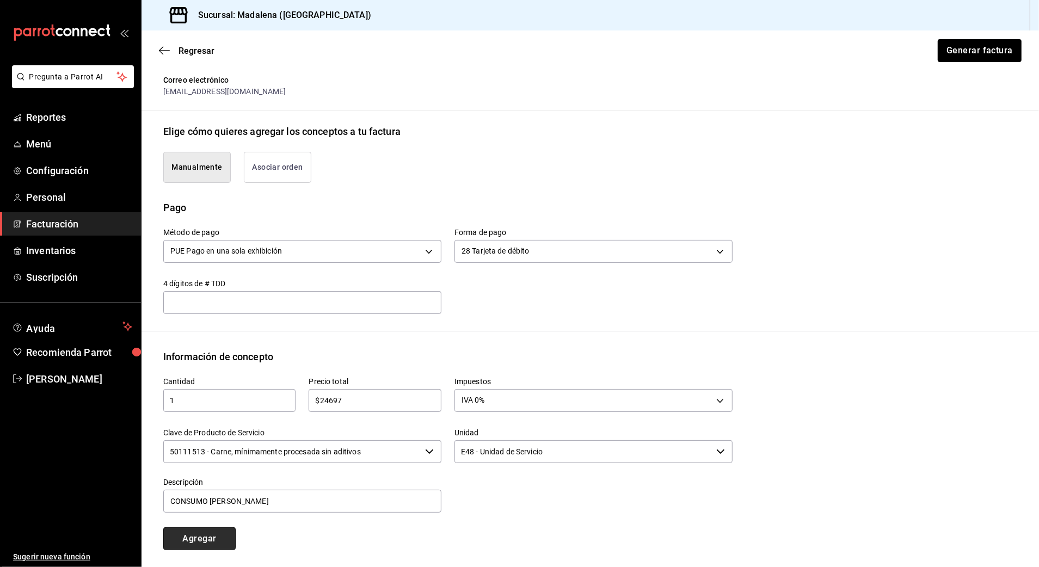
click at [214, 494] on button "Agregar" at bounding box center [199, 538] width 72 height 23
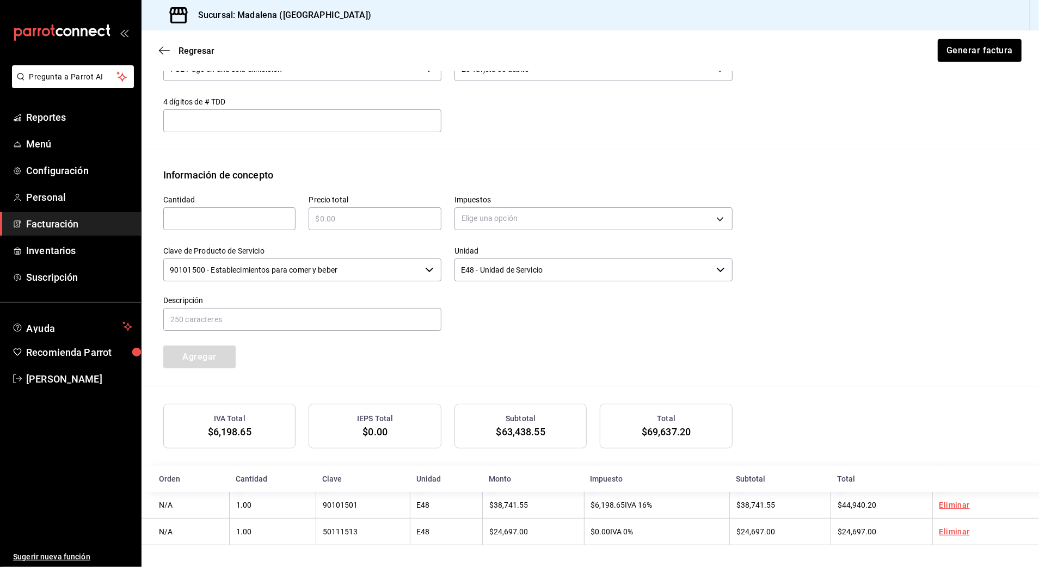
scroll to position [390, 0]
click at [874, 57] on button "Generar factura" at bounding box center [979, 50] width 85 height 23
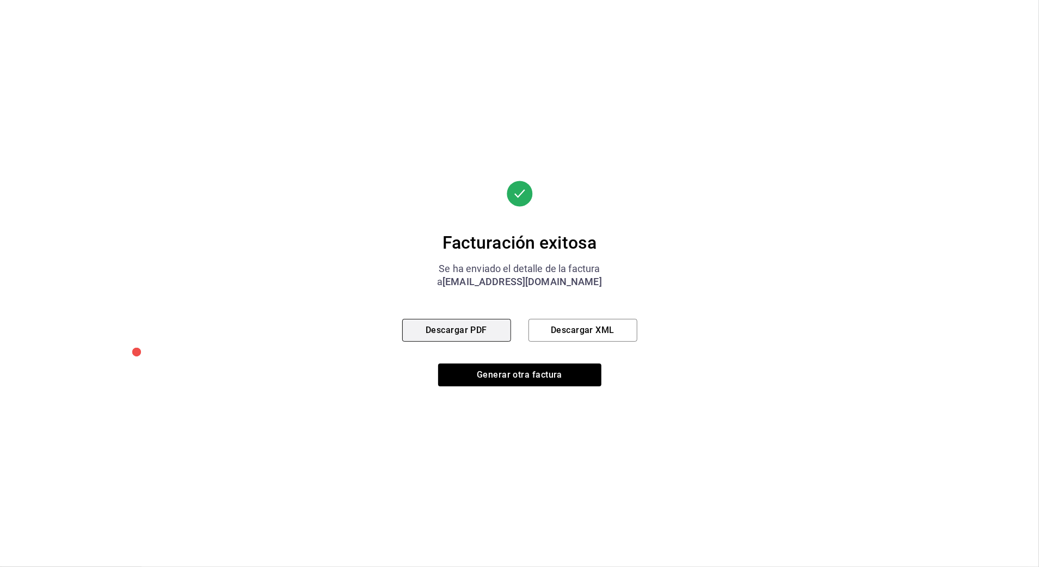
click at [479, 328] on button "Descargar PDF" at bounding box center [456, 330] width 109 height 23
click at [512, 376] on button "Generar otra factura" at bounding box center [519, 375] width 163 height 23
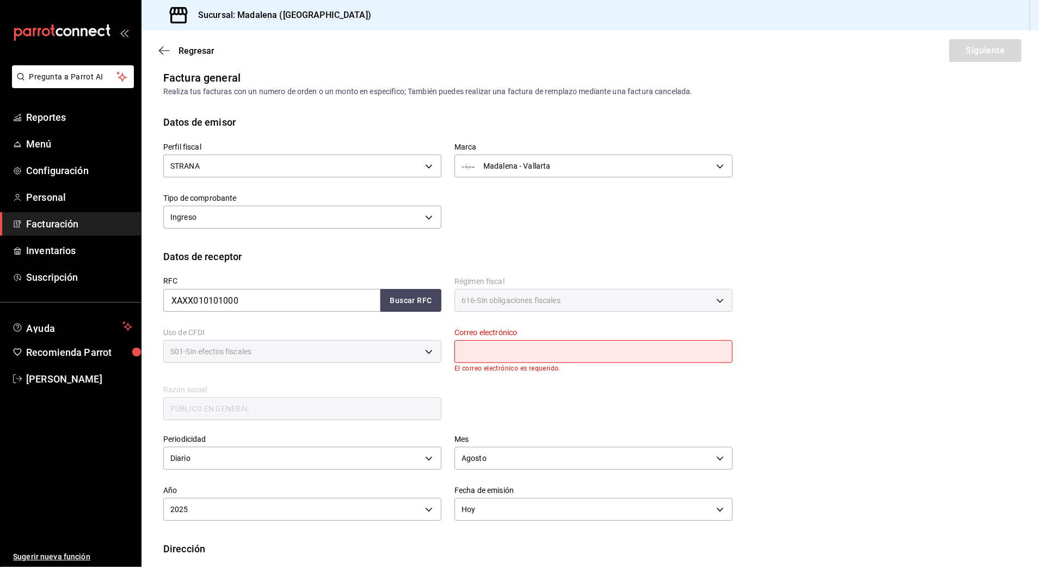
click at [62, 219] on span "Facturación" at bounding box center [79, 224] width 106 height 15
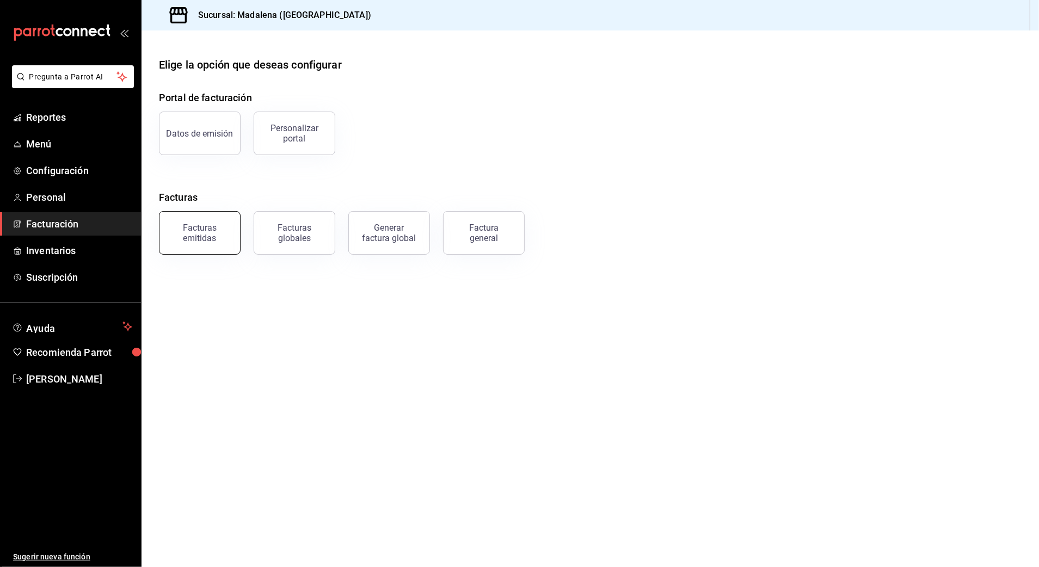
click at [199, 238] on div "Facturas emitidas" at bounding box center [199, 233] width 67 height 21
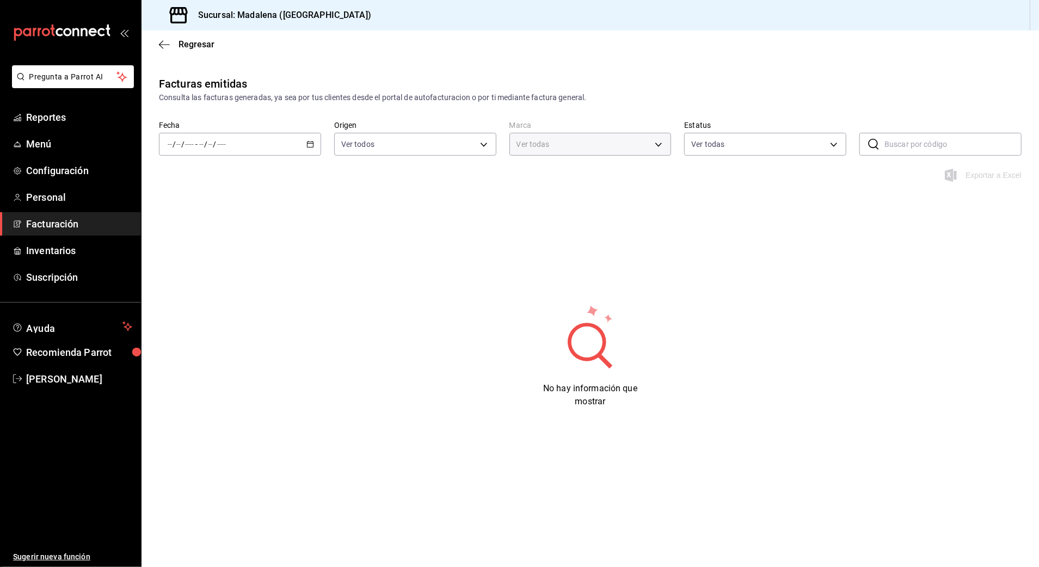
type input "97fc4076-38f4-4943-8ede-a1fde032a47c"
click at [234, 148] on div "/ / - / /" at bounding box center [240, 144] width 162 height 23
click at [211, 300] on span "Rango de fechas" at bounding box center [210, 299] width 84 height 11
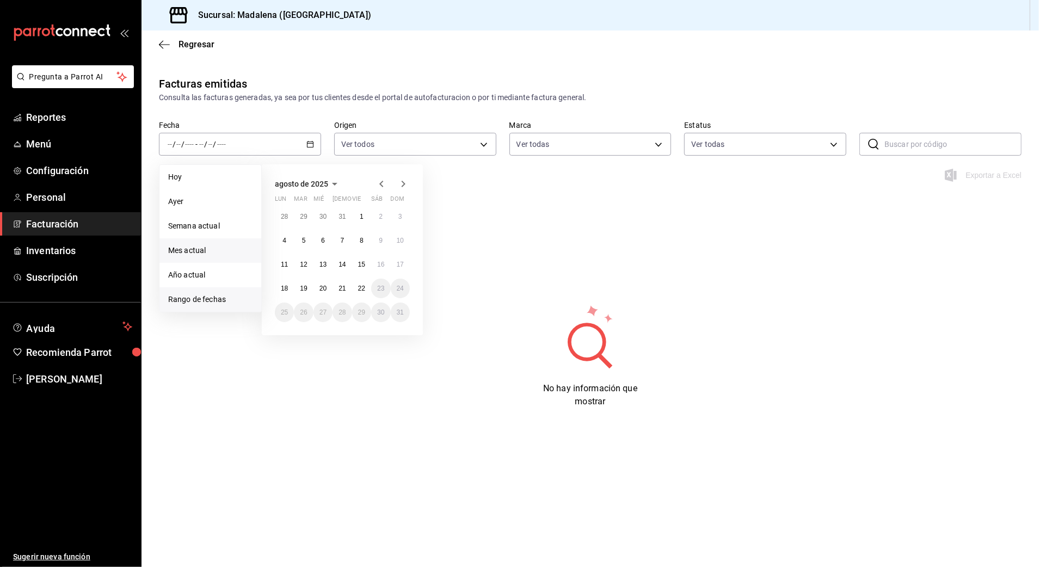
click at [194, 255] on span "Mes actual" at bounding box center [210, 250] width 84 height 11
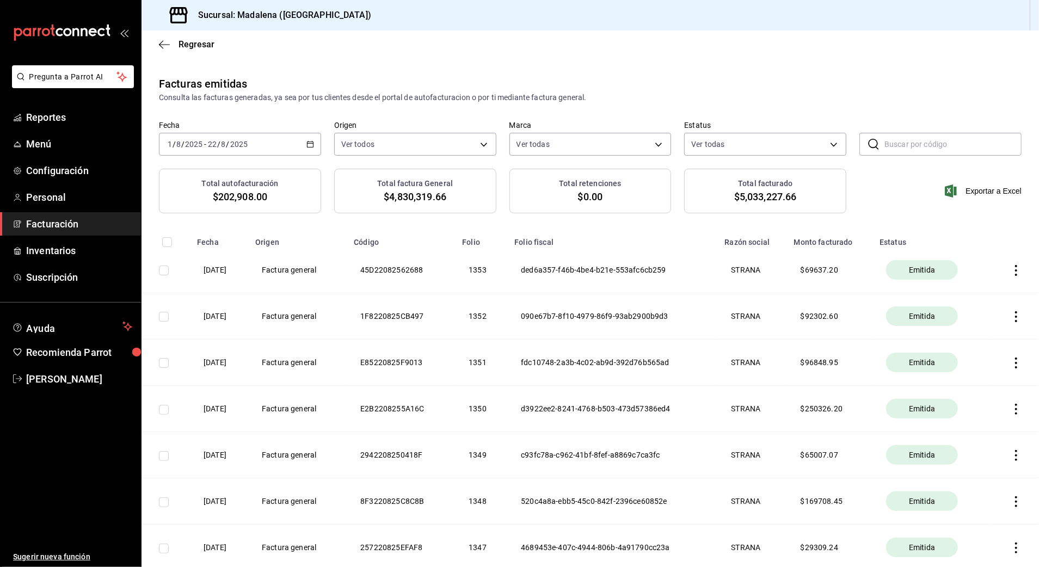
click at [874, 177] on div "Exportar a Excel" at bounding box center [940, 191] width 162 height 45
click at [874, 190] on span "Exportar a Excel" at bounding box center [984, 191] width 75 height 13
click at [706, 323] on th "090e67b7-8f10-4979-86f9-93ab2900b9d3" at bounding box center [613, 316] width 210 height 46
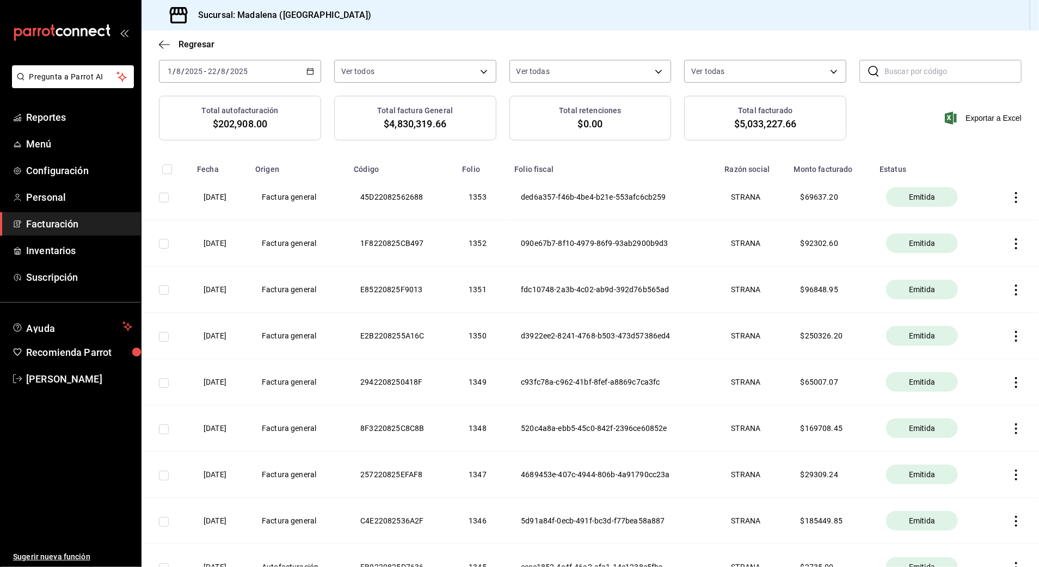
scroll to position [145, 0]
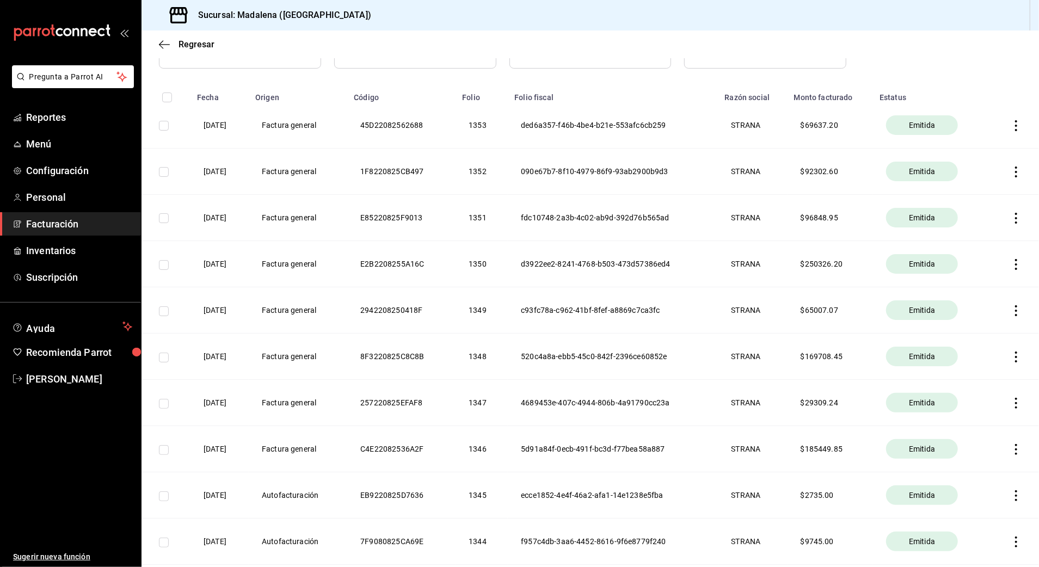
click at [874, 494] on icon "button" at bounding box center [1016, 495] width 11 height 11
click at [874, 465] on span "Descargar PDF" at bounding box center [962, 470] width 69 height 10
click at [68, 227] on span "Facturación" at bounding box center [79, 224] width 106 height 15
